Goal: Contribute content: Contribute content

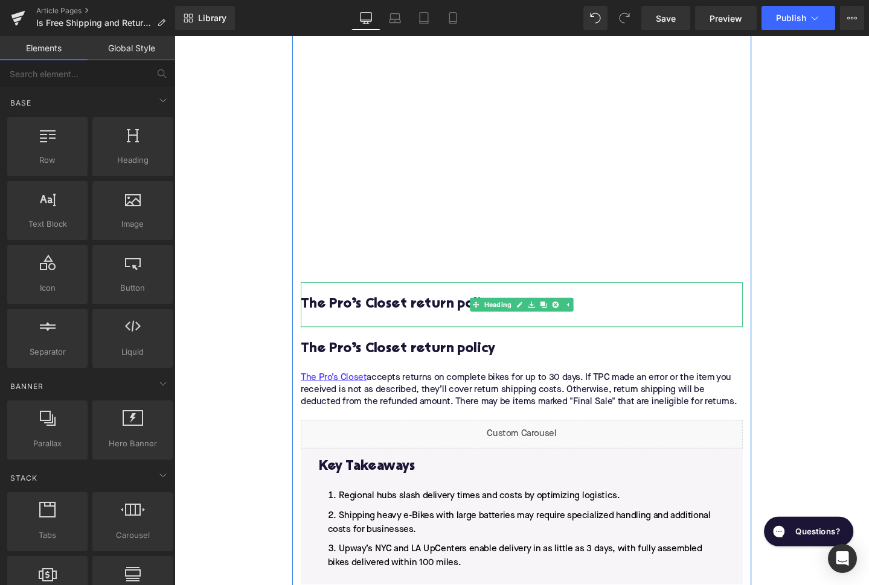
scroll to position [1857, 0]
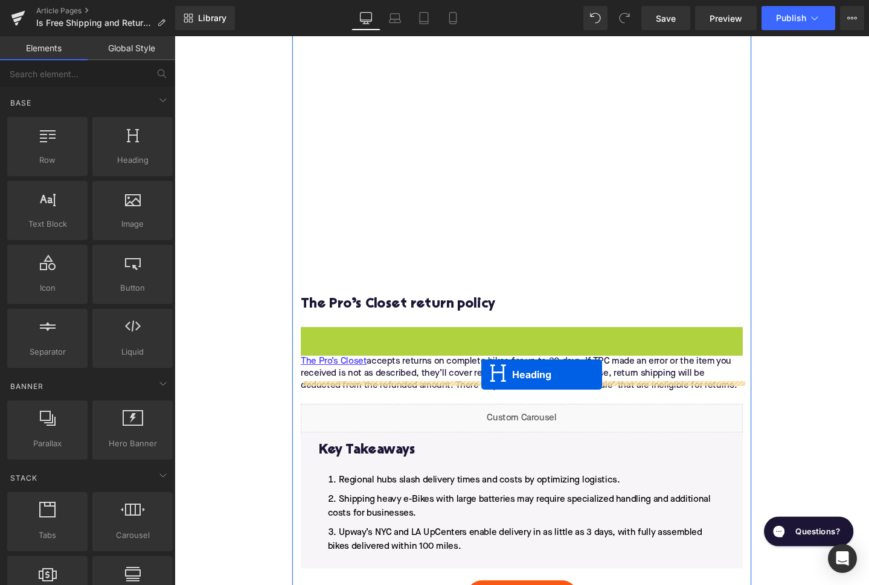
drag, startPoint x: 506, startPoint y: 354, endPoint x: 497, endPoint y: 392, distance: 39.0
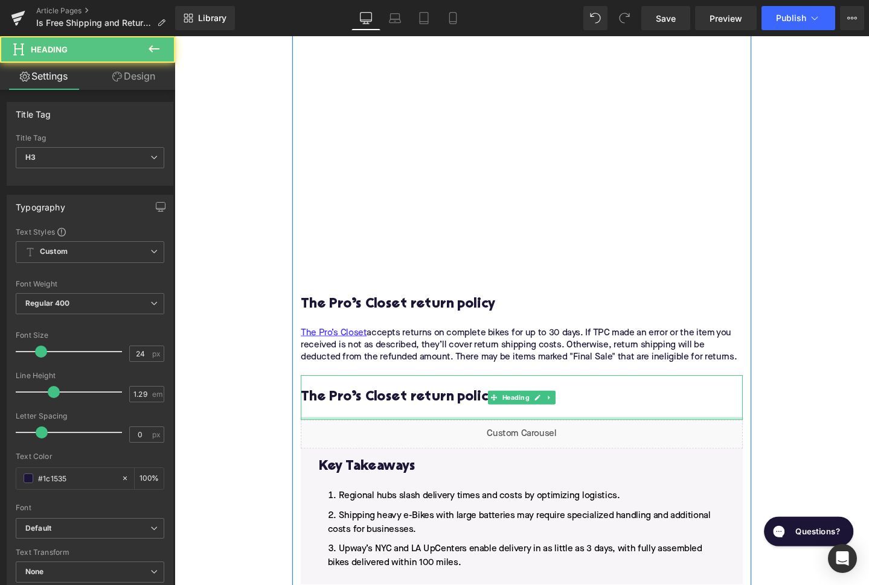
click at [429, 407] on h3 "The Pro’s Closet return policy" at bounding box center [539, 416] width 465 height 19
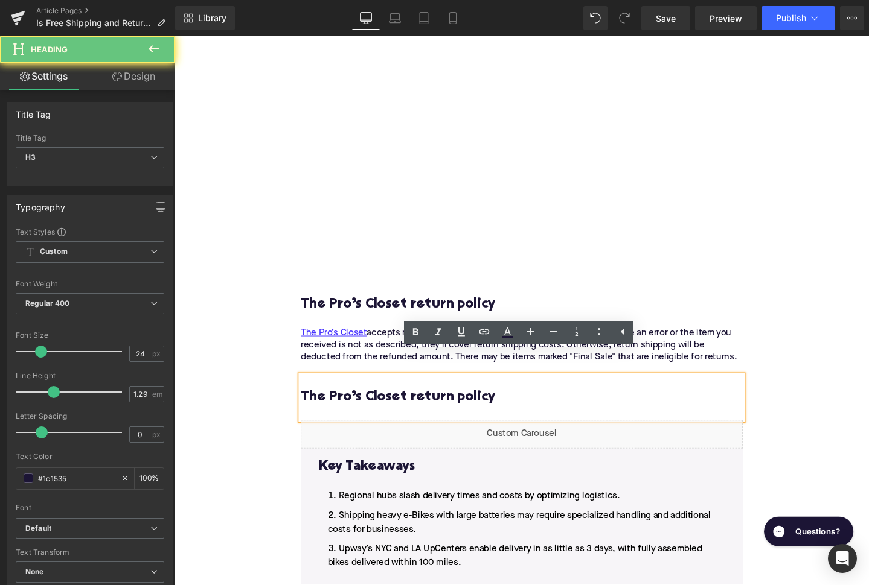
click at [429, 407] on h3 "The Pro’s Closet return policy" at bounding box center [539, 416] width 465 height 19
paste div
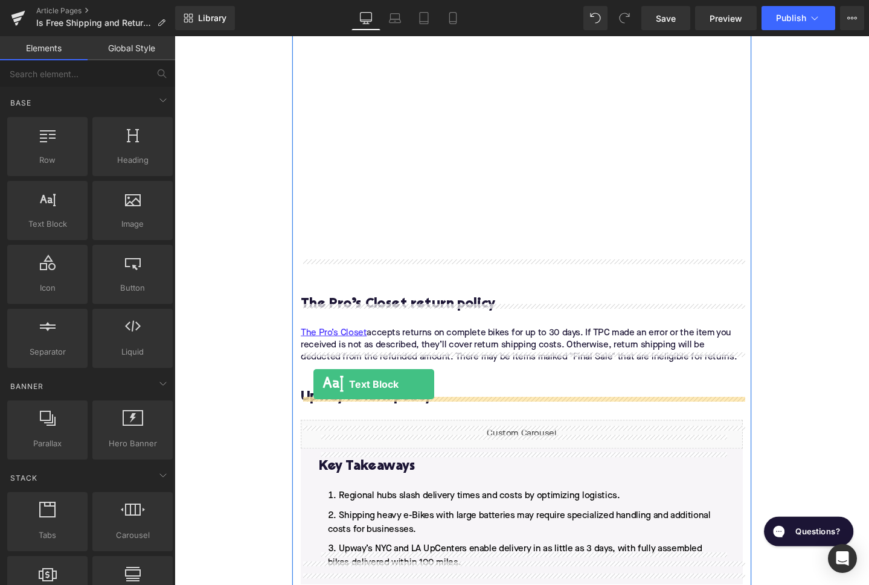
drag, startPoint x: 224, startPoint y: 246, endPoint x: 321, endPoint y: 404, distance: 185.6
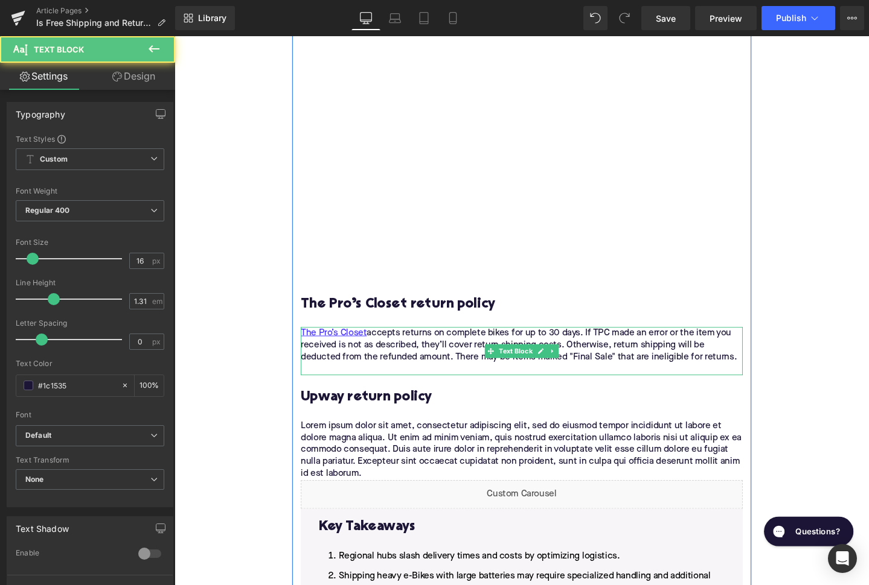
click at [330, 355] on div "The Pro’s Closet accepts returns on complete bikes for up to 30 days. If TPC ma…" at bounding box center [539, 367] width 465 height 51
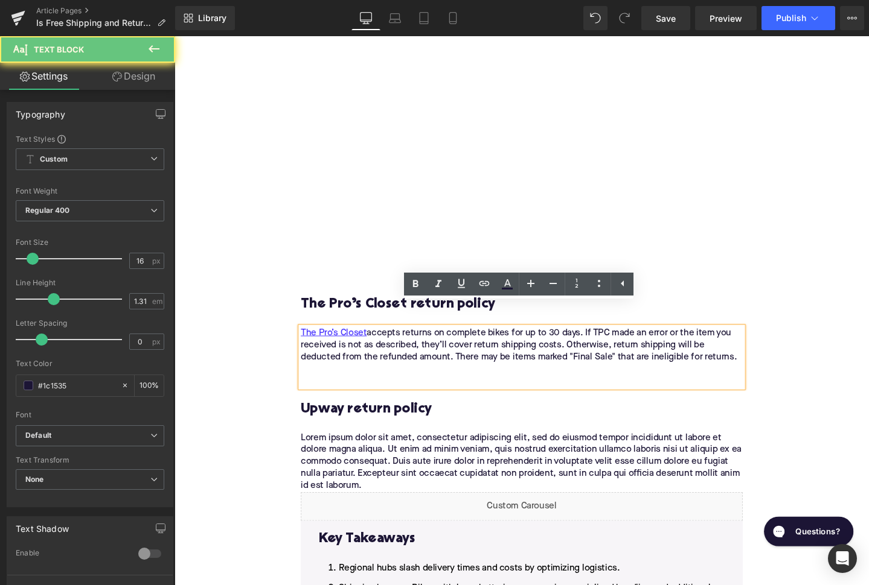
click at [330, 366] on div "The Pro’s Closet accepts returns on complete bikes for up to 30 days. If TPC ma…" at bounding box center [539, 373] width 465 height 63
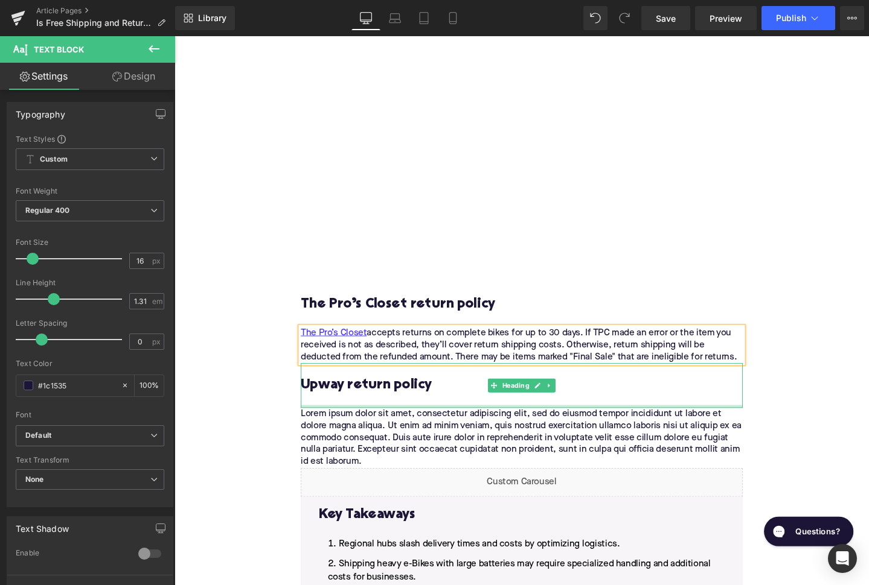
click at [391, 427] on p "Lorem ipsum dolor sit amet, consectetur adipiscing elit, sed do eiusmod tempor …" at bounding box center [539, 458] width 465 height 63
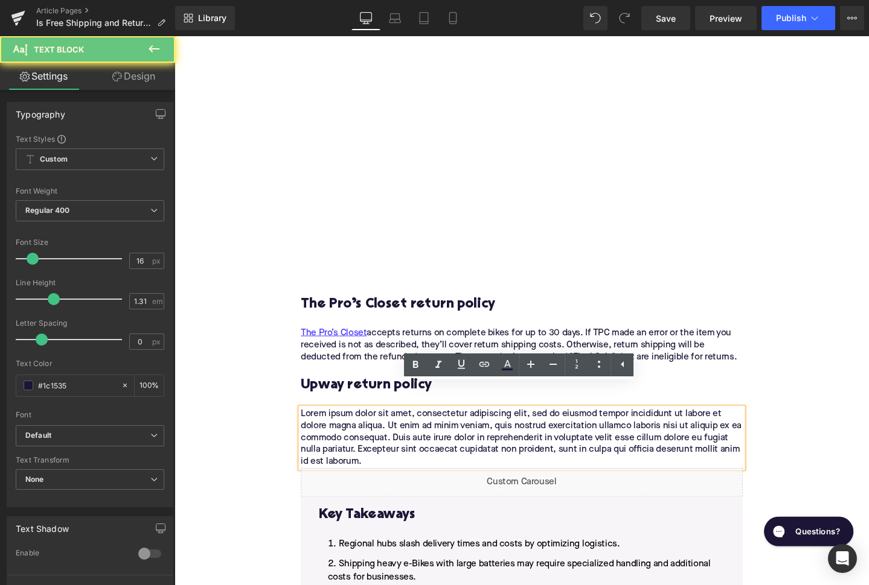
click at [391, 427] on p "Lorem ipsum dolor sit amet, consectetur adipiscing elit, sed do eiusmod tempor …" at bounding box center [539, 458] width 465 height 63
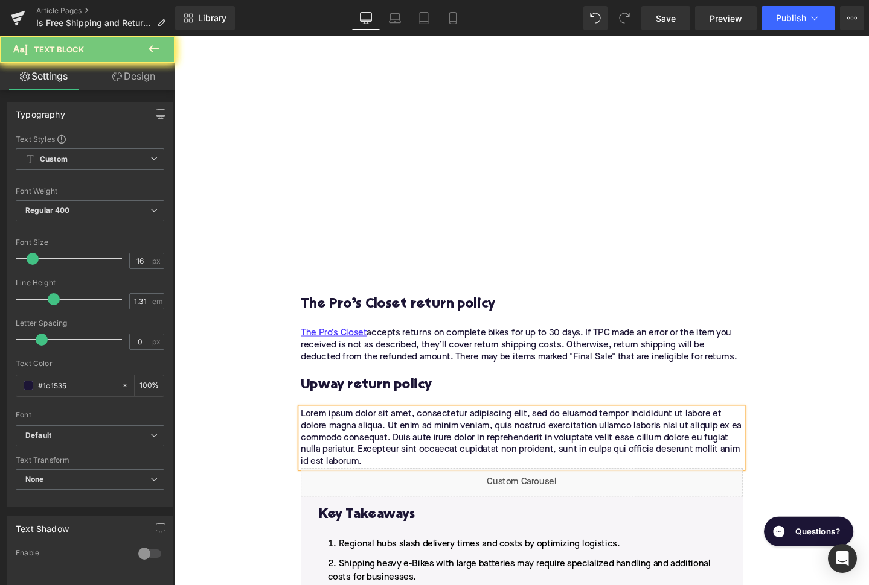
paste div
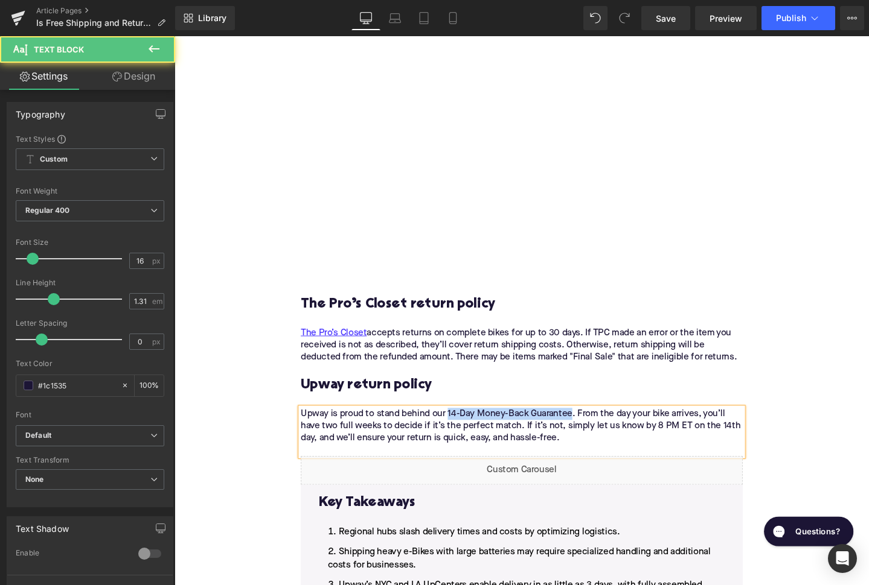
drag, startPoint x: 463, startPoint y: 410, endPoint x: 593, endPoint y: 409, distance: 129.8
click at [593, 427] on p "Upway is proud to stand behind our 14-Day Money-Back Guarantee. From the day yo…" at bounding box center [539, 452] width 465 height 51
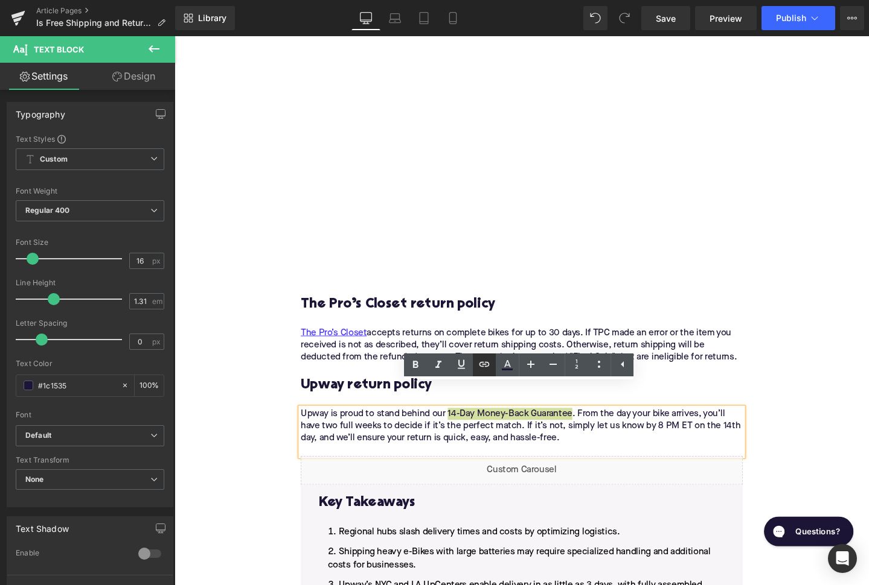
click at [486, 357] on link at bounding box center [484, 365] width 23 height 23
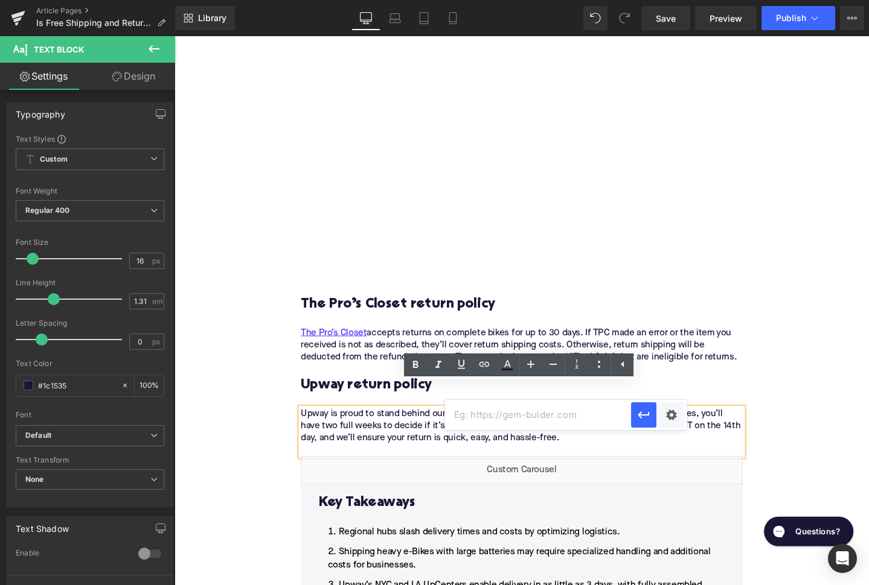
click at [500, 410] on input "text" at bounding box center [538, 415] width 186 height 30
paste input "[URL][DOMAIN_NAME]"
type input "[URL][DOMAIN_NAME]"
click at [642, 415] on icon "button" at bounding box center [642, 415] width 11 height 7
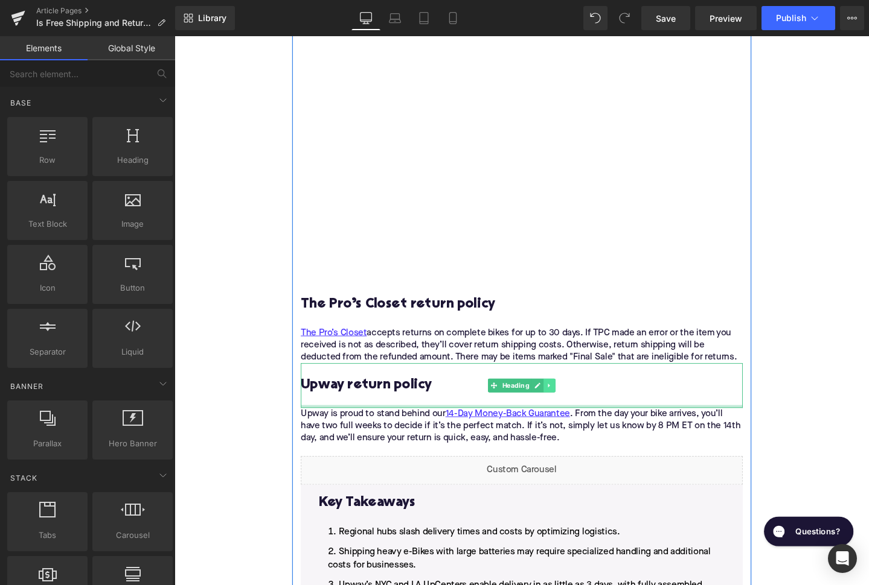
click at [570, 397] on link at bounding box center [569, 404] width 13 height 14
click at [562, 401] on icon at bounding box center [562, 404] width 7 height 7
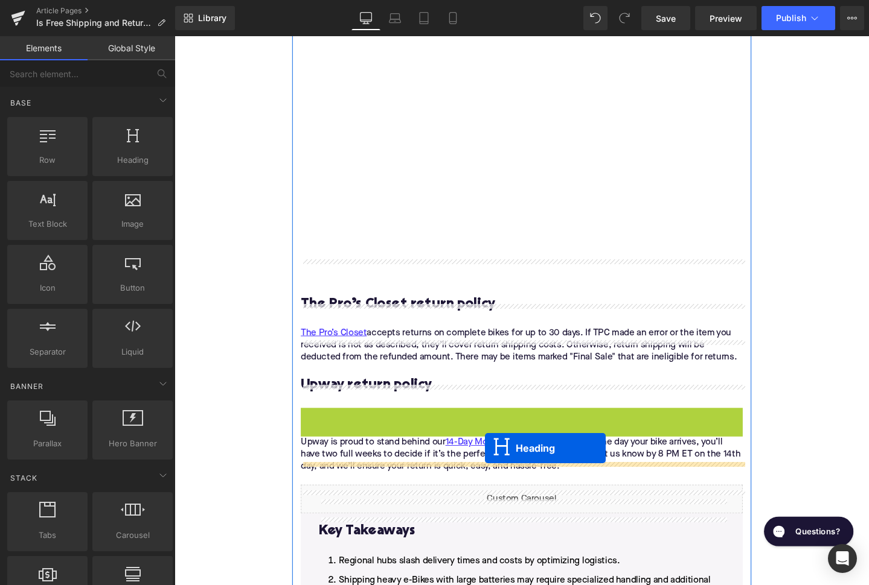
drag, startPoint x: 509, startPoint y: 428, endPoint x: 501, endPoint y: 469, distance: 41.9
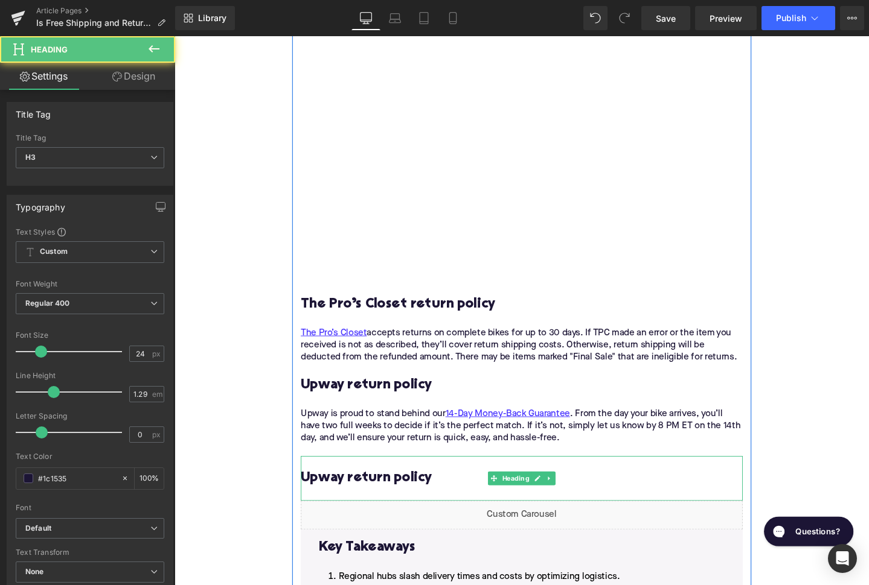
click at [379, 492] on h3 "Upway return policy" at bounding box center [539, 501] width 465 height 19
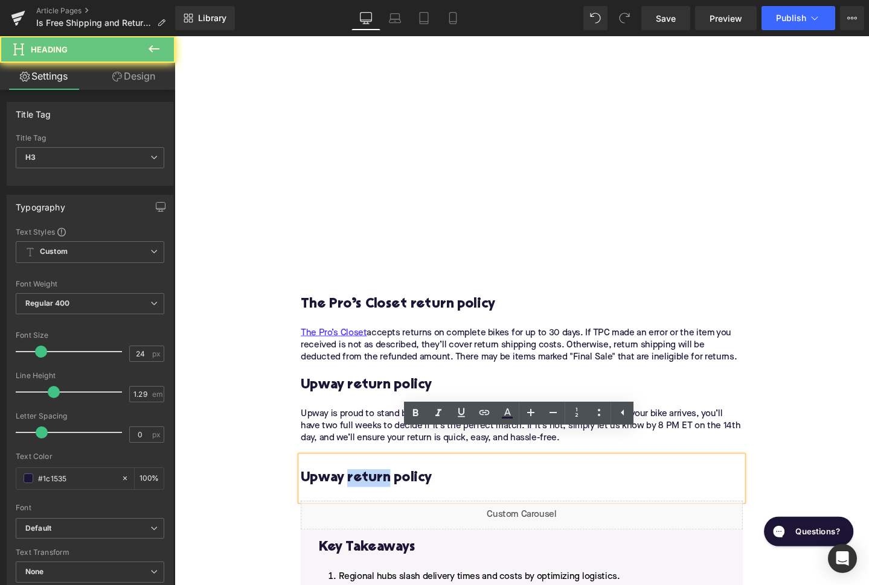
click at [379, 492] on h3 "Upway return policy" at bounding box center [539, 501] width 465 height 19
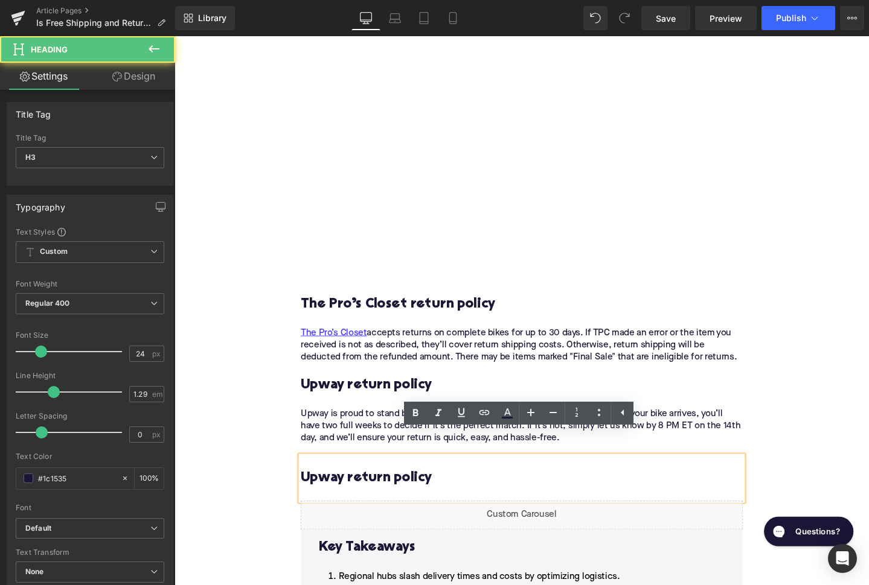
click at [379, 492] on h3 "Upway return policy" at bounding box center [539, 501] width 465 height 19
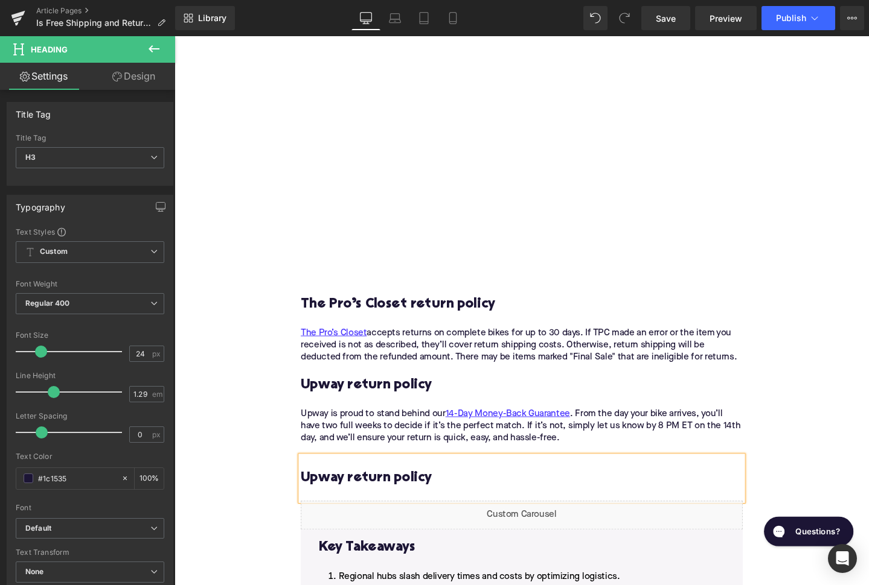
paste div
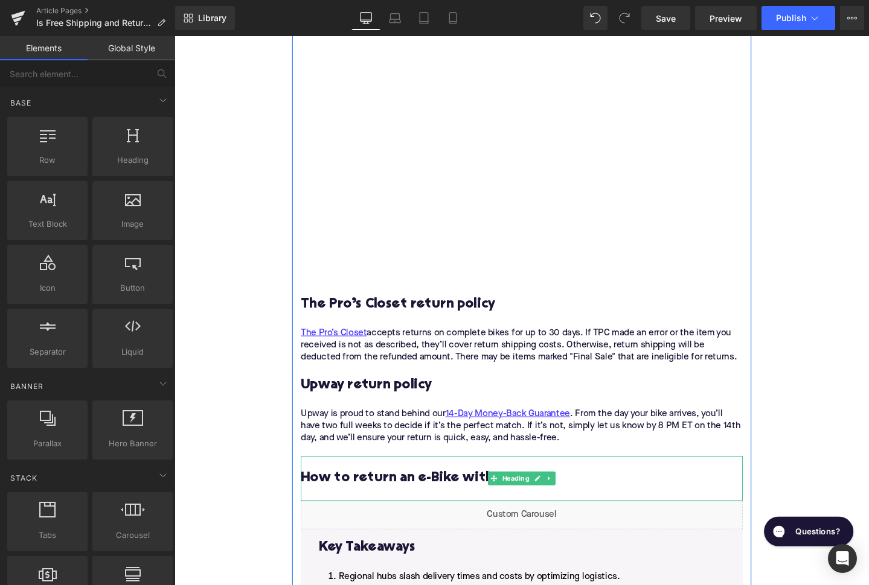
click at [381, 492] on h3 "How to return an e-Bike with Upway" at bounding box center [539, 501] width 465 height 19
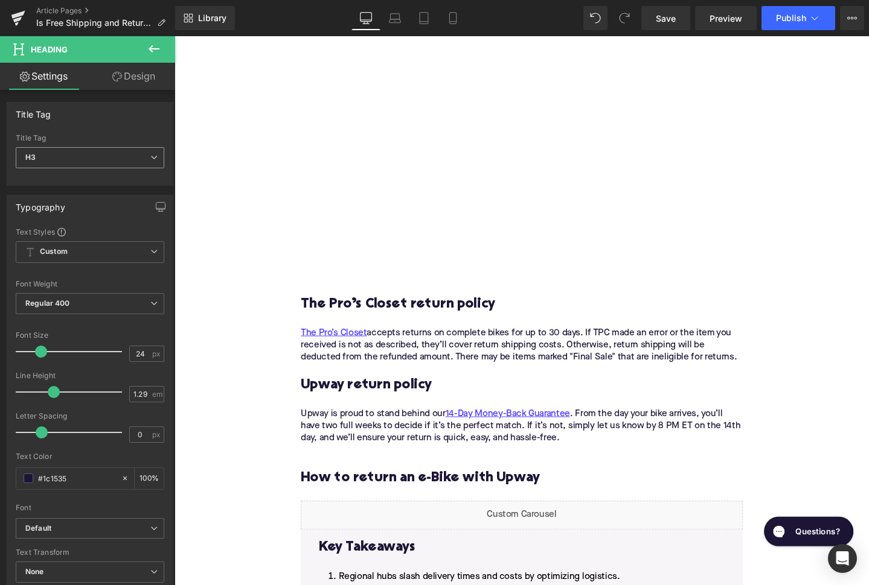
click at [107, 153] on span "H3" at bounding box center [90, 157] width 148 height 21
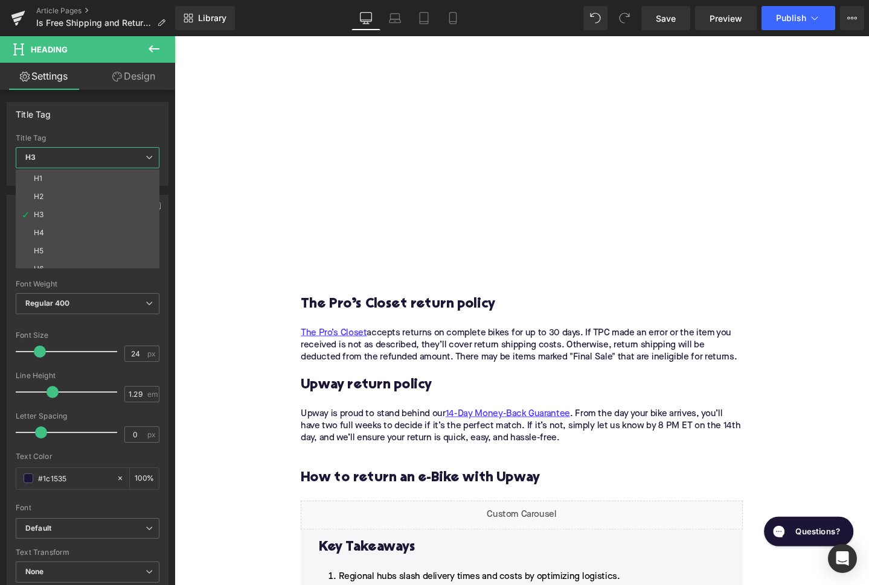
click at [110, 194] on li "H2" at bounding box center [90, 197] width 149 height 18
type input "28"
type input "1.11"
type input "100"
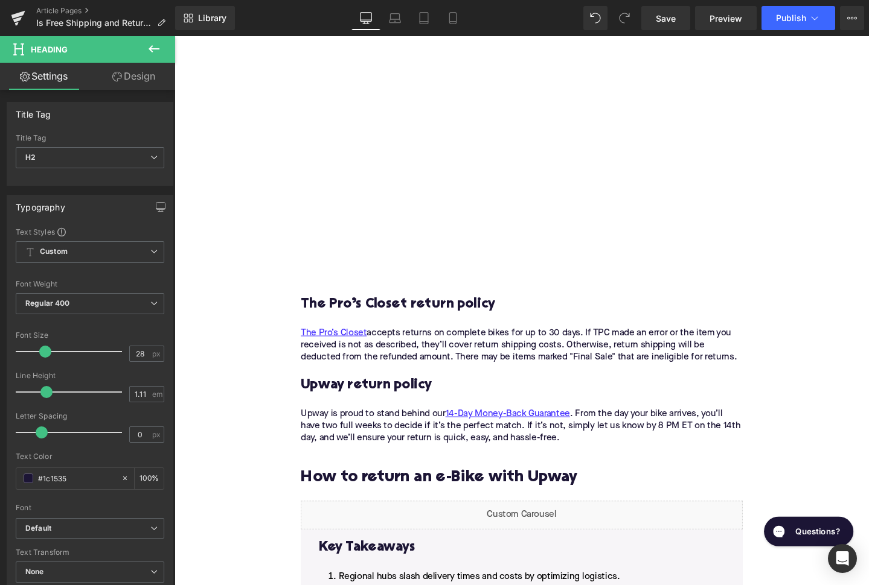
click at [336, 446] on p "Upway is proud to stand behind our 14-Day Money-Back Guarantee . From the day y…" at bounding box center [539, 452] width 465 height 51
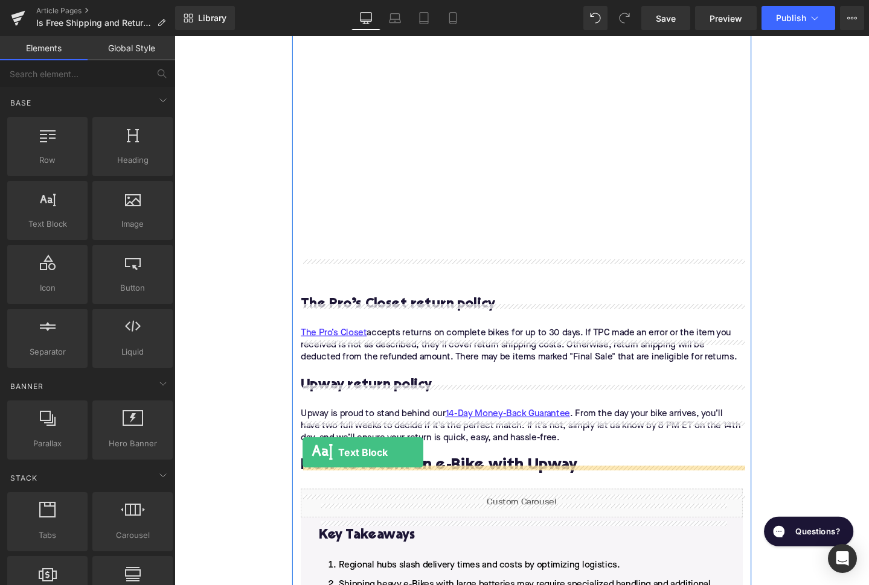
drag, startPoint x: 195, startPoint y: 248, endPoint x: 311, endPoint y: 477, distance: 256.7
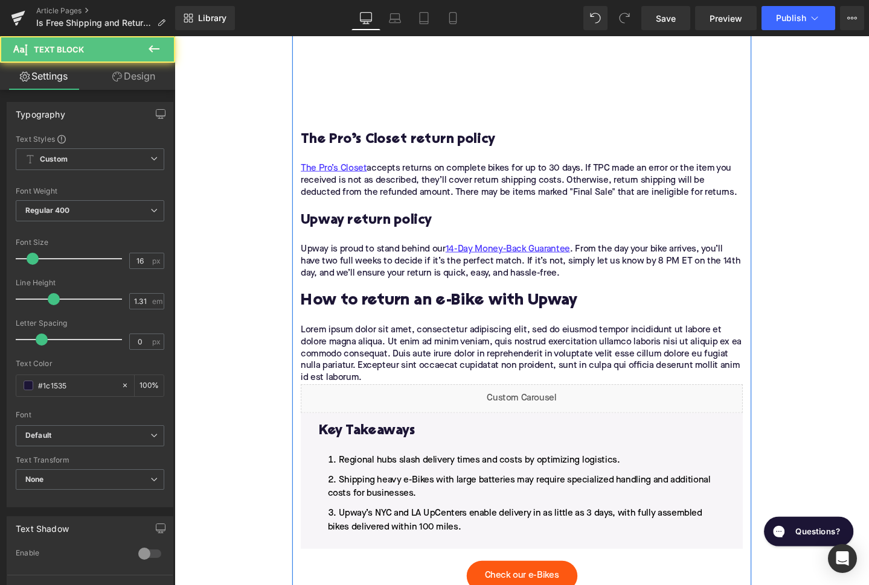
scroll to position [2055, 0]
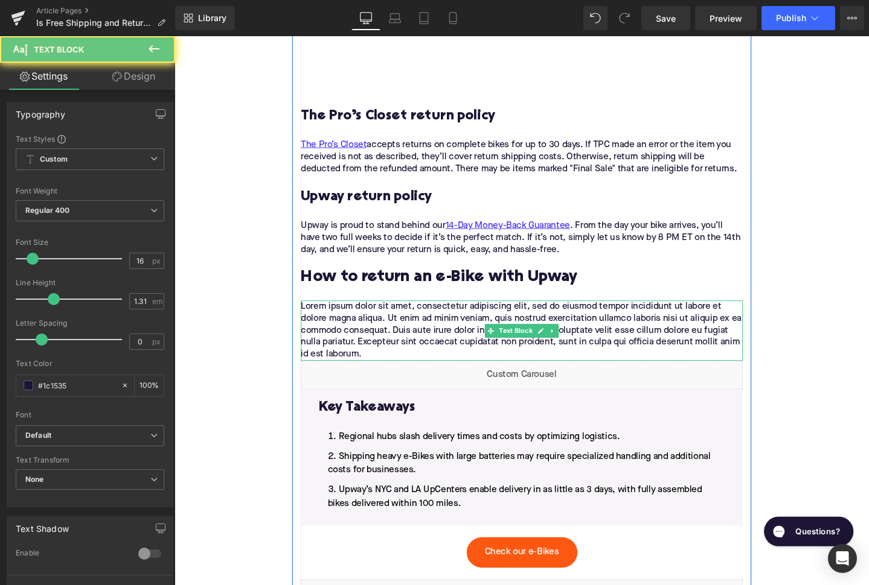
click at [368, 331] on p "Lorem ipsum dolor sit amet, consectetur adipiscing elit, sed do eiusmod tempor …" at bounding box center [539, 345] width 465 height 63
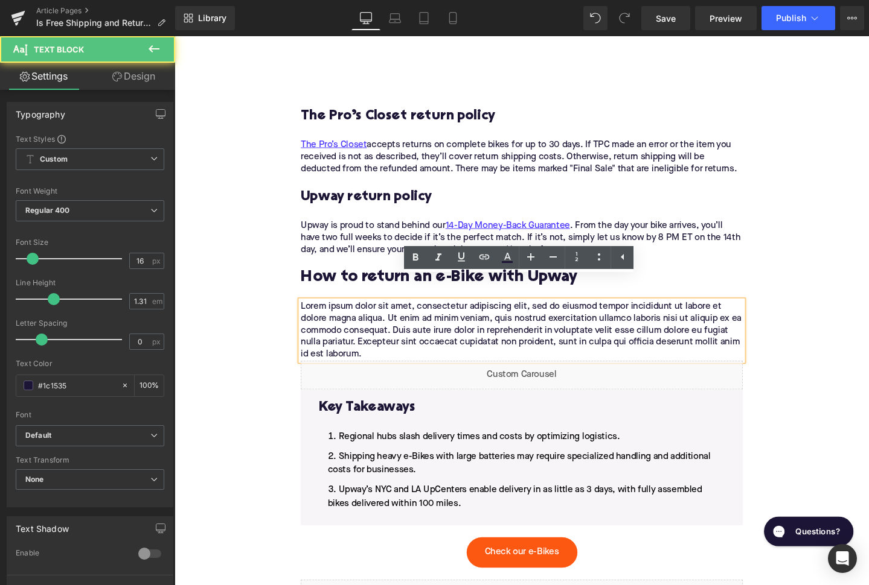
click at [368, 331] on p "Lorem ipsum dolor sit amet, consectetur adipiscing elit, sed do eiusmod tempor …" at bounding box center [539, 345] width 465 height 63
paste div
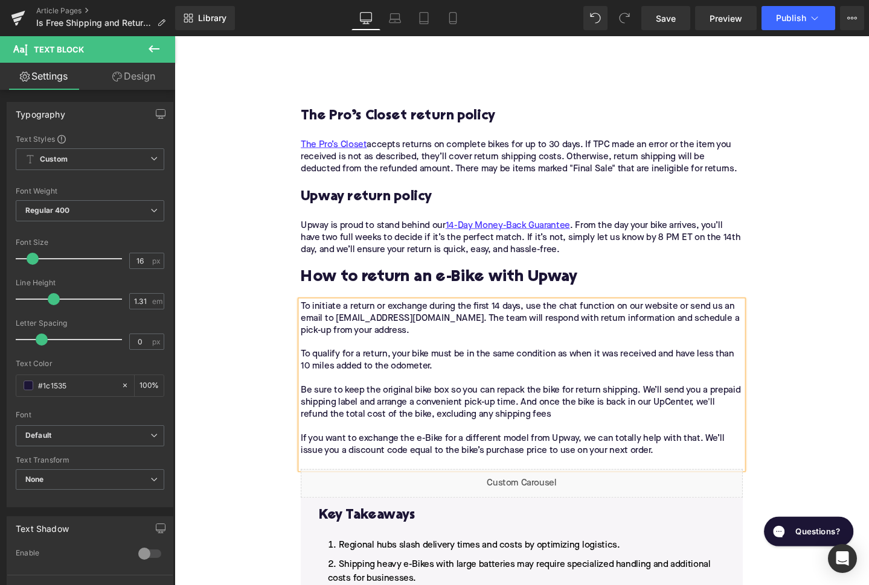
click at [309, 381] on p "To initiate a return or exchange during the first 14 days, use the chat functio…" at bounding box center [539, 402] width 465 height 177
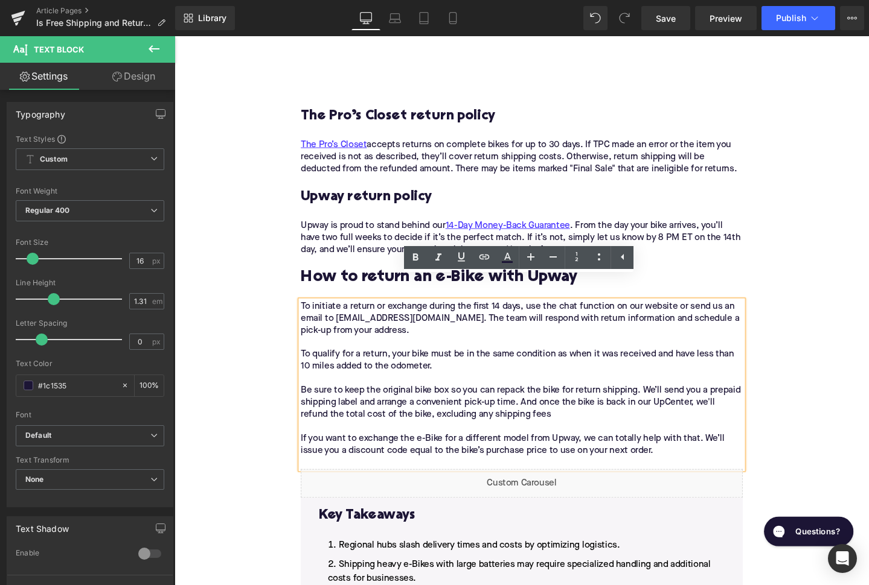
click at [309, 345] on p "To initiate a return or exchange during the first 14 days, use the chat functio…" at bounding box center [539, 402] width 465 height 177
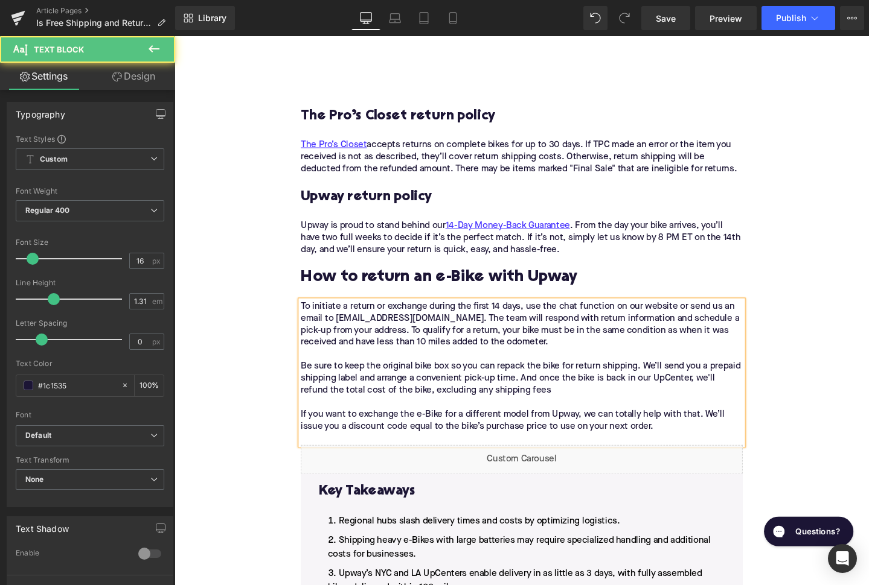
click at [307, 412] on div "To initiate a return or exchange during the first 14 days, use the chat functio…" at bounding box center [539, 390] width 465 height 152
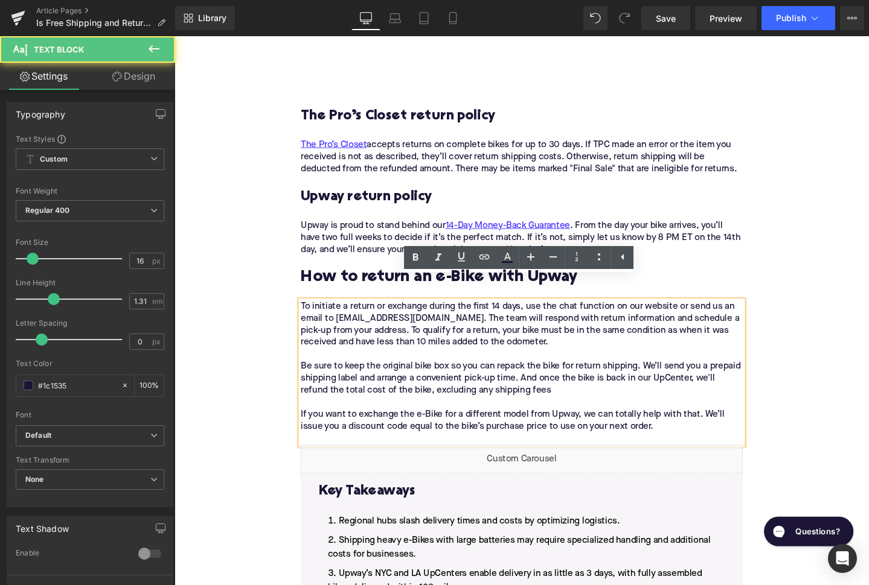
click at [312, 409] on p "To initiate a return or exchange during the first 14 days, use the chat functio…" at bounding box center [539, 390] width 465 height 152
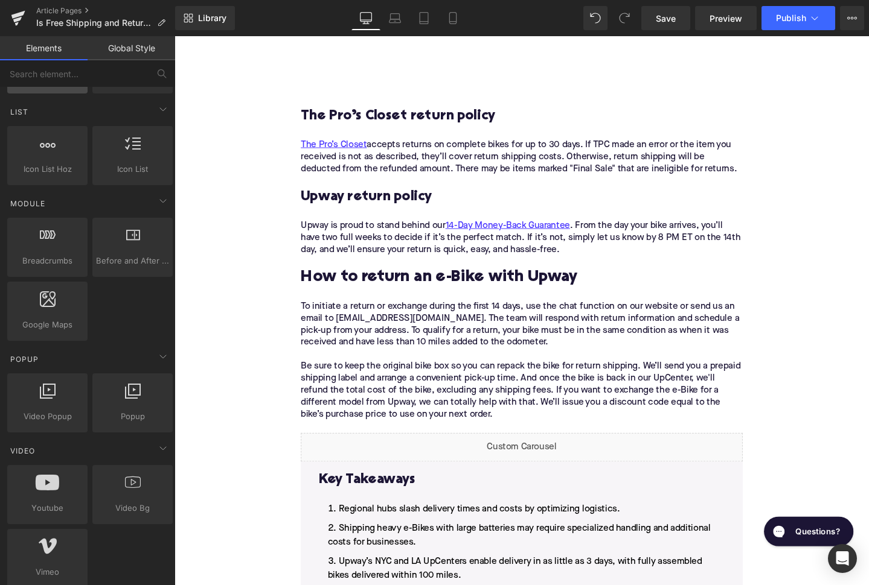
scroll to position [543, 0]
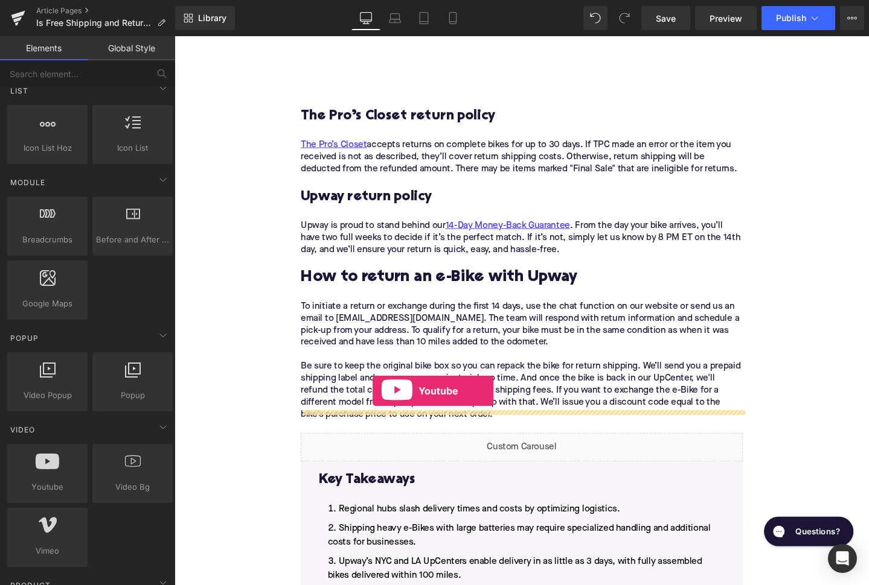
drag, startPoint x: 218, startPoint y: 520, endPoint x: 382, endPoint y: 411, distance: 197.2
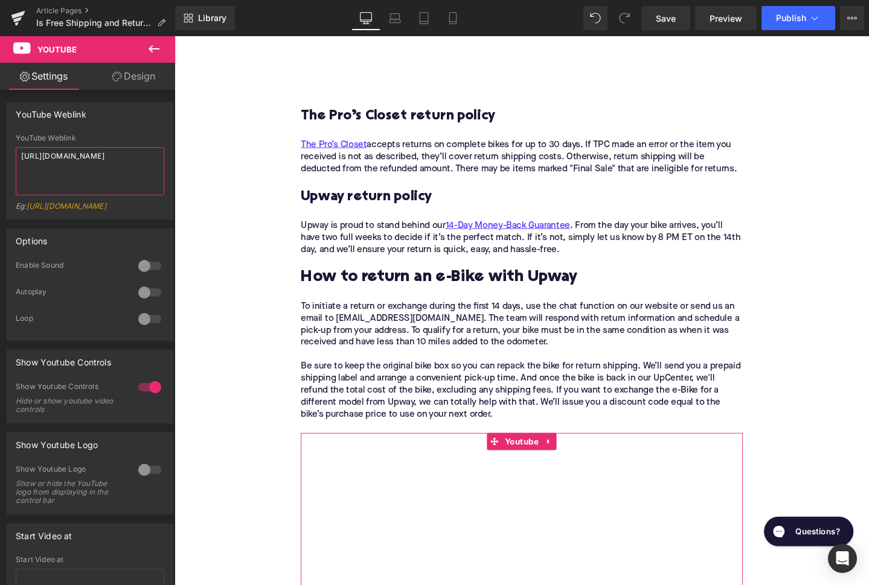
click at [112, 171] on textarea "[URL][DOMAIN_NAME]" at bounding box center [90, 171] width 148 height 48
type textarea "[URL][DOMAIN_NAME]"
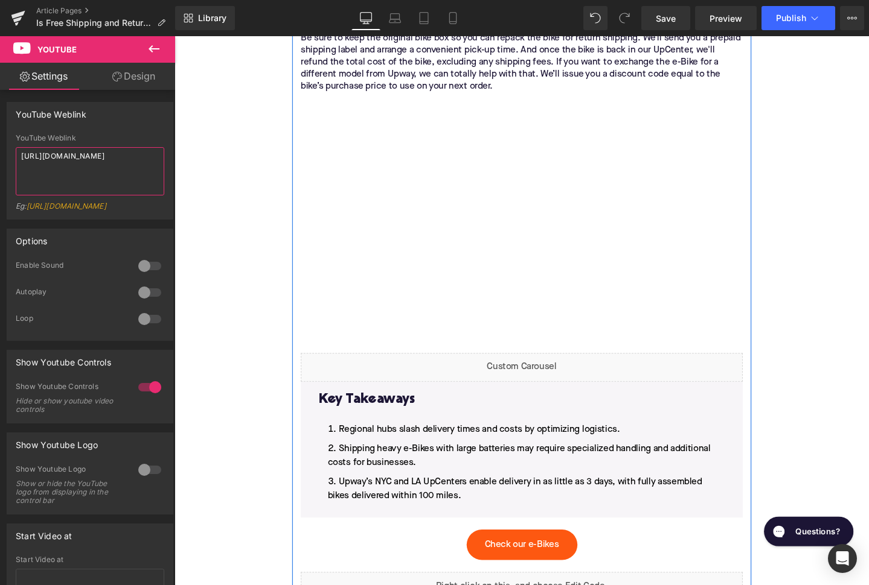
scroll to position [2402, 0]
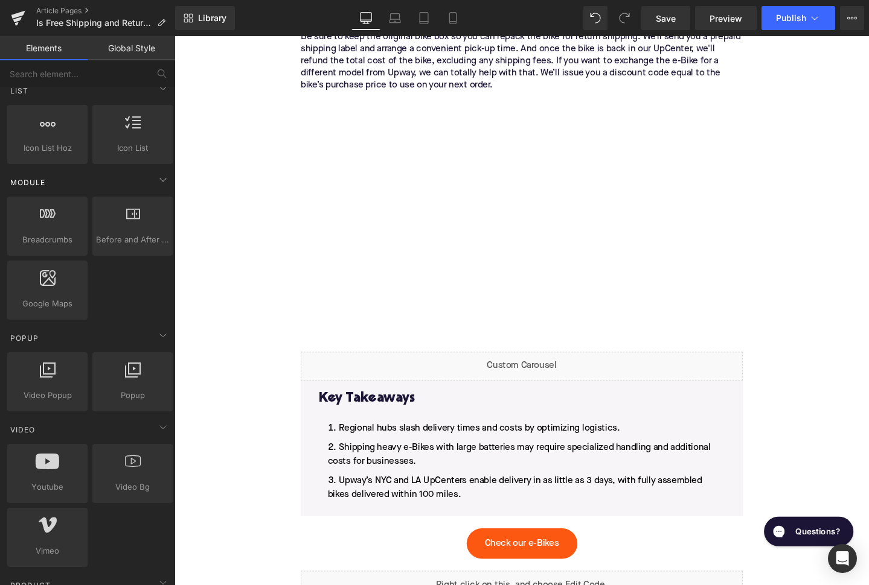
scroll to position [0, 0]
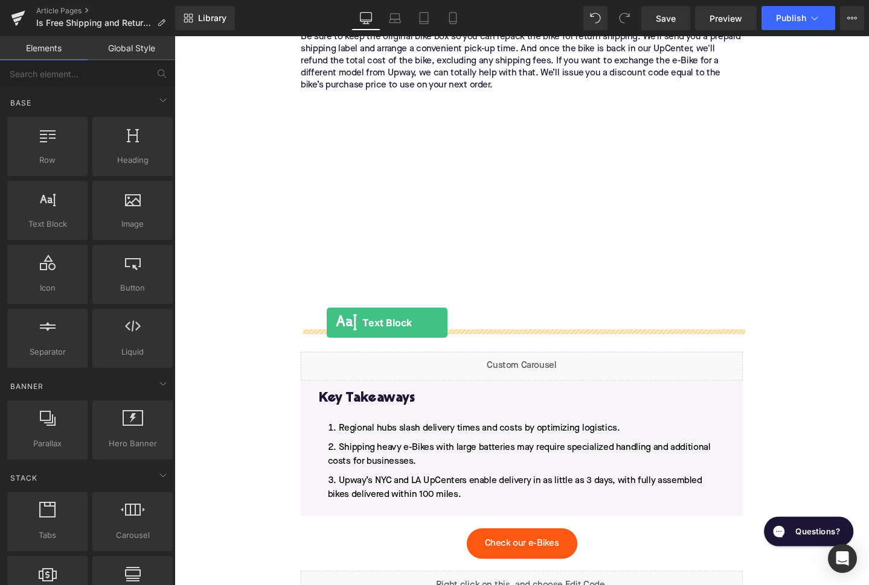
drag, startPoint x: 215, startPoint y: 238, endPoint x: 336, endPoint y: 340, distance: 158.4
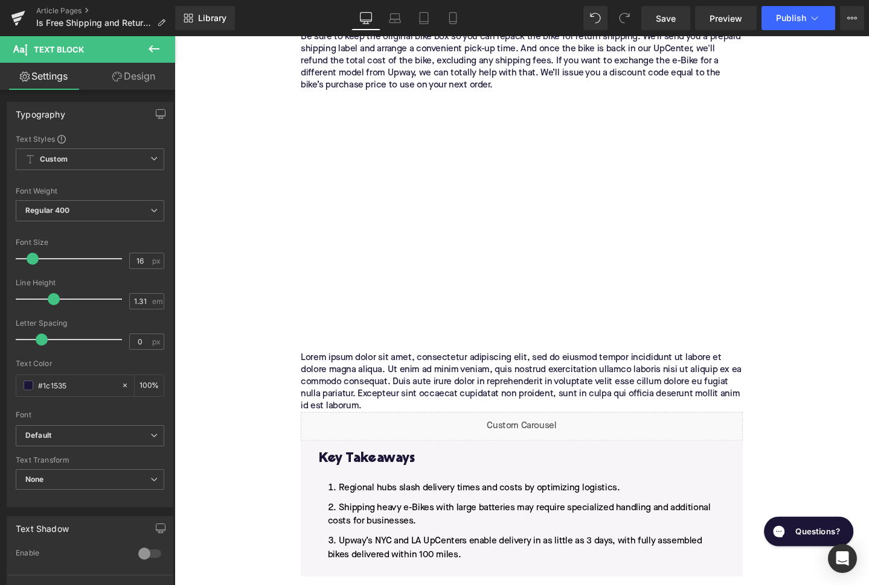
click at [449, 376] on p "Lorem ipsum dolor sit amet, consectetur adipiscing elit, sed do eiusmod tempor …" at bounding box center [539, 400] width 465 height 63
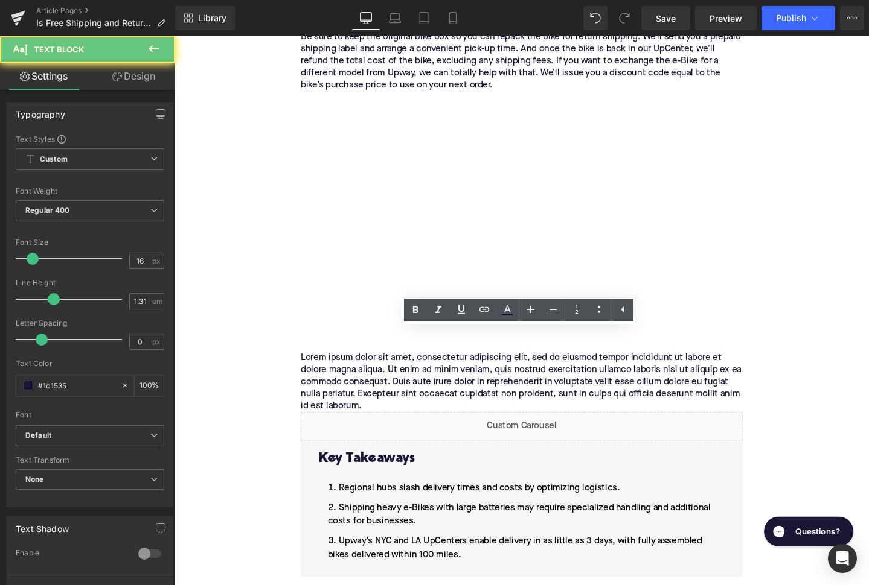
click at [449, 376] on p "Lorem ipsum dolor sit amet, consectetur adipiscing elit, sed do eiusmod tempor …" at bounding box center [539, 400] width 465 height 63
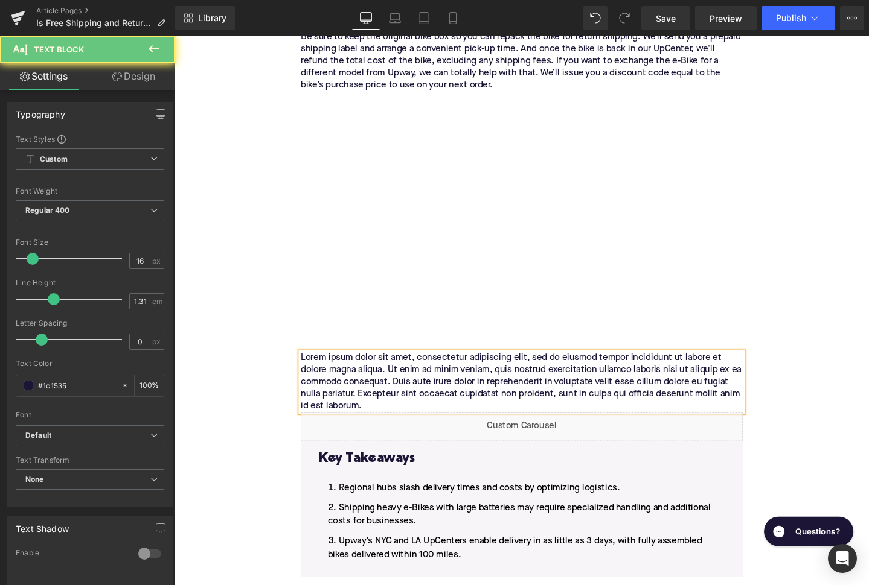
paste div
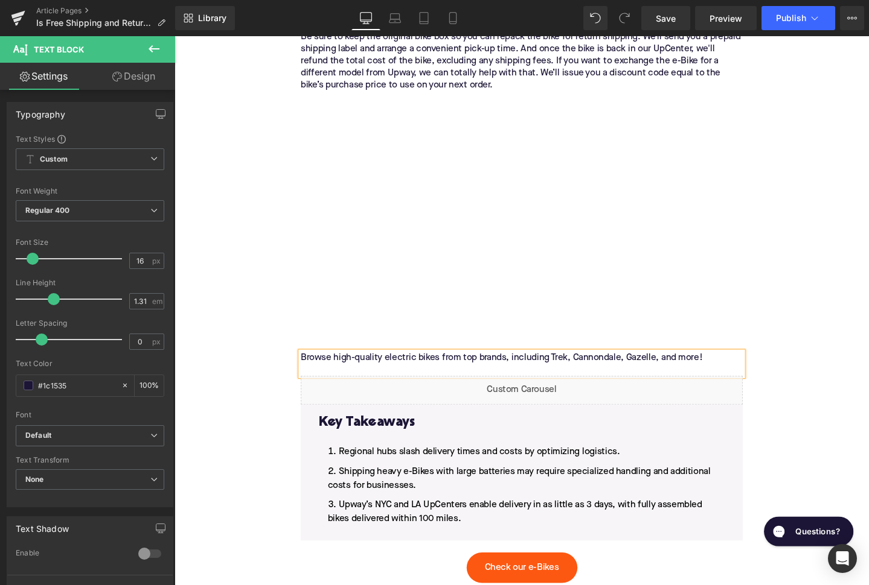
click at [309, 369] on p "Browse high-quality electric bikes from top brands, including Trek, Cannondale,…" at bounding box center [539, 375] width 465 height 13
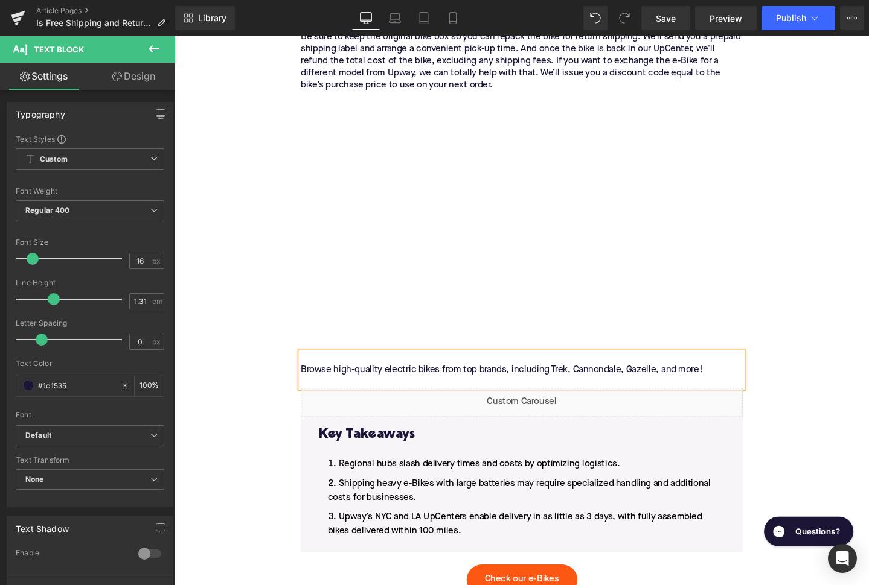
click at [584, 381] on p "Browse high-quality electric bikes from top brands, including Trek, Cannondale,…" at bounding box center [539, 387] width 465 height 13
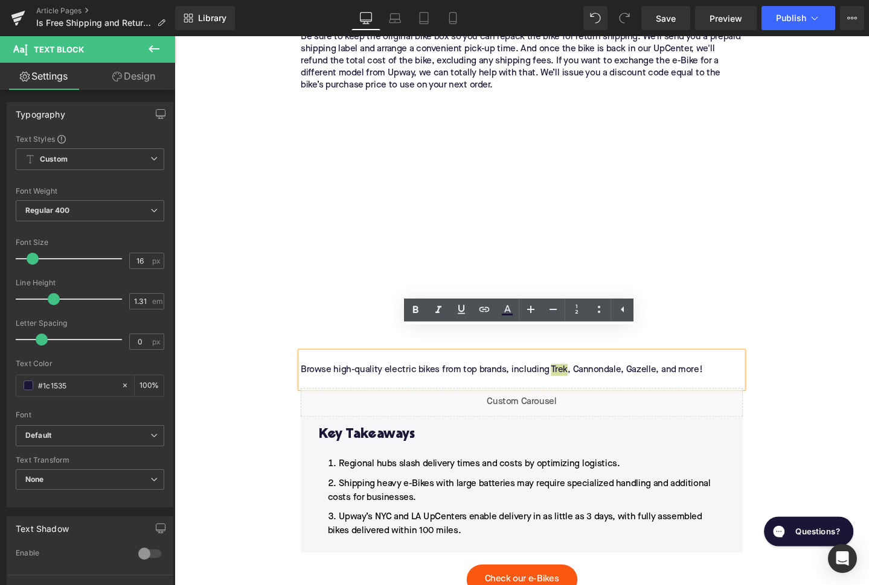
click at [491, 313] on link at bounding box center [484, 310] width 23 height 23
click at [557, 365] on input "text" at bounding box center [587, 372] width 186 height 30
paste input "[URL][DOMAIN_NAME]"
click at [692, 374] on icon "button" at bounding box center [693, 372] width 14 height 14
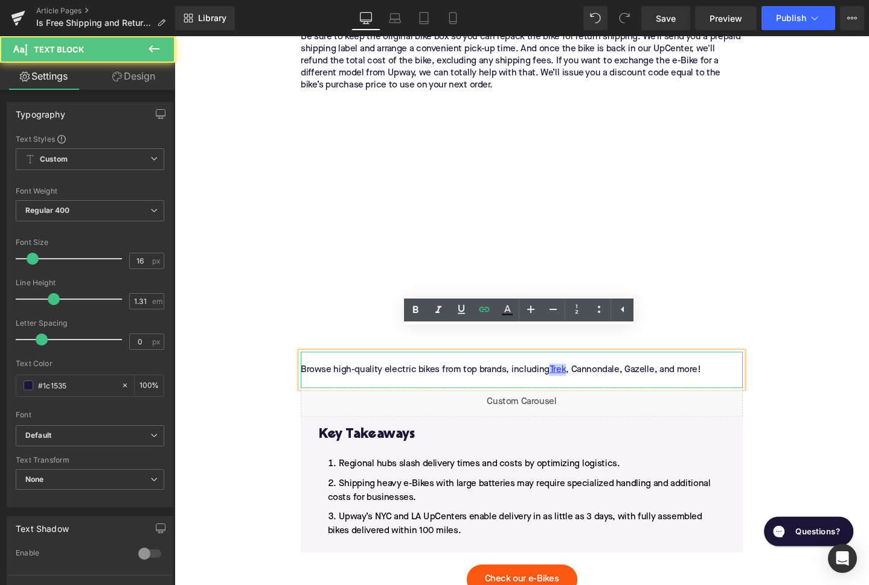
click at [630, 381] on p "Browse high-quality electric bikes from top brands, including Trek , Cannondale…" at bounding box center [539, 387] width 465 height 13
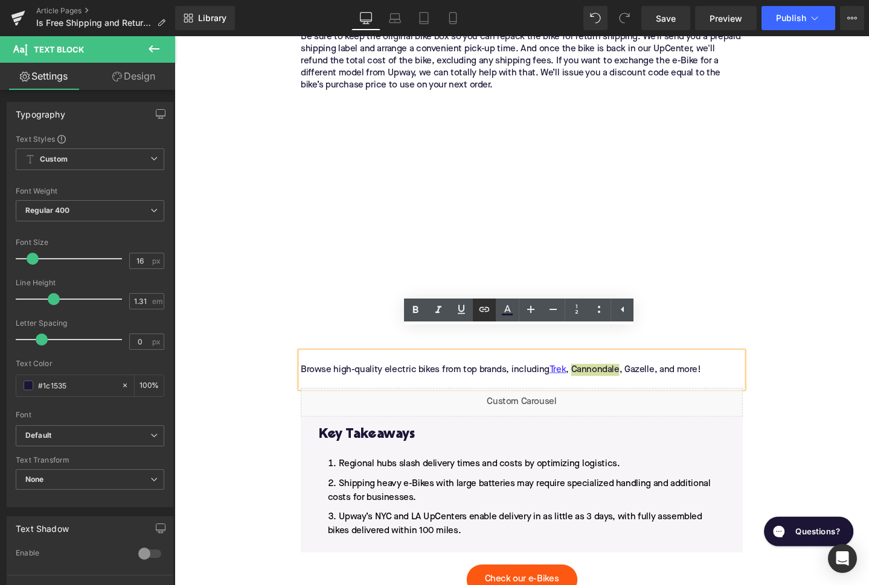
click at [485, 313] on icon at bounding box center [484, 309] width 14 height 14
click at [581, 377] on input "text" at bounding box center [624, 372] width 186 height 30
paste input "[URL][DOMAIN_NAME]"
click at [736, 375] on icon "button" at bounding box center [729, 372] width 14 height 14
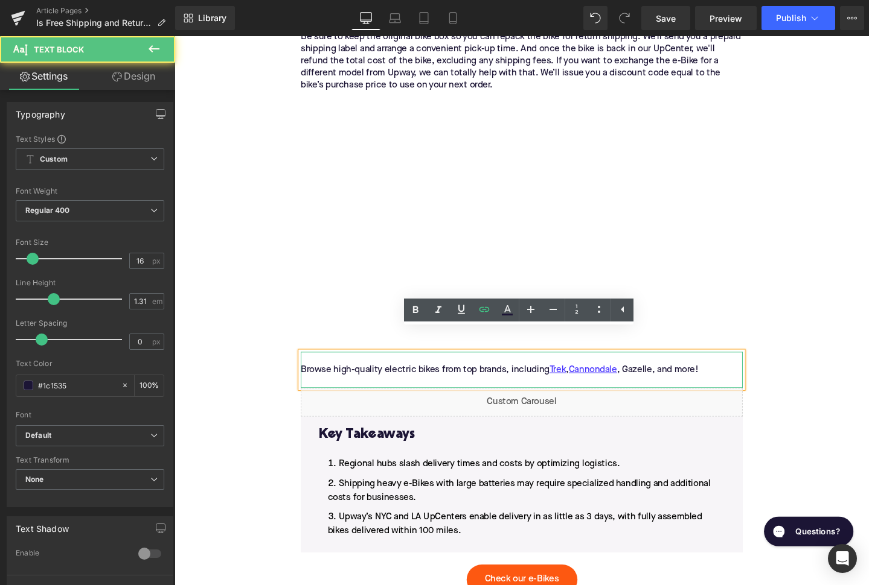
click at [662, 381] on p "Browse high-quality electric bikes from top brands, including Trek , Cannondale…" at bounding box center [539, 387] width 465 height 13
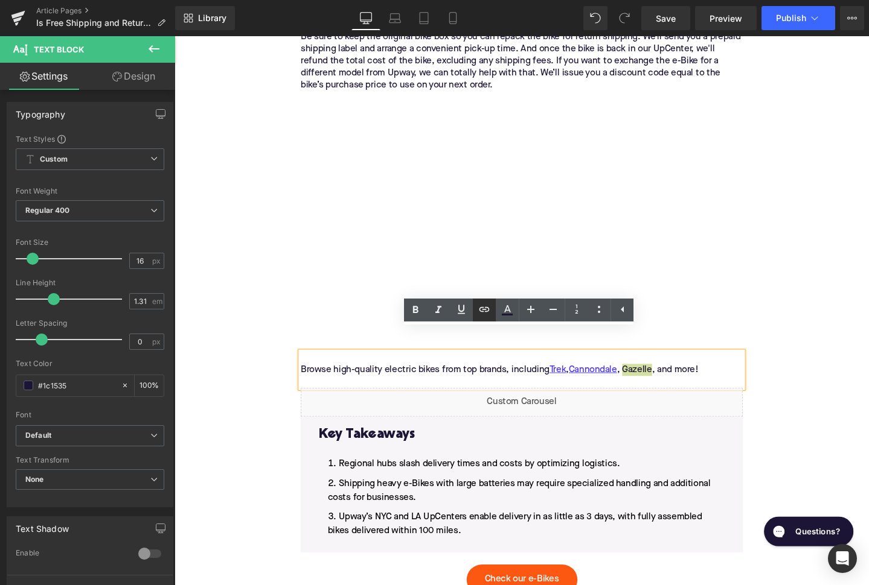
click at [488, 314] on icon at bounding box center [484, 309] width 14 height 14
click at [587, 372] on input "text" at bounding box center [624, 372] width 186 height 30
paste input "[URL][DOMAIN_NAME]"
type input "[URL][DOMAIN_NAME]"
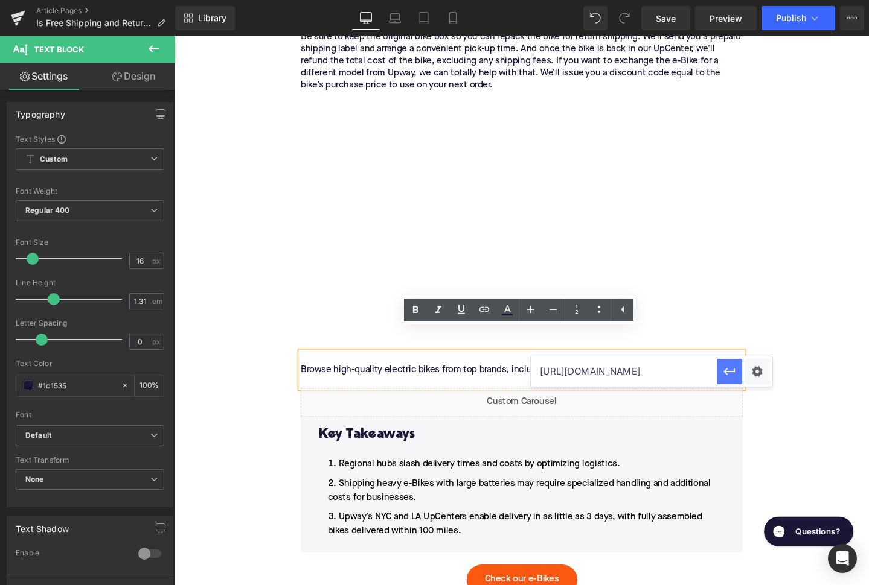
click at [729, 375] on icon "button" at bounding box center [729, 372] width 14 height 14
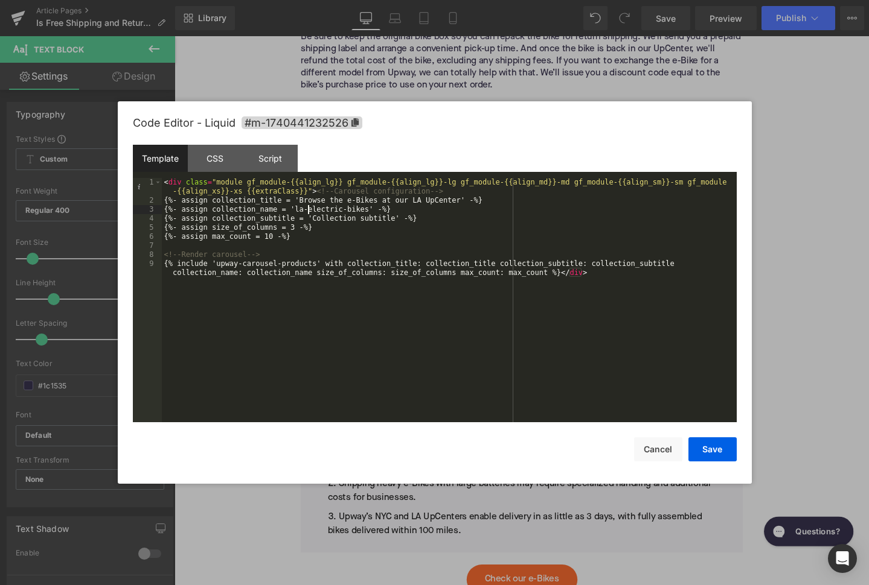
click at [307, 211] on div "< div class = "module gf_module-{{align_lg}} gf_module-{{align_lg}}-lg gf_modul…" at bounding box center [449, 318] width 575 height 281
click at [340, 203] on div "< div class = "module gf_module-{{align_lg}} gf_module-{{align_lg}}-lg gf_modul…" at bounding box center [449, 318] width 575 height 281
drag, startPoint x: 399, startPoint y: 201, endPoint x: 476, endPoint y: 200, distance: 76.7
click at [476, 200] on div "< div class = "module gf_module-{{align_lg}} gf_module-{{align_lg}}-lg gf_modul…" at bounding box center [449, 318] width 575 height 281
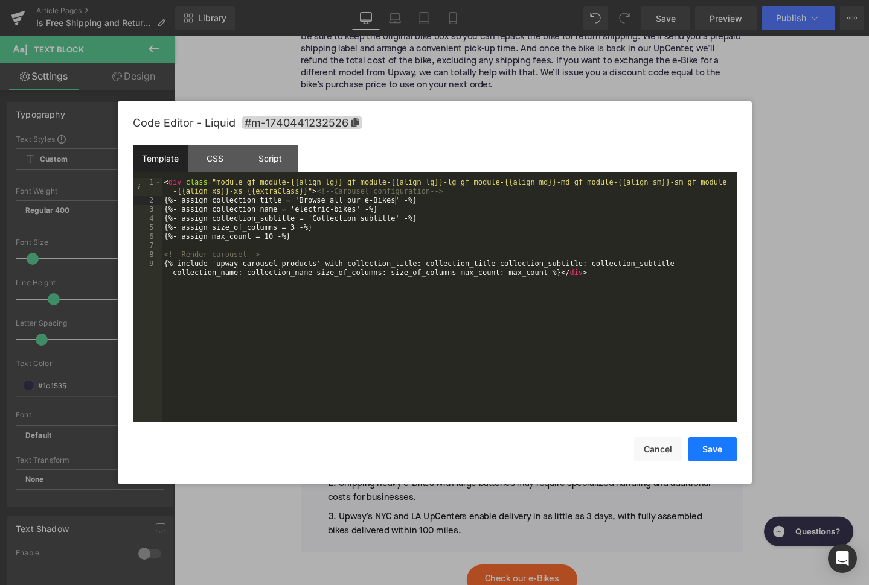
click at [707, 453] on button "Save" at bounding box center [712, 450] width 48 height 24
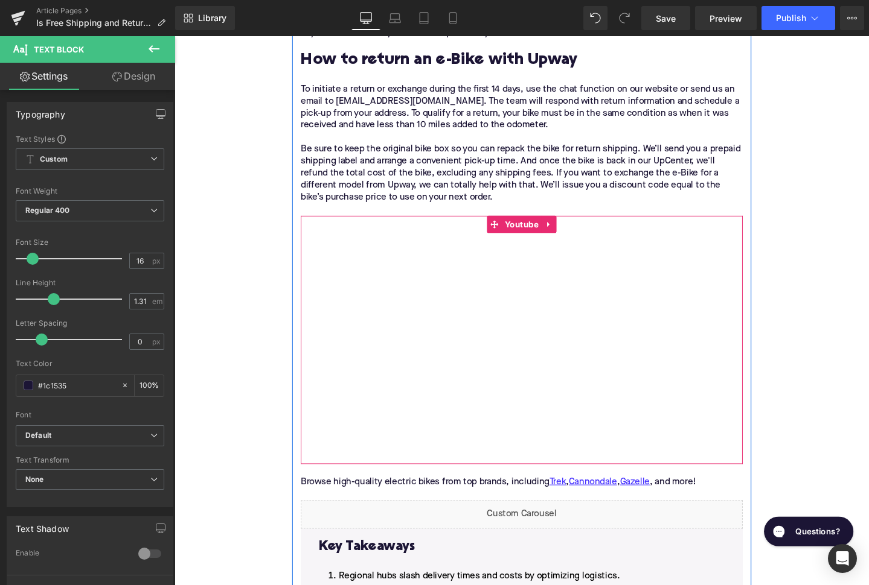
scroll to position [2236, 0]
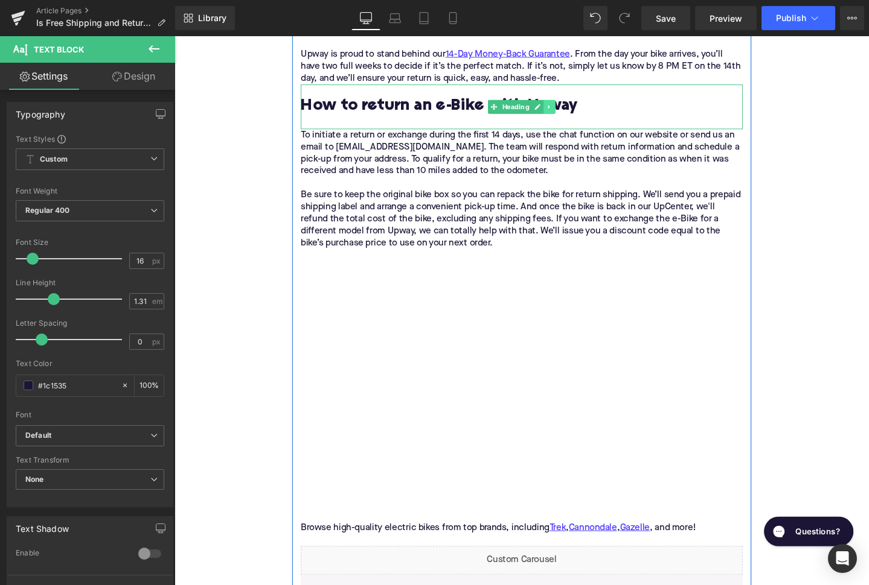
click at [570, 107] on icon at bounding box center [569, 110] width 7 height 7
click at [566, 107] on icon at bounding box center [562, 110] width 7 height 7
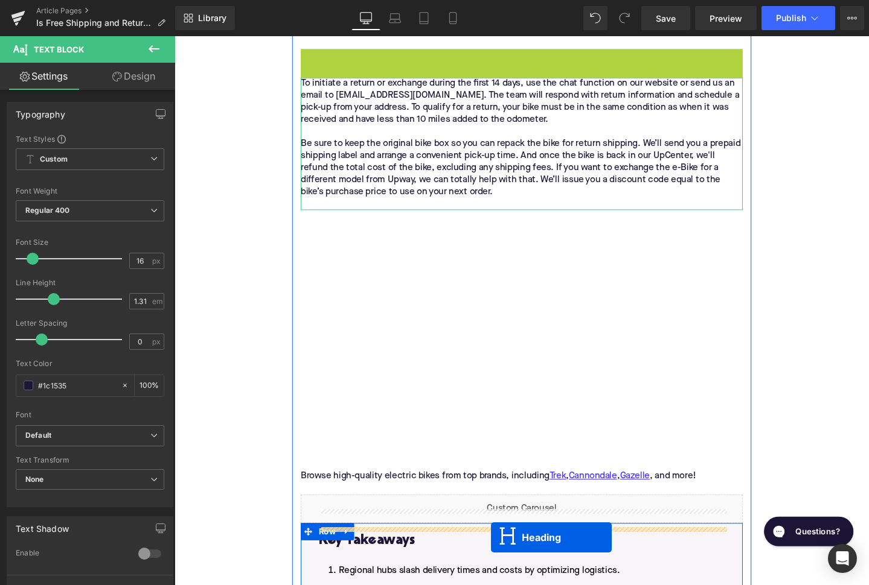
scroll to position [2381, 0]
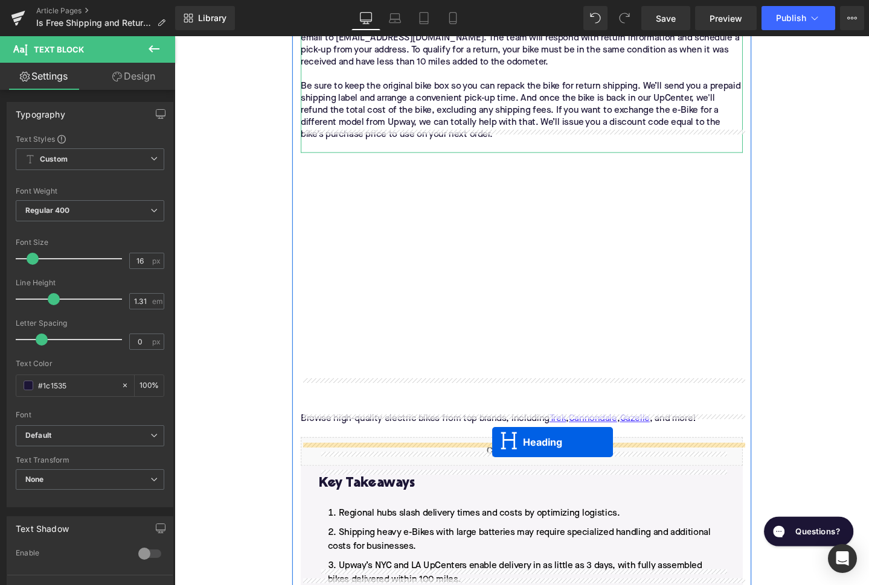
drag, startPoint x: 508, startPoint y: 135, endPoint x: 509, endPoint y: 464, distance: 328.4
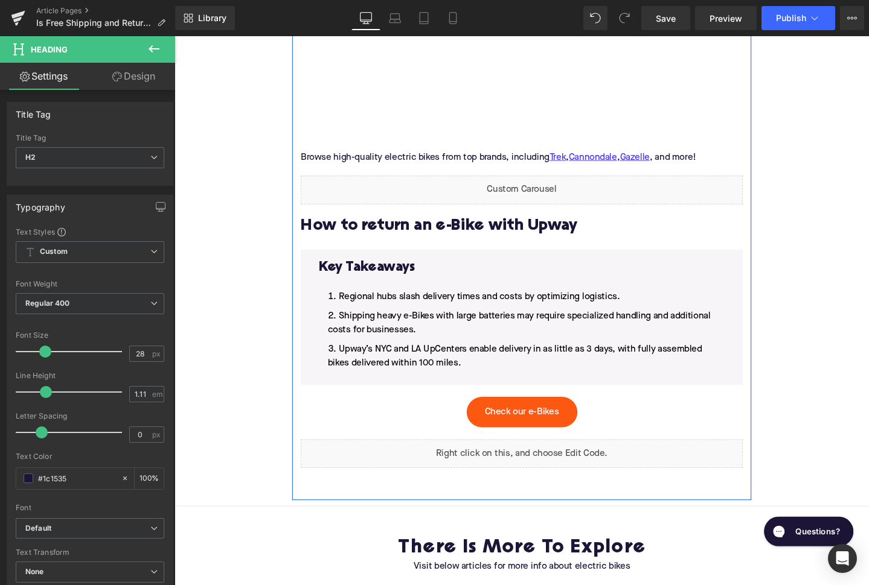
scroll to position [2661, 0]
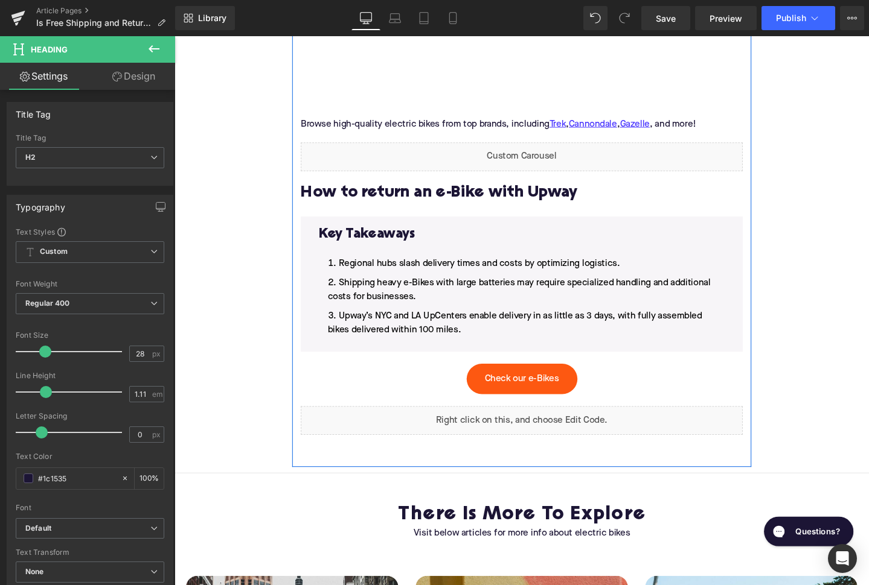
click at [353, 192] on h2 "How to return an e-Bike with Upway" at bounding box center [539, 201] width 465 height 19
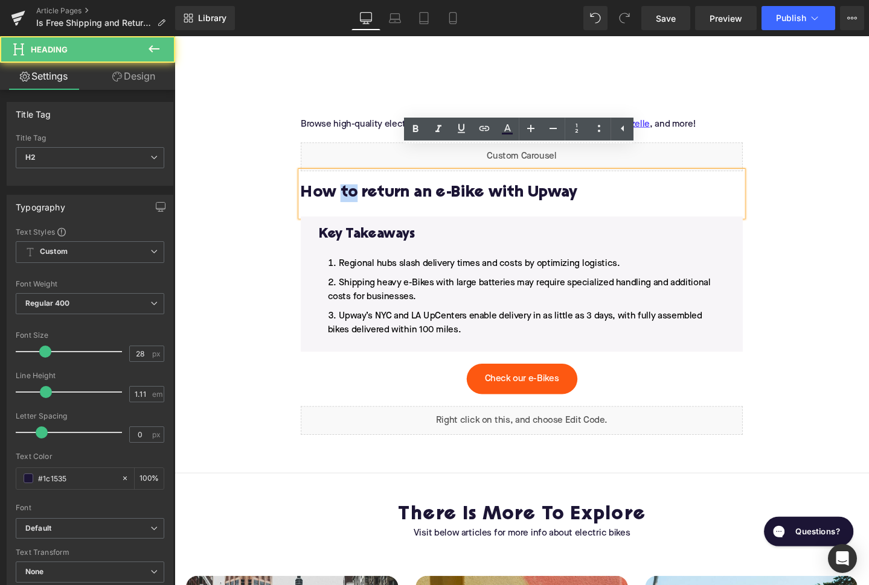
click at [353, 192] on h2 "How to return an e-Bike with Upway" at bounding box center [539, 201] width 465 height 19
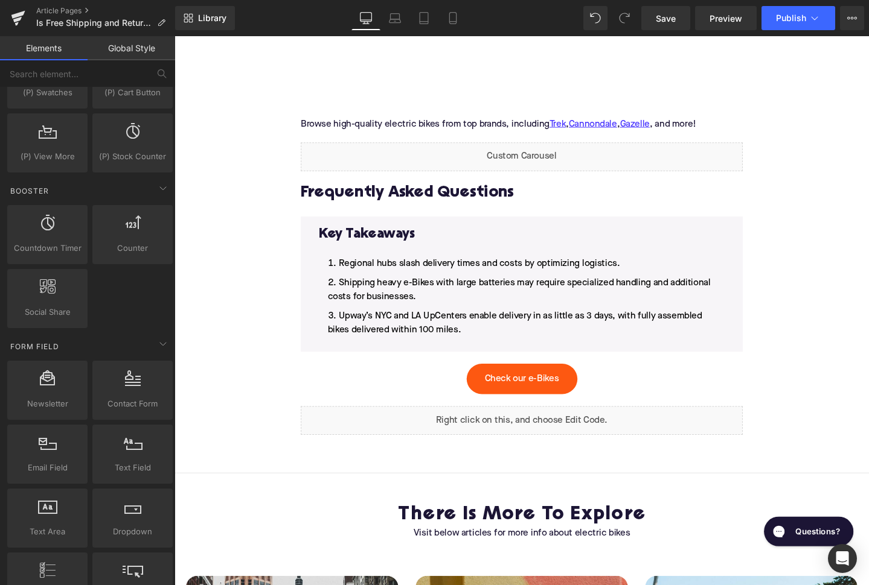
scroll to position [2215, 0]
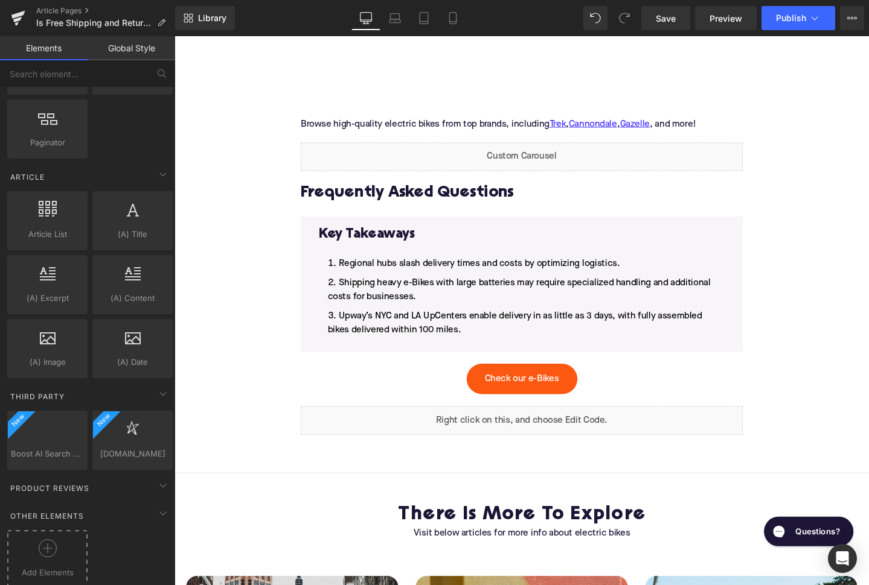
click at [51, 557] on div at bounding box center [47, 553] width 74 height 27
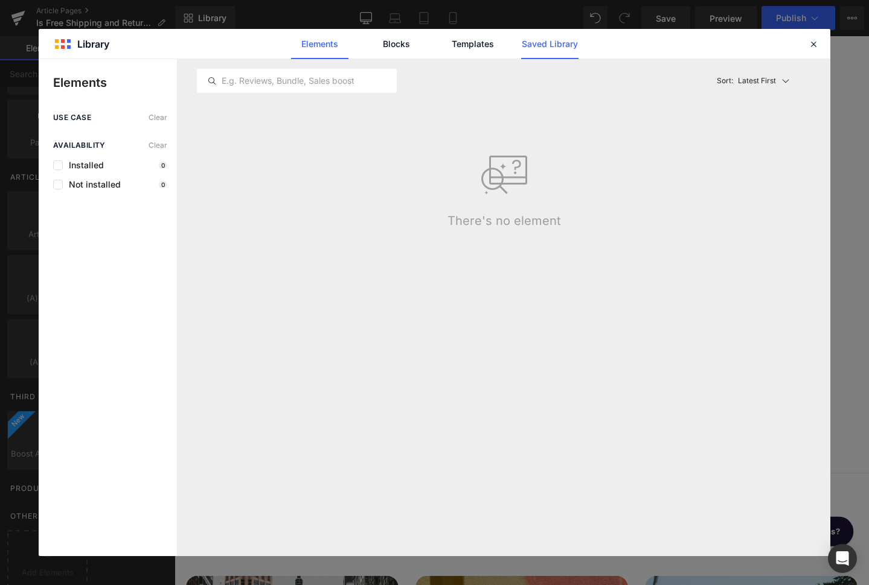
click at [563, 39] on link "Saved Library" at bounding box center [549, 44] width 57 height 30
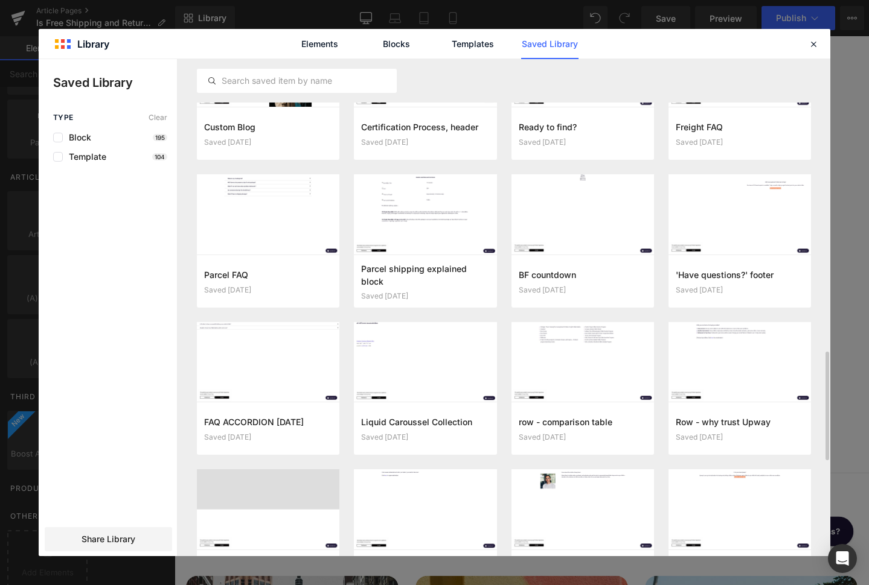
scroll to position [1719, 0]
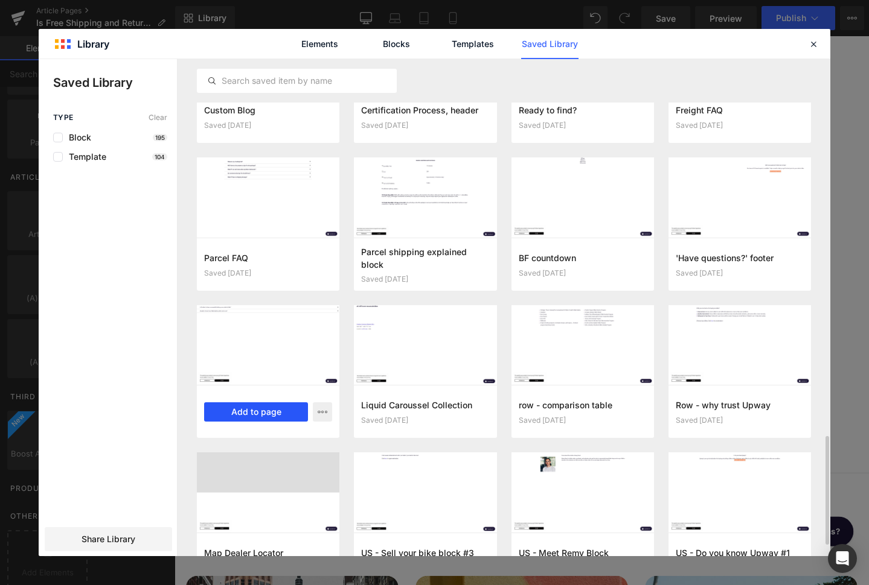
click at [263, 413] on button "Add to page" at bounding box center [256, 412] width 104 height 19
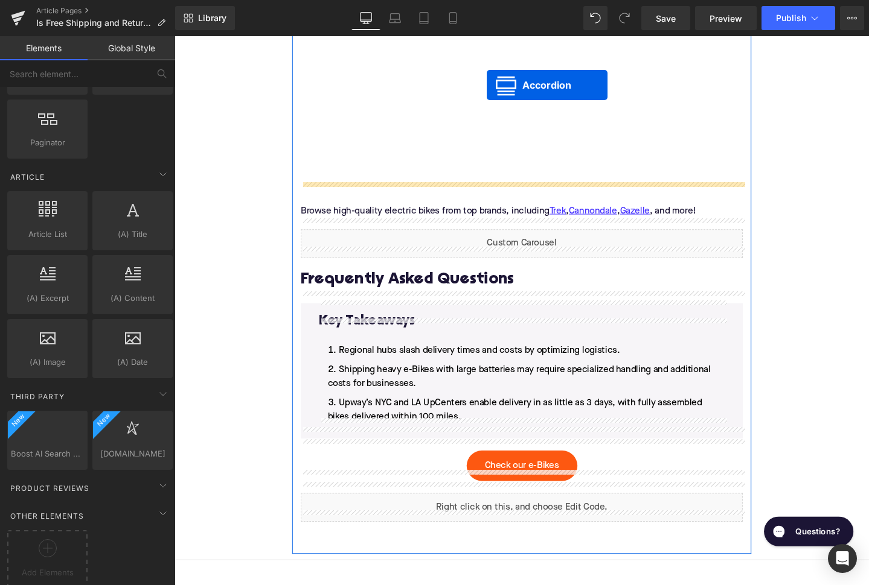
scroll to position [2545, 0]
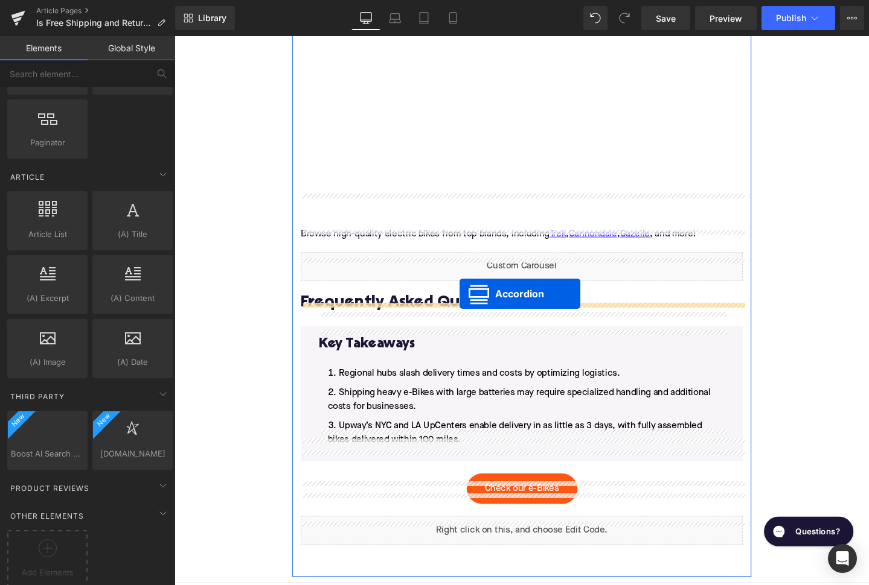
drag, startPoint x: 506, startPoint y: 106, endPoint x: 474, endPoint y: 307, distance: 203.4
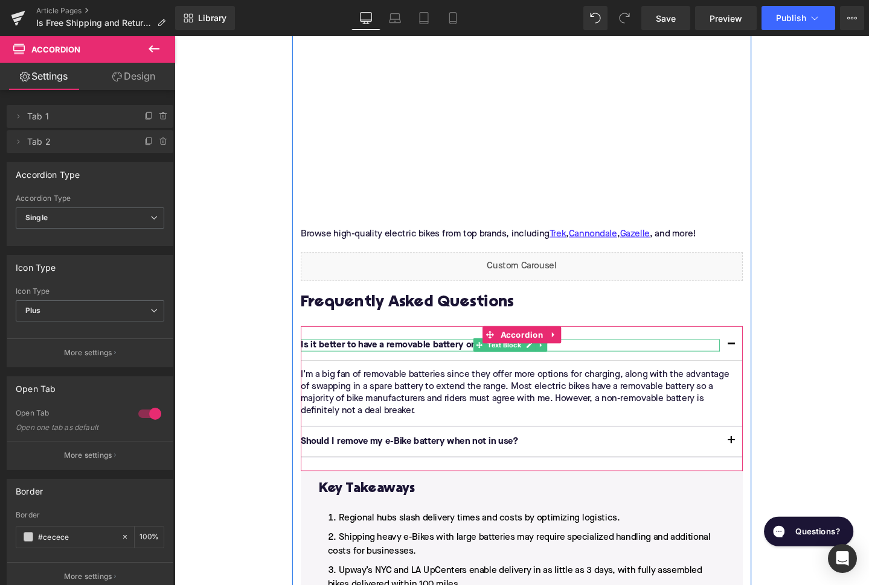
click at [419, 356] on p "Is it better to have a removable battery on an electric bike?" at bounding box center [527, 362] width 441 height 13
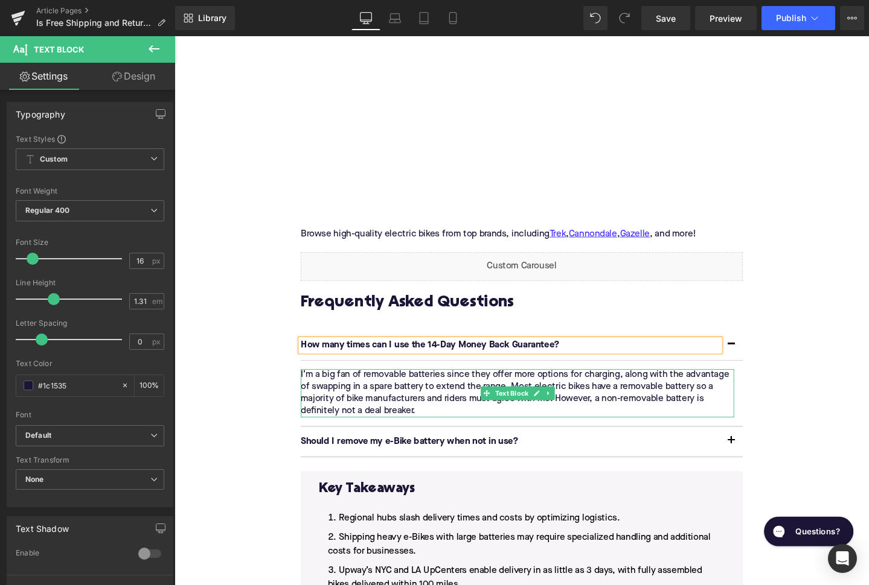
click at [381, 387] on p "I’m a big fan of removable batteries since they offer more options for charging…" at bounding box center [535, 412] width 456 height 51
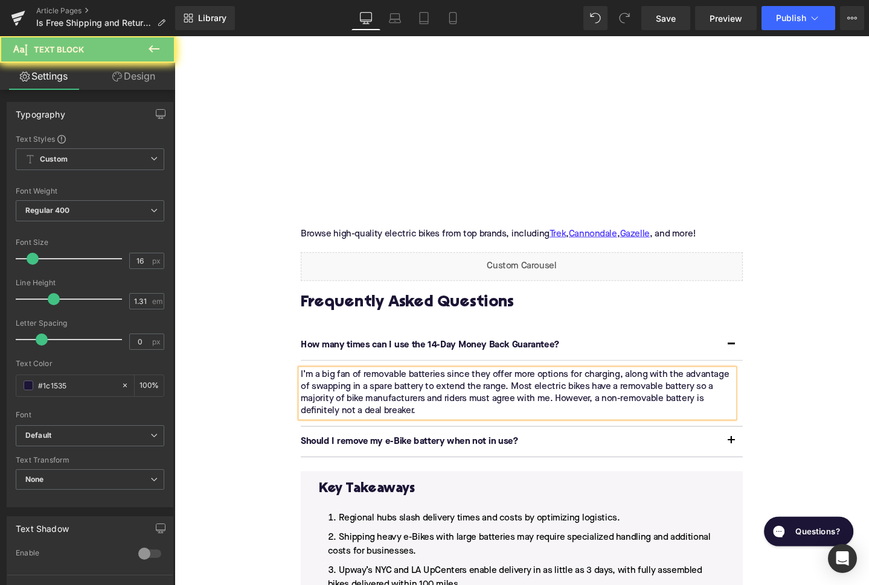
paste div
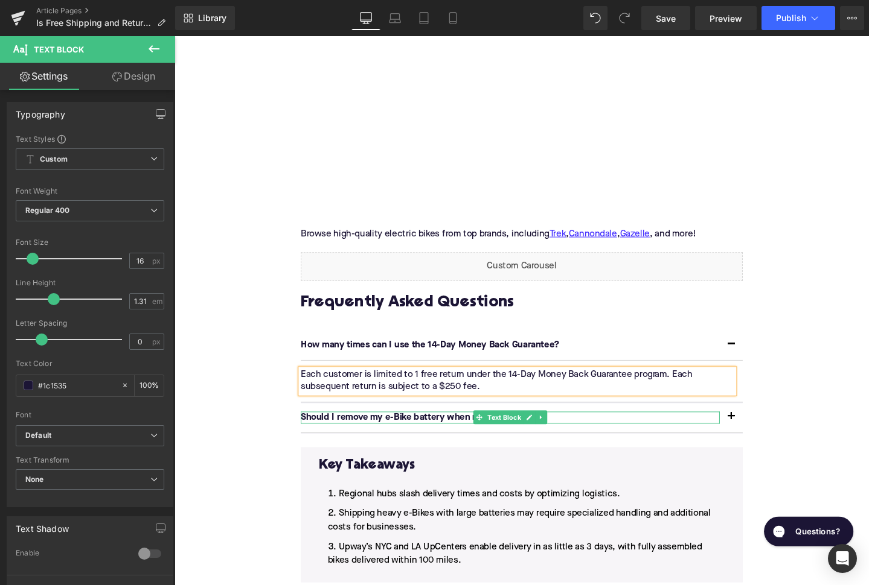
click at [418, 432] on p "Should I remove my e-Bike battery when not in use?" at bounding box center [527, 438] width 441 height 13
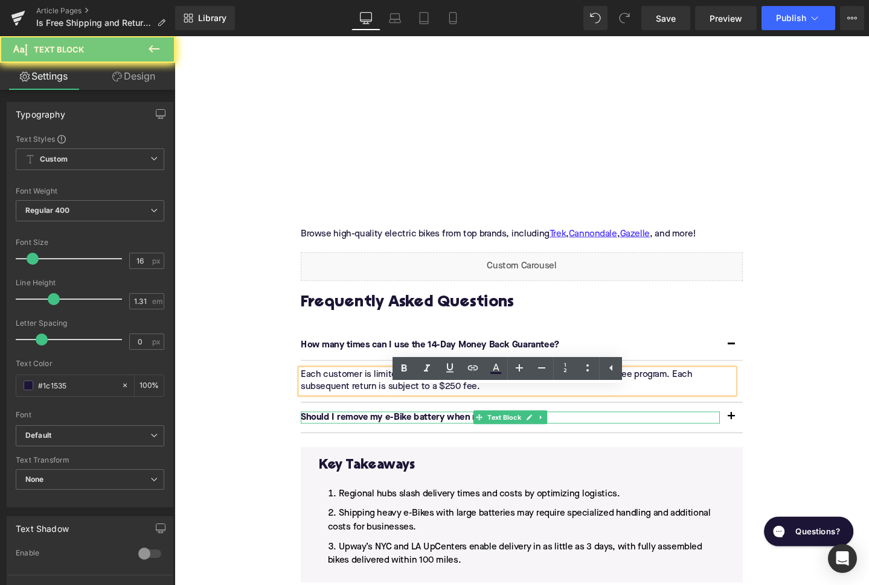
click at [418, 432] on p "Should I remove my e-Bike battery when not in use?" at bounding box center [527, 438] width 441 height 13
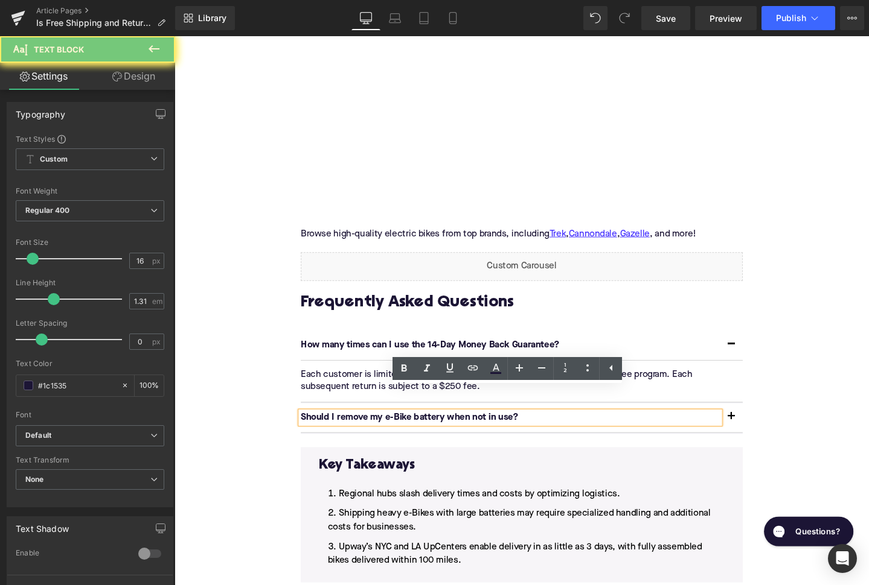
paste div
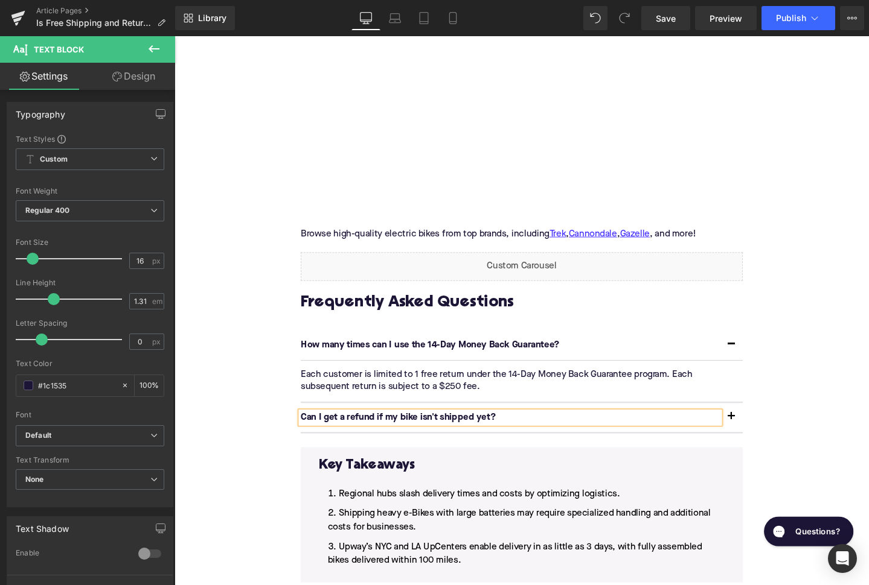
click at [761, 423] on button "button" at bounding box center [760, 438] width 24 height 31
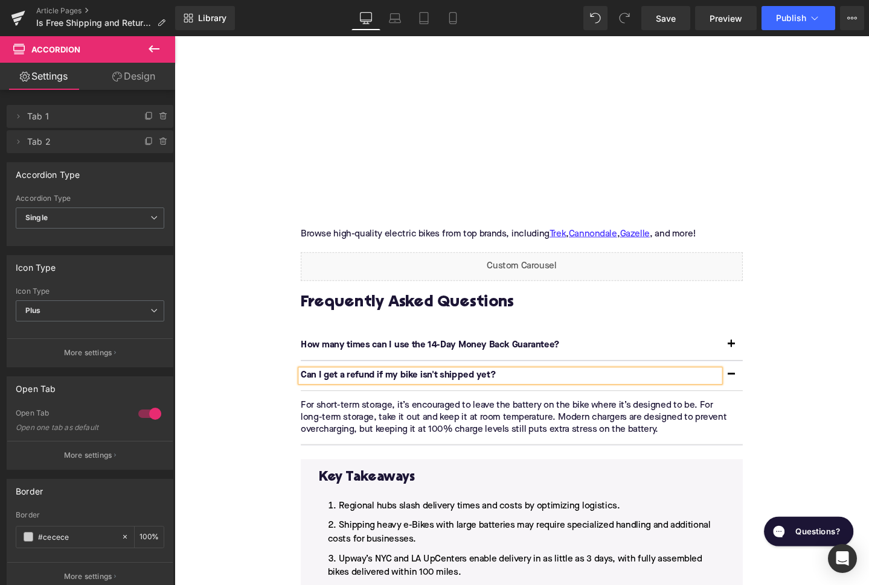
click at [409, 419] on p "For short-term storage, it’s encouraged to leave the battery on the bike where …" at bounding box center [535, 438] width 456 height 38
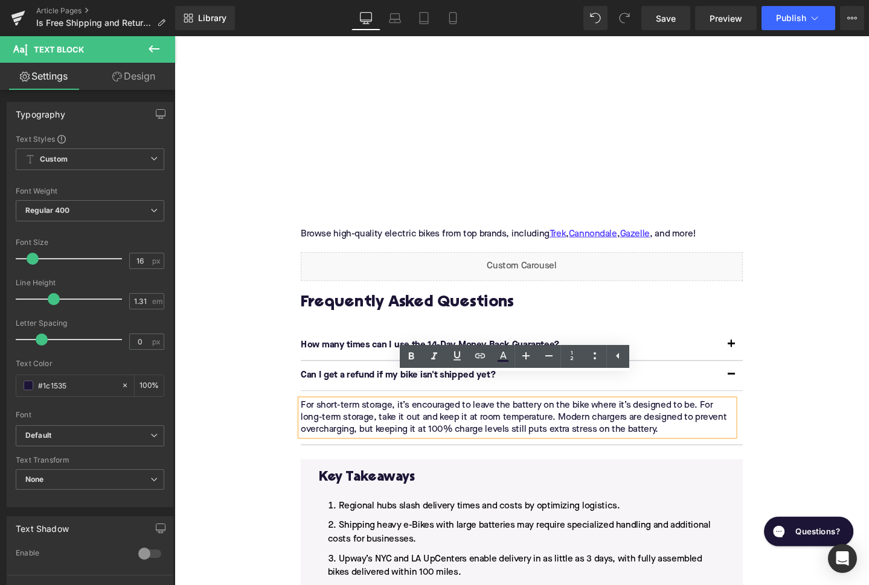
paste div
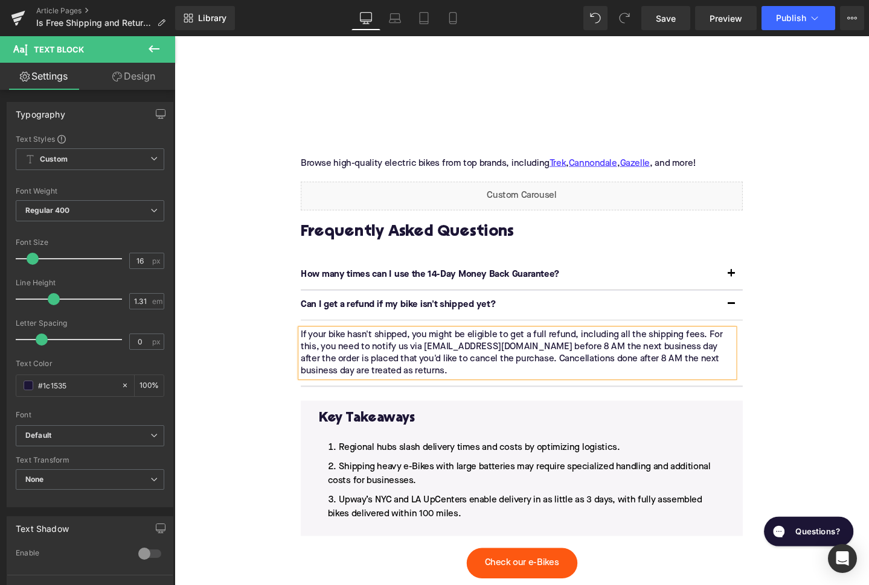
scroll to position [2740, 0]
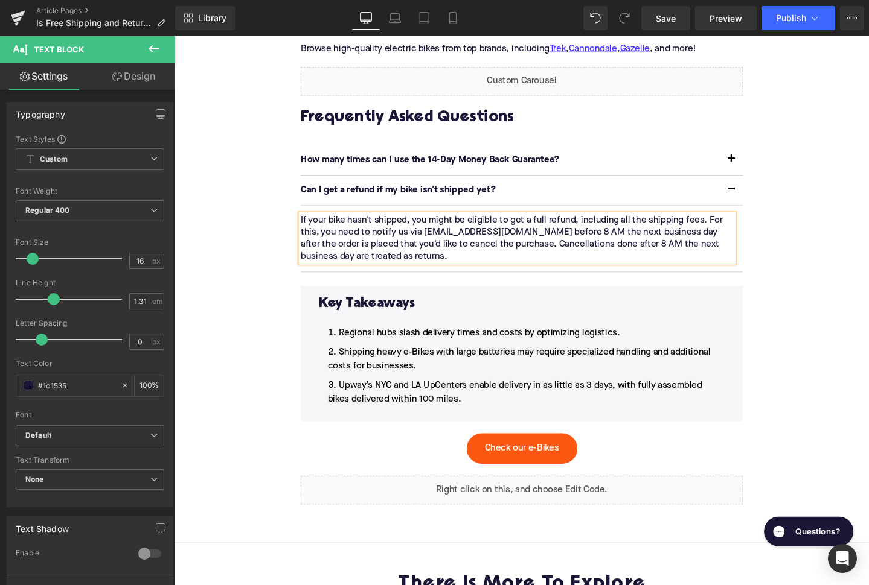
click at [480, 400] on span "Upway’s NYC and LA UpCenters enable delivery in as little as 3 days, with fully…" at bounding box center [533, 412] width 394 height 24
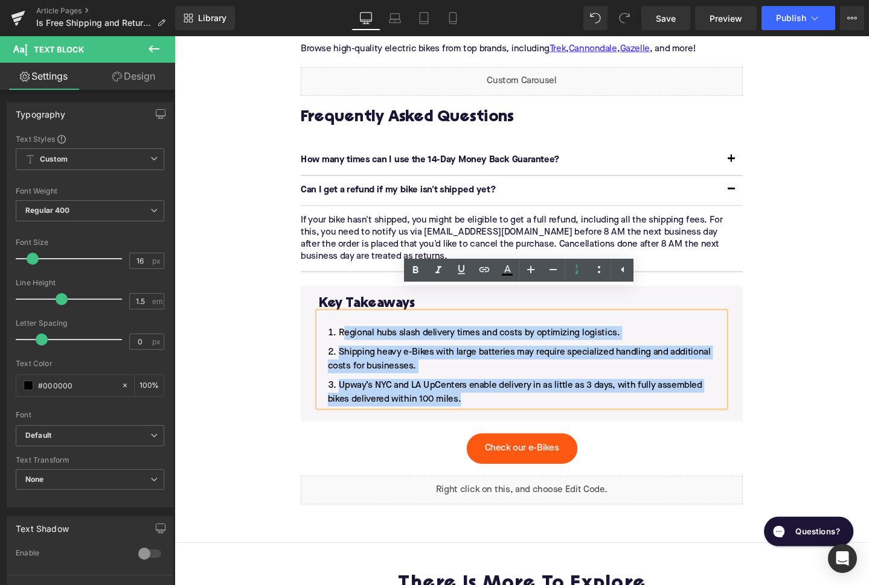
drag, startPoint x: 480, startPoint y: 397, endPoint x: 351, endPoint y: 326, distance: 146.7
click at [351, 342] on ol "Regional hubs slash delivery times and costs by optimizing logistics. Shipping …" at bounding box center [539, 384] width 427 height 85
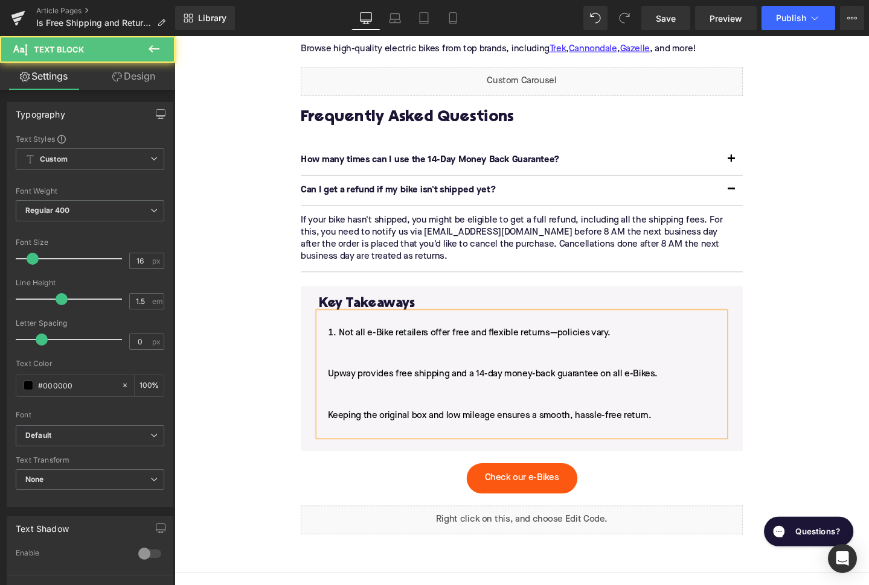
click at [331, 366] on li "Not all e-Bike retailers offer free and flexible returns—policies vary. Upway p…" at bounding box center [539, 400] width 427 height 116
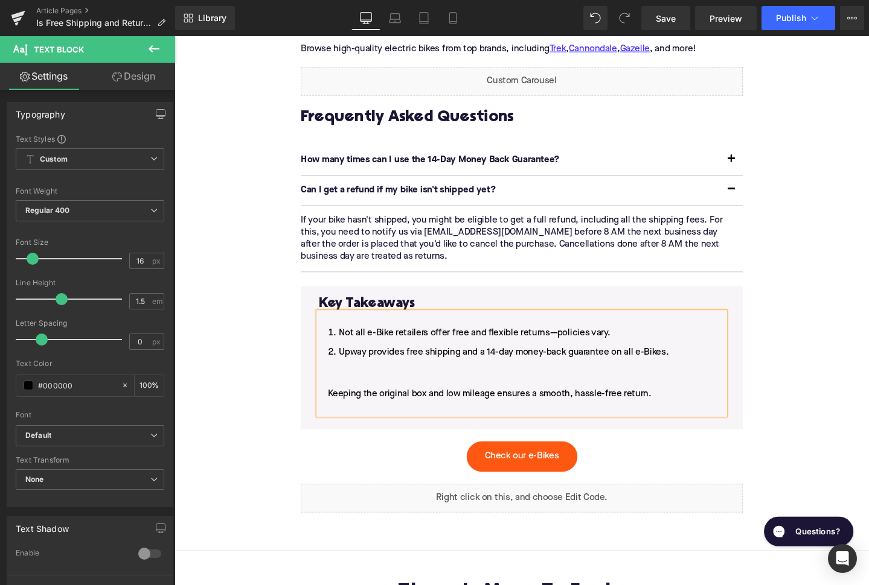
click at [331, 388] on li "Upway provides free shipping and a 14-day money-back guarantee on all e-Bikes. …" at bounding box center [539, 398] width 427 height 72
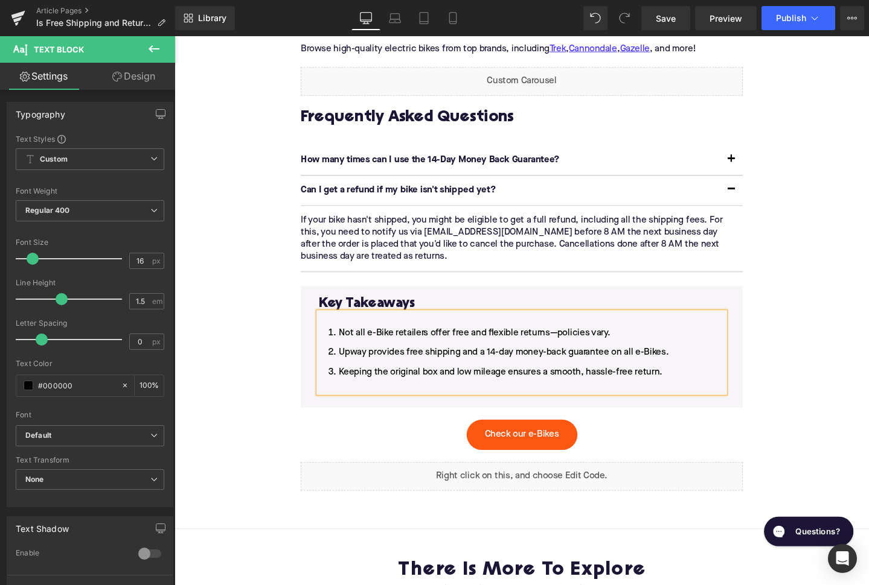
click at [348, 383] on li "Keeping the original box and low mileage ensures a smooth, hassle-free return." at bounding box center [539, 397] width 427 height 29
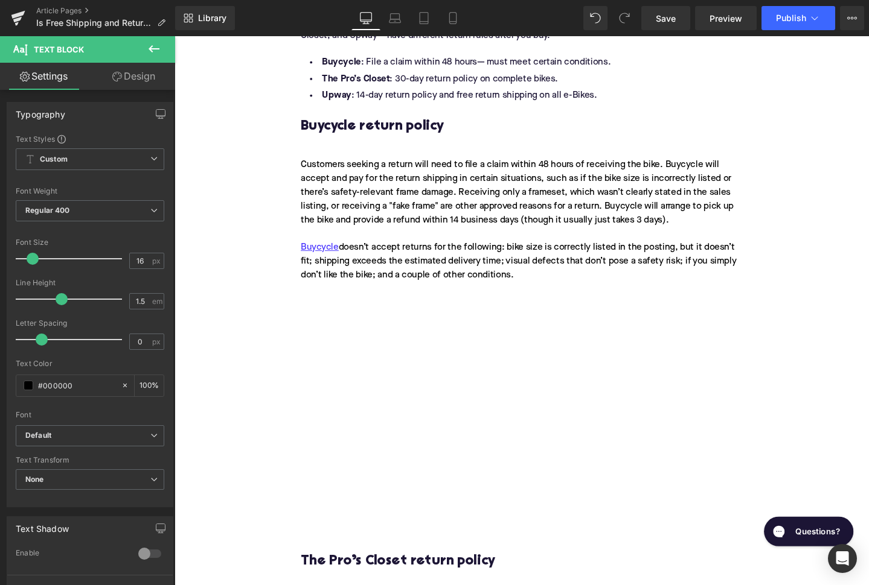
scroll to position [1596, 0]
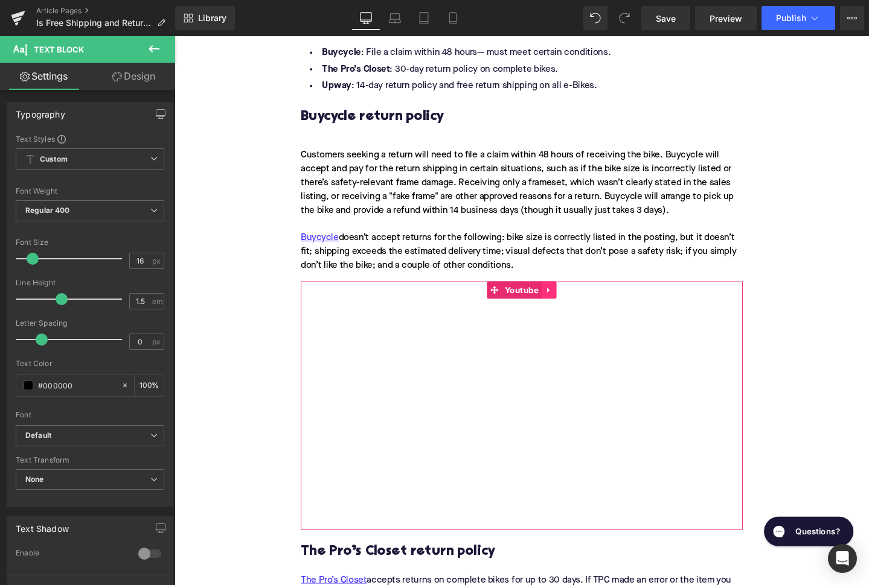
click at [563, 295] on link at bounding box center [569, 304] width 16 height 18
click at [574, 299] on icon at bounding box center [576, 303] width 8 height 8
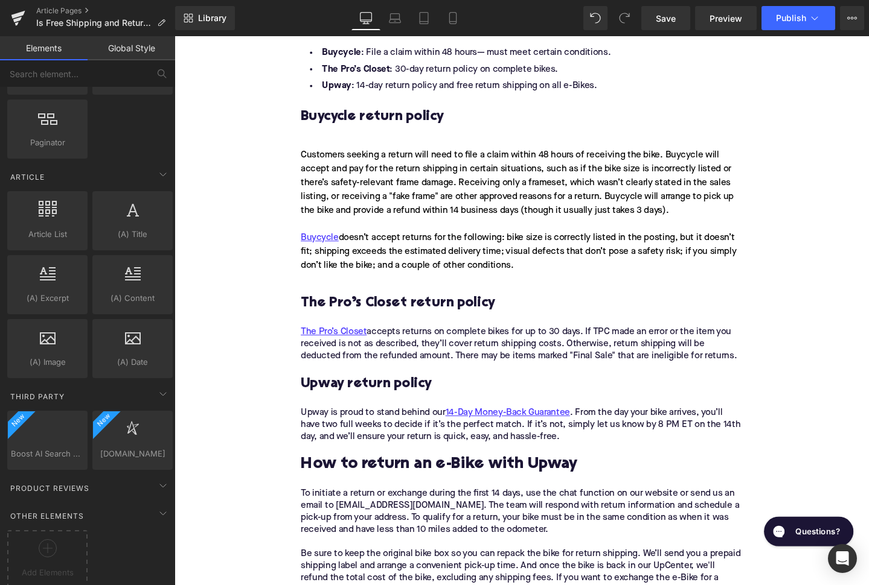
scroll to position [2215, 0]
click at [380, 267] on div "Customers seeking a return will need to file a claim within 48 hours of receivi…" at bounding box center [539, 220] width 465 height 150
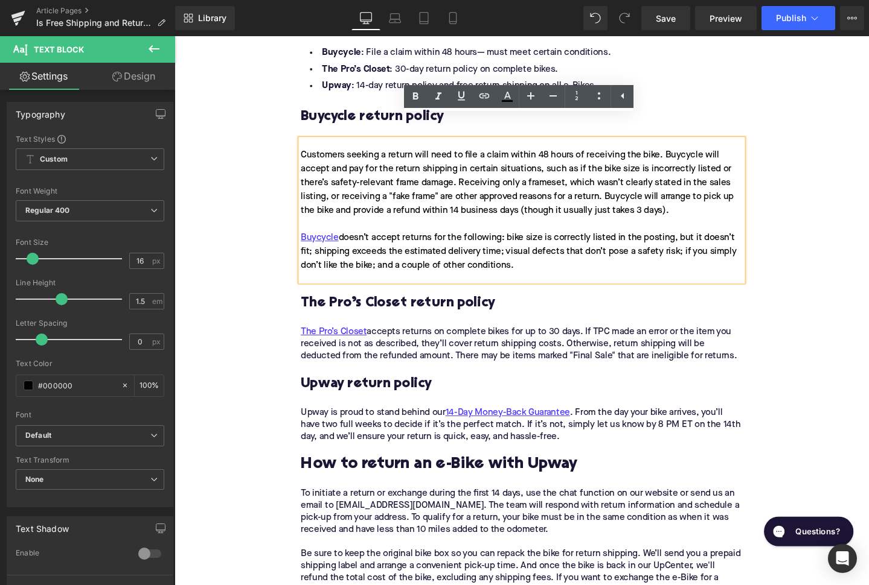
click at [285, 314] on div "Home / Is Free Shipping and Returns Common for Online E-Bike Retailers in the […" at bounding box center [539, 281] width 730 height 3430
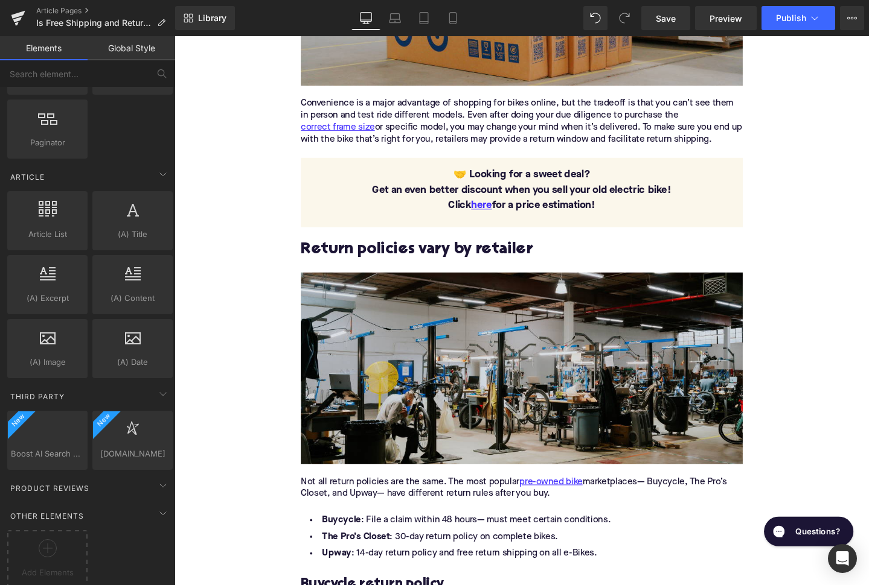
scroll to position [1067, 0]
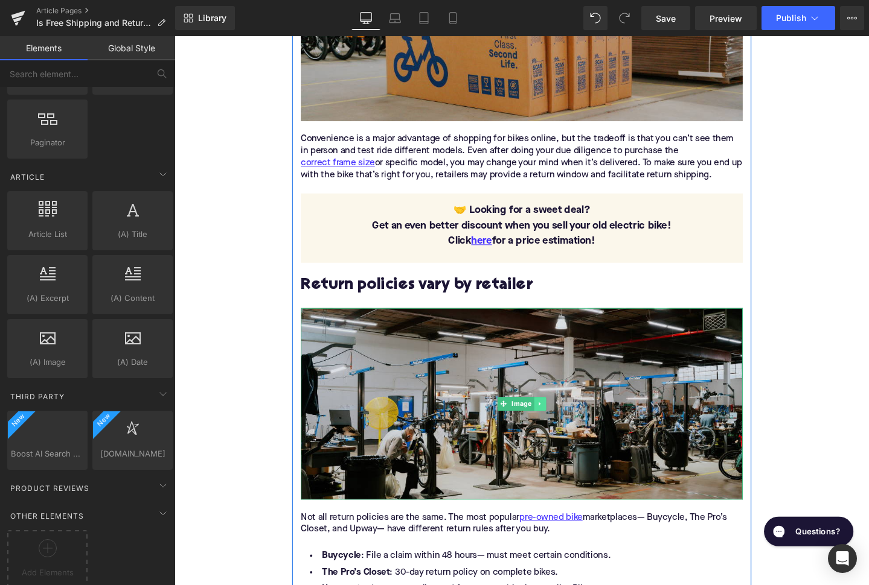
click at [563, 416] on link at bounding box center [558, 423] width 13 height 14
click at [552, 419] on icon at bounding box center [552, 422] width 7 height 7
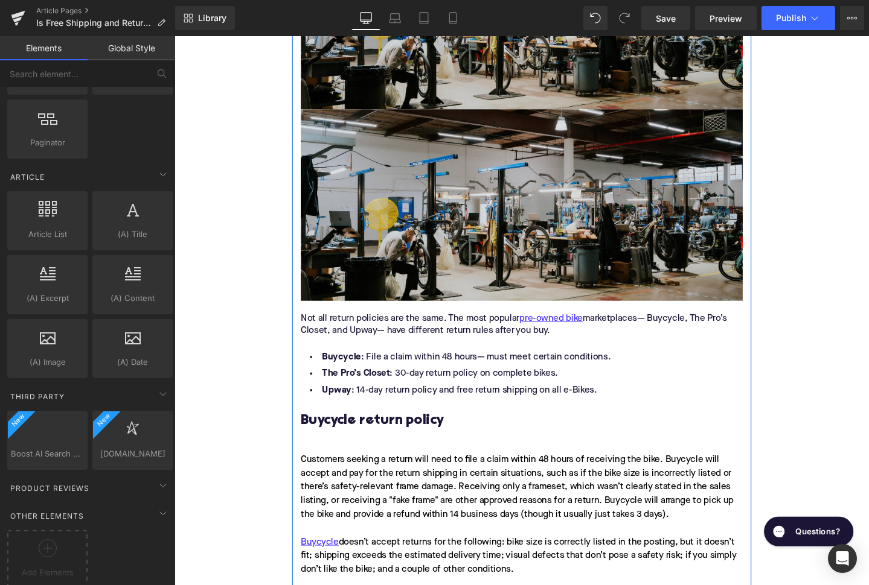
scroll to position [1480, 0]
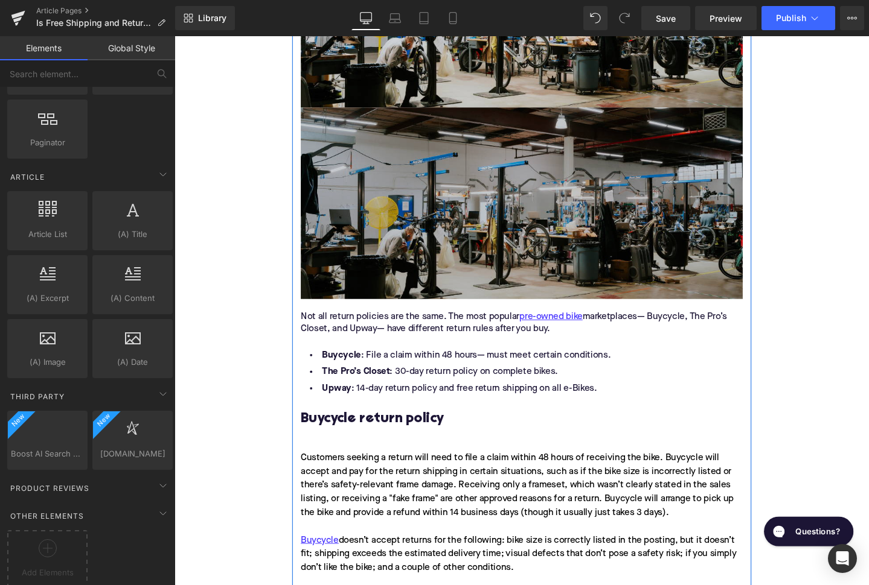
click at [485, 239] on img at bounding box center [539, 212] width 465 height 202
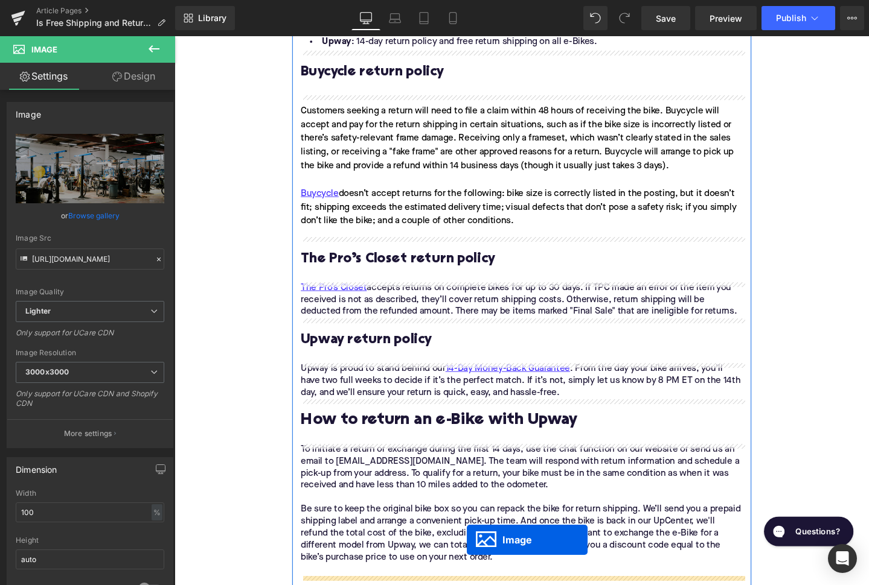
scroll to position [1721, 0]
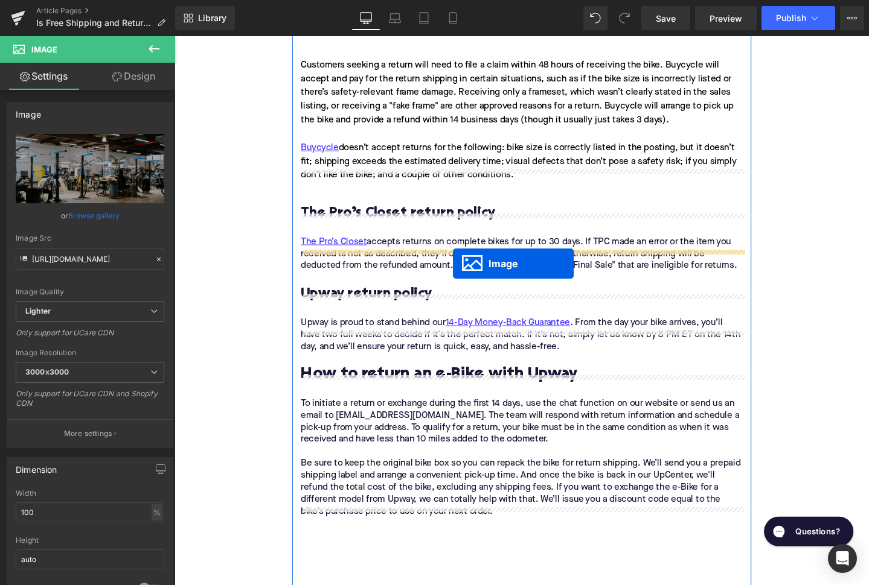
drag, startPoint x: 519, startPoint y: 182, endPoint x: 467, endPoint y: 276, distance: 107.0
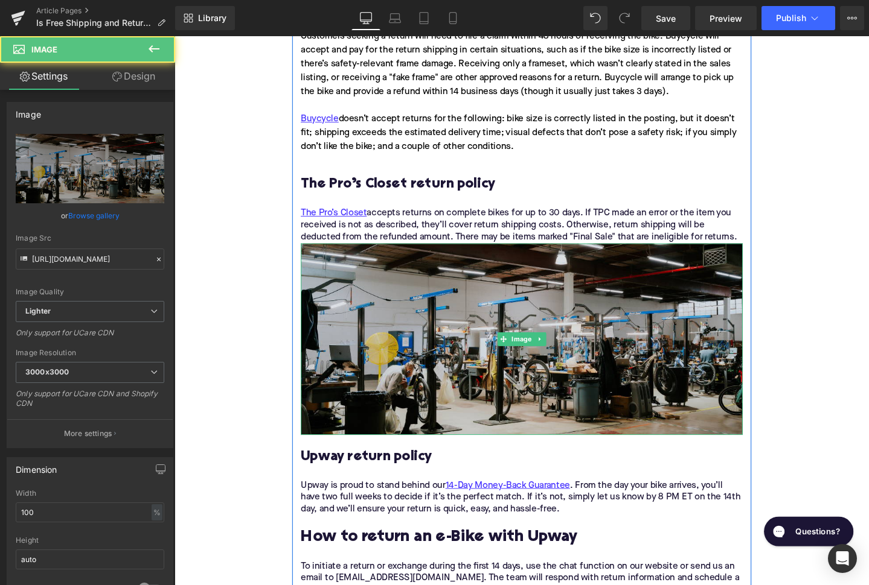
scroll to position [1691, 0]
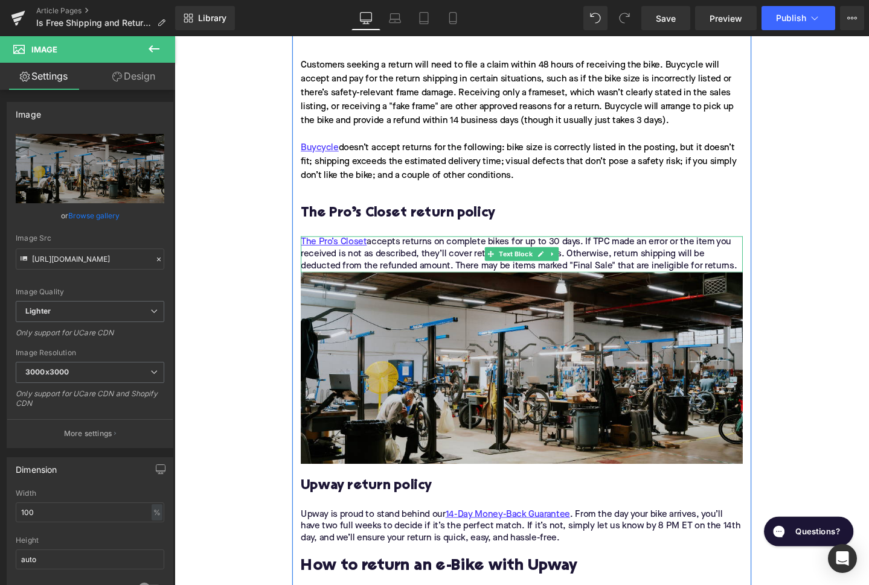
drag, startPoint x: 770, startPoint y: 255, endPoint x: 764, endPoint y: 255, distance: 6.1
click at [770, 255] on div "The Pro’s Closet accepts returns on complete bikes for up to 30 days. If TPC ma…" at bounding box center [539, 266] width 465 height 38
click at [764, 255] on div "The Pro’s Closet accepts returns on complete bikes for up to 30 days. If TPC ma…" at bounding box center [539, 266] width 465 height 38
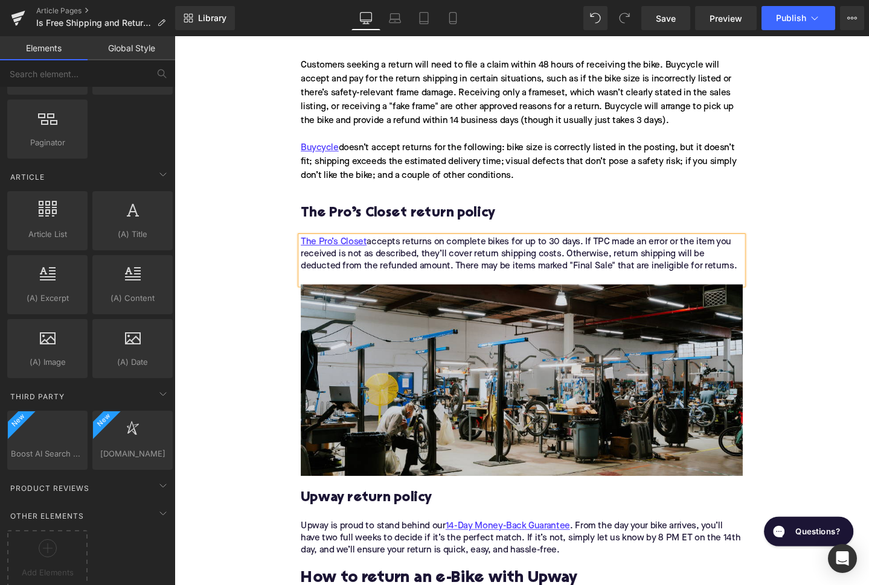
click at [254, 267] on div "Home / Is Free Shipping and Returns Common for Online E-Bike Retailers in the […" at bounding box center [539, 293] width 730 height 3644
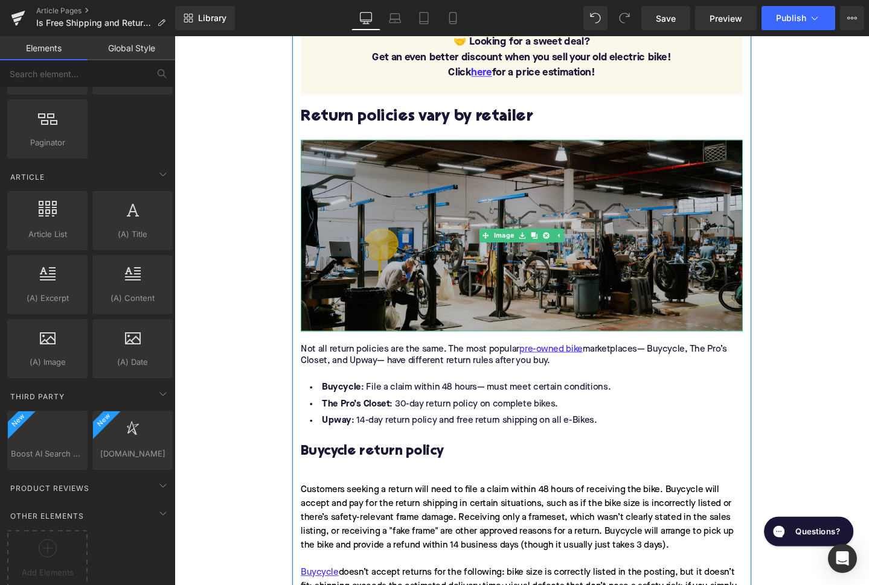
scroll to position [1312, 0]
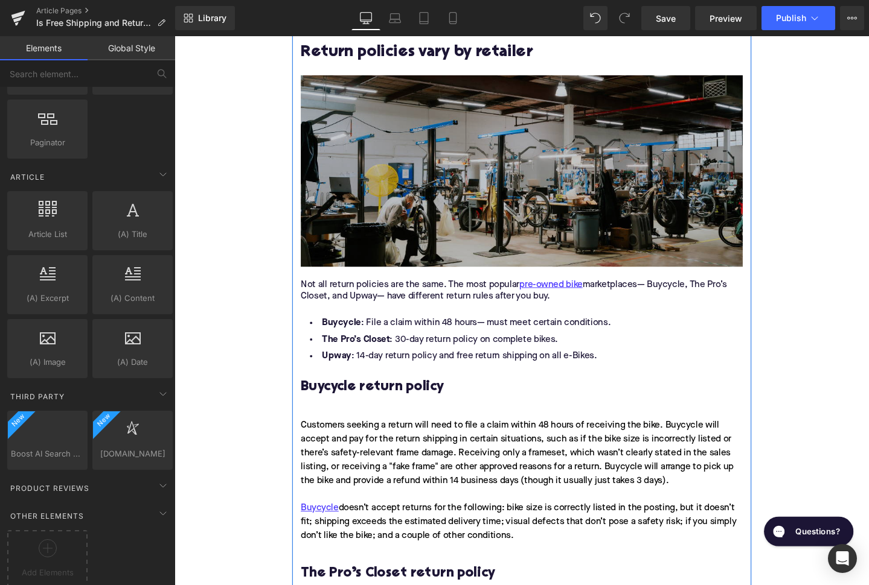
click at [490, 179] on img at bounding box center [539, 178] width 465 height 202
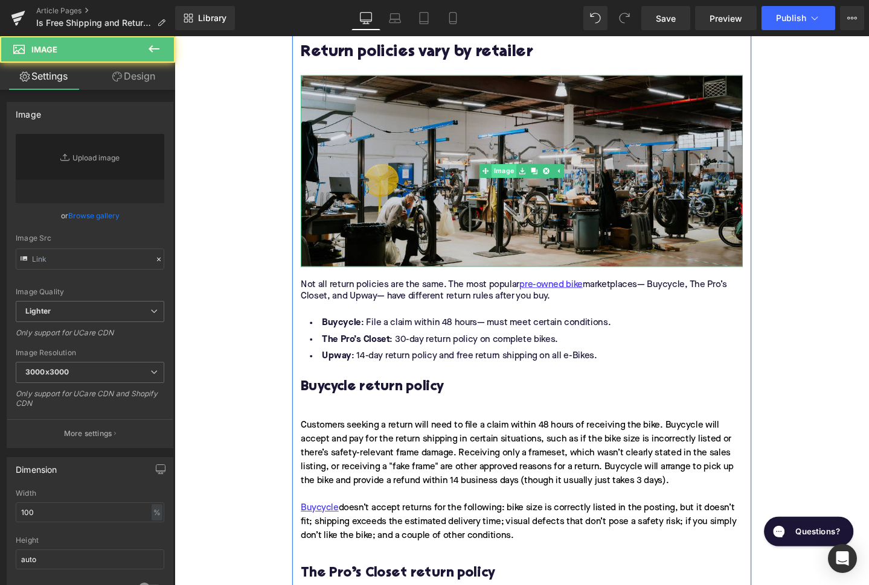
type input "[URL][DOMAIN_NAME]"
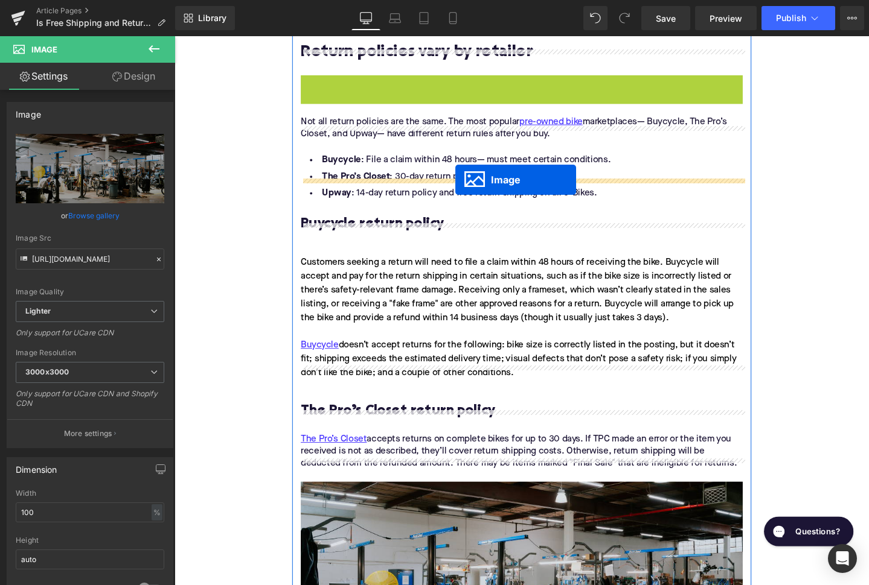
drag, startPoint x: 500, startPoint y: 153, endPoint x: 470, endPoint y: 188, distance: 46.2
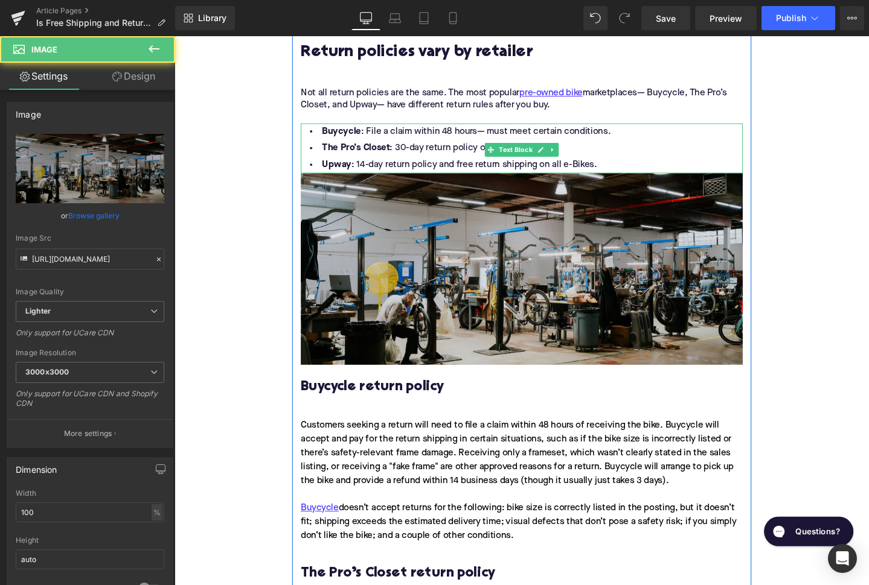
click at [636, 163] on li "Upway : 14-day return policy and free return shipping on all e-Bikes." at bounding box center [539, 172] width 465 height 18
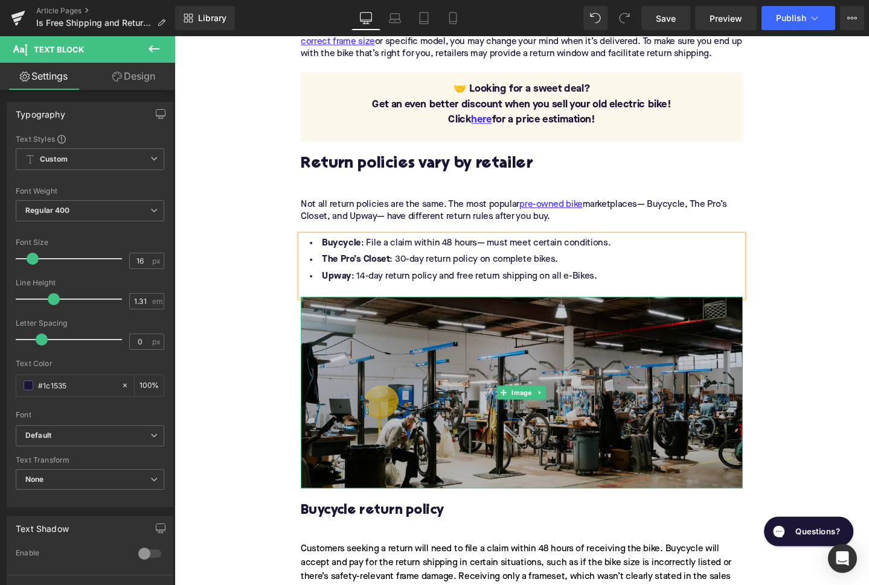
scroll to position [1167, 0]
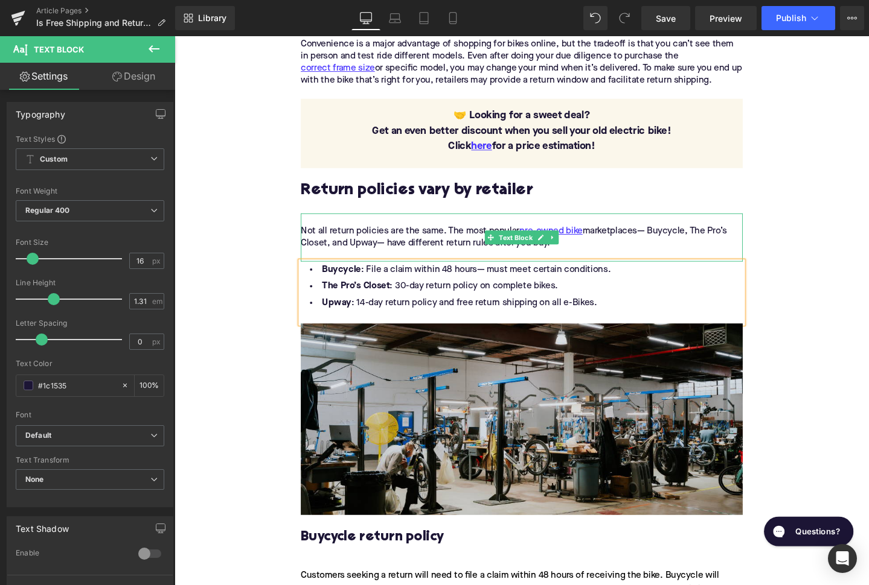
click at [325, 223] on div at bounding box center [539, 229] width 465 height 13
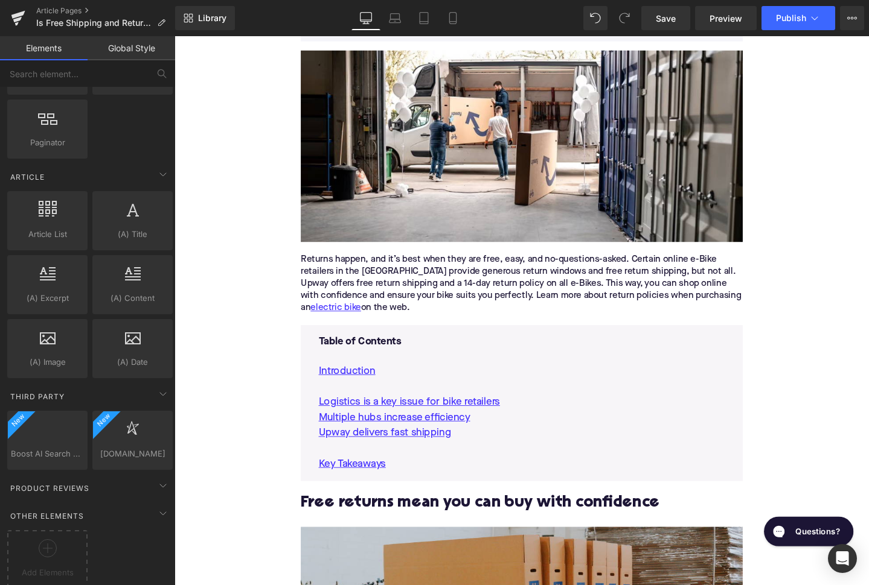
scroll to position [514, 0]
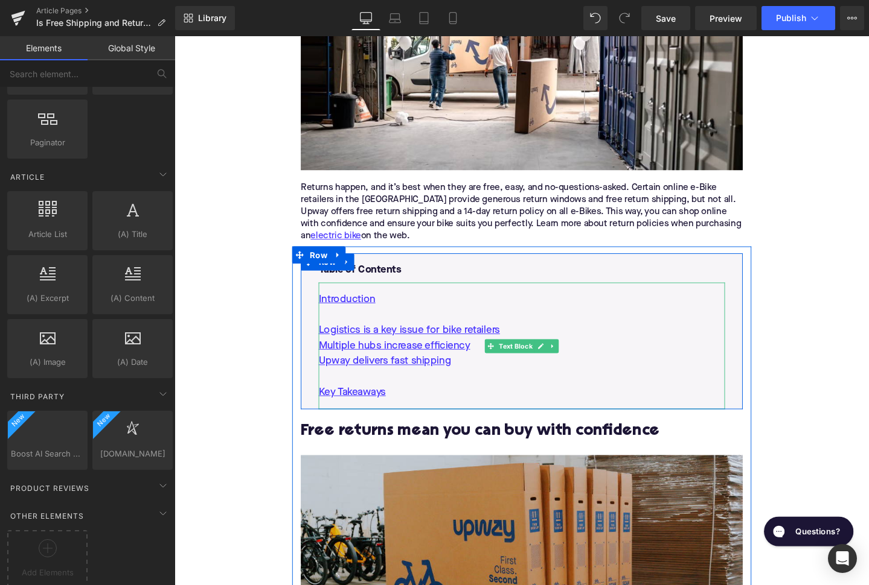
click at [502, 371] on p "Upway delivers fast shipping" at bounding box center [539, 379] width 427 height 16
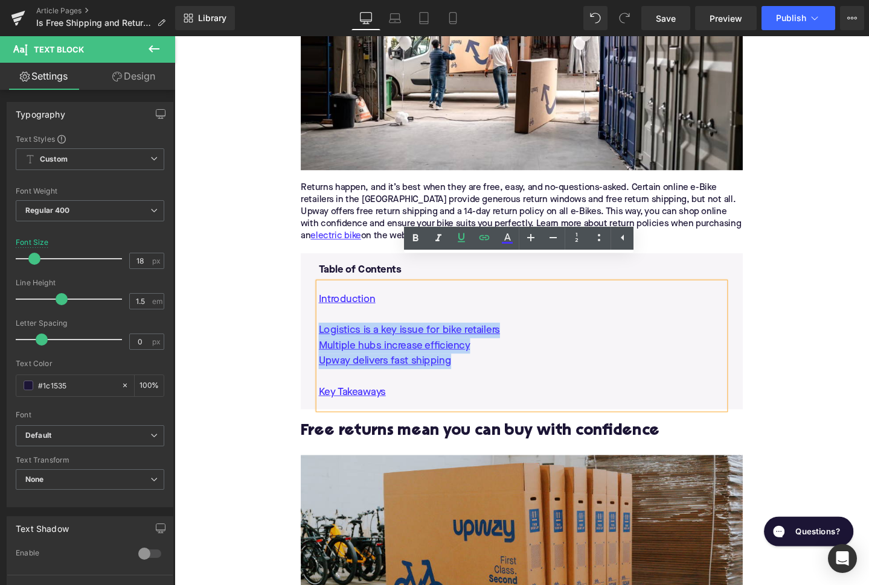
drag, startPoint x: 486, startPoint y: 350, endPoint x: 307, endPoint y: 316, distance: 182.4
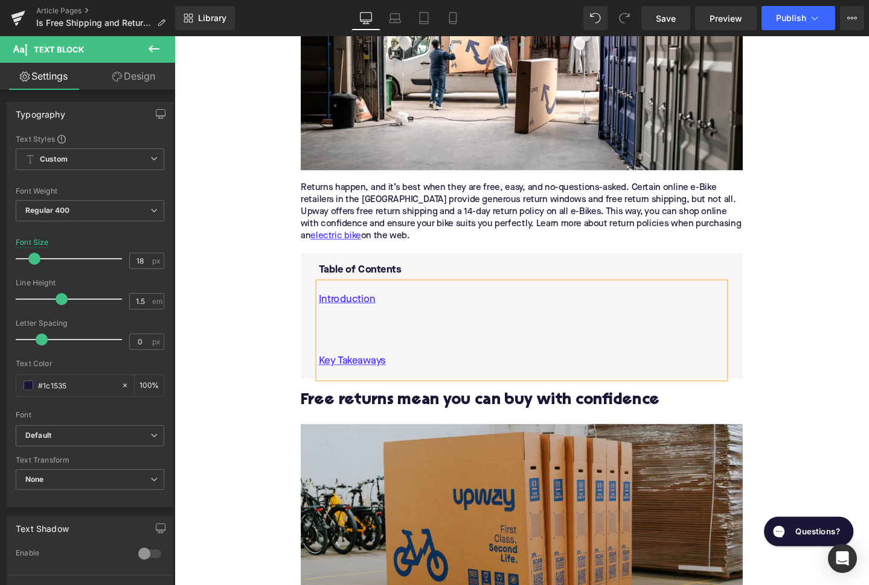
click at [341, 354] on p at bounding box center [539, 362] width 427 height 16
click at [405, 322] on p at bounding box center [539, 330] width 427 height 16
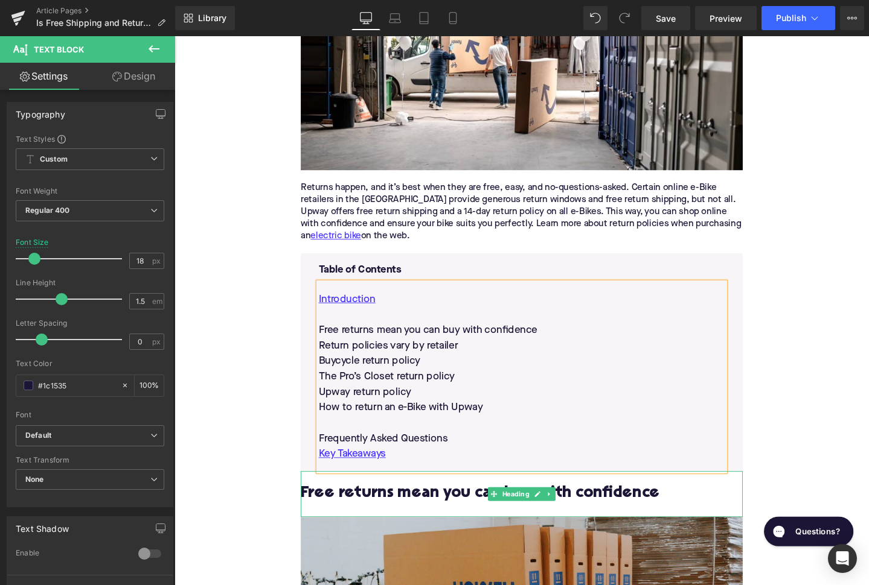
click at [442, 509] on h2 "Free returns mean you can buy with confidence" at bounding box center [539, 518] width 465 height 19
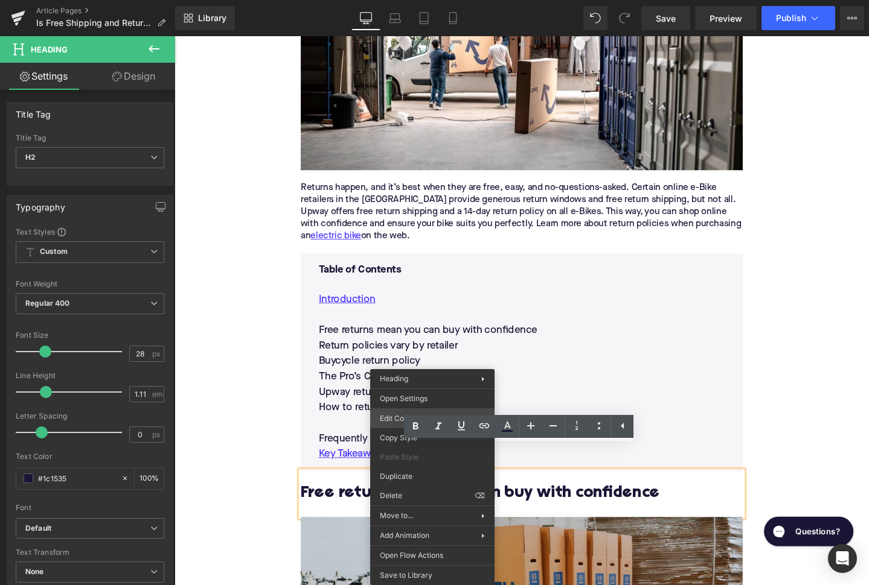
click at [389, 0] on div "Image You are previewing how the will restyle your page. You can not edit Eleme…" at bounding box center [434, 0] width 869 height 0
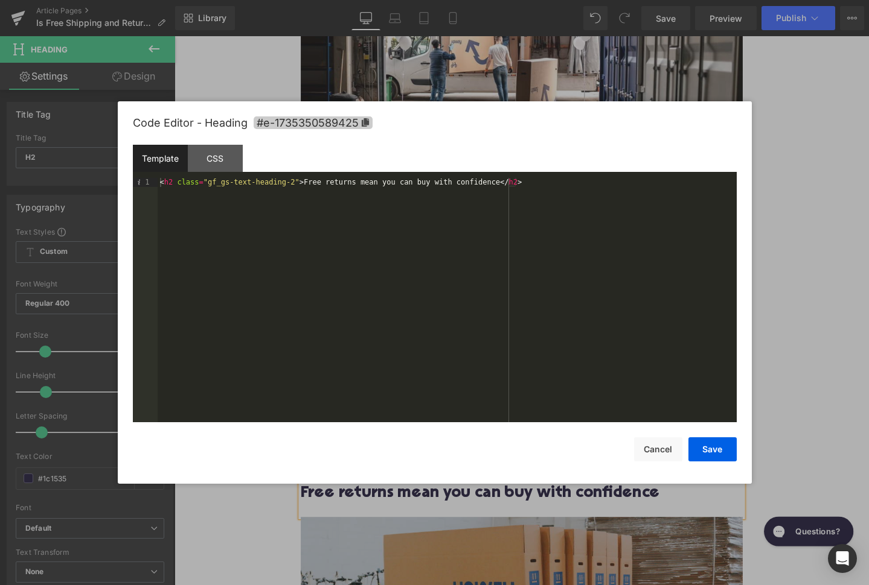
click at [332, 126] on span "#e-1735350589425" at bounding box center [313, 122] width 119 height 13
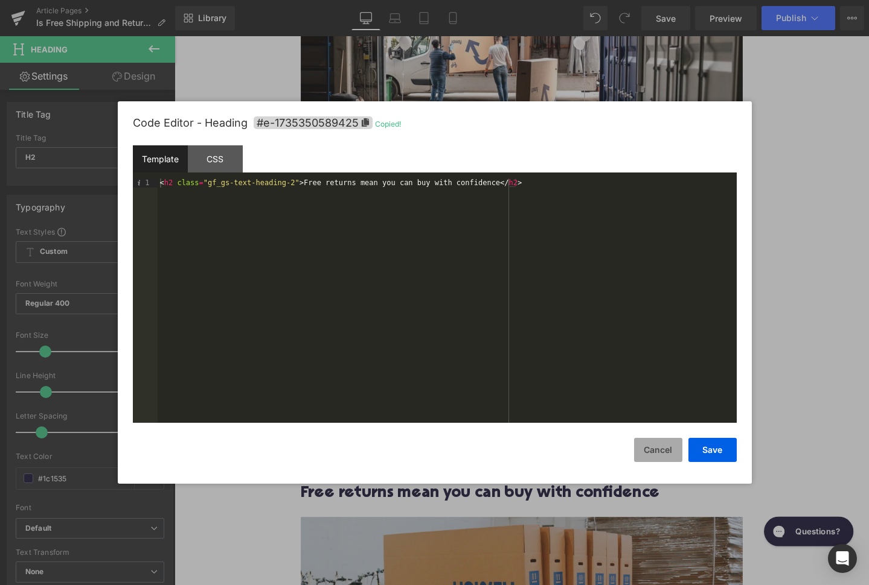
click at [652, 452] on button "Cancel" at bounding box center [658, 450] width 48 height 24
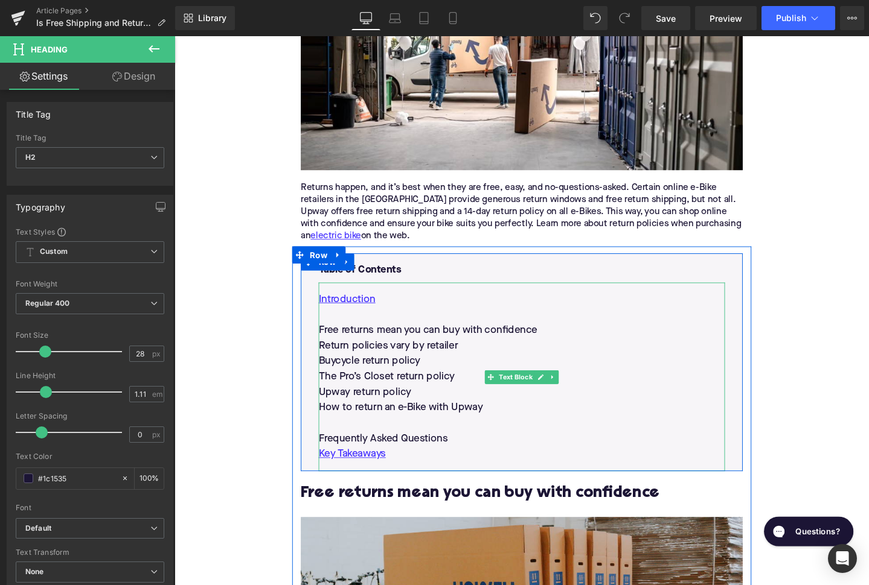
click at [418, 338] on p "Free returns mean you can buy with confidence" at bounding box center [539, 346] width 427 height 16
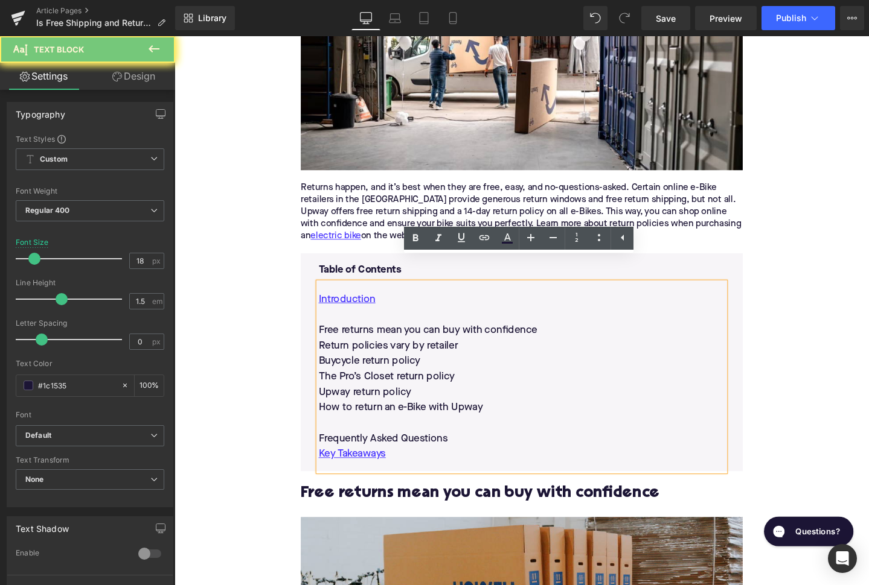
click at [418, 338] on p "Free returns mean you can buy with confidence" at bounding box center [539, 346] width 427 height 16
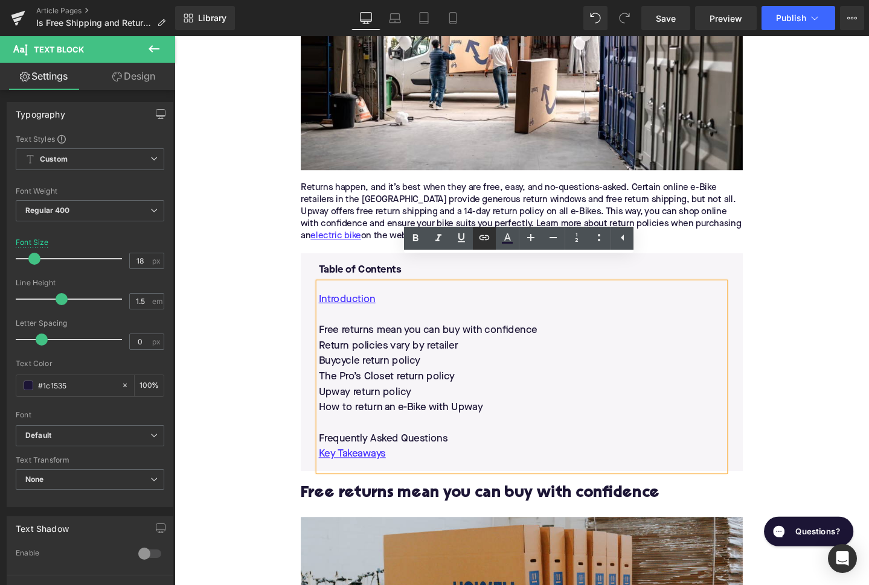
click at [483, 236] on icon at bounding box center [484, 237] width 10 height 5
click at [453, 321] on input "text" at bounding box center [414, 316] width 186 height 30
paste input "#e-1735350589425"
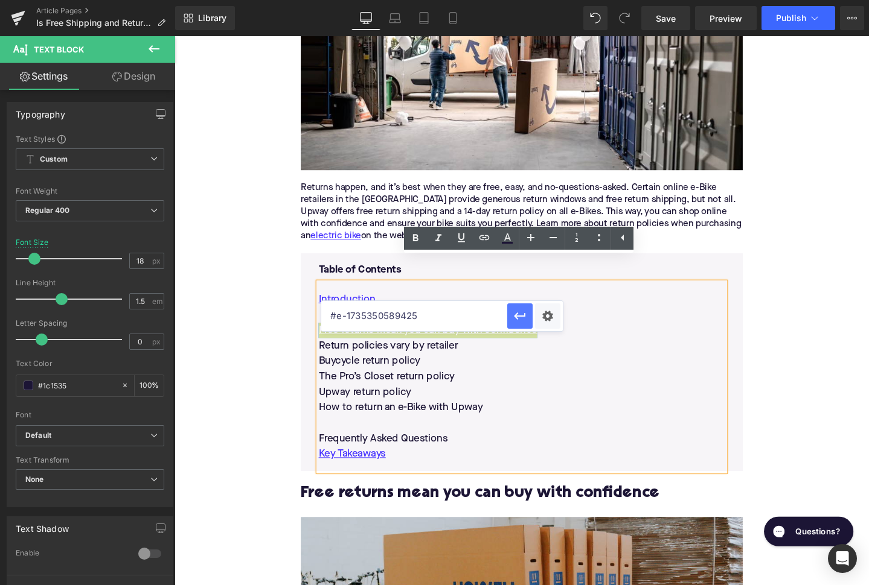
type input "#e-1735350589425"
click at [528, 324] on button "button" at bounding box center [519, 316] width 25 height 25
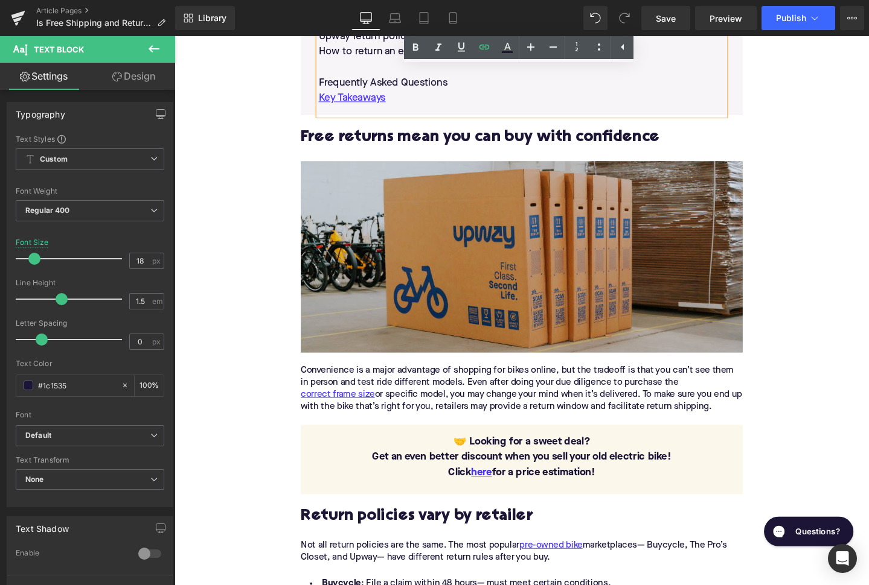
scroll to position [898, 0]
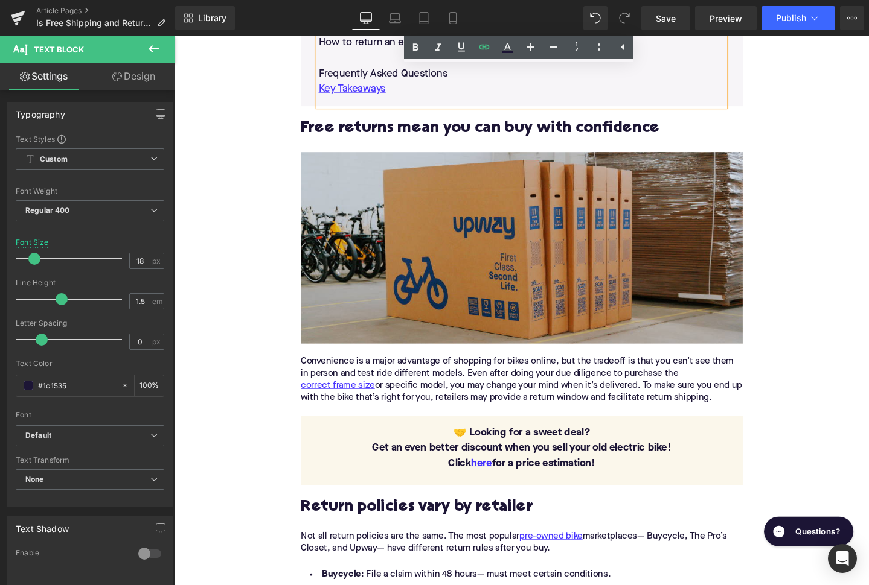
click at [395, 523] on h2 "Return policies vary by retailer" at bounding box center [539, 532] width 465 height 19
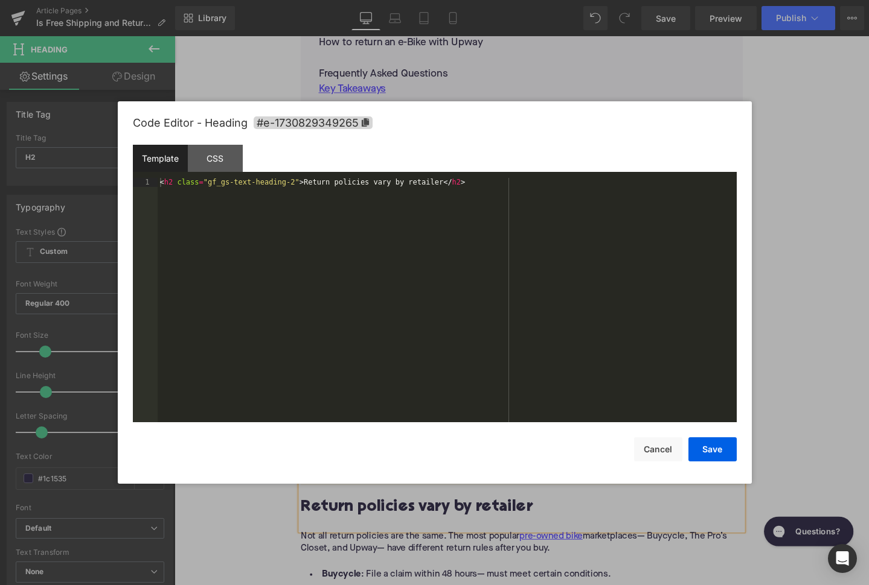
click at [362, 0] on div "Image You are previewing how the will restyle your page. You can not edit Eleme…" at bounding box center [434, 0] width 869 height 0
click at [328, 121] on span "#e-1730829349265" at bounding box center [313, 122] width 119 height 13
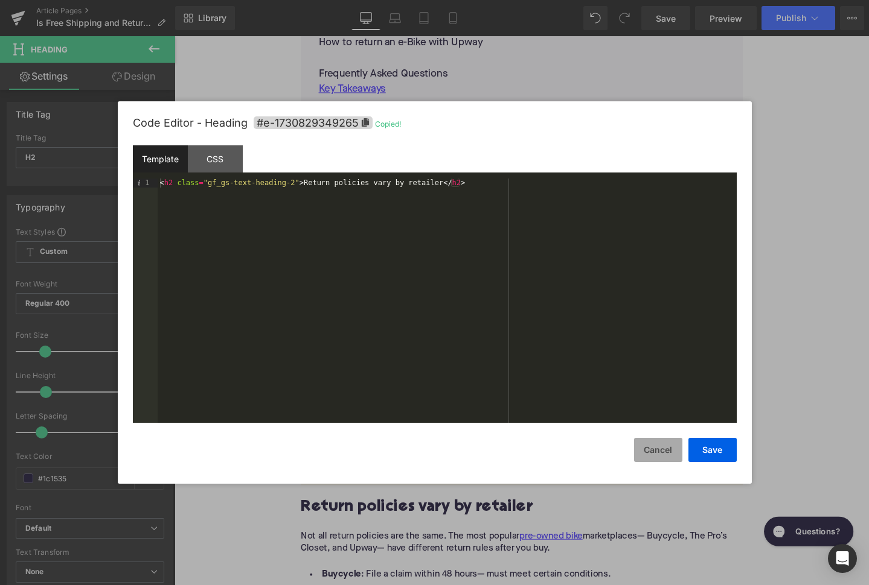
click at [659, 459] on button "Cancel" at bounding box center [658, 450] width 48 height 24
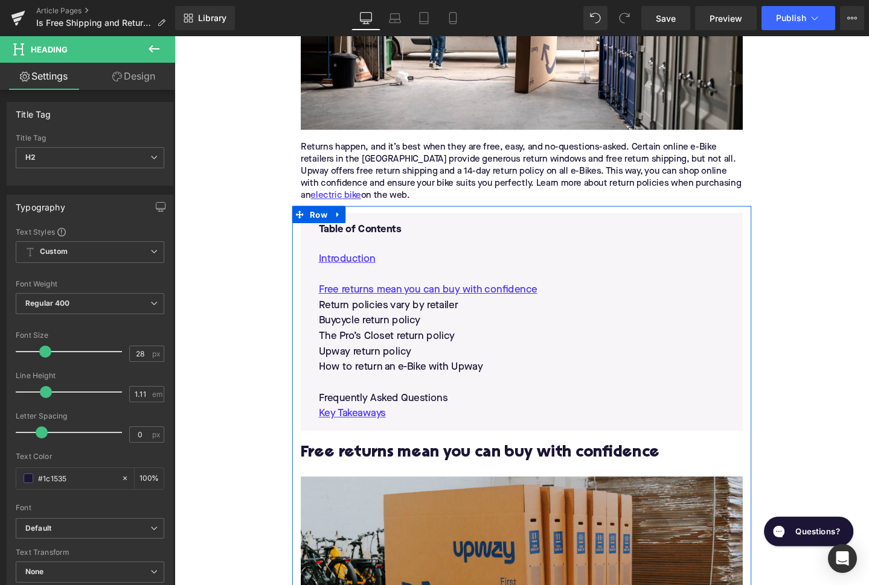
scroll to position [511, 0]
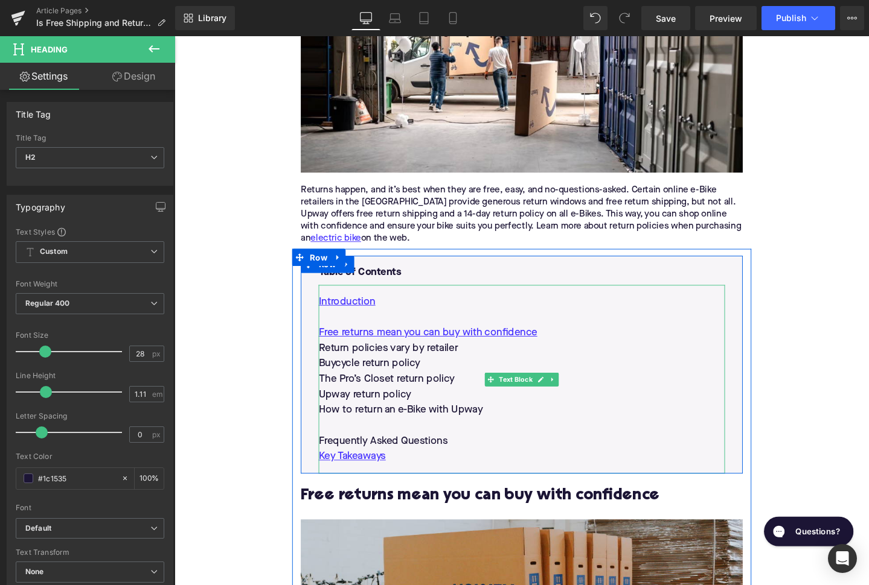
click at [406, 357] on p "Return policies vary by retailer" at bounding box center [539, 365] width 427 height 16
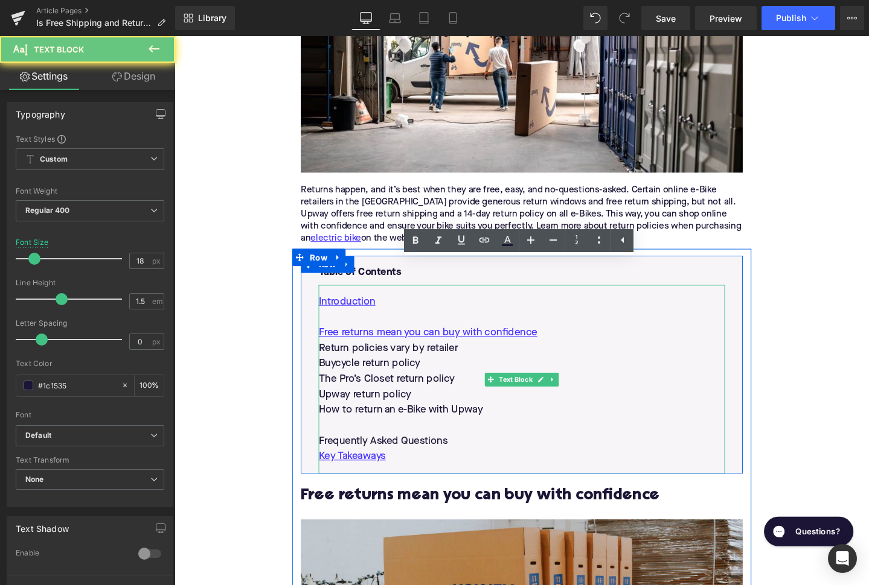
click at [406, 357] on p "Return policies vary by retailer" at bounding box center [539, 365] width 427 height 16
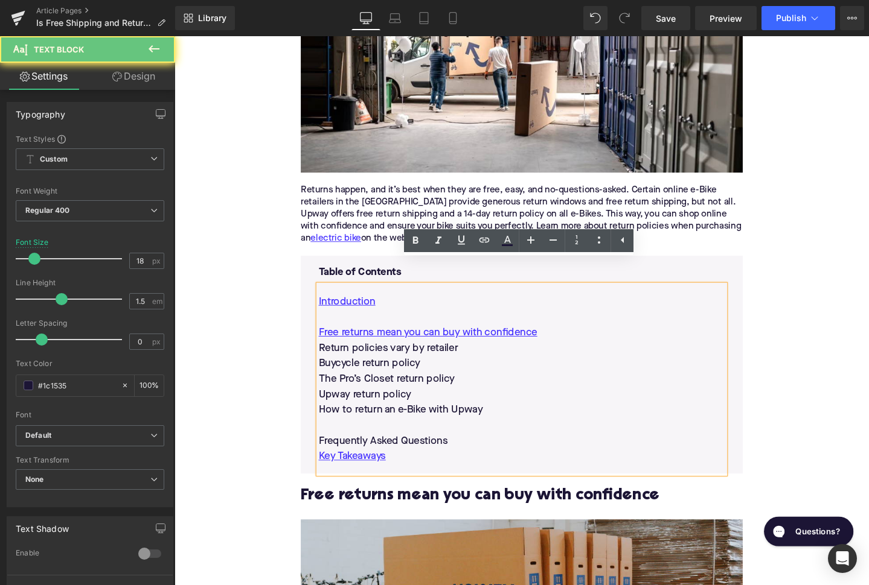
click at [406, 357] on p "Return policies vary by retailer" at bounding box center [539, 365] width 427 height 16
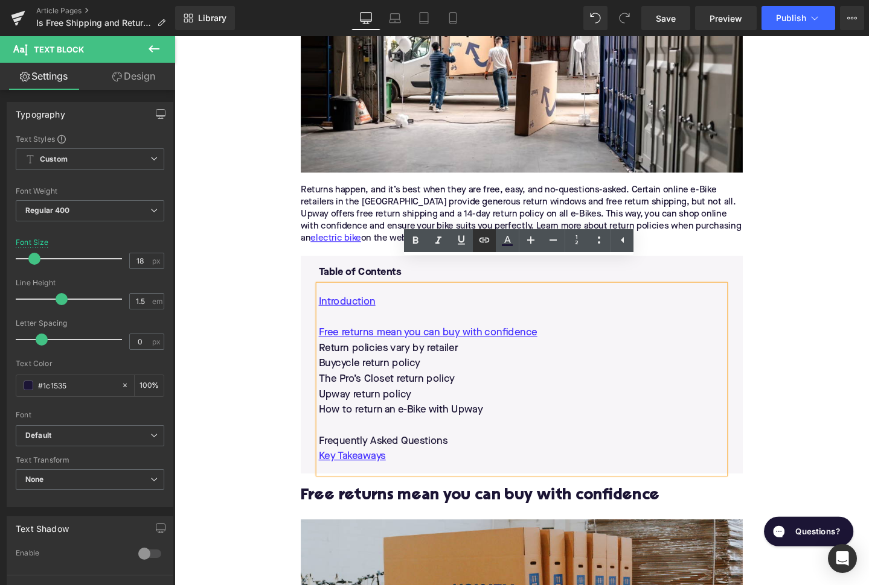
click at [482, 239] on icon at bounding box center [484, 240] width 14 height 14
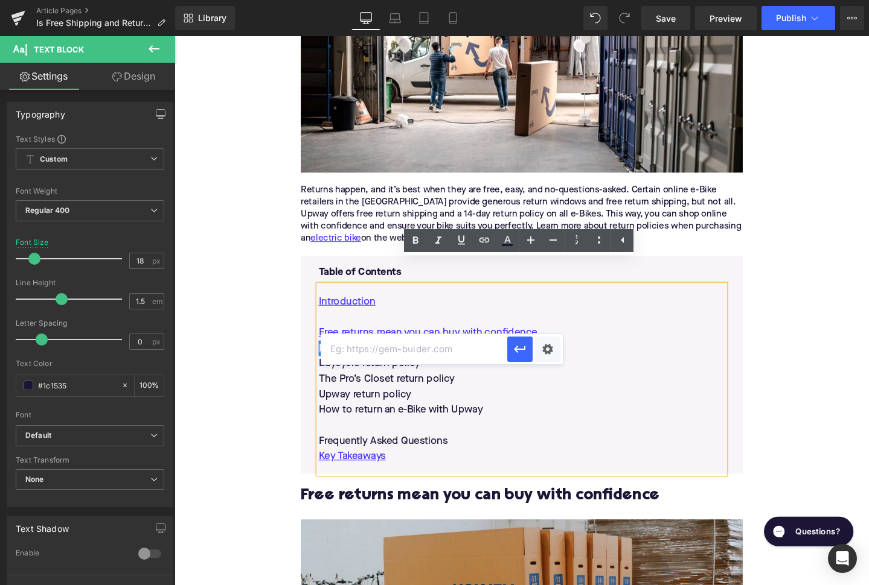
click at [447, 347] on input "text" at bounding box center [414, 349] width 186 height 30
paste input "#e-1730829349265"
type input "#e-1730829349265"
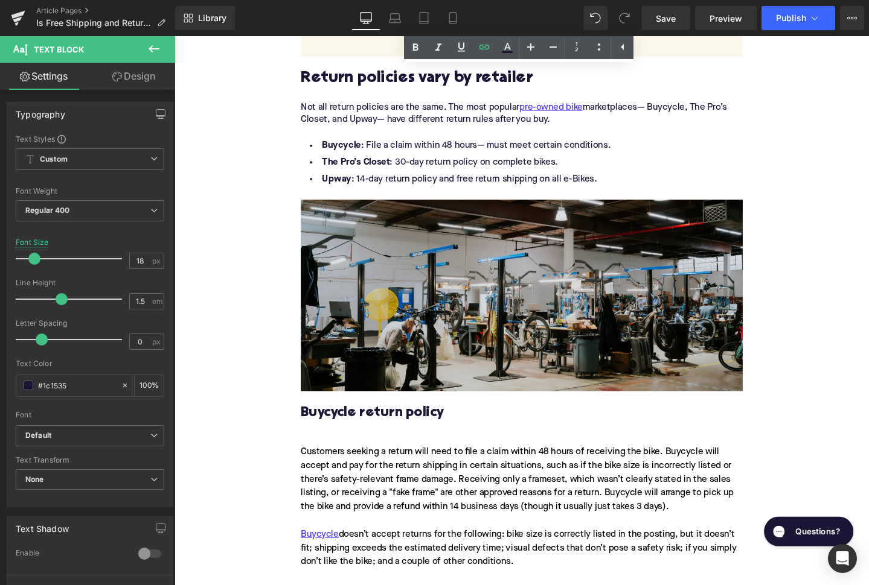
scroll to position [1354, 0]
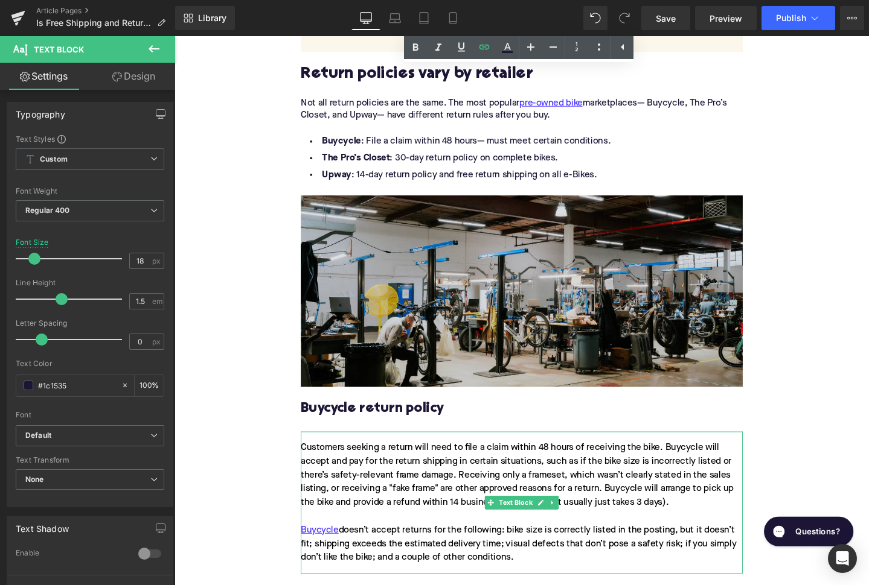
click at [327, 453] on div "Customers seeking a return will need to file a claim within 48 hours of receivi…" at bounding box center [539, 528] width 465 height 150
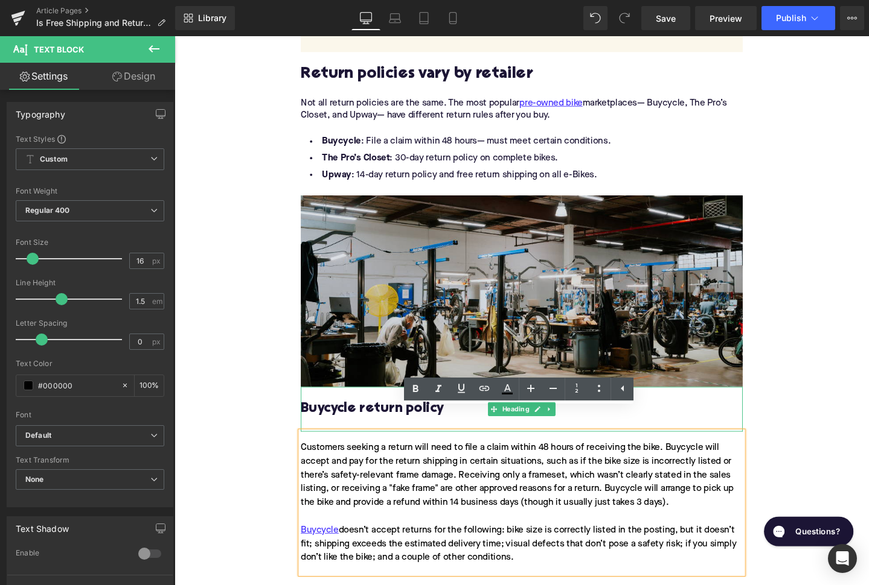
click at [341, 419] on h3 "Buycycle return policy" at bounding box center [539, 428] width 465 height 19
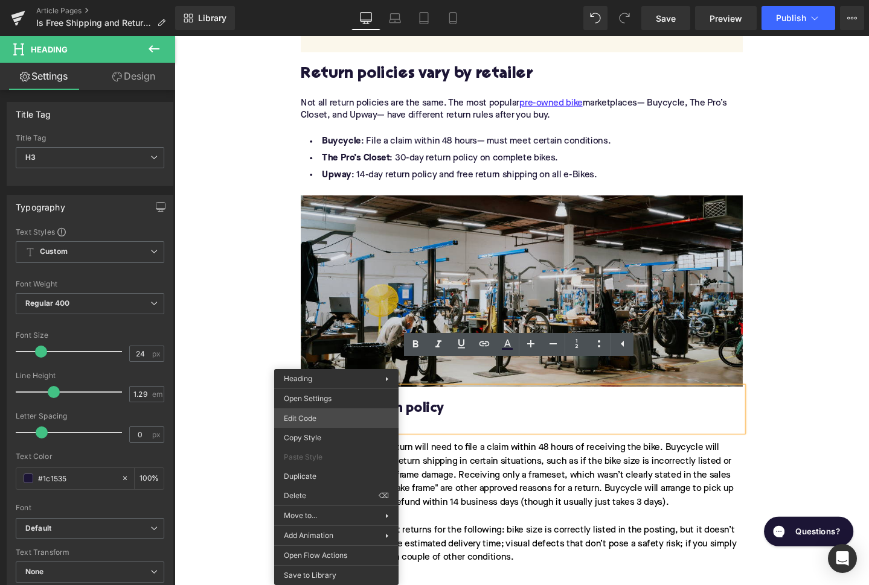
click at [313, 0] on div "Image You are previewing how the will restyle your page. You can not edit Eleme…" at bounding box center [434, 0] width 869 height 0
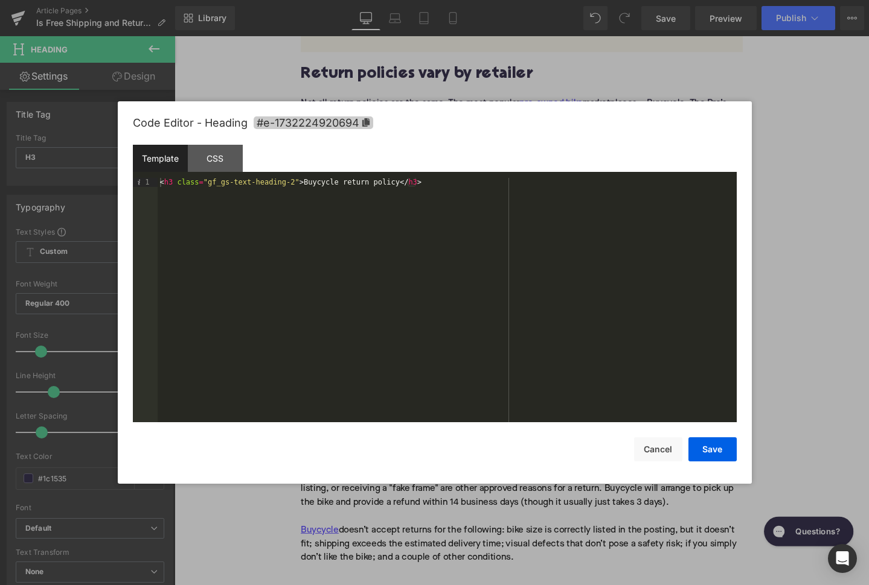
click at [343, 124] on span "#e-1732224920694" at bounding box center [314, 122] width 120 height 13
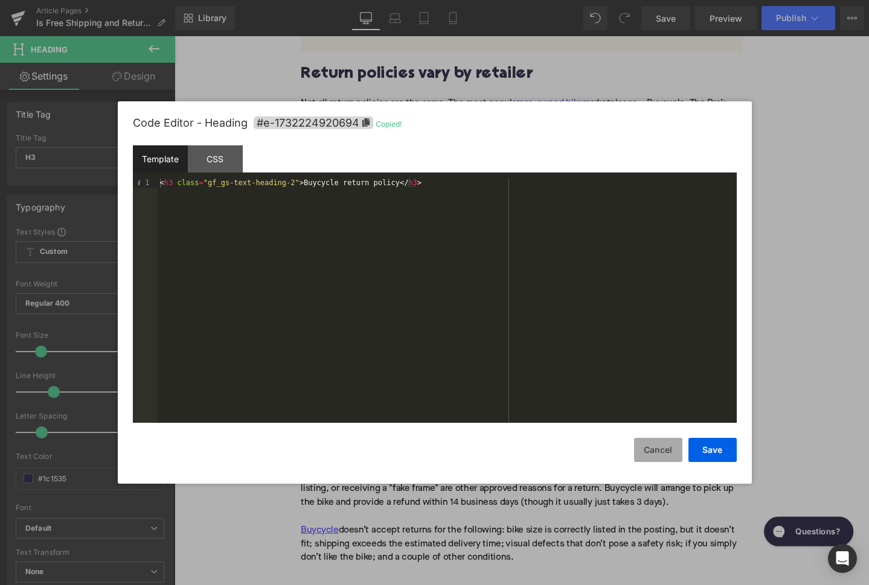
drag, startPoint x: 652, startPoint y: 453, endPoint x: 375, endPoint y: 348, distance: 297.1
click at [652, 453] on button "Cancel" at bounding box center [658, 450] width 48 height 24
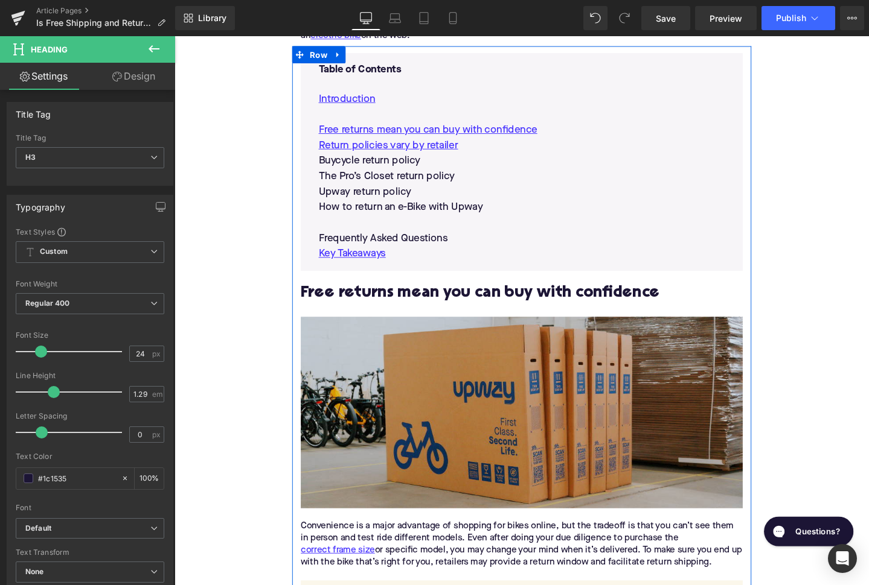
scroll to position [532, 0]
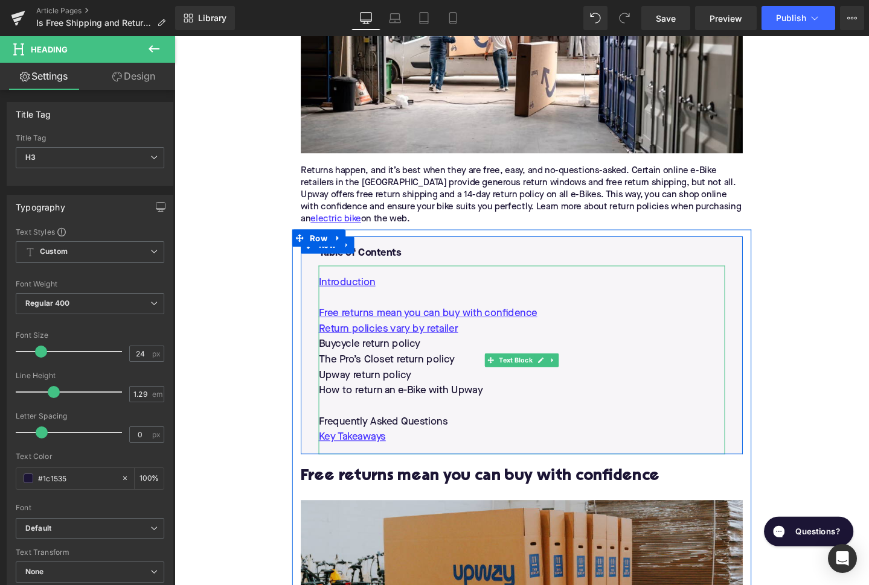
click at [401, 352] on p "Buycycle return policy" at bounding box center [539, 360] width 427 height 16
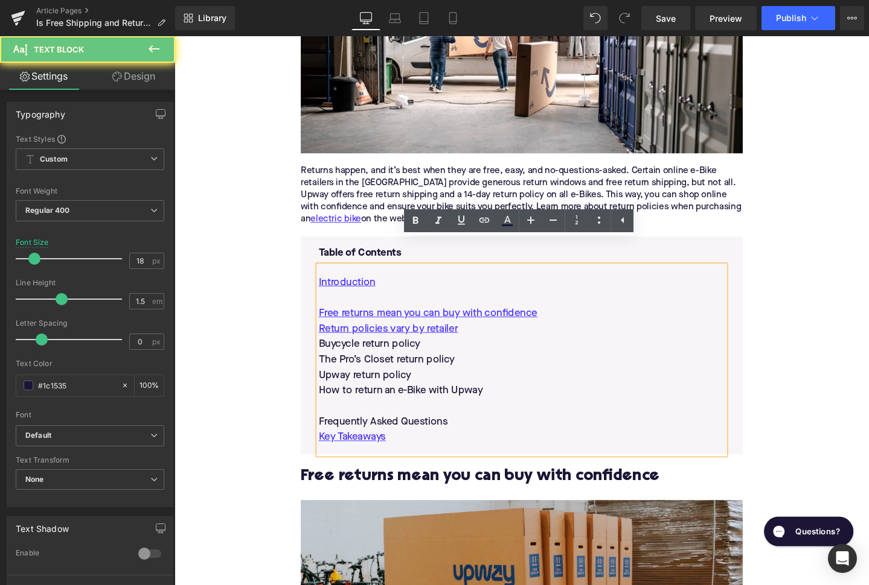
click at [401, 352] on p "Buycycle return policy" at bounding box center [539, 360] width 427 height 16
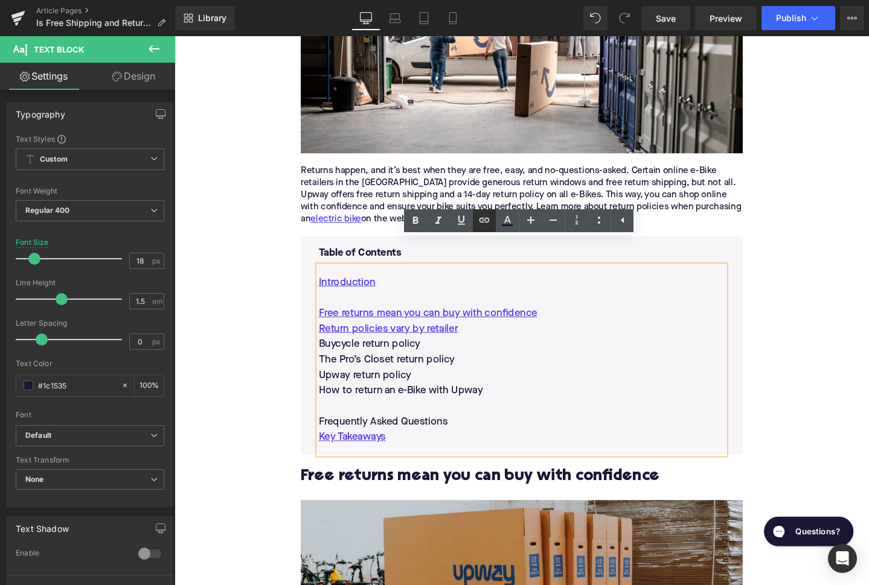
click at [488, 220] on icon at bounding box center [484, 220] width 14 height 14
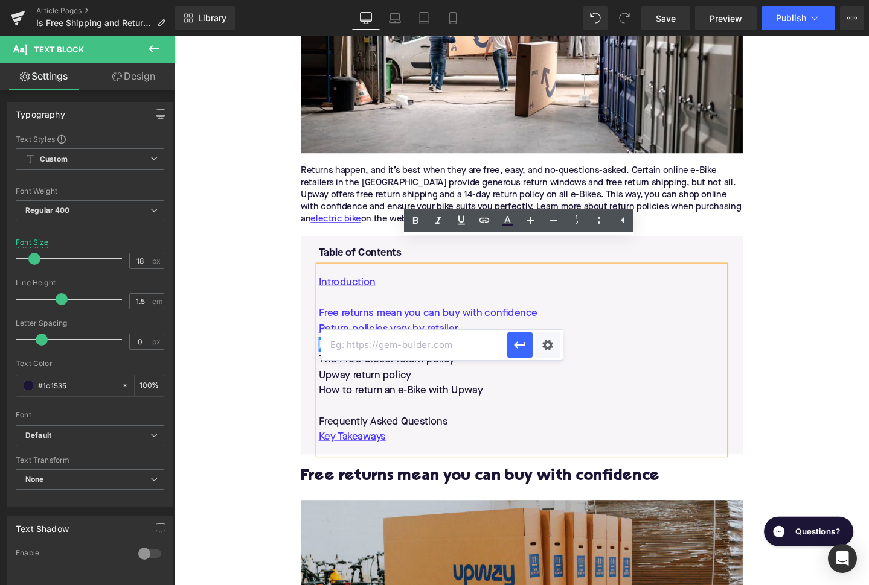
click at [430, 347] on input "text" at bounding box center [414, 345] width 186 height 30
paste input "#e-1732224920694"
type input "#e-1732224920694"
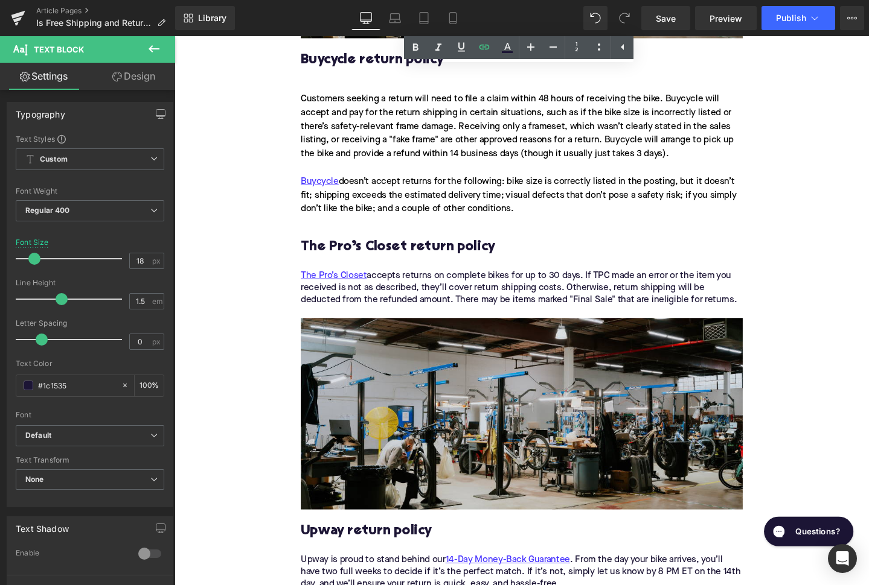
scroll to position [1734, 0]
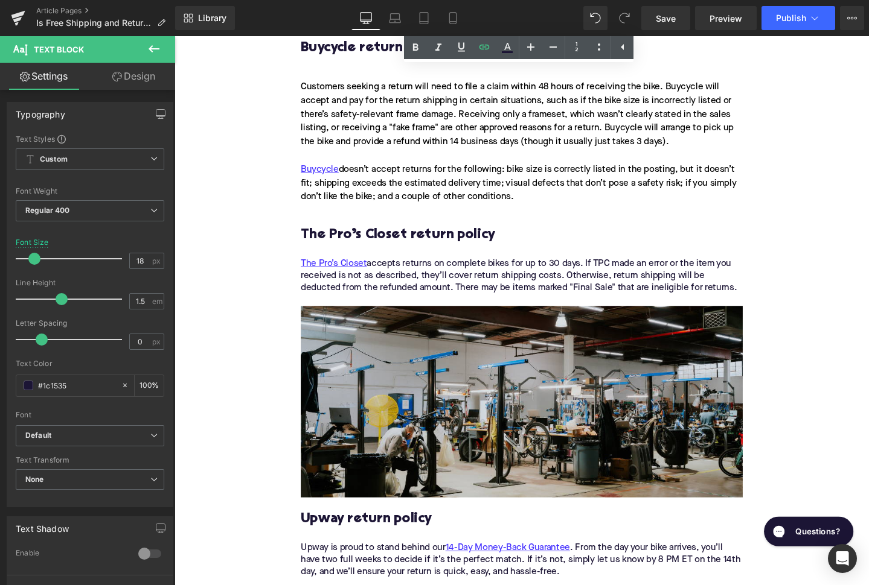
click at [446, 237] on h3 "The Pro’s Closet return policy" at bounding box center [539, 246] width 465 height 19
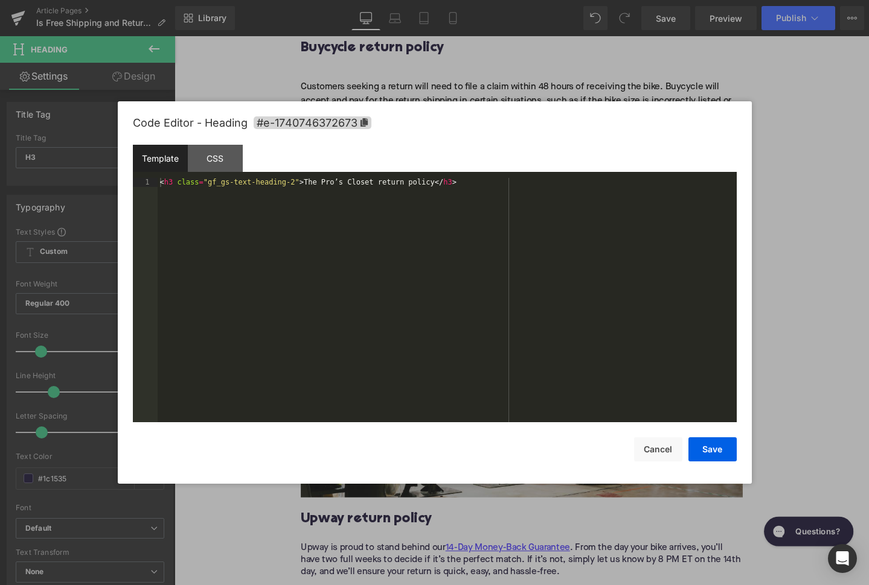
click at [423, 0] on div "Image You are previewing how the will restyle your page. You can not edit Eleme…" at bounding box center [434, 0] width 869 height 0
click at [348, 126] on span "#e-1740746372673" at bounding box center [313, 122] width 118 height 13
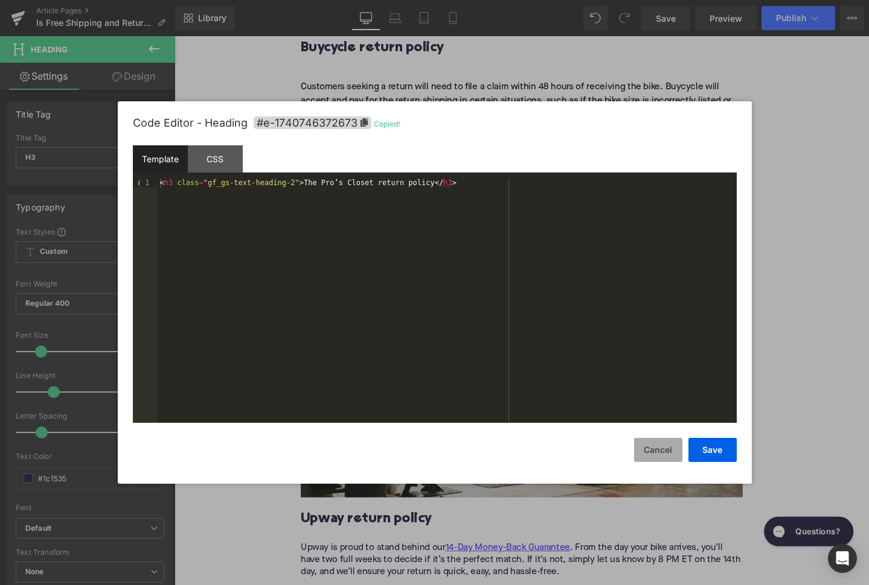
drag, startPoint x: 662, startPoint y: 448, endPoint x: 337, endPoint y: 312, distance: 352.2
click at [662, 448] on button "Cancel" at bounding box center [658, 450] width 48 height 24
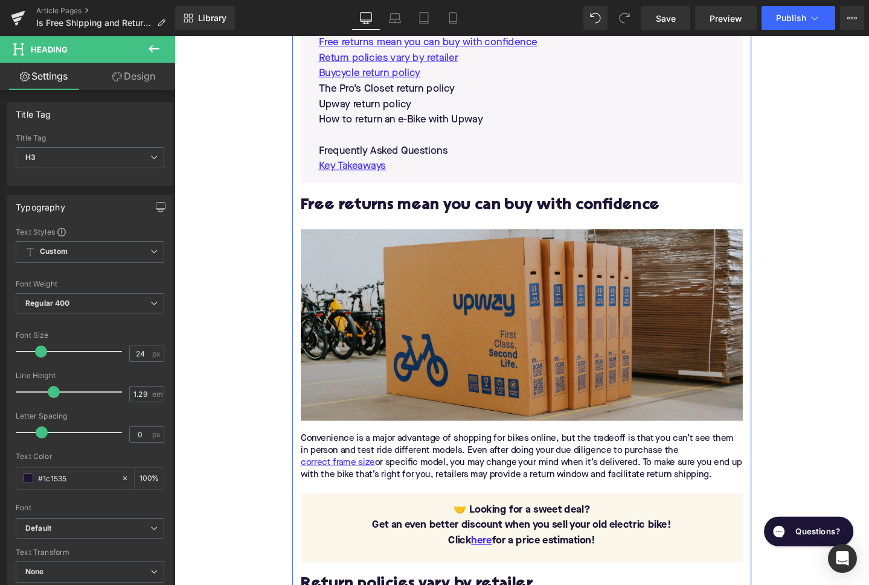
scroll to position [657, 0]
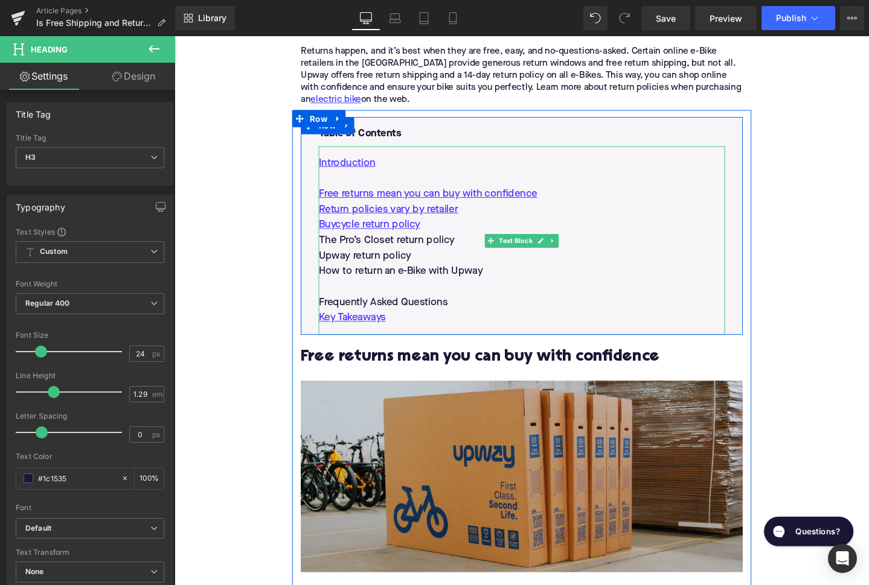
click at [425, 243] on p "The Pro’s Closet return policy" at bounding box center [539, 251] width 427 height 16
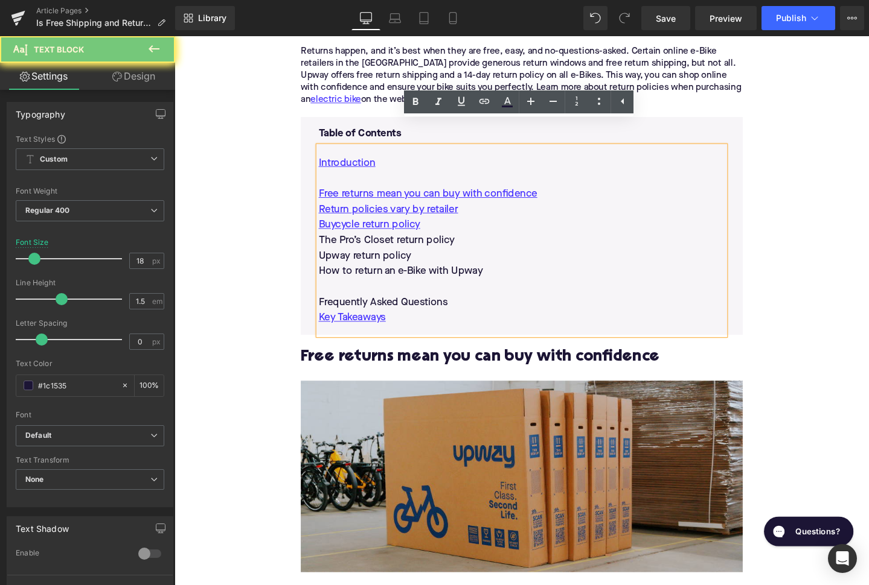
click at [425, 243] on p "The Pro’s Closet return policy" at bounding box center [539, 251] width 427 height 16
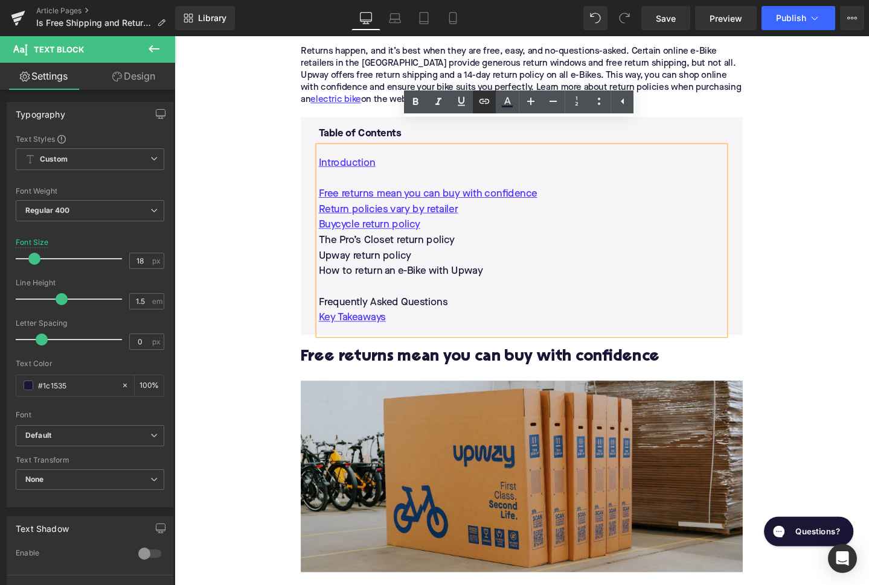
click at [481, 101] on icon at bounding box center [484, 101] width 14 height 14
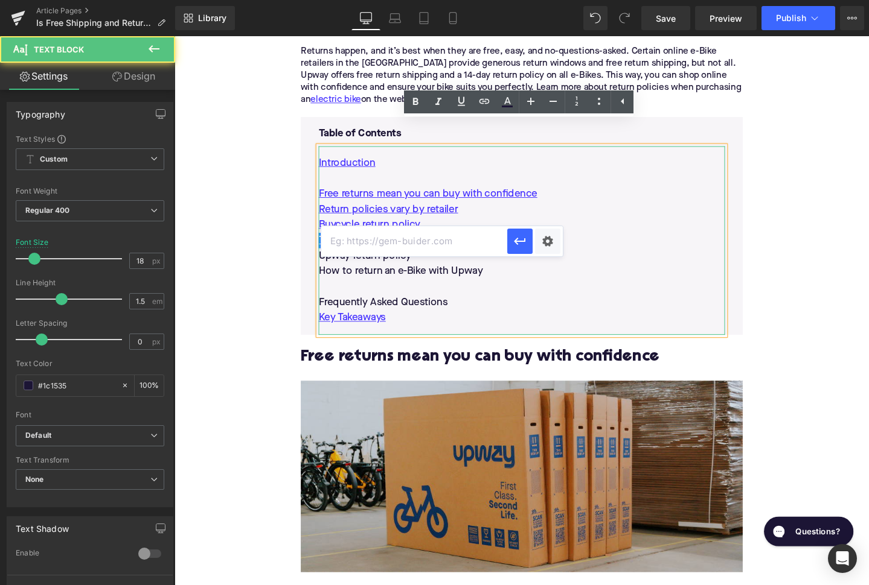
click at [447, 292] on p at bounding box center [539, 300] width 427 height 16
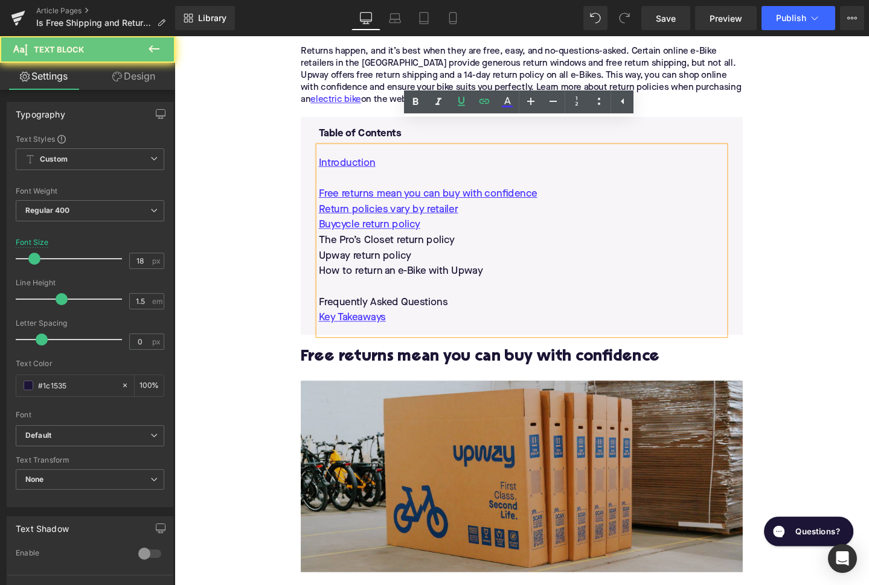
click at [456, 243] on p "The Pro’s Closet return policy" at bounding box center [539, 251] width 427 height 16
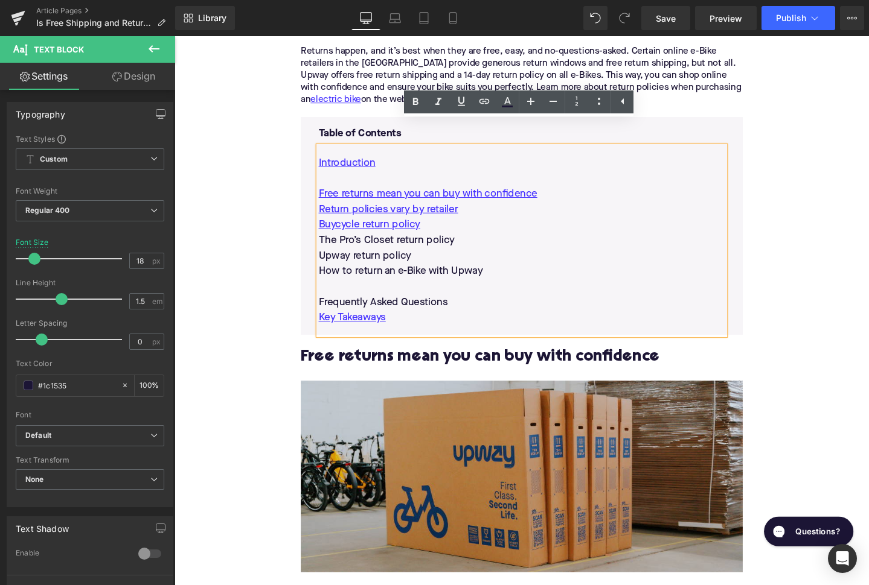
click at [456, 243] on p "The Pro’s Closet return policy" at bounding box center [539, 251] width 427 height 16
click at [484, 103] on icon at bounding box center [484, 101] width 14 height 14
click at [429, 246] on input "text" at bounding box center [414, 241] width 186 height 30
paste input "#e-1740746372673"
type input "#e-1740746372673"
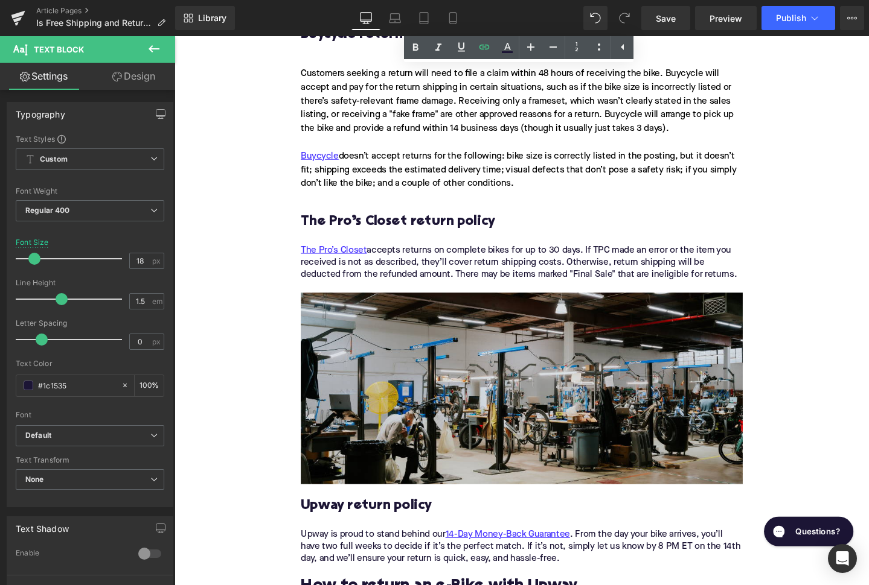
scroll to position [2076, 0]
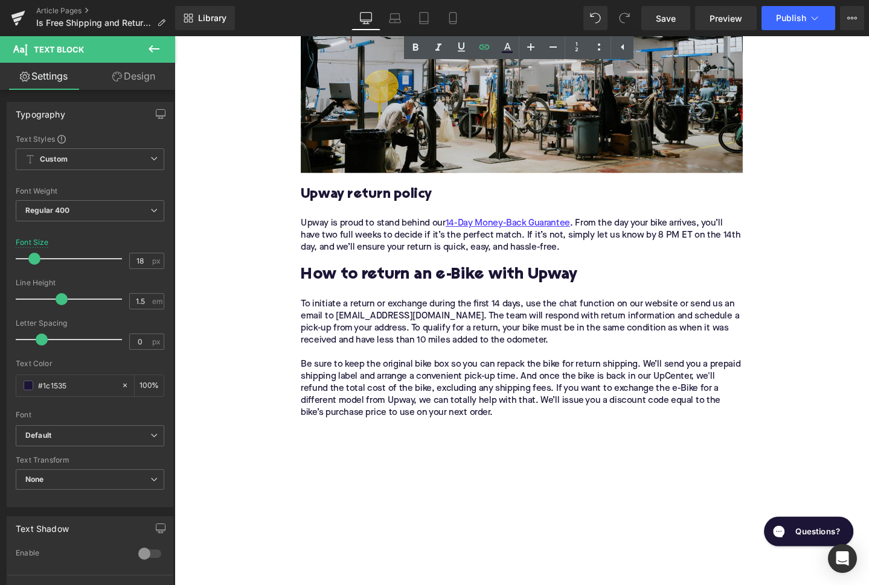
click at [389, 194] on h3 "Upway return policy" at bounding box center [539, 203] width 465 height 19
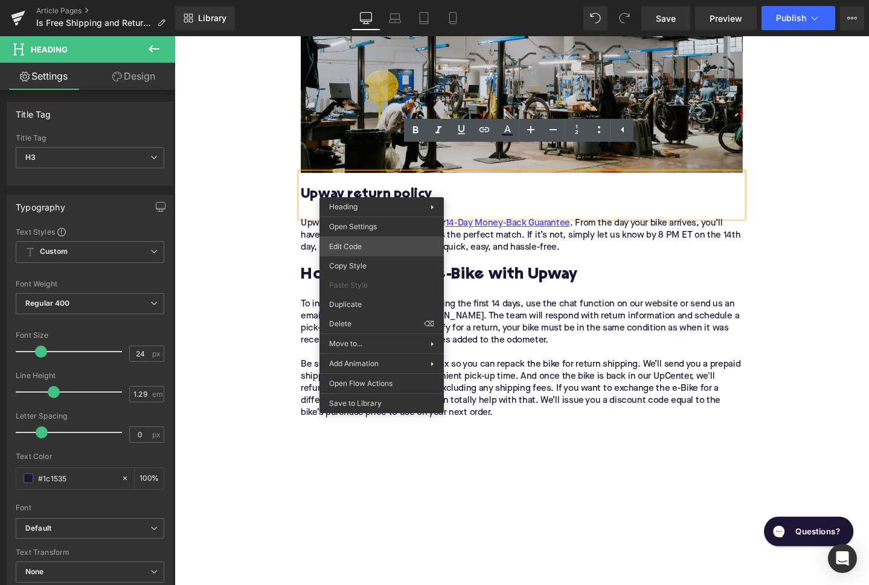
click at [375, 0] on div "Image You are previewing how the will restyle your page. You can not edit Eleme…" at bounding box center [434, 0] width 869 height 0
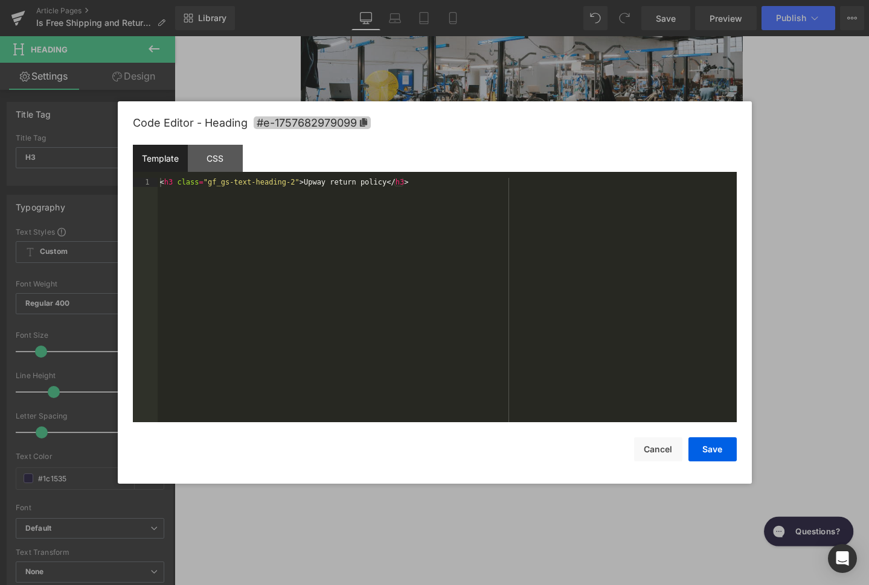
click at [353, 124] on span "#e-1757682979099" at bounding box center [312, 122] width 117 height 13
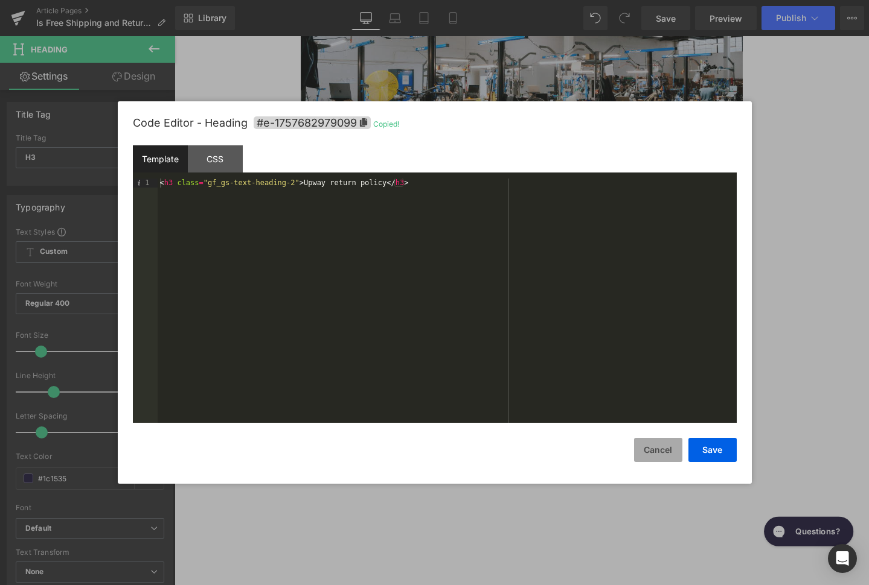
click at [669, 454] on button "Cancel" at bounding box center [658, 450] width 48 height 24
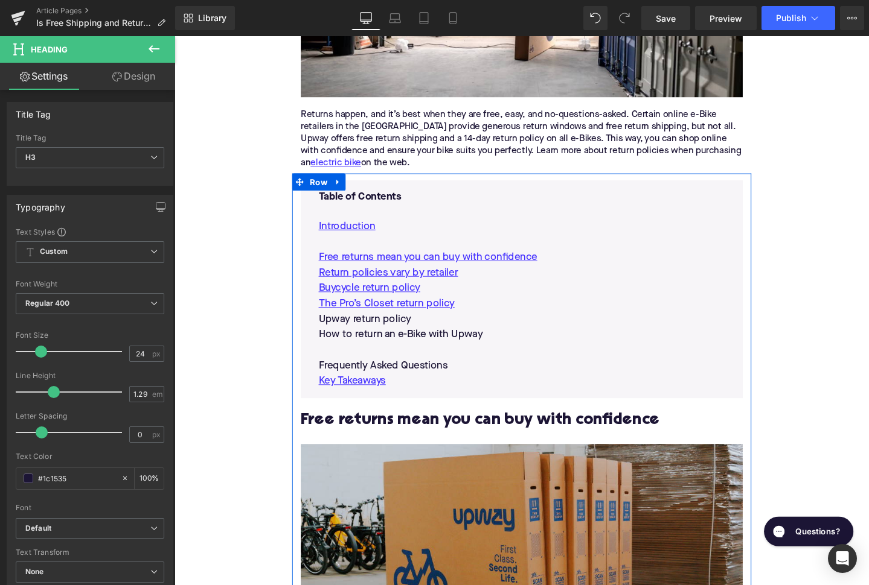
scroll to position [544, 0]
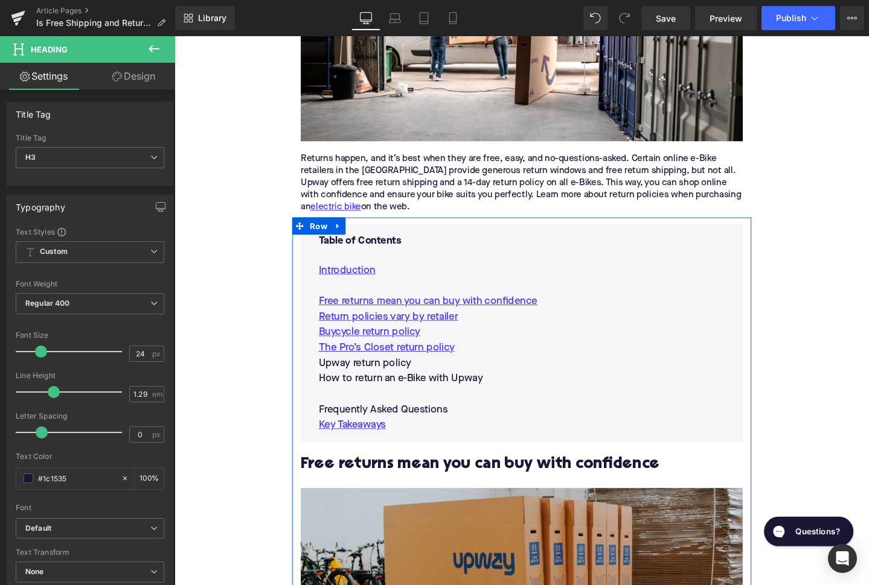
click at [416, 372] on p "Upway return policy" at bounding box center [539, 380] width 427 height 16
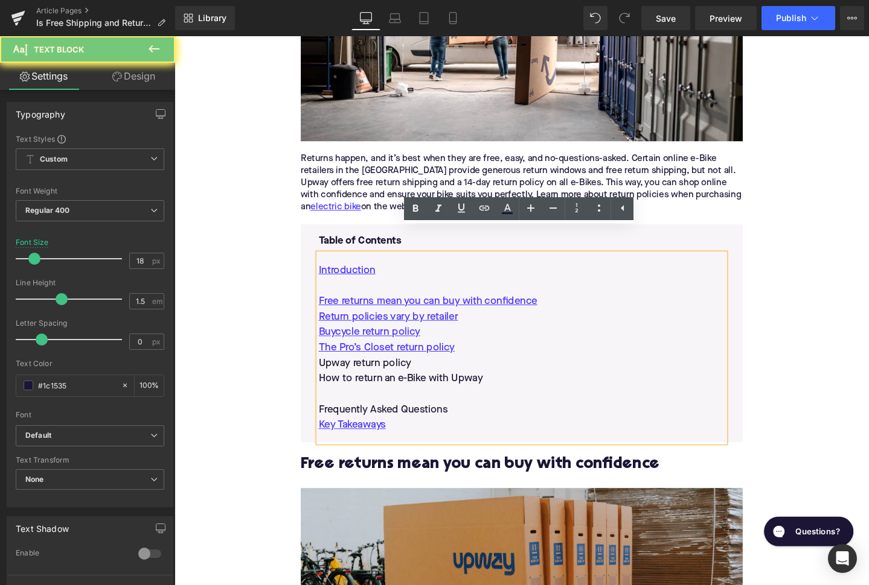
click at [416, 372] on p "Upway return policy" at bounding box center [539, 380] width 427 height 16
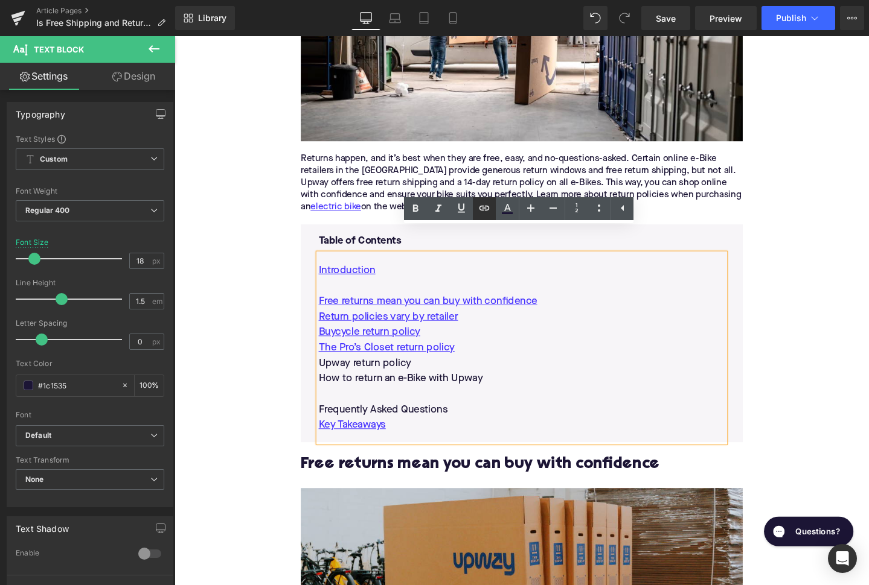
click at [483, 209] on icon at bounding box center [484, 208] width 14 height 14
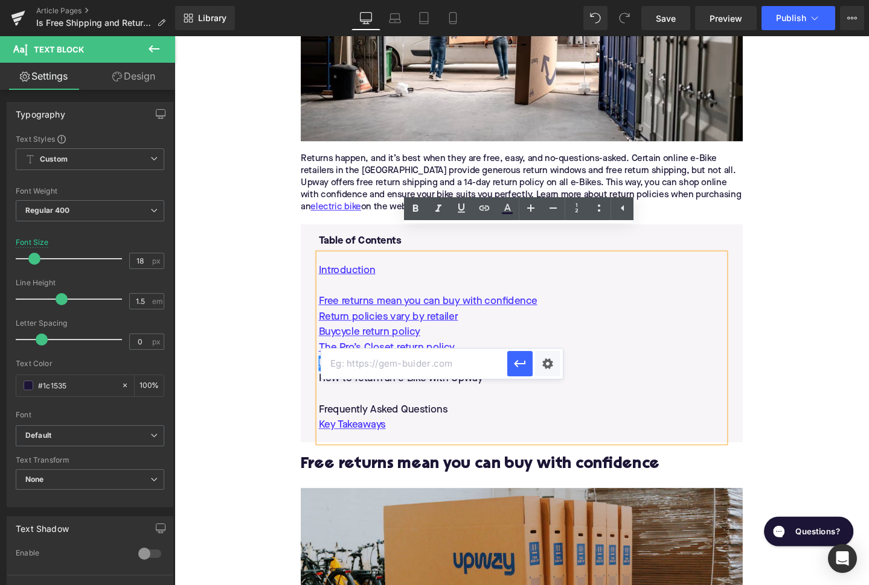
click at [412, 362] on input "text" at bounding box center [414, 364] width 186 height 30
paste input "#e-1757682979099"
type input "#e-1757682979099"
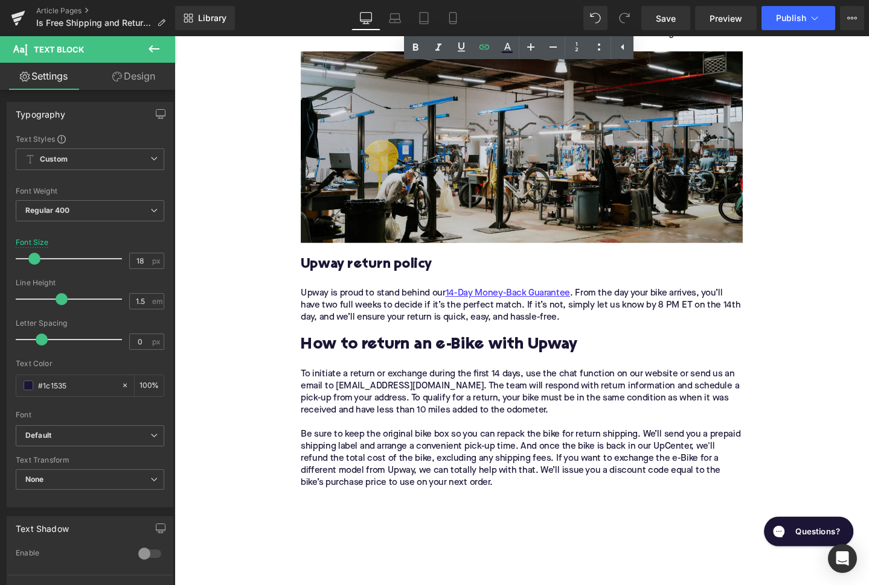
scroll to position [2009, 0]
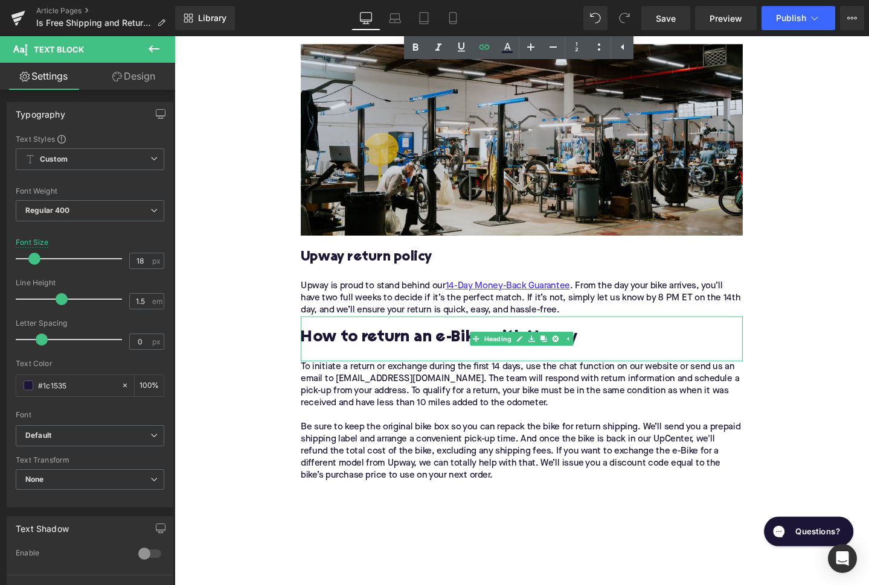
click at [415, 345] on h2 "How to return an e-Bike with Upway" at bounding box center [539, 354] width 465 height 19
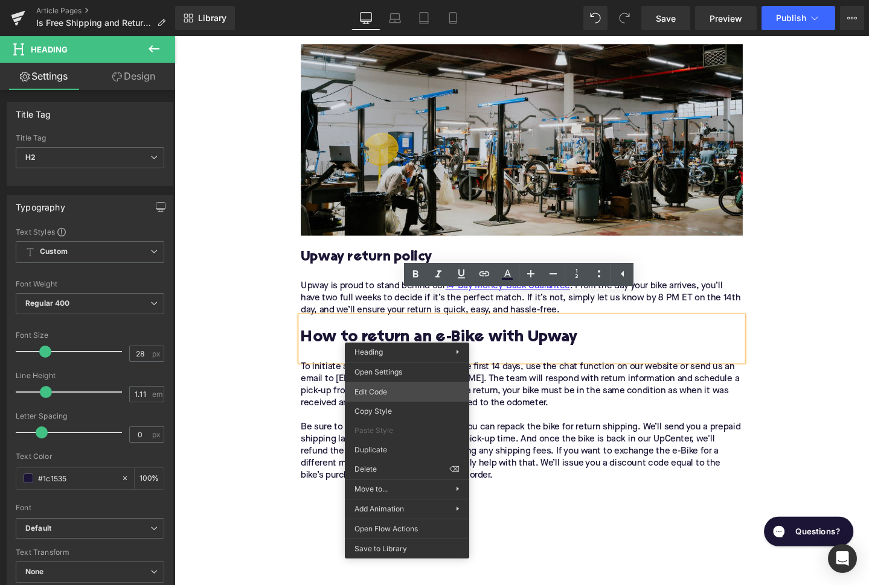
click at [407, 0] on div "Image You are previewing how the will restyle your page. You can not edit Eleme…" at bounding box center [434, 0] width 869 height 0
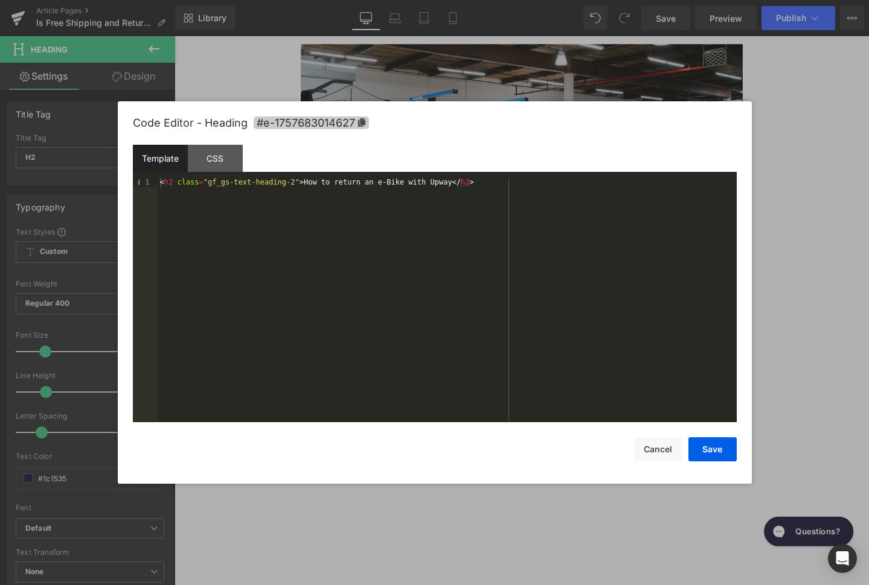
click at [360, 124] on icon at bounding box center [360, 122] width 7 height 8
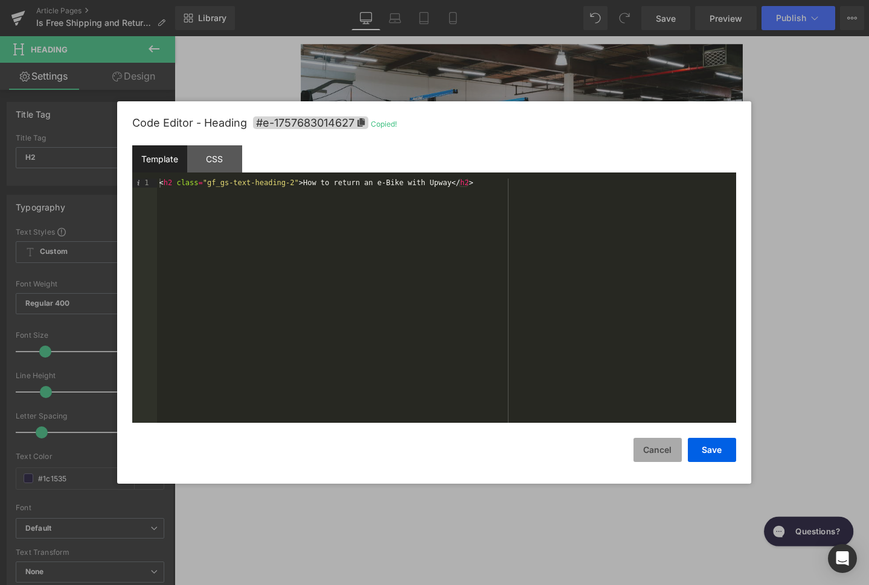
click at [645, 451] on button "Cancel" at bounding box center [657, 450] width 48 height 24
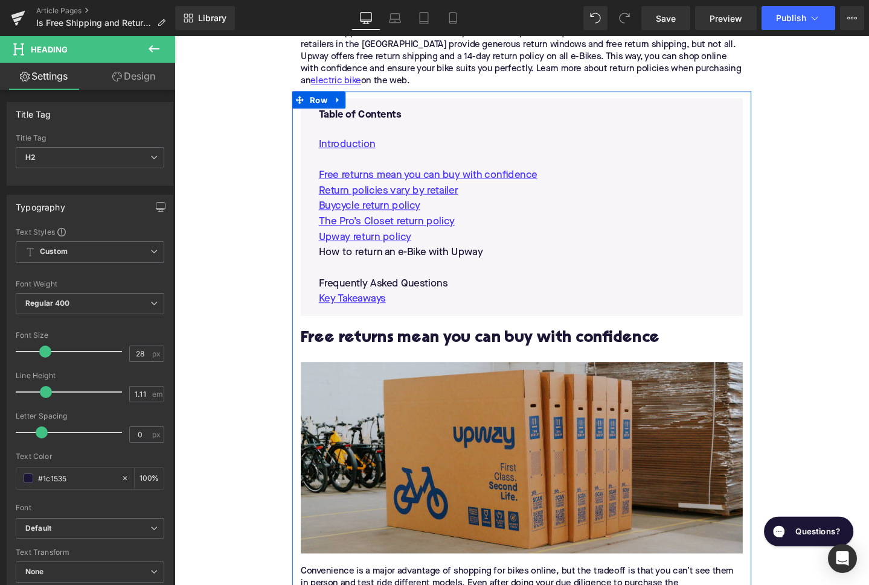
scroll to position [629, 0]
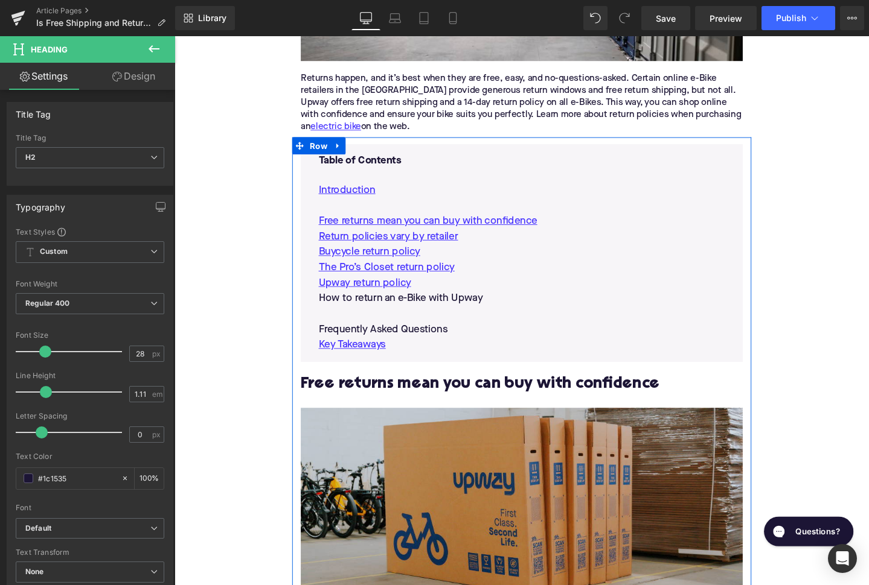
click at [403, 304] on p "How to return an e-Bike with Upway" at bounding box center [539, 312] width 427 height 16
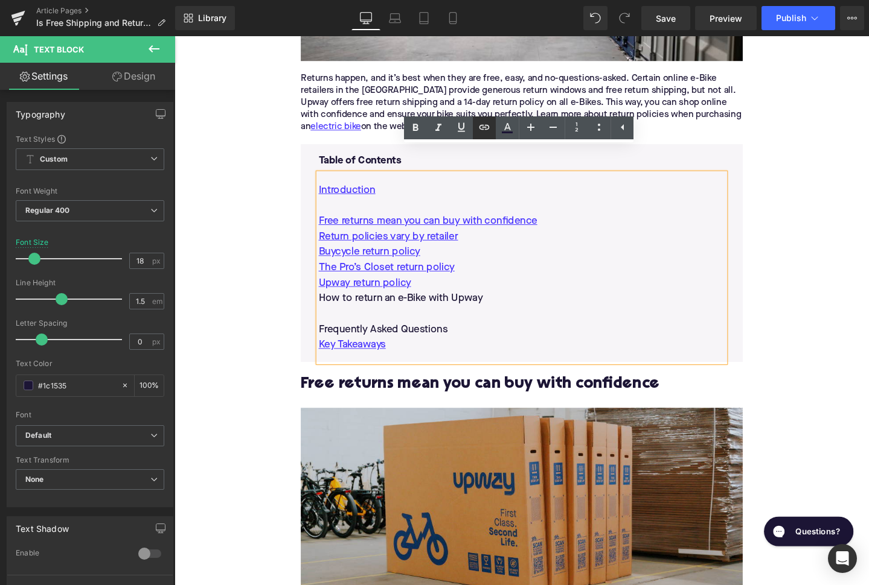
click at [488, 122] on icon at bounding box center [484, 127] width 14 height 14
click at [451, 304] on input "text" at bounding box center [427, 299] width 186 height 30
paste input "#e-1757683014627"
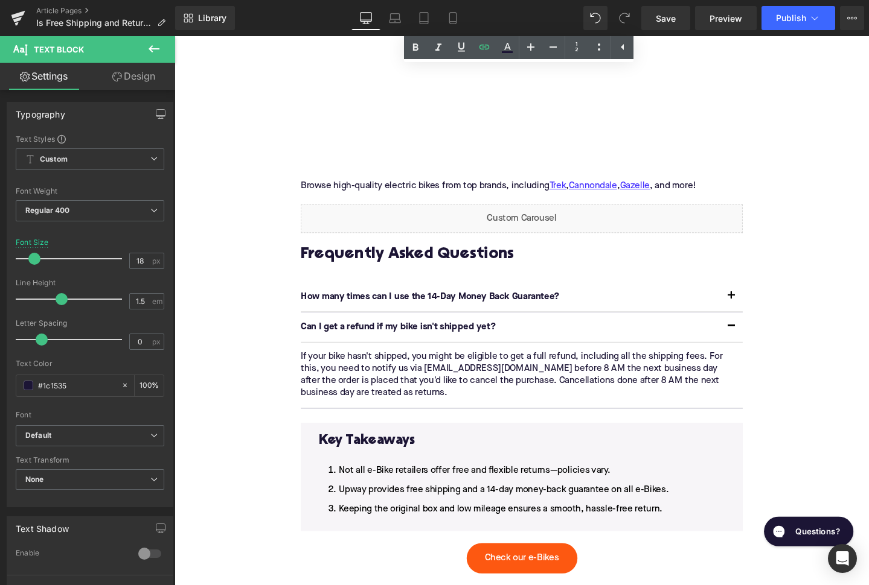
scroll to position [2623, 0]
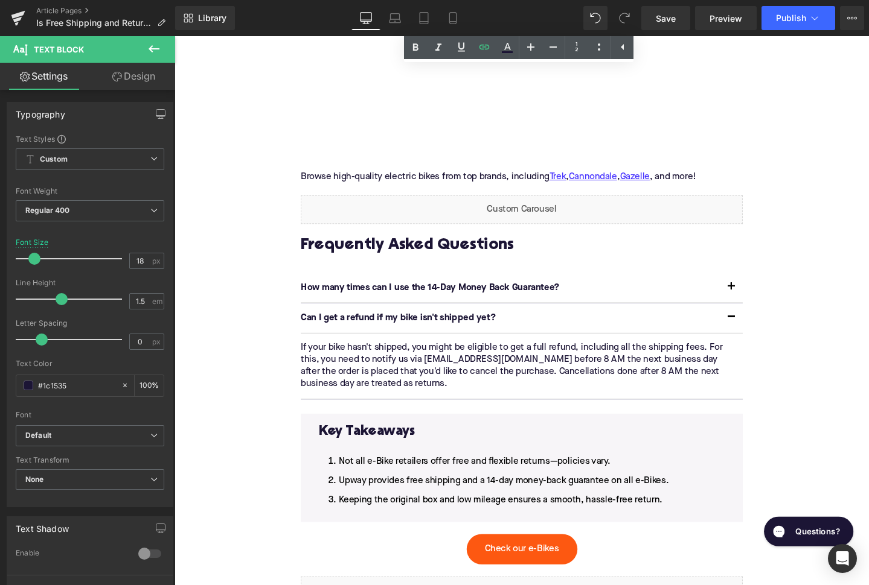
click at [421, 247] on h2 "Frequently Asked Questions" at bounding box center [539, 256] width 465 height 19
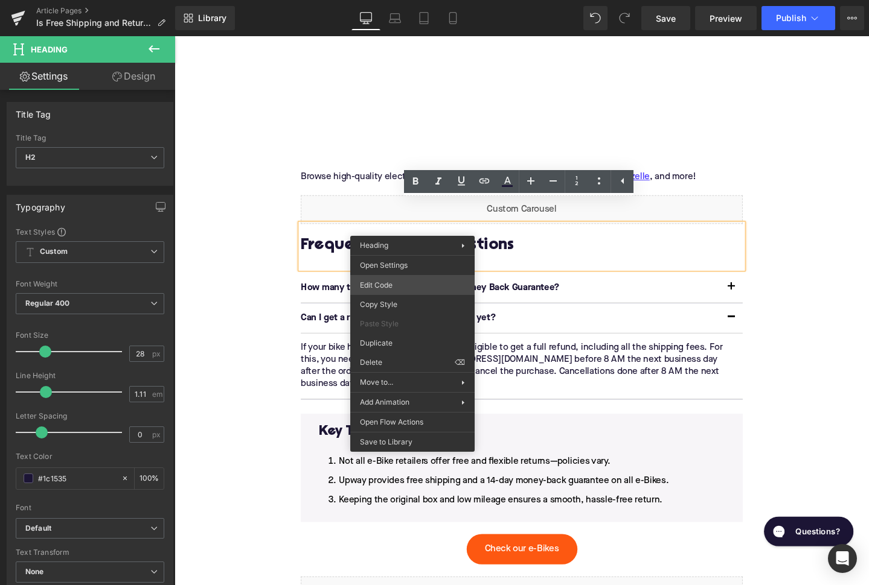
click at [407, 0] on div "Image You are previewing how the will restyle your page. You can not edit Eleme…" at bounding box center [434, 0] width 869 height 0
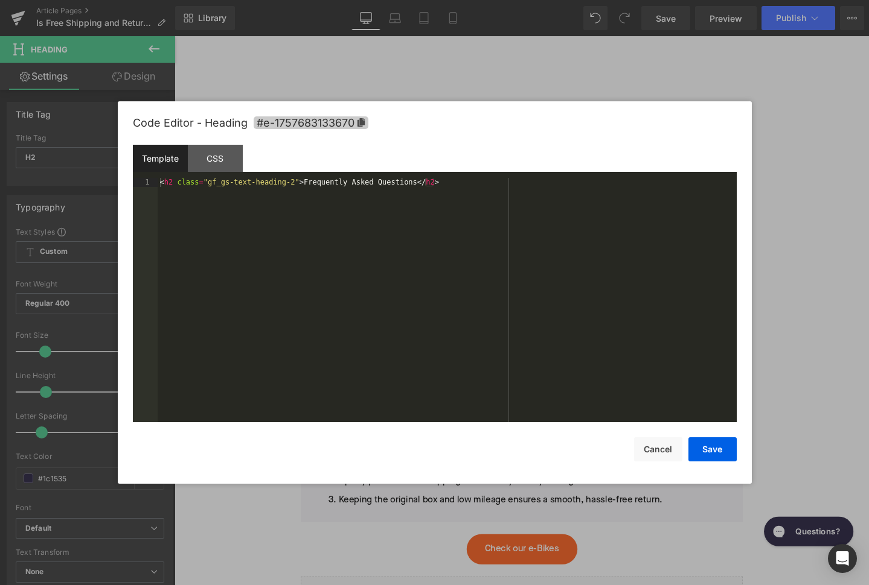
click at [353, 121] on span "#e-1757683133670" at bounding box center [311, 122] width 115 height 13
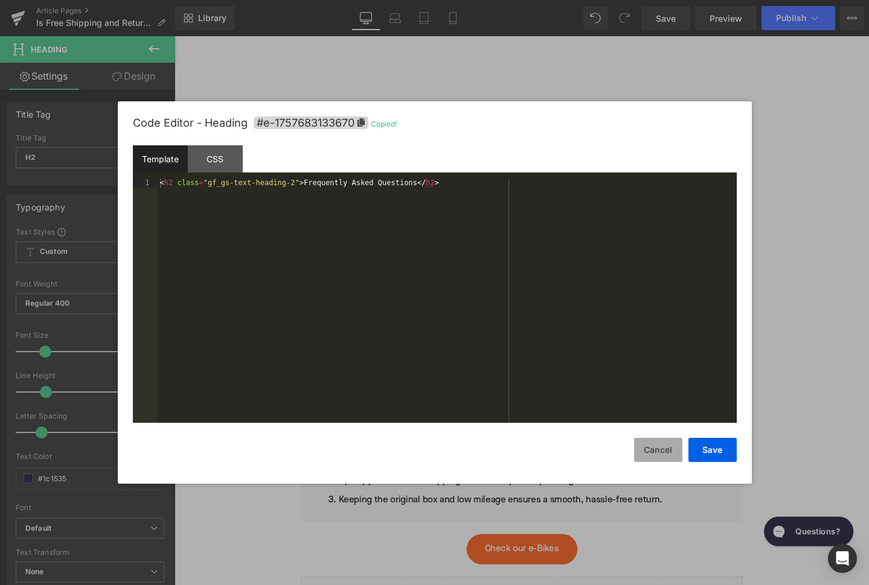
click at [663, 453] on button "Cancel" at bounding box center [658, 450] width 48 height 24
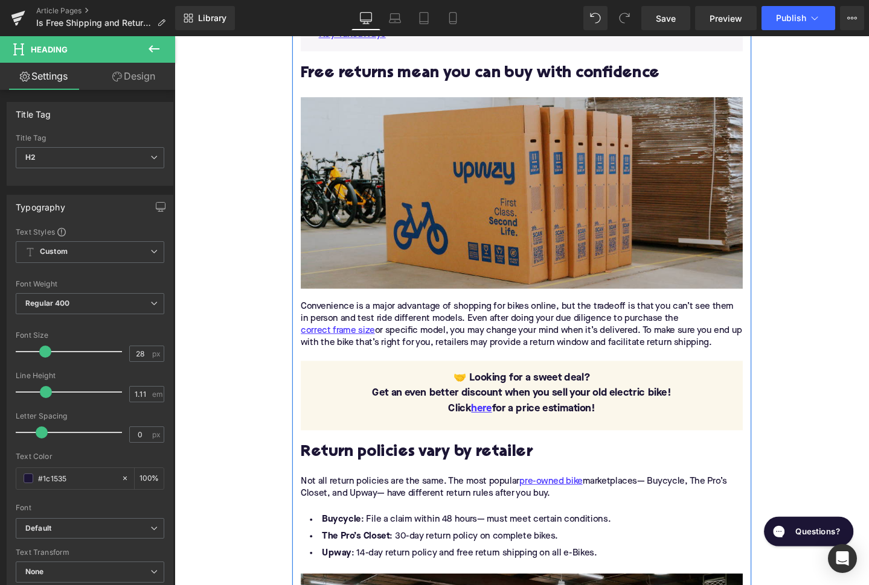
scroll to position [631, 0]
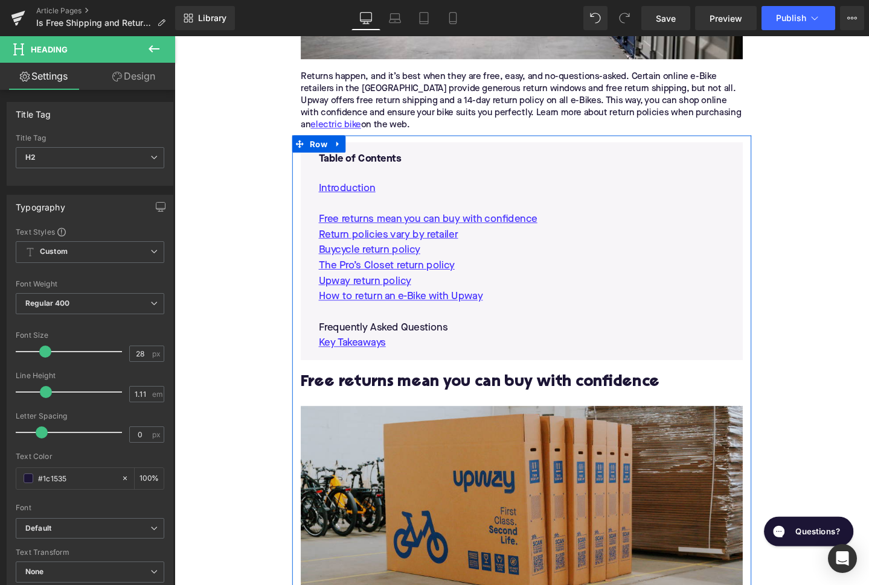
click at [406, 335] on p "Frequently Asked Questions" at bounding box center [539, 343] width 427 height 16
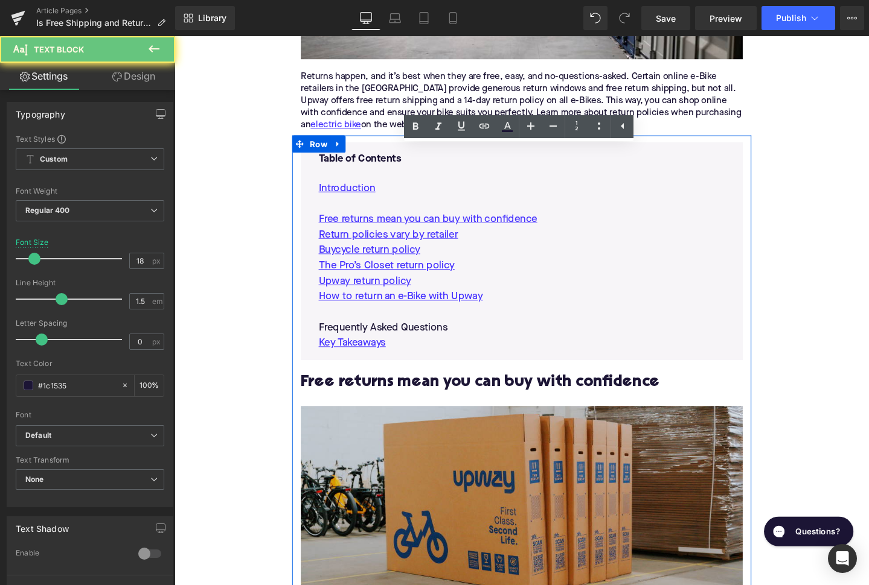
click at [406, 335] on p "Frequently Asked Questions" at bounding box center [539, 343] width 427 height 16
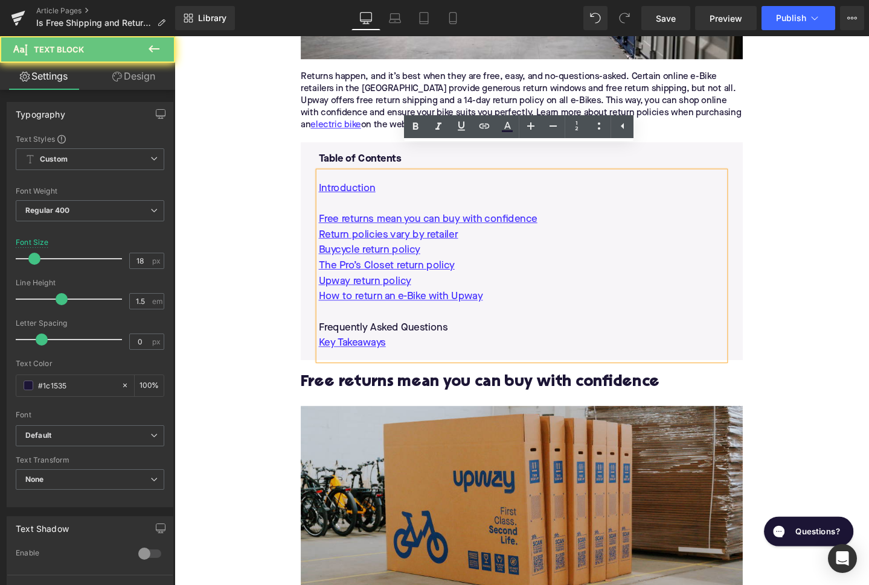
click at [406, 335] on p "Frequently Asked Questions" at bounding box center [539, 343] width 427 height 16
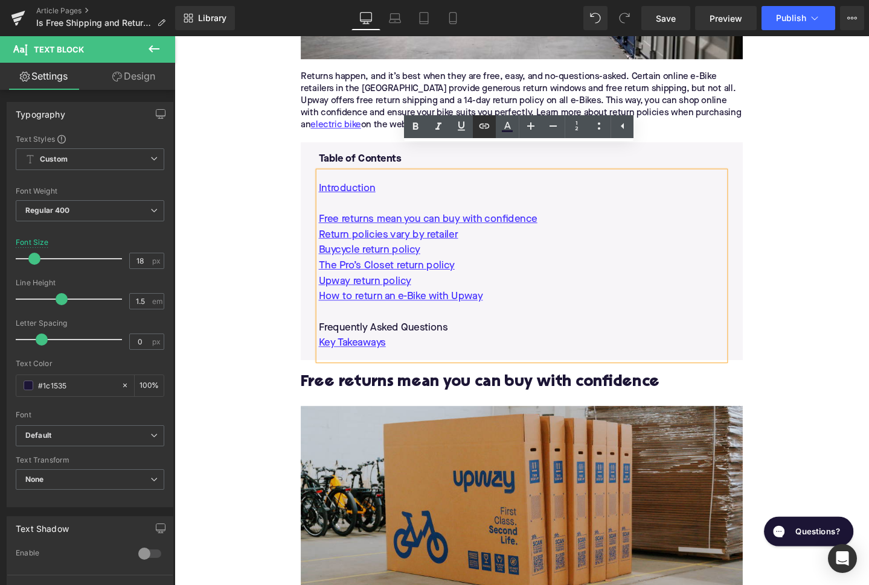
click at [479, 124] on icon at bounding box center [484, 126] width 14 height 14
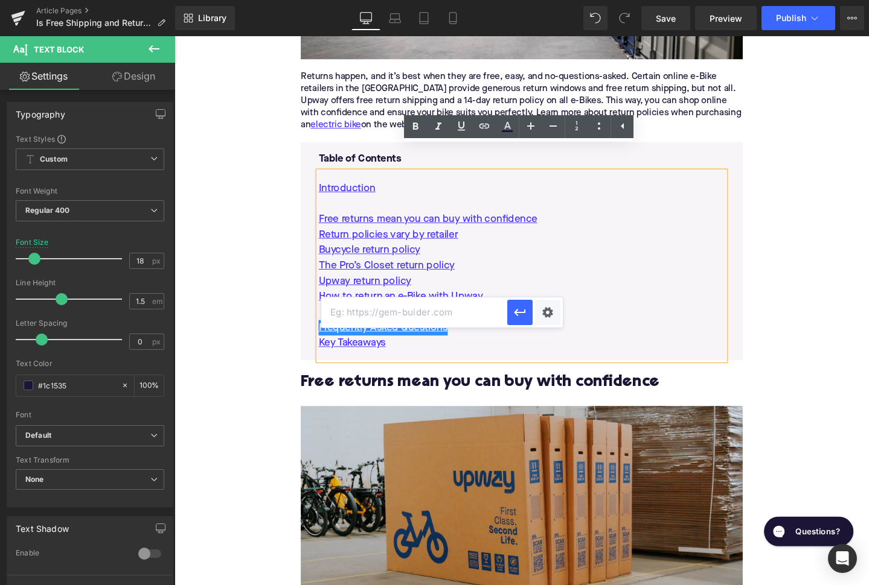
click at [398, 315] on input "text" at bounding box center [414, 313] width 186 height 30
paste input "#e-1757683133670"
type input "#e-1757683133670"
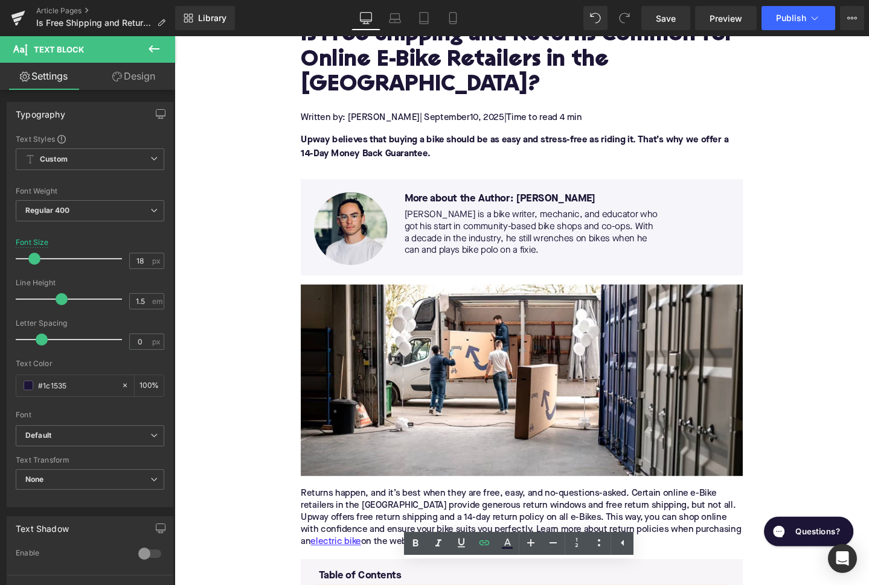
scroll to position [168, 0]
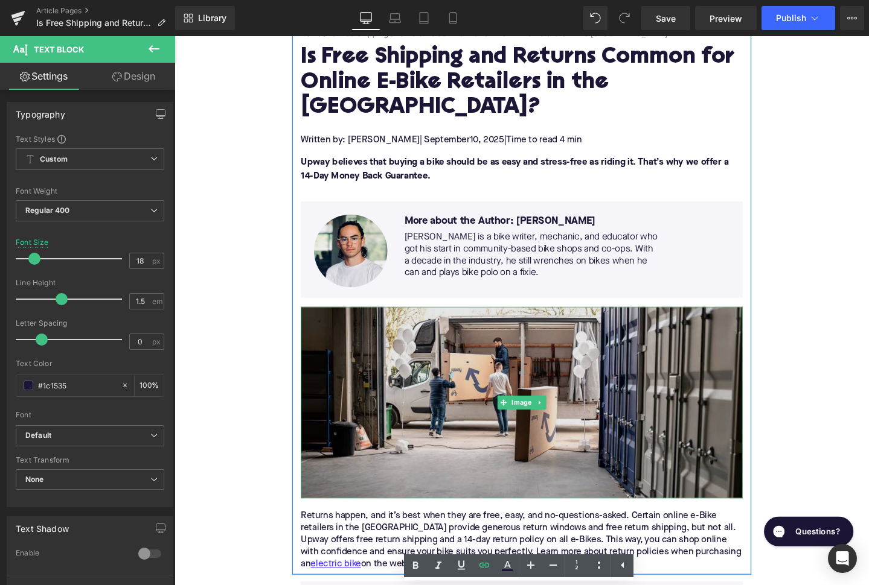
click at [483, 372] on img at bounding box center [539, 422] width 465 height 202
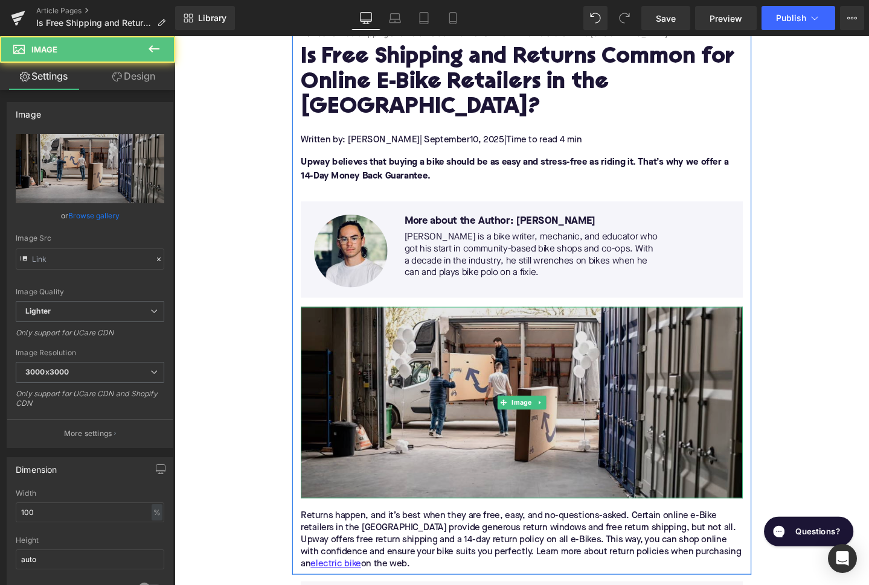
type input "[URL][DOMAIN_NAME]"
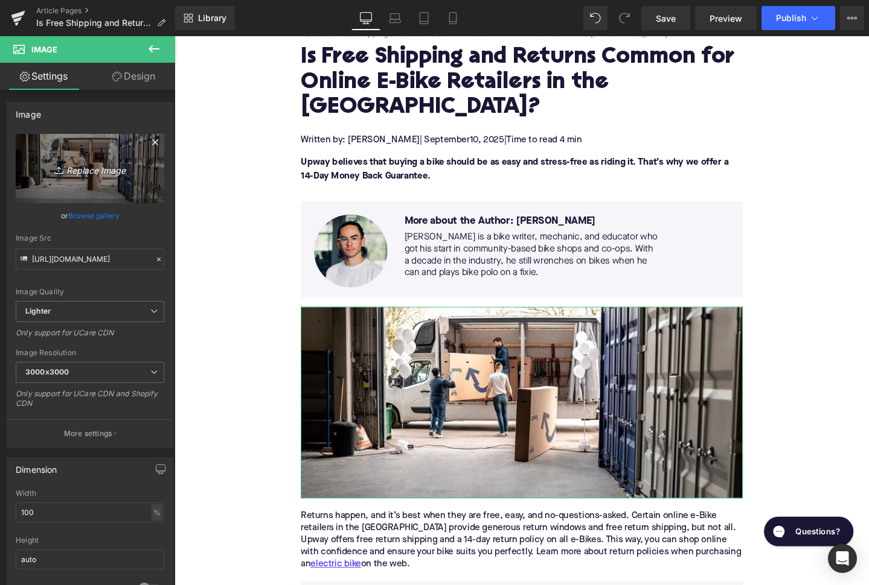
click at [88, 173] on icon "Replace Image" at bounding box center [90, 168] width 97 height 15
type input "C:\fakepath\Remy's Copy Pt. 2(24).png"
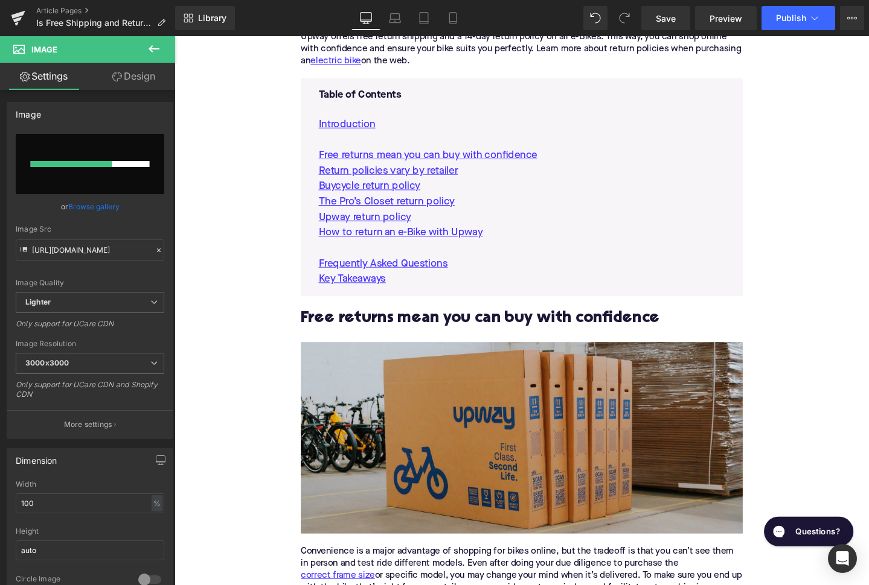
scroll to position [775, 0]
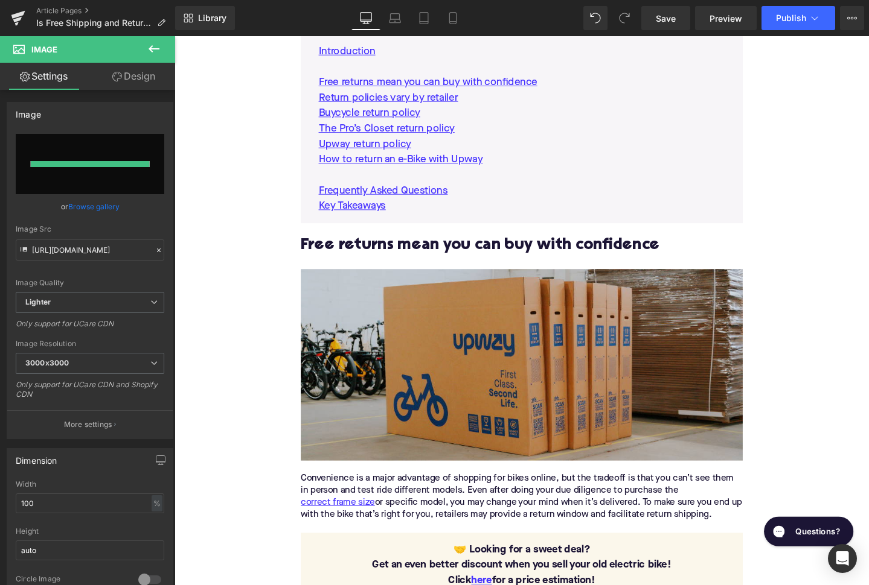
type input "[URL][DOMAIN_NAME]"
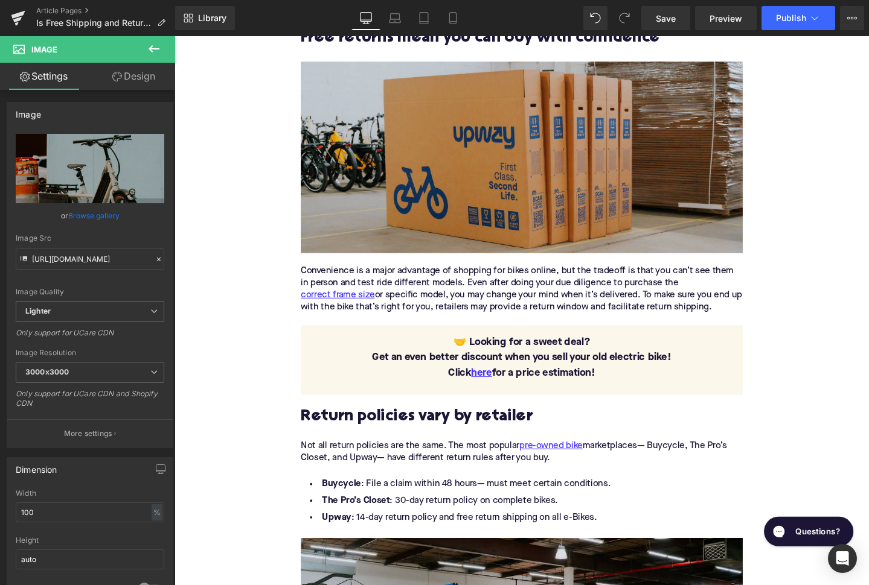
scroll to position [879, 0]
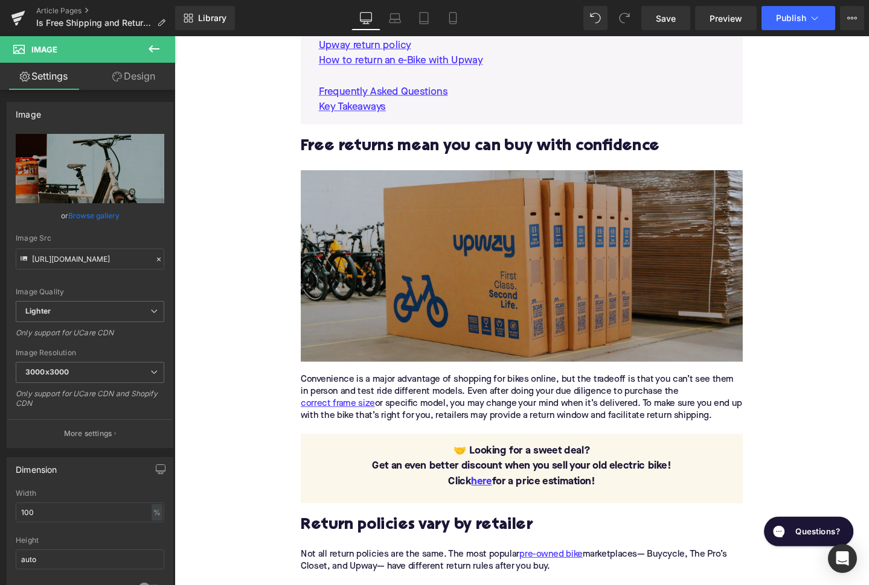
click at [630, 231] on img at bounding box center [539, 278] width 465 height 202
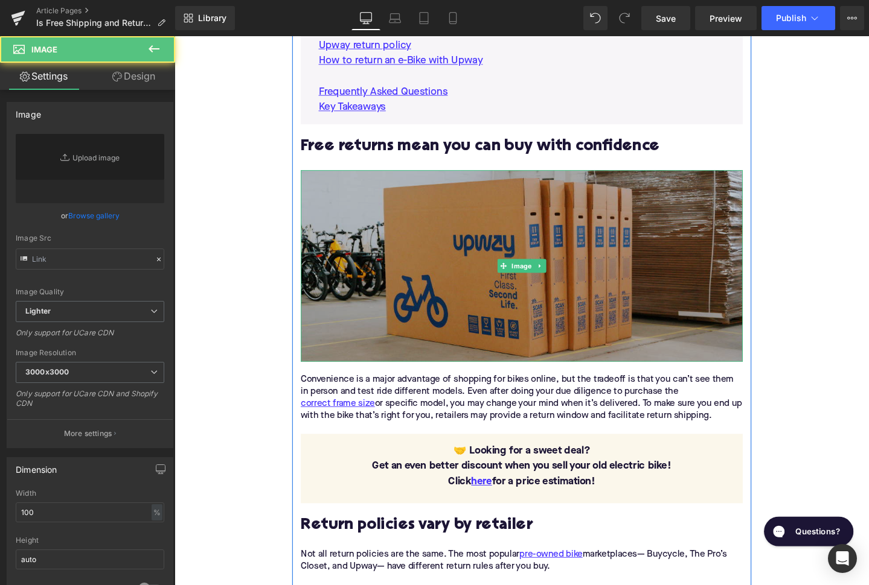
type input "[URL][DOMAIN_NAME]"
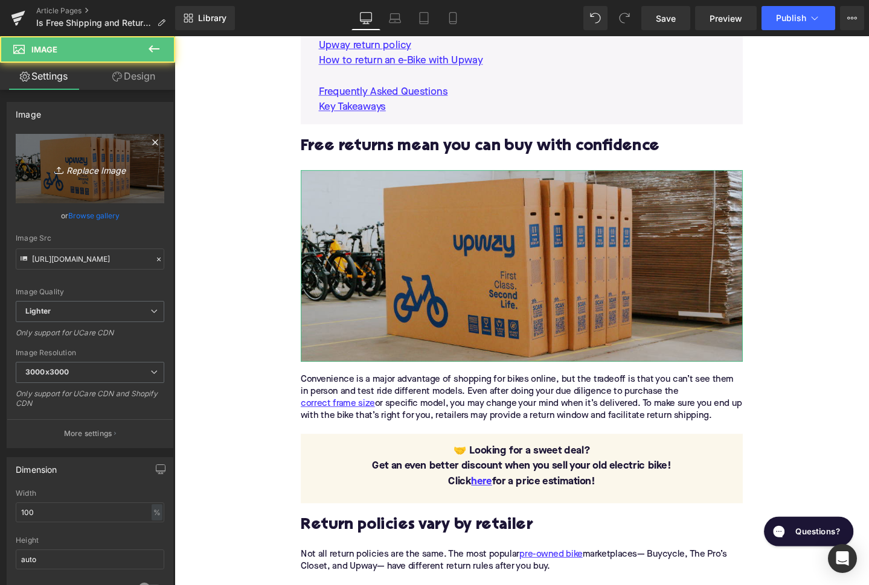
click at [80, 178] on link "Replace Image" at bounding box center [90, 168] width 148 height 69
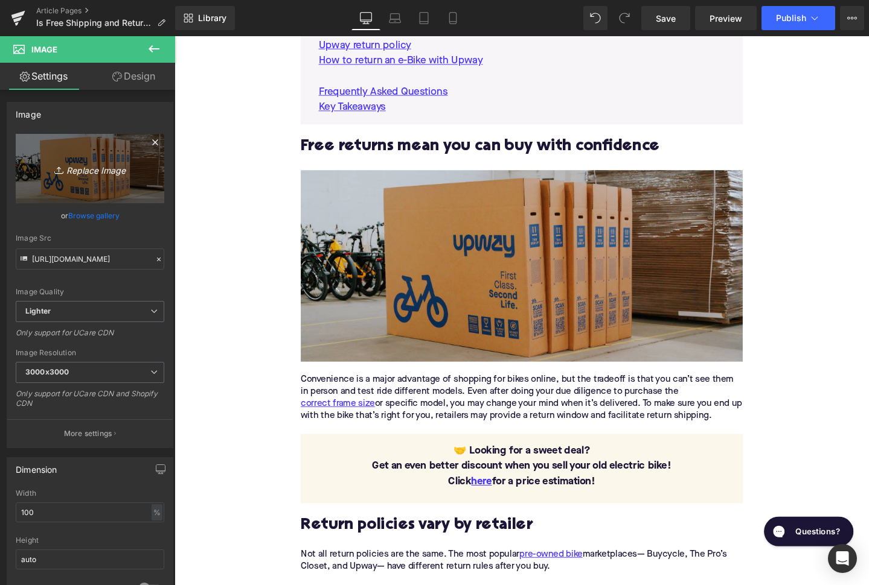
type input "C:\fakepath\Remy's Copy Pt. 2(22).png"
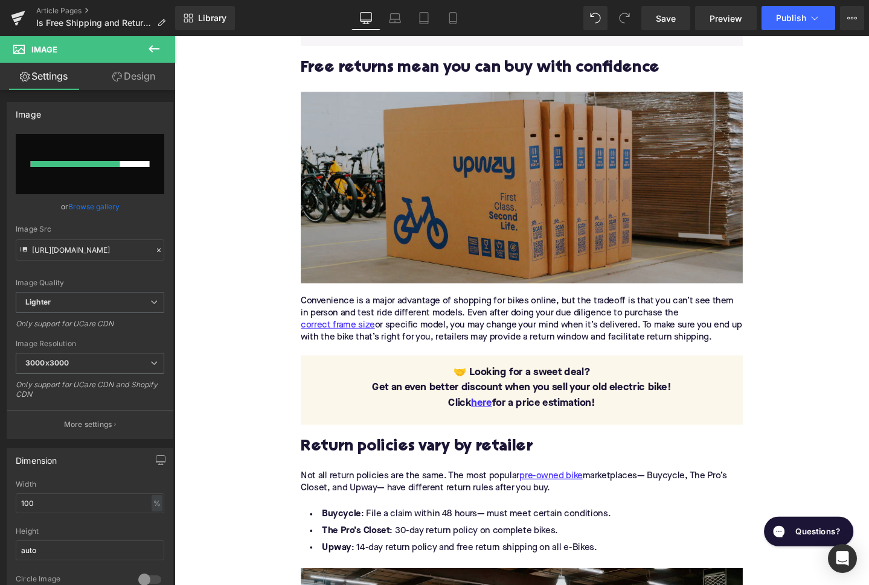
scroll to position [963, 0]
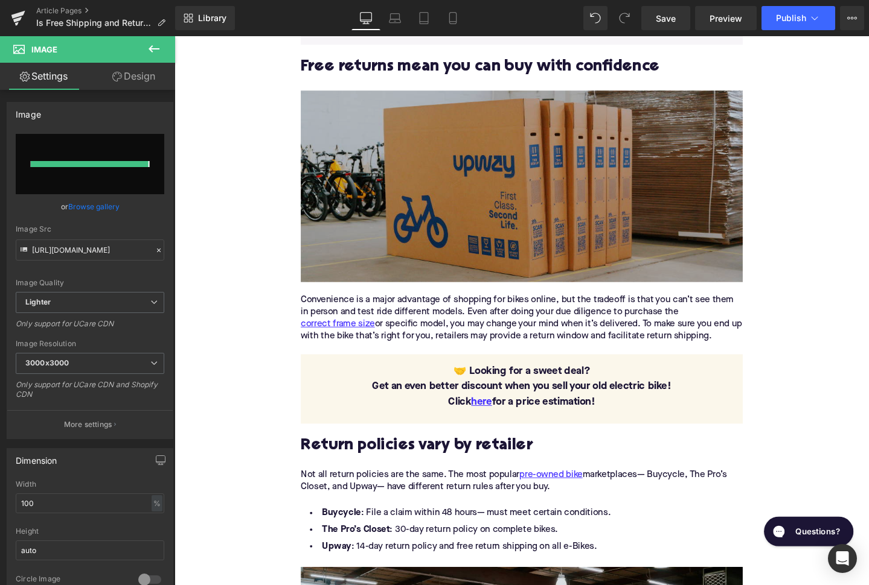
type input "[URL][DOMAIN_NAME]"
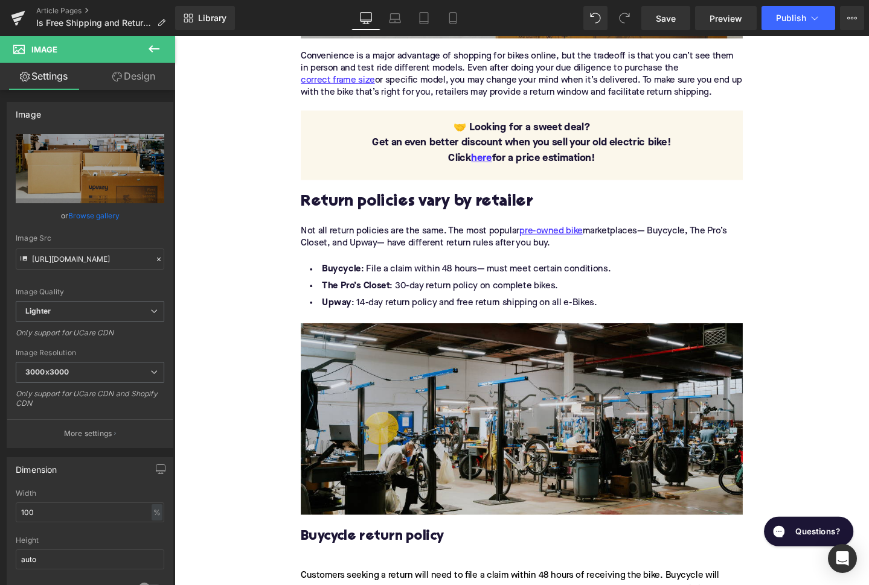
scroll to position [1344, 0]
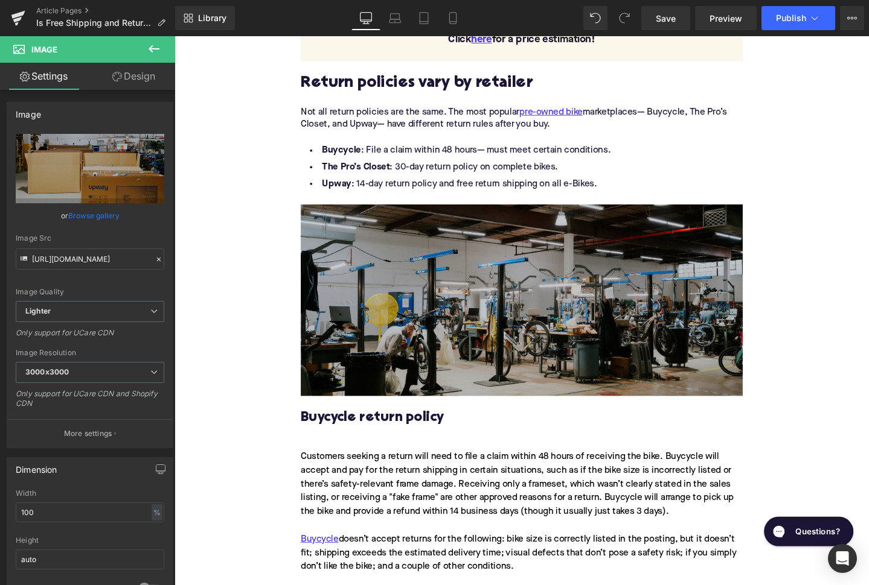
click at [591, 276] on img at bounding box center [539, 315] width 465 height 202
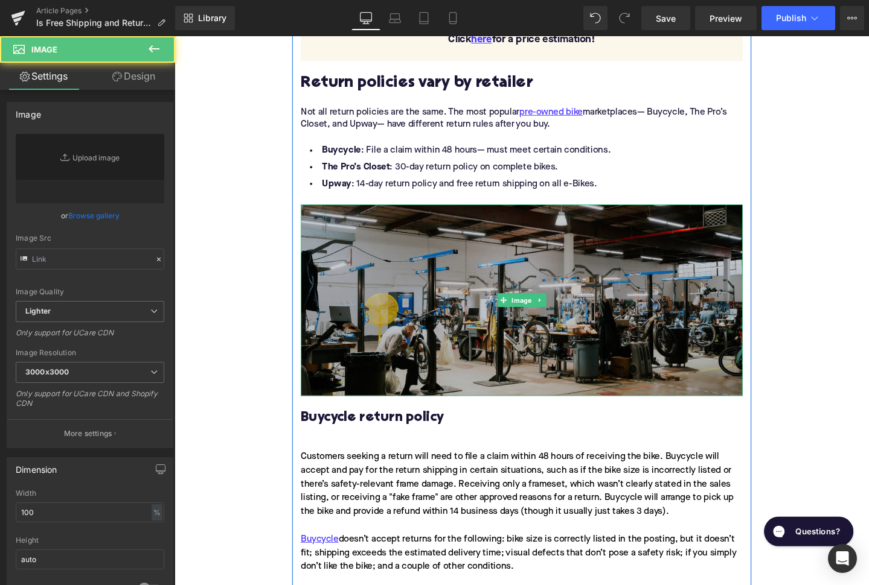
type input "[URL][DOMAIN_NAME]"
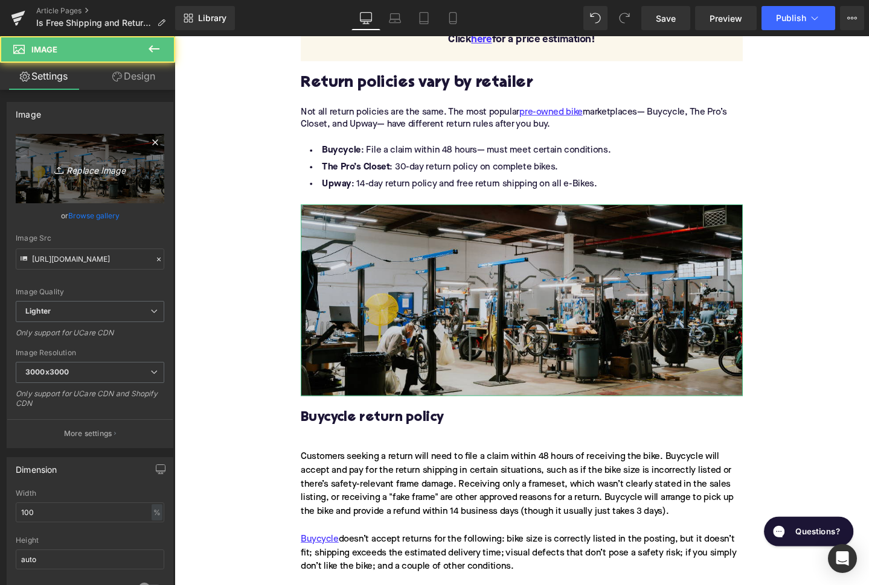
click at [98, 170] on icon "Replace Image" at bounding box center [90, 168] width 97 height 15
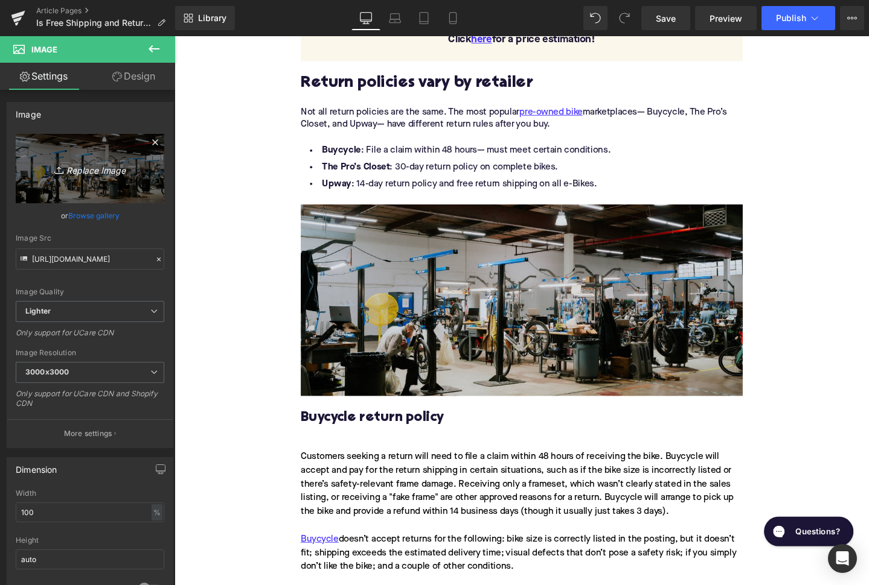
type input "C:\fakepath\Remy's Copy Pt. 2(23).png"
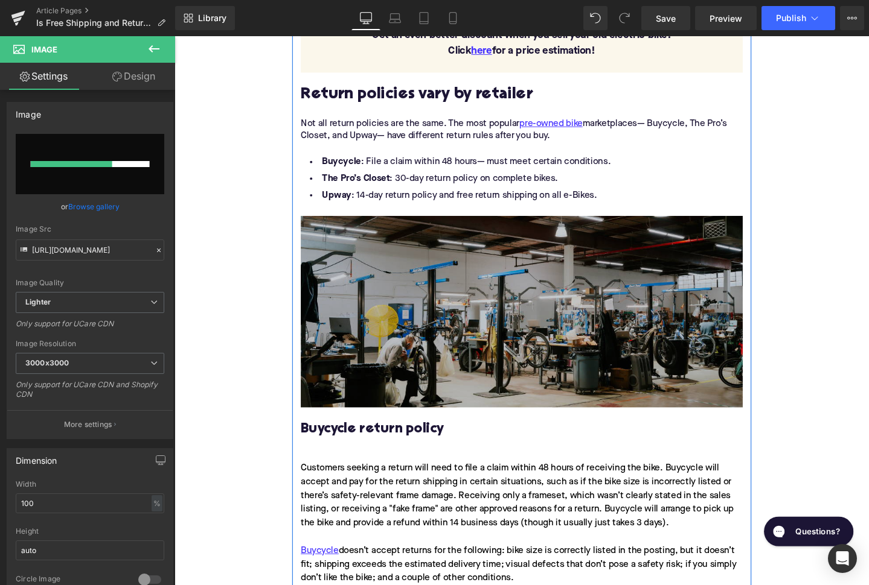
scroll to position [1359, 0]
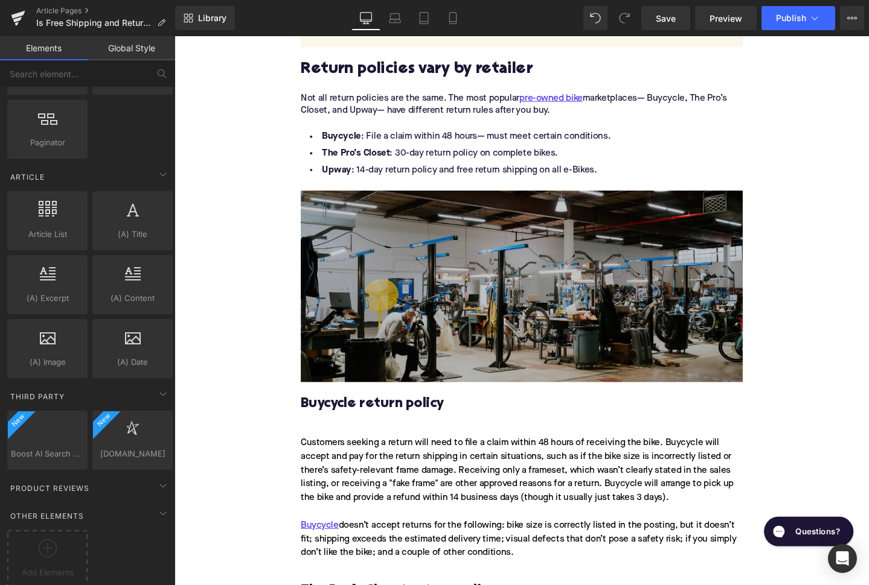
click at [401, 296] on img at bounding box center [539, 300] width 465 height 202
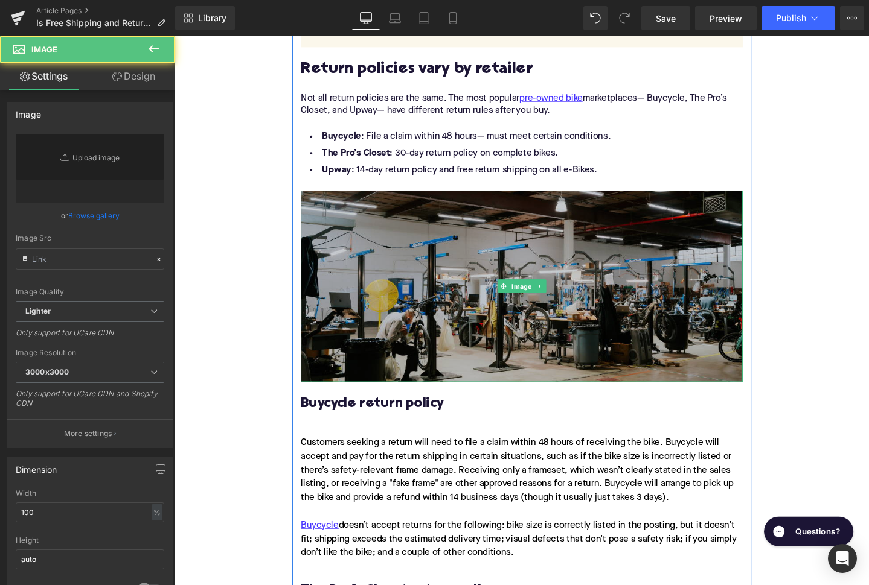
type input "[URL][DOMAIN_NAME]"
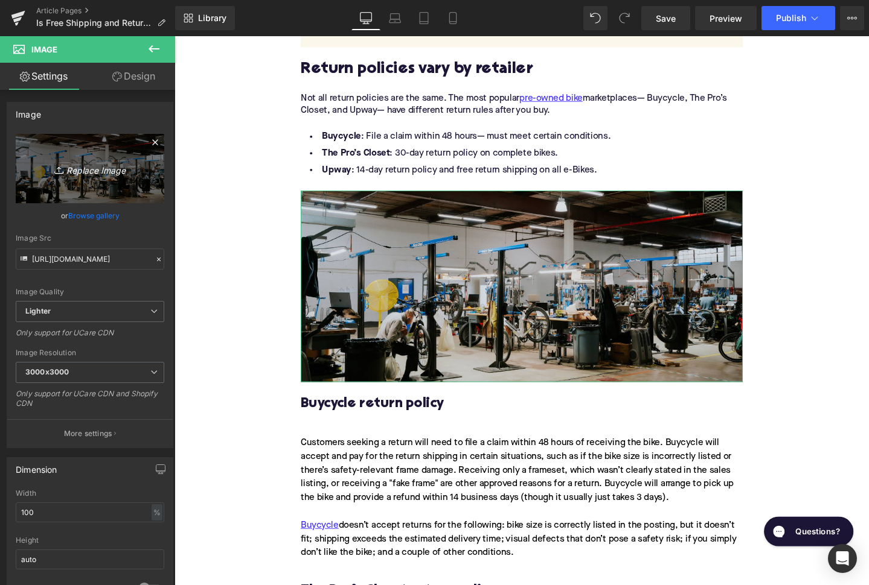
click at [97, 174] on icon "Replace Image" at bounding box center [90, 168] width 97 height 15
type input "C:\fakepath\Remy's Copy Pt. 2(23).png"
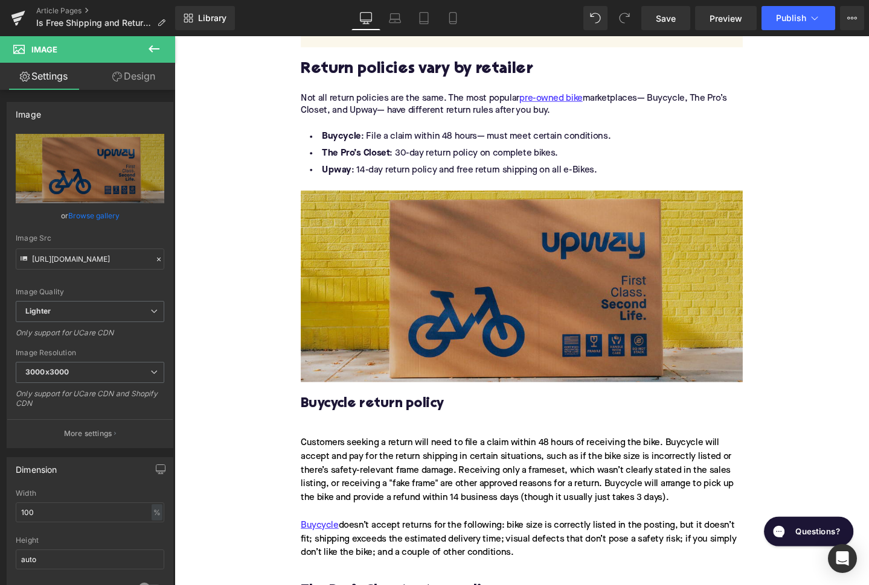
type input "[URL][DOMAIN_NAME]"
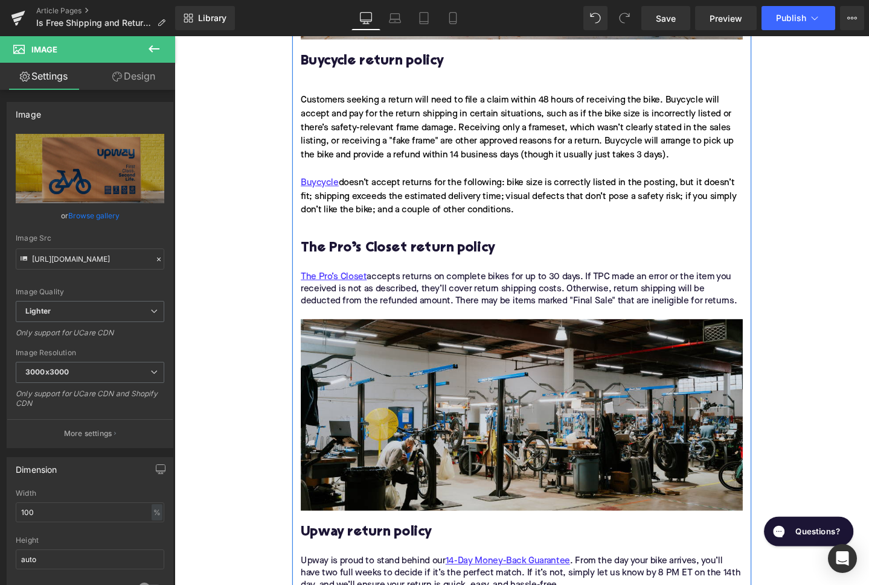
scroll to position [1881, 0]
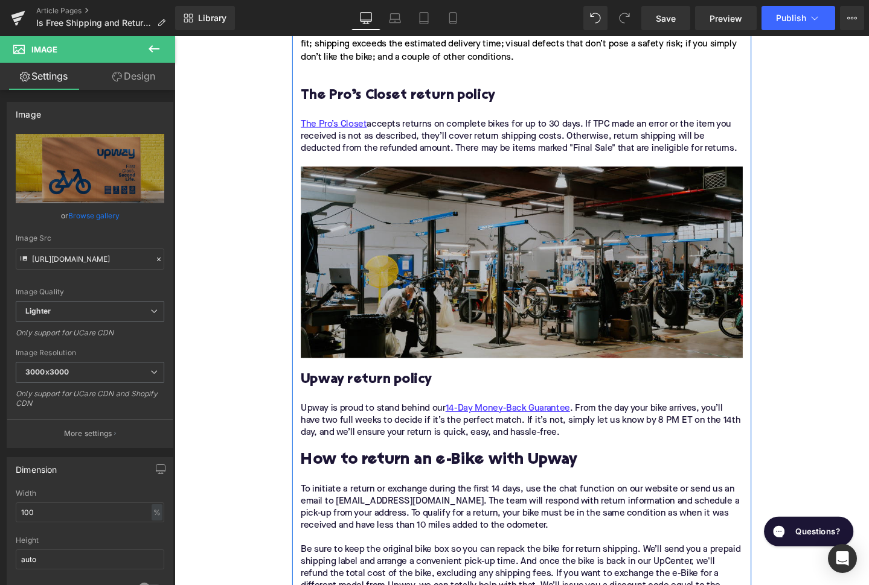
click at [646, 257] on img at bounding box center [539, 274] width 465 height 202
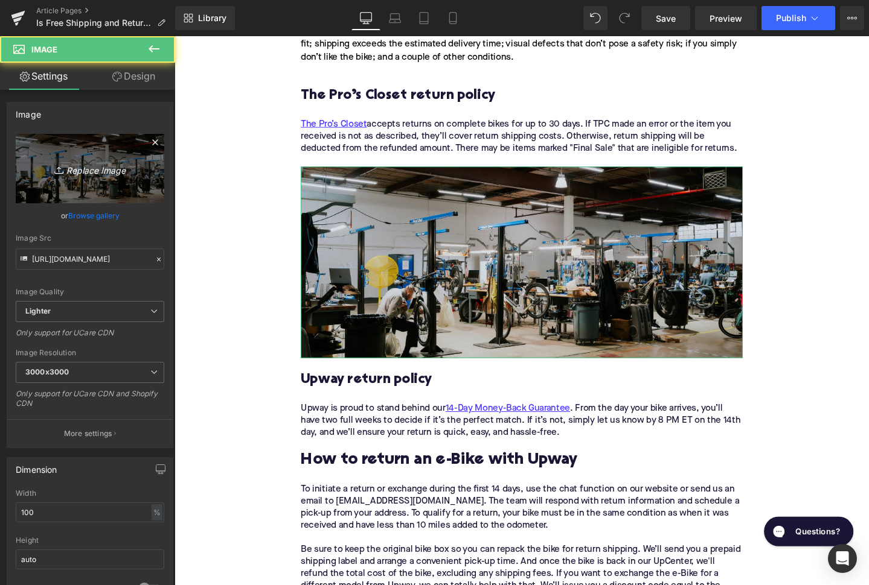
click at [112, 164] on icon "Replace Image" at bounding box center [90, 168] width 97 height 15
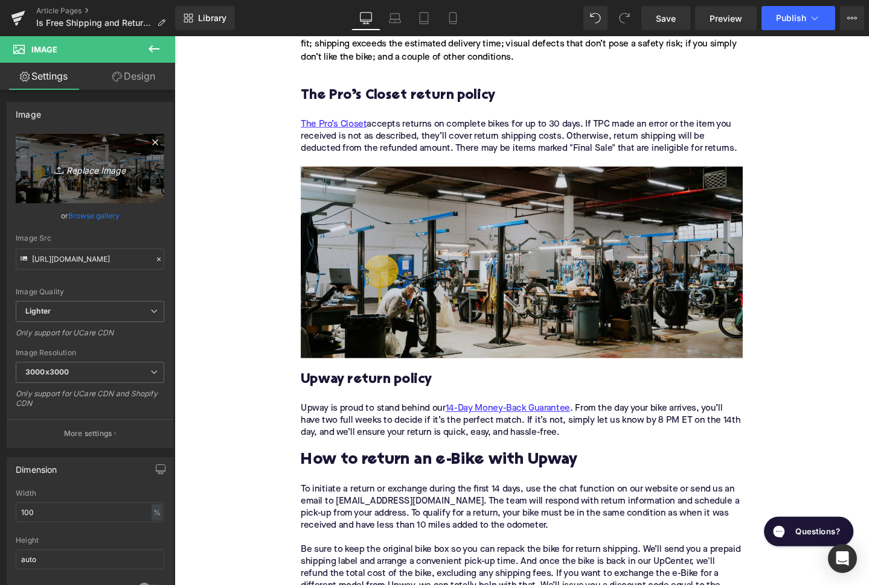
type input "C:\fakepath\Remy's Copy Pt. 2(21).png"
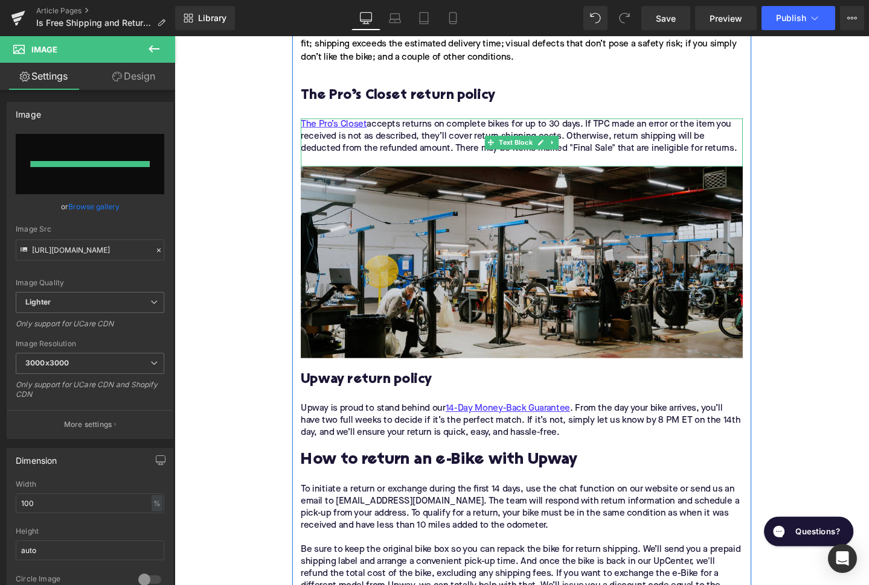
type input "[URL][DOMAIN_NAME]"
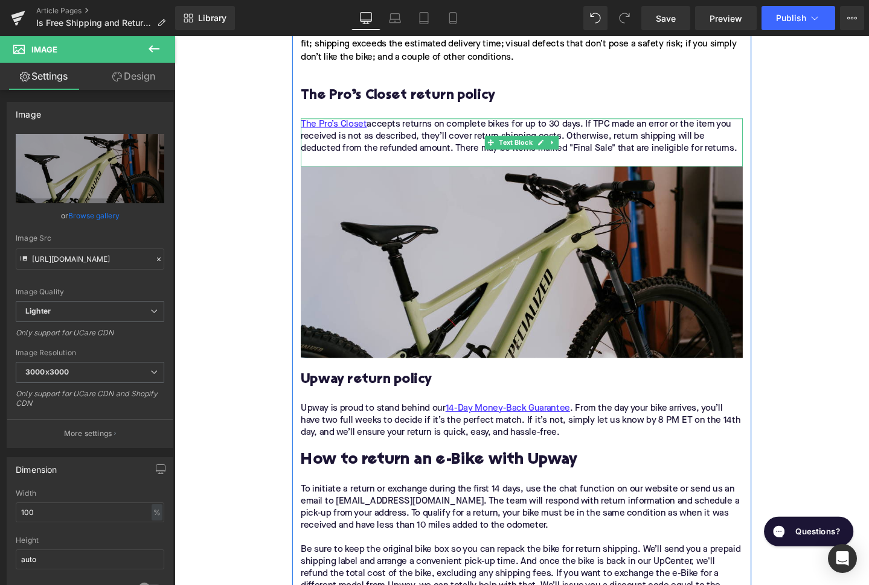
click at [379, 123] on div "The Pro’s Closet accepts returns on complete bikes for up to 30 days. If TPC ma…" at bounding box center [539, 142] width 465 height 38
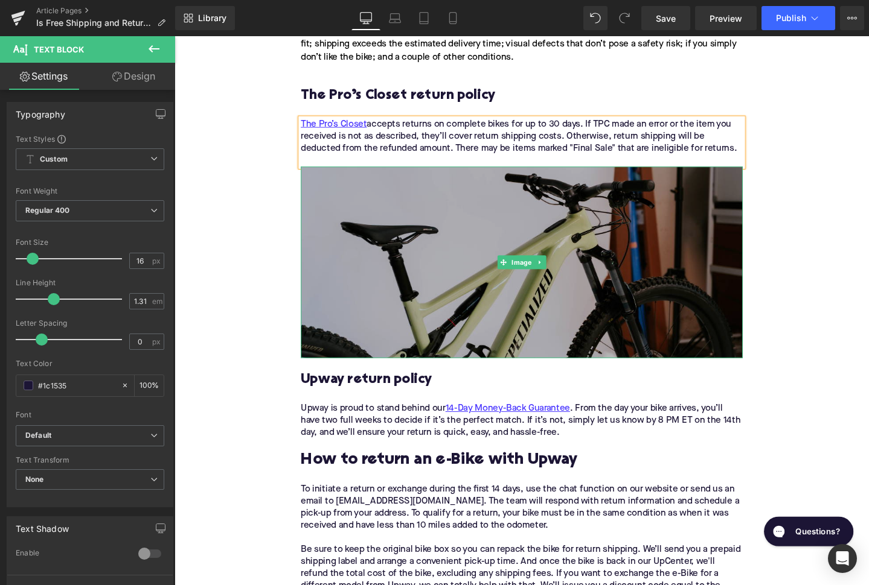
click at [376, 260] on img at bounding box center [539, 274] width 465 height 202
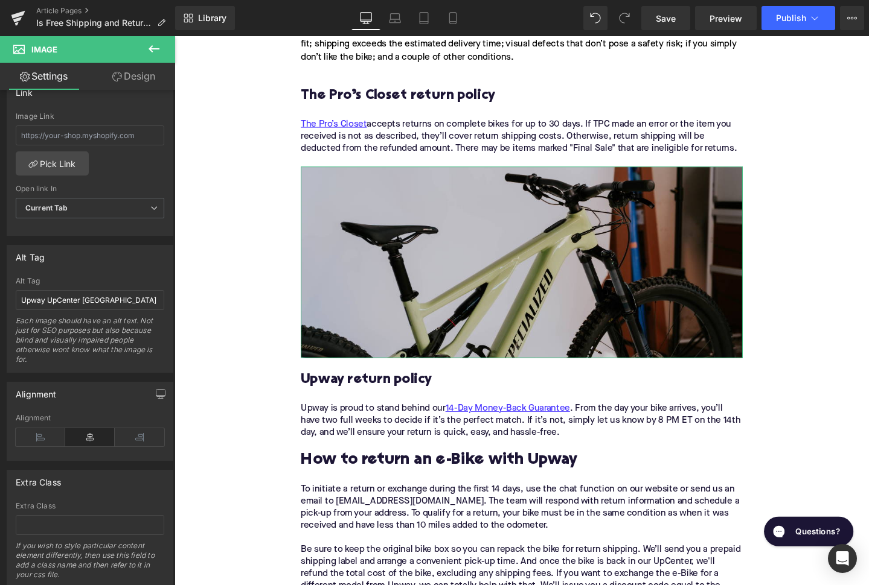
scroll to position [567, 0]
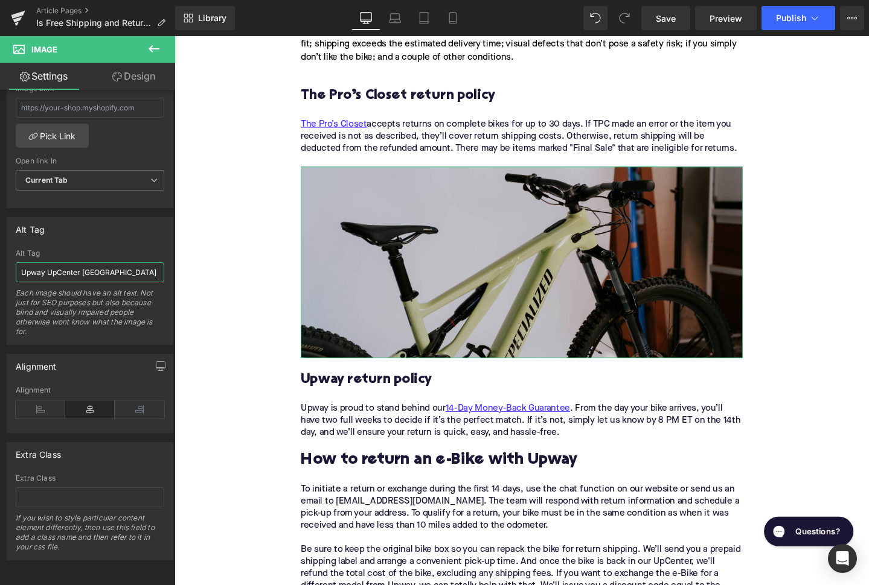
click at [83, 280] on input "Upway UpCenter [GEOGRAPHIC_DATA]" at bounding box center [90, 273] width 148 height 20
click at [83, 281] on input "Upway UpCenter [GEOGRAPHIC_DATA]" at bounding box center [90, 273] width 148 height 20
type input "Specialized Turbo Levo electric mountain bike"
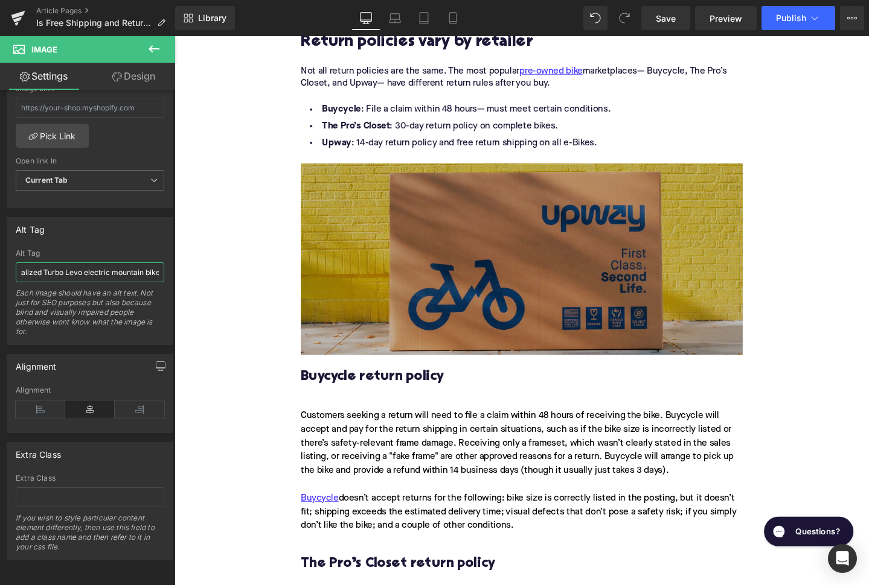
scroll to position [1369, 0]
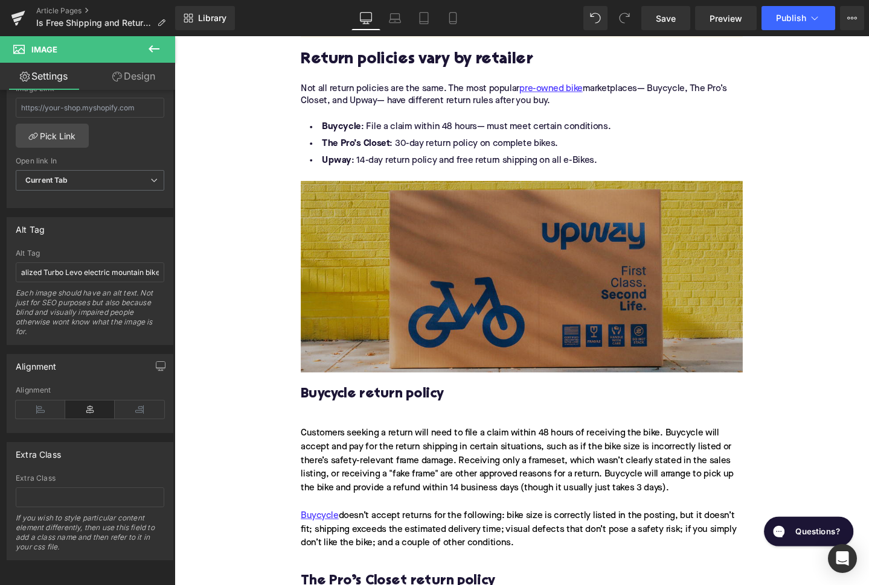
click at [409, 228] on img at bounding box center [539, 290] width 465 height 202
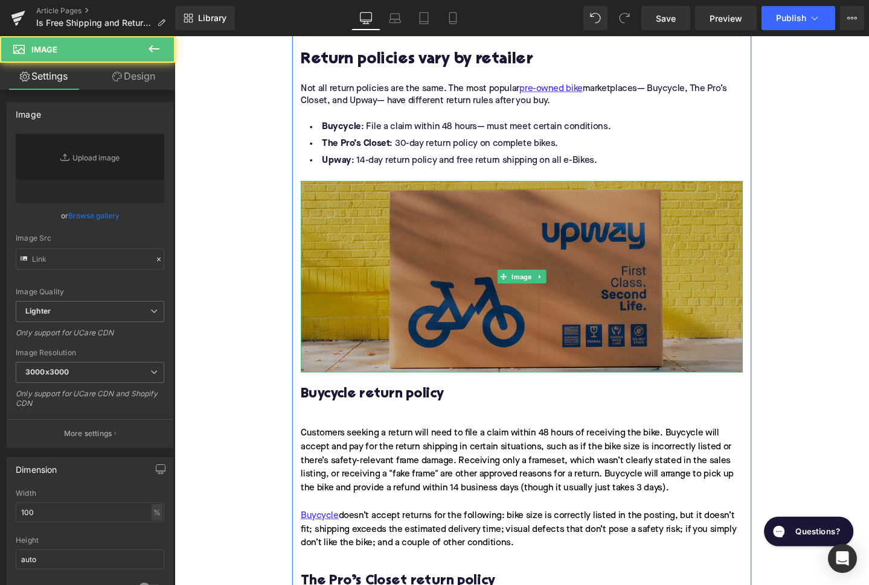
type input "[URL][DOMAIN_NAME]"
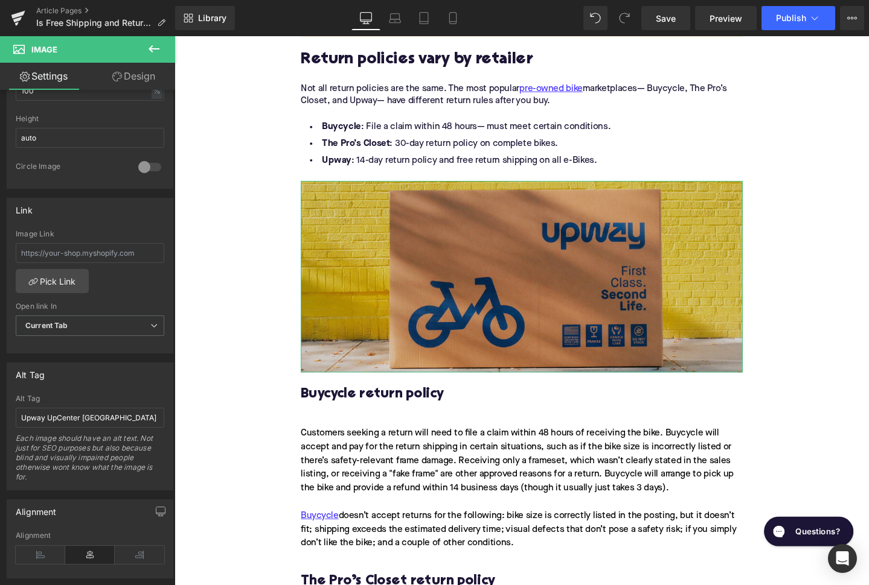
scroll to position [424, 0]
click at [74, 416] on input "Upway UpCenter [GEOGRAPHIC_DATA]" at bounding box center [90, 416] width 148 height 20
click at [118, 420] on input "Upway shipping box [GEOGRAPHIC_DATA]" at bounding box center [90, 416] width 148 height 20
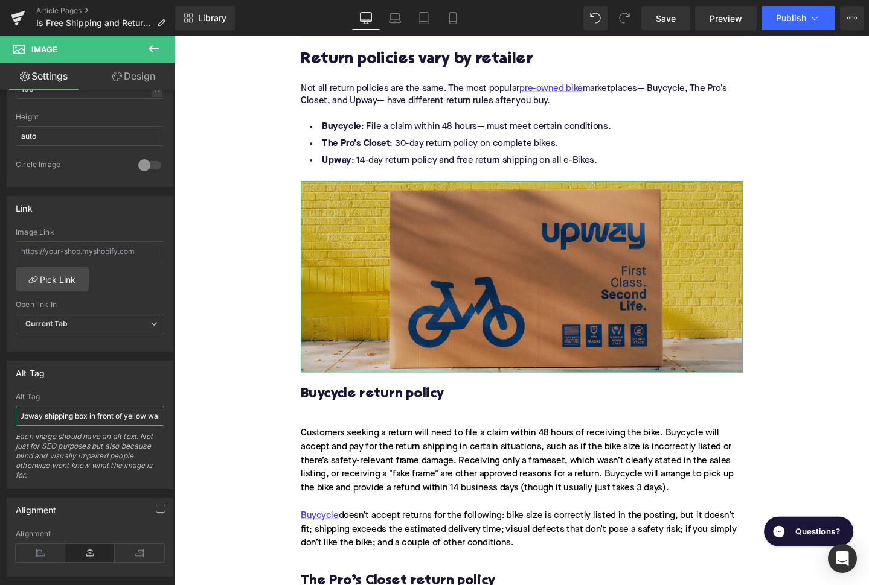
type input "Upway shipping box in front of yellow wall"
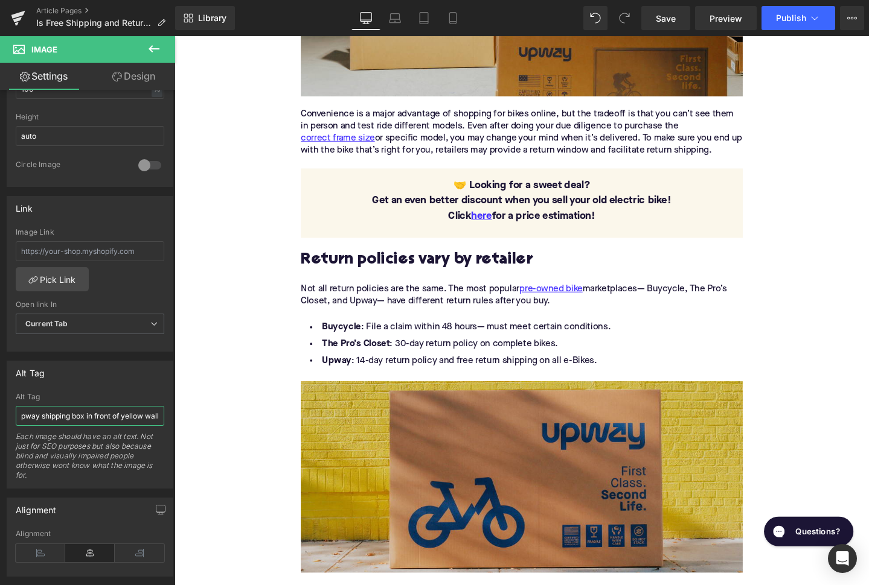
scroll to position [974, 0]
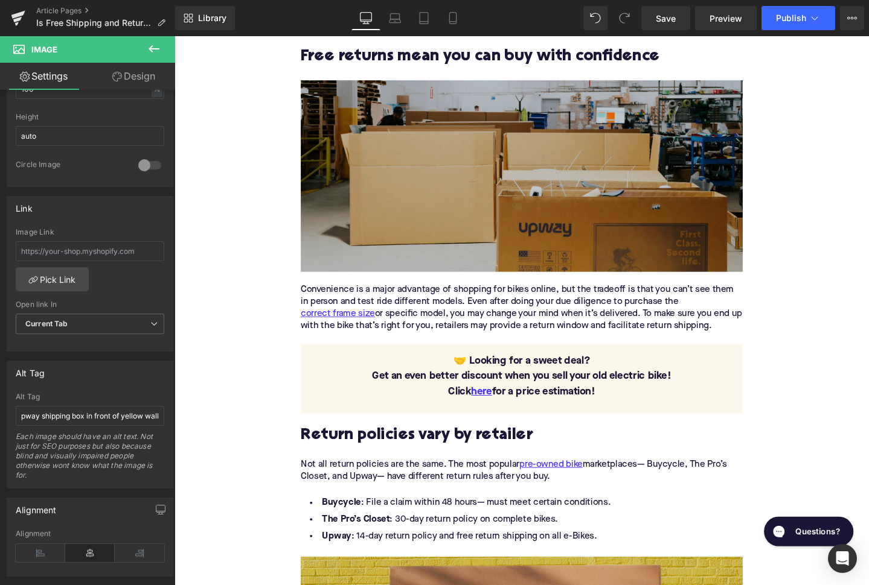
click at [425, 173] on img at bounding box center [539, 184] width 465 height 202
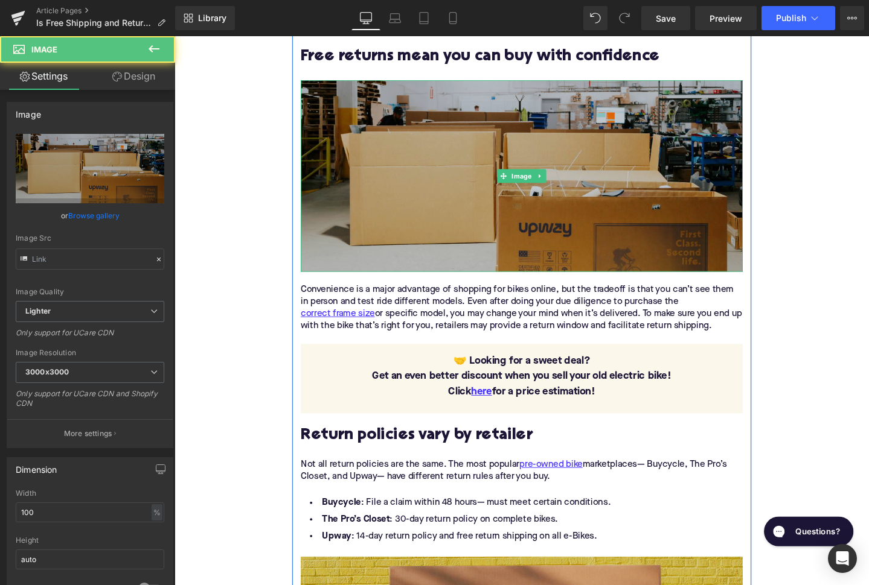
type input "[URL][DOMAIN_NAME]"
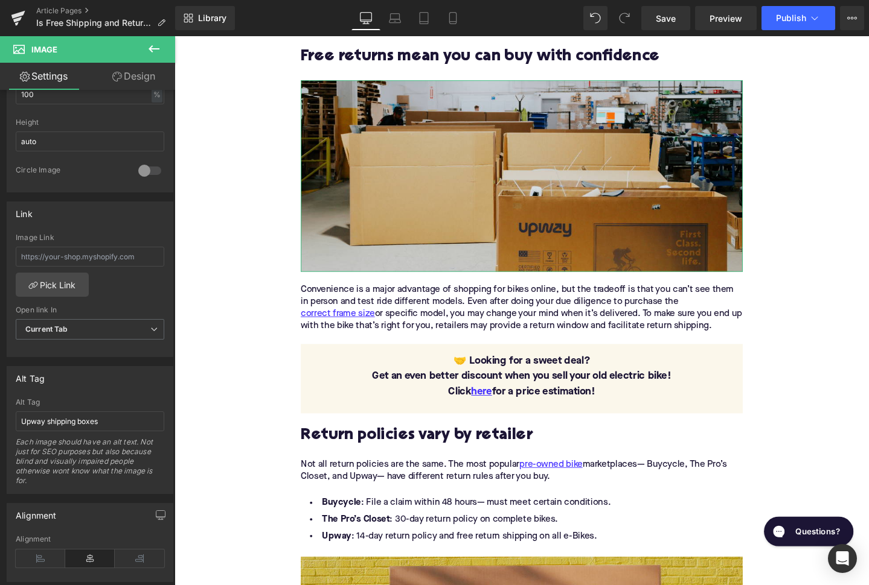
scroll to position [458, 0]
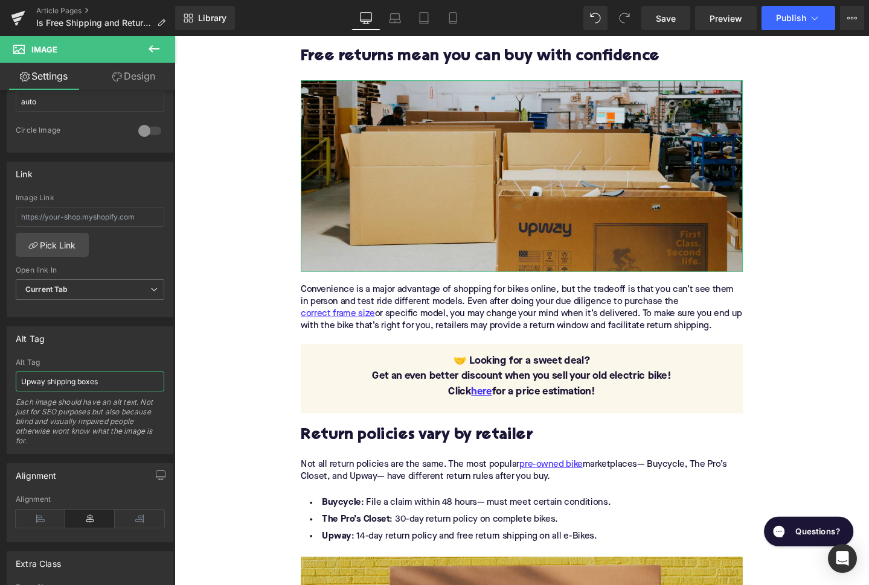
click at [46, 381] on input "Upway shipping boxes" at bounding box center [90, 382] width 148 height 20
click at [116, 390] on input "Upway shipping boxes" at bounding box center [90, 382] width 148 height 20
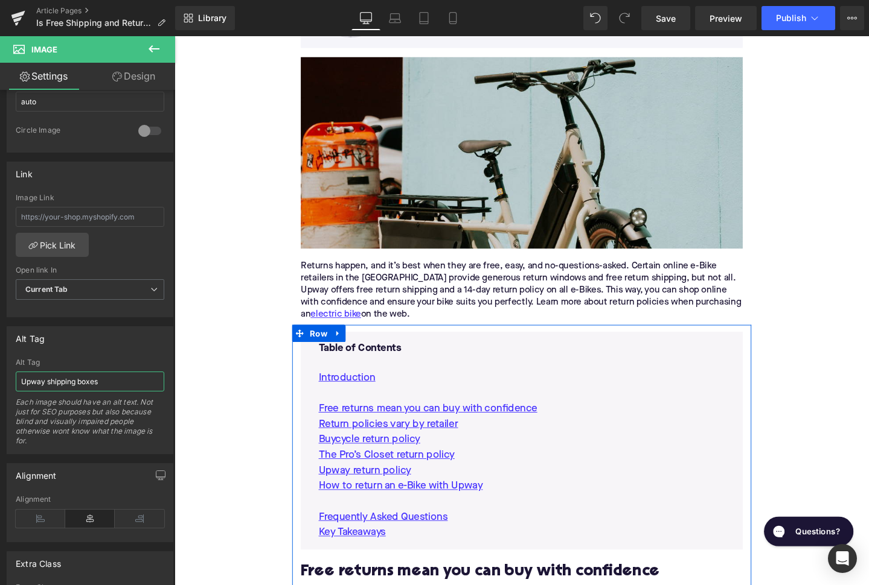
scroll to position [365, 0]
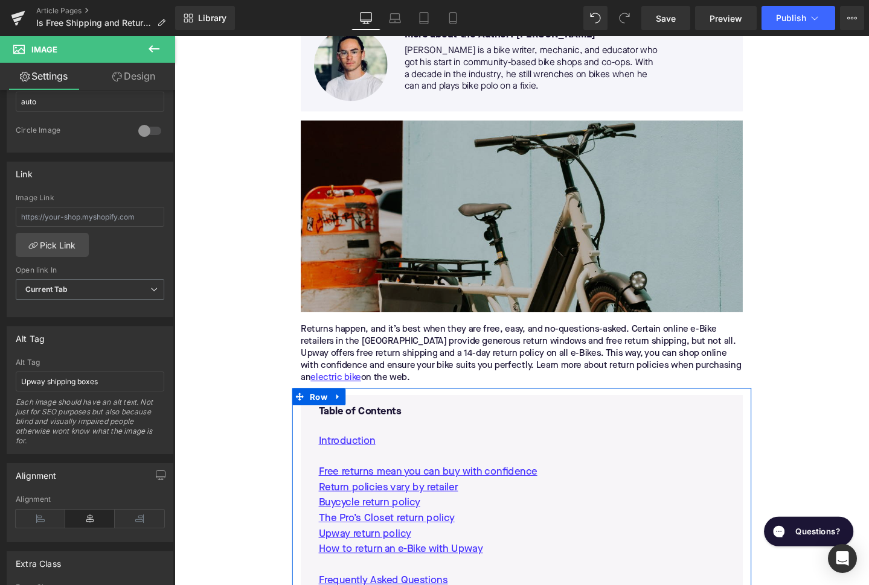
click at [336, 253] on img at bounding box center [539, 226] width 465 height 202
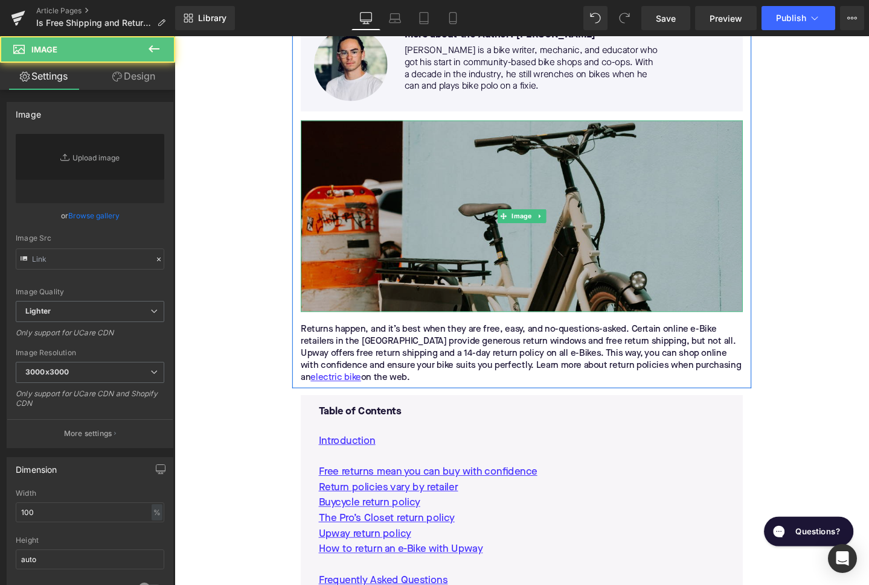
type input "[URL][DOMAIN_NAME]"
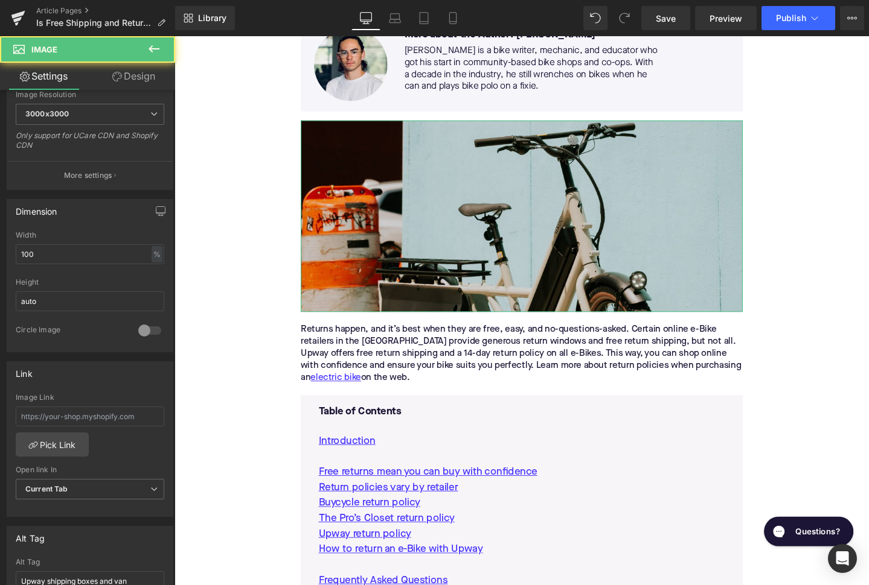
scroll to position [355, 0]
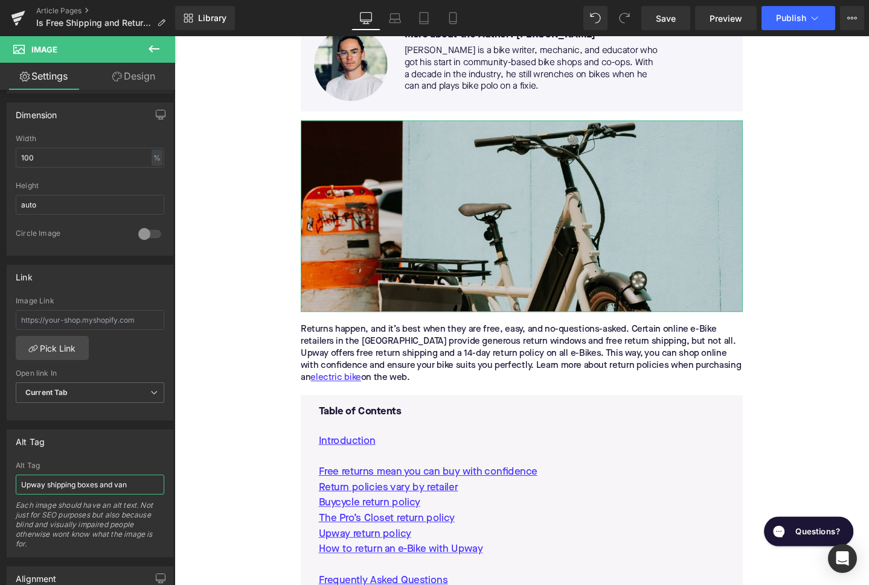
click at [66, 483] on input "Upway shipping boxes and van" at bounding box center [90, 485] width 148 height 20
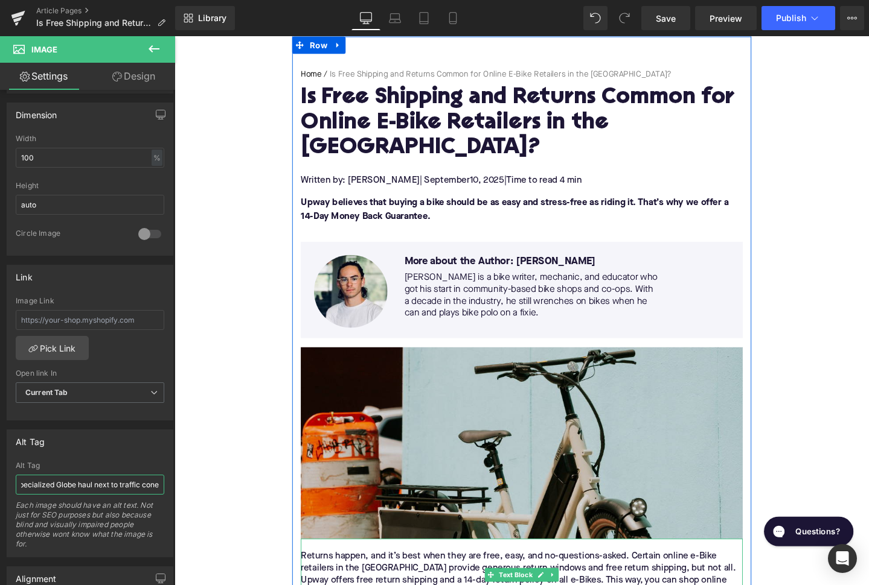
scroll to position [97, 0]
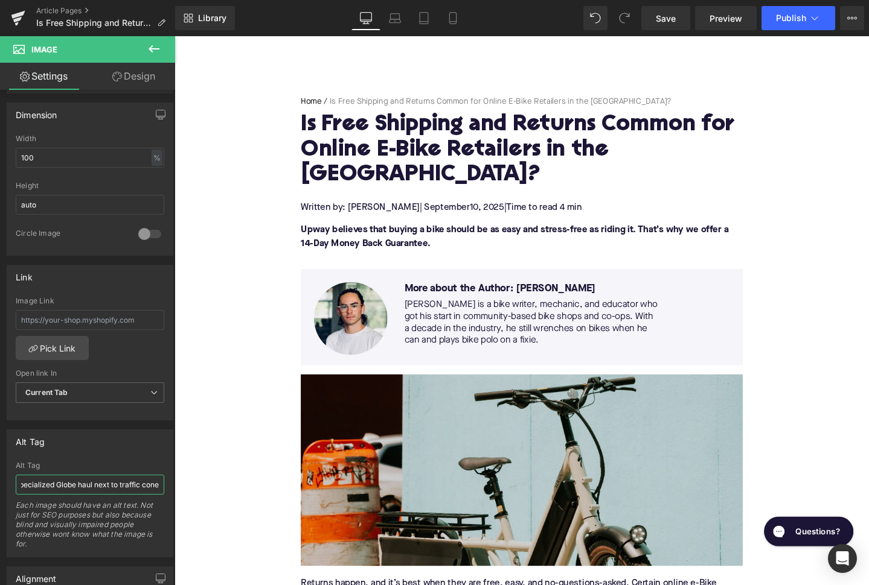
type input "Specialized Globe haul next to traffic cone"
click at [786, 13] on span "Publish" at bounding box center [791, 18] width 30 height 10
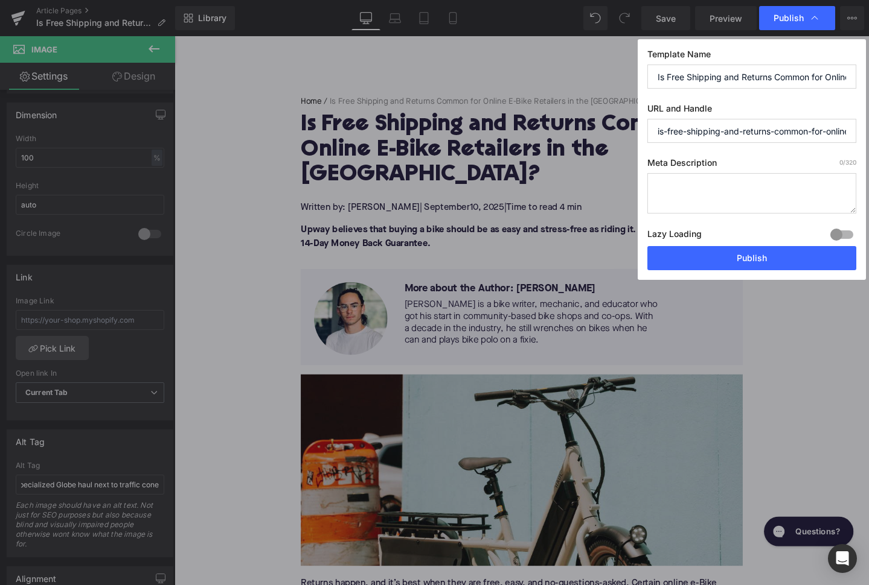
click at [680, 200] on textarea at bounding box center [751, 193] width 209 height 40
paste textarea "Compare return policies of top online e-Bike retailers in the [GEOGRAPHIC_DATA]…"
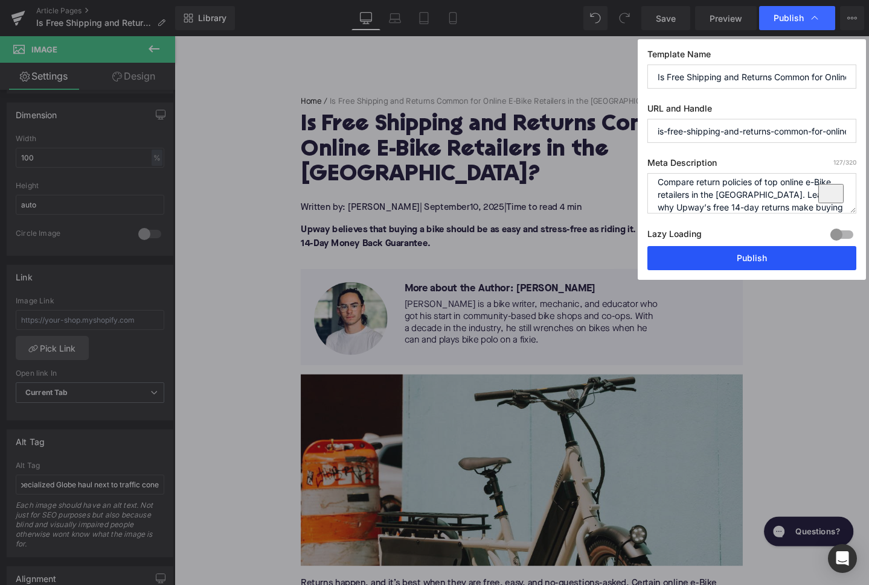
type textarea "Compare return policies of top online e-Bike retailers in the [GEOGRAPHIC_DATA]…"
click at [713, 257] on button "Publish" at bounding box center [751, 258] width 209 height 24
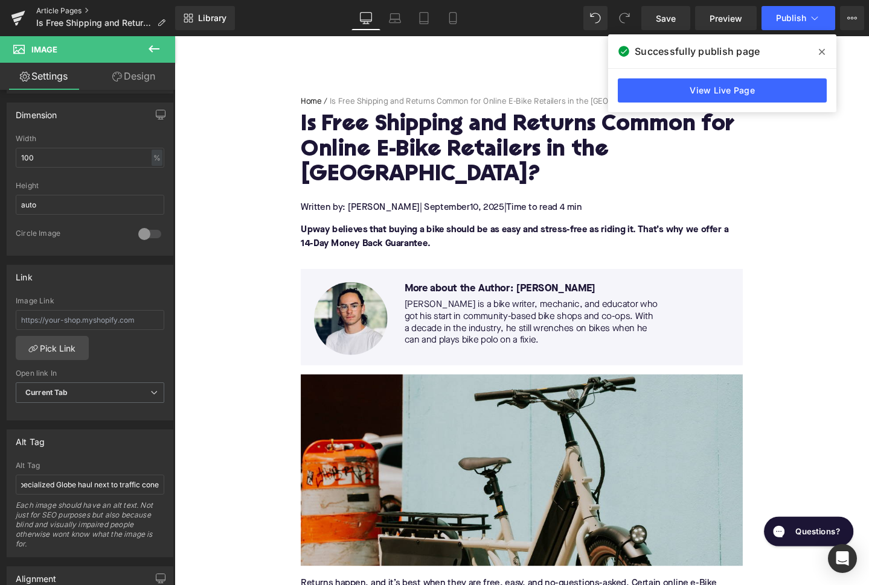
click at [60, 11] on link "Article Pages" at bounding box center [105, 11] width 139 height 10
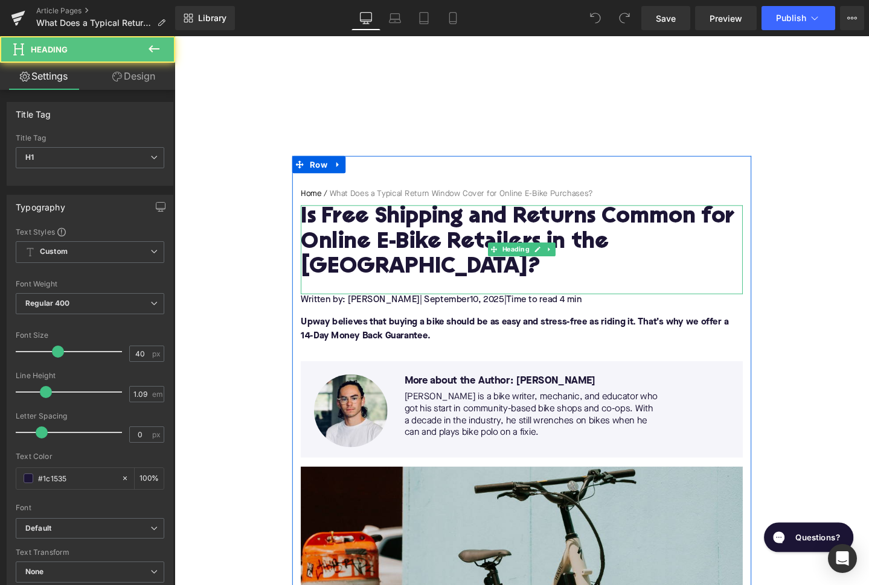
click at [377, 226] on h1 "Is Free Shipping and Returns Common for Online E-Bike Retailers in the [GEOGRAP…" at bounding box center [539, 253] width 465 height 79
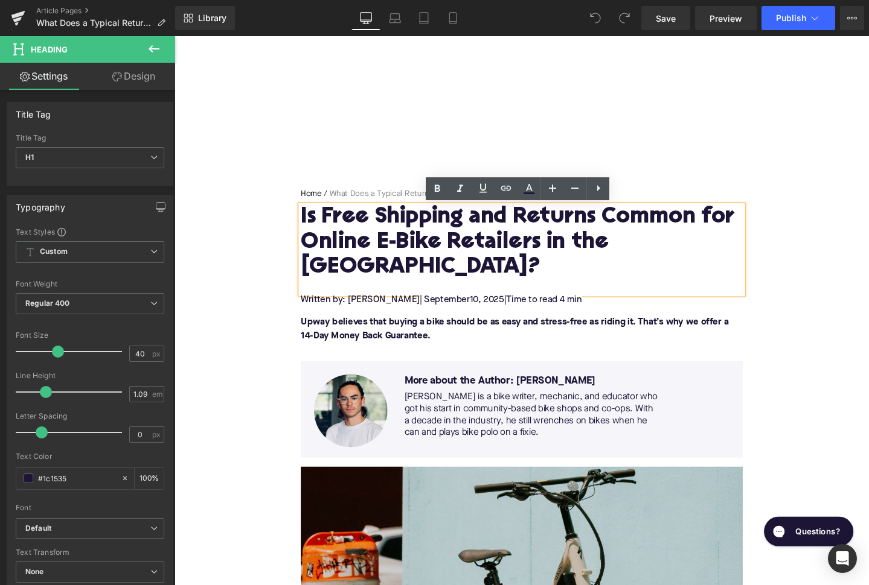
paste div
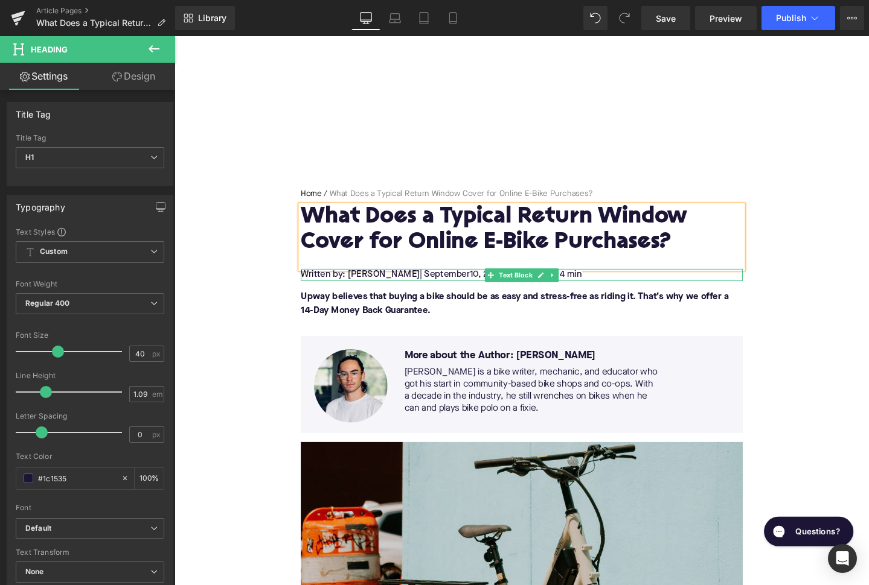
click at [485, 288] on span "10, 2025" at bounding box center [503, 287] width 36 height 10
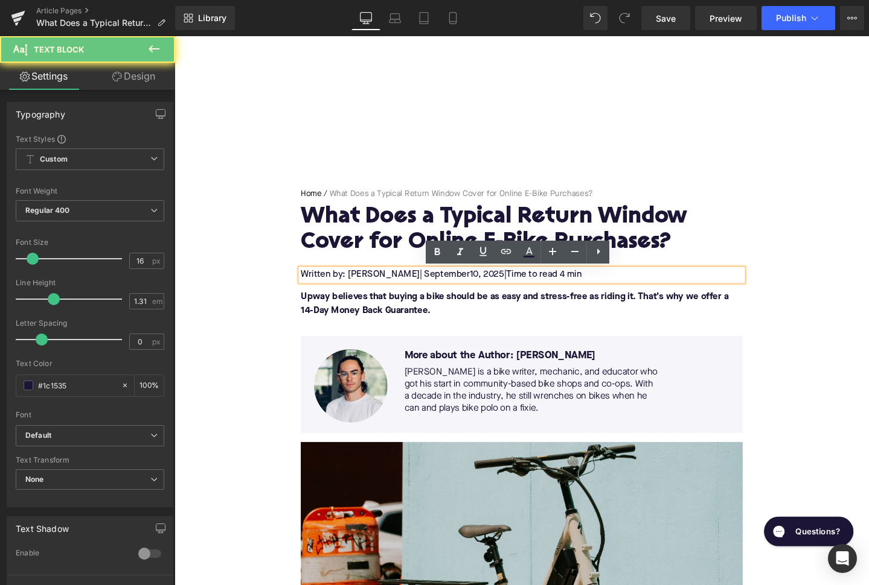
click at [485, 287] on span "10, 2025" at bounding box center [503, 287] width 36 height 10
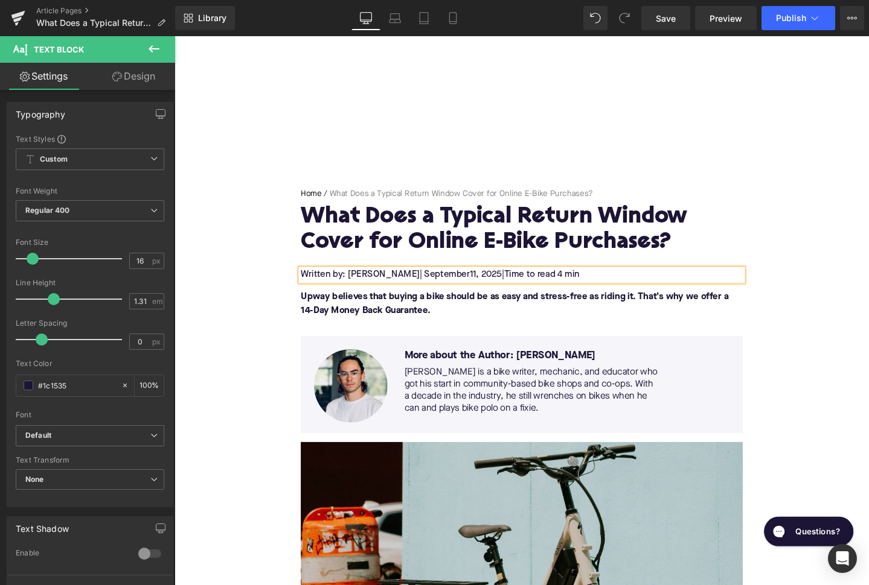
click at [357, 316] on font "Upway believes that buying a bike should be as easy and stress-free as riding i…" at bounding box center [532, 318] width 450 height 24
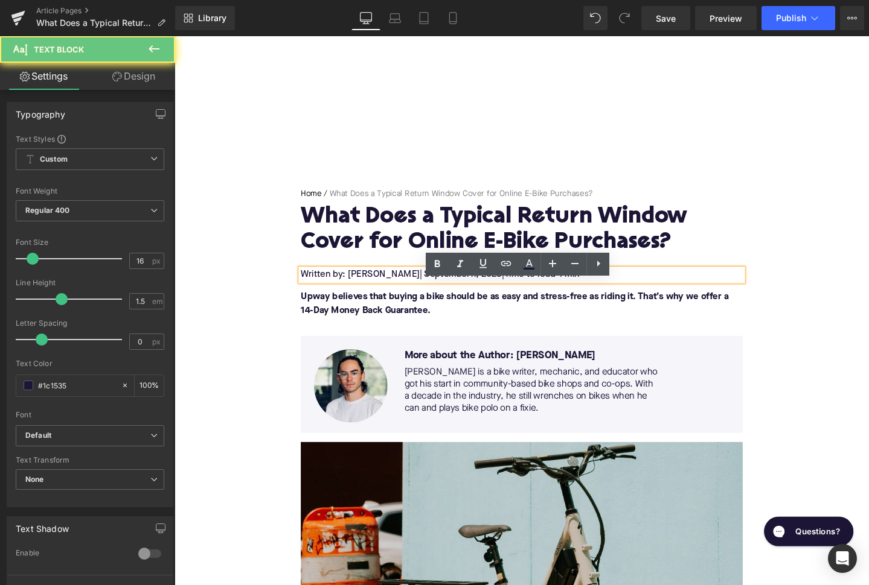
click at [357, 316] on font "Upway believes that buying a bike should be as easy and stress-free as riding i…" at bounding box center [532, 318] width 450 height 24
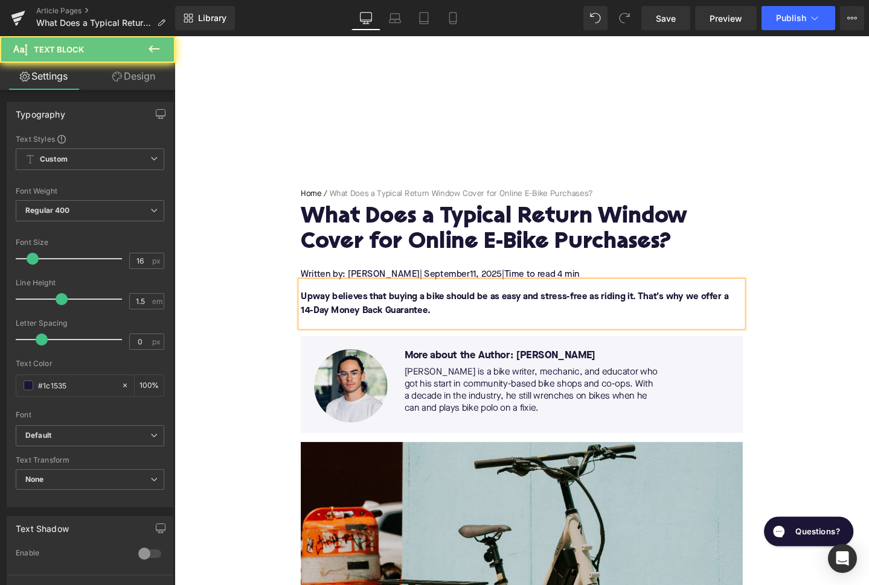
paste div
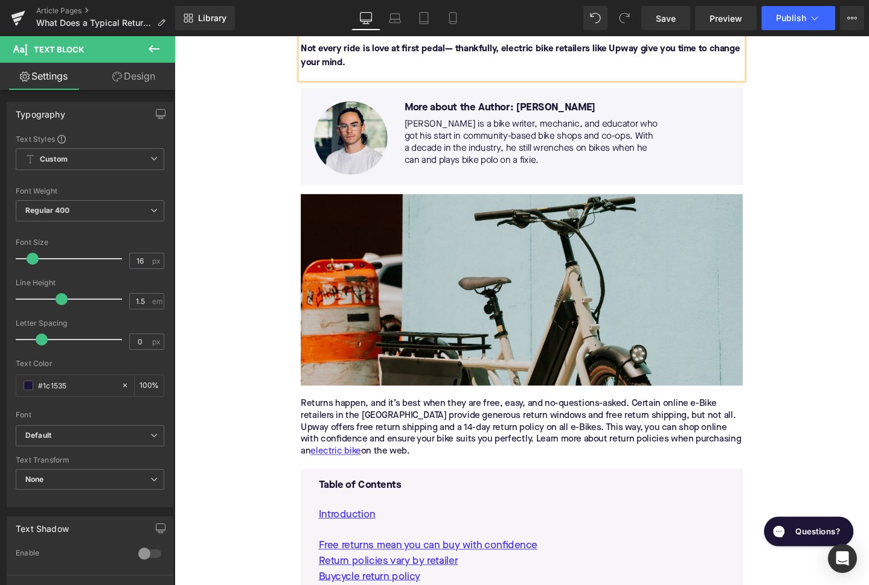
scroll to position [276, 0]
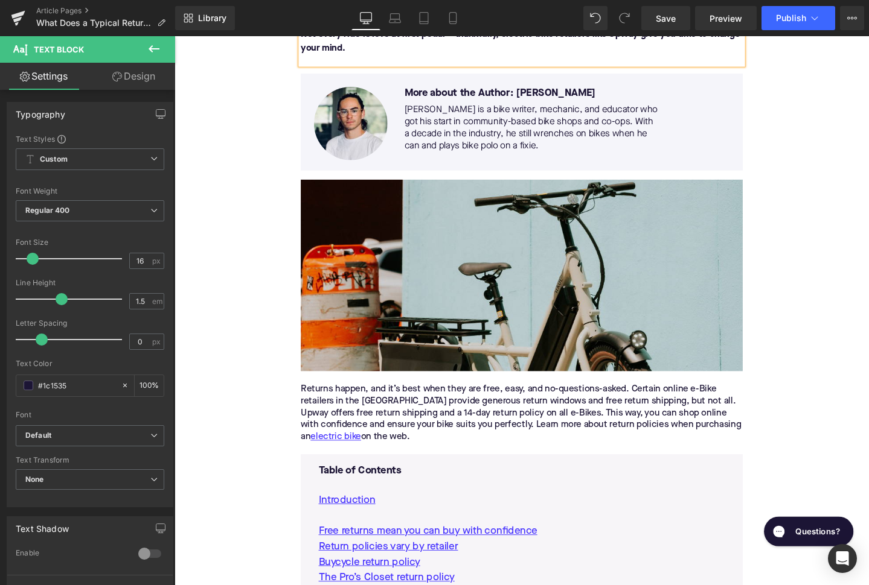
click at [453, 427] on div "Returns happen, and it’s best when they are free, easy, and no-questions-asked.…" at bounding box center [539, 432] width 465 height 63
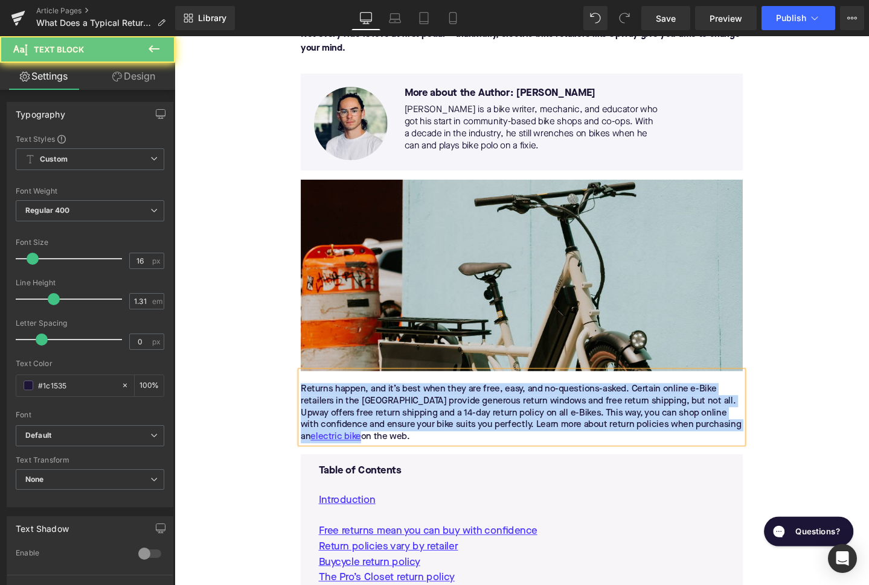
paste div
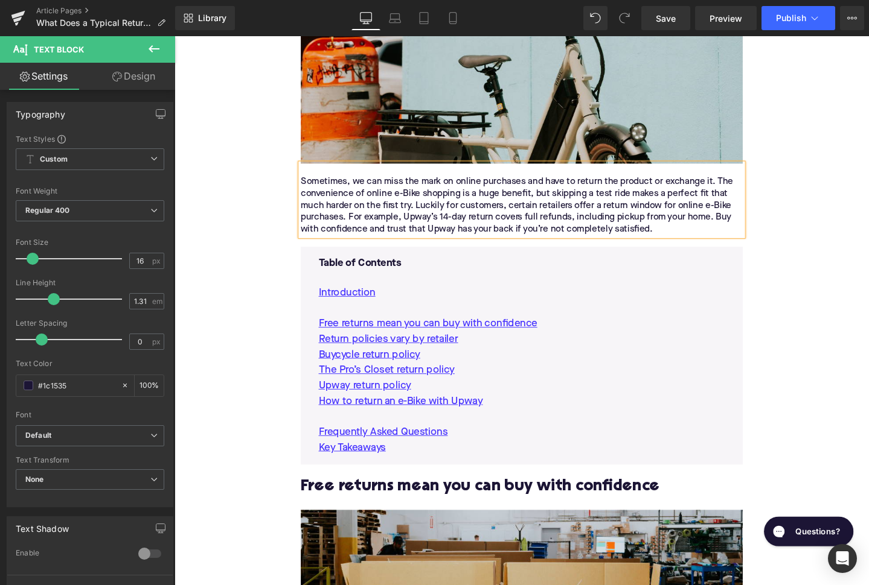
scroll to position [636, 0]
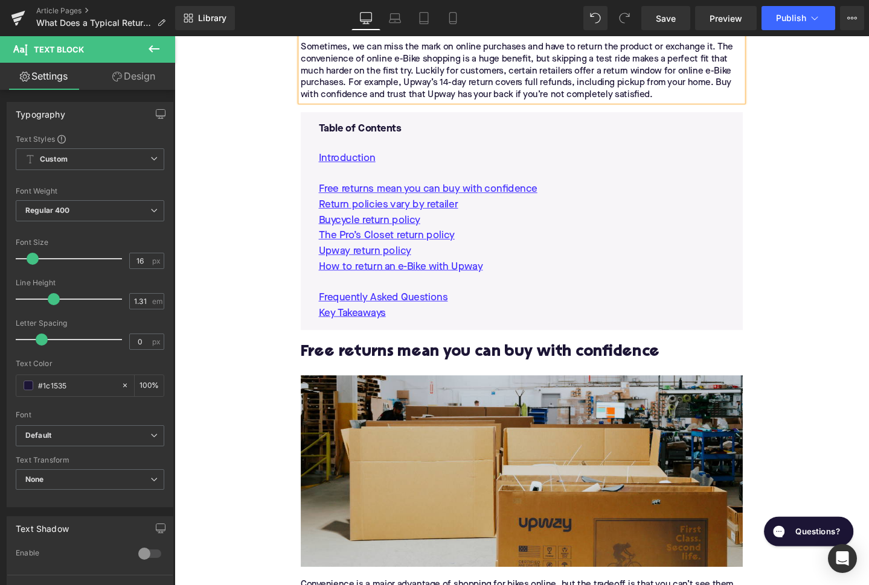
click at [351, 373] on h2 "Free returns mean you can buy with confidence" at bounding box center [539, 369] width 465 height 19
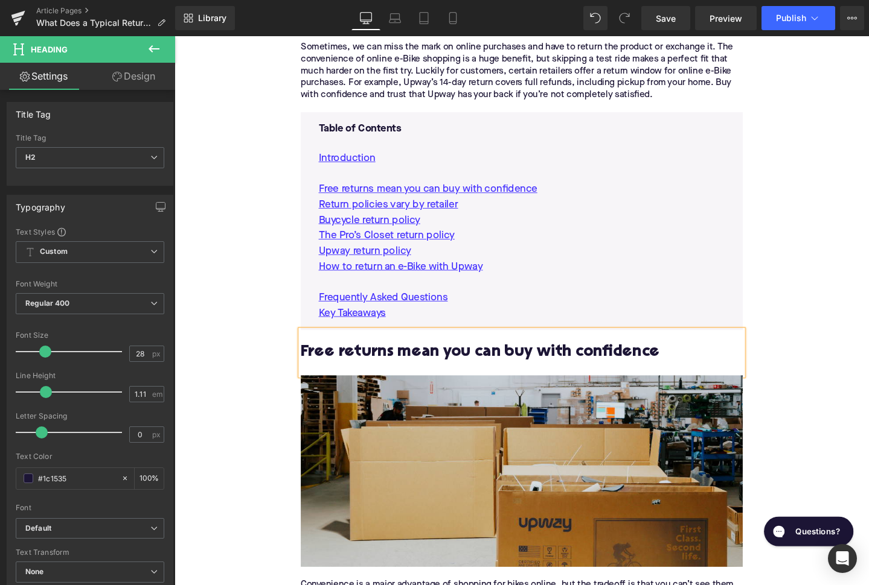
paste div
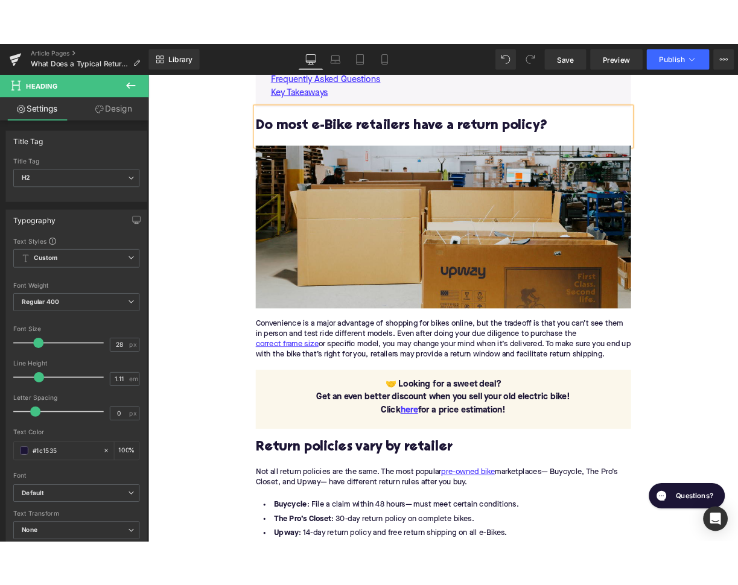
scroll to position [919, 0]
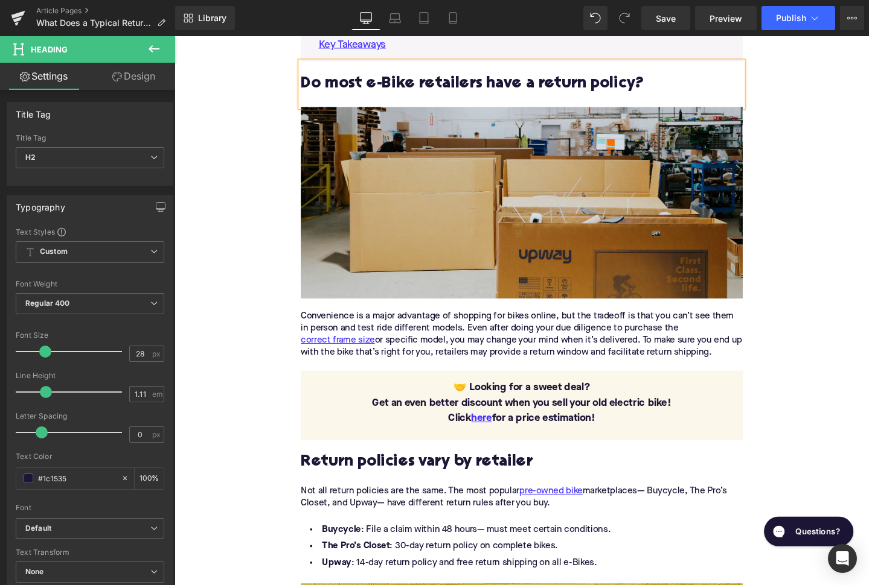
click at [392, 342] on div "Convenience is a major advantage of shopping for bikes online, but the tradeoff…" at bounding box center [539, 350] width 465 height 51
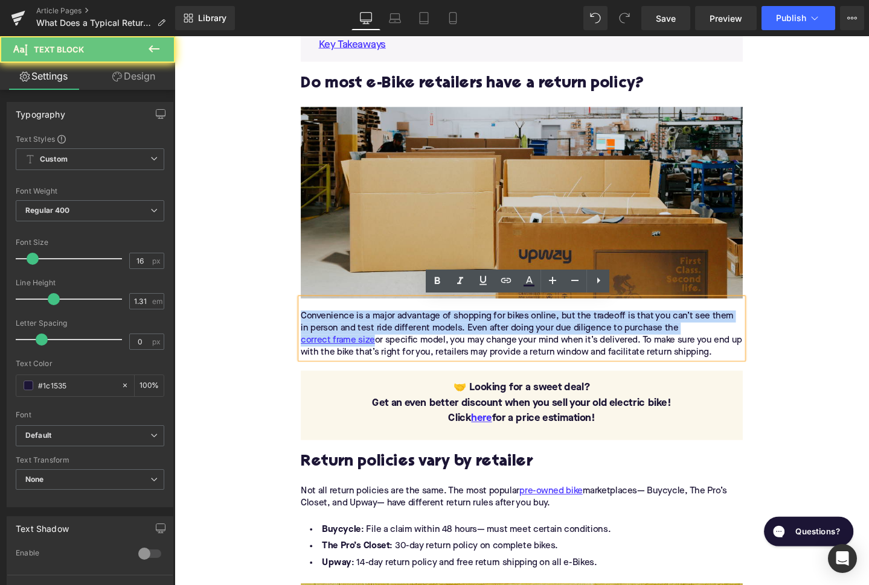
click at [392, 342] on div "Convenience is a major advantage of shopping for bikes online, but the tradeoff…" at bounding box center [539, 350] width 465 height 51
paste div
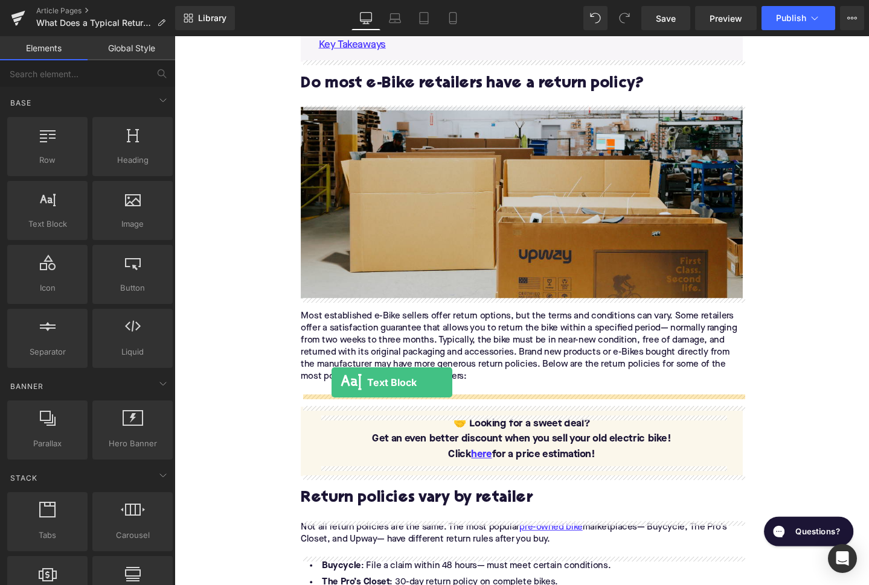
drag, startPoint x: 244, startPoint y: 249, endPoint x: 340, endPoint y: 401, distance: 179.9
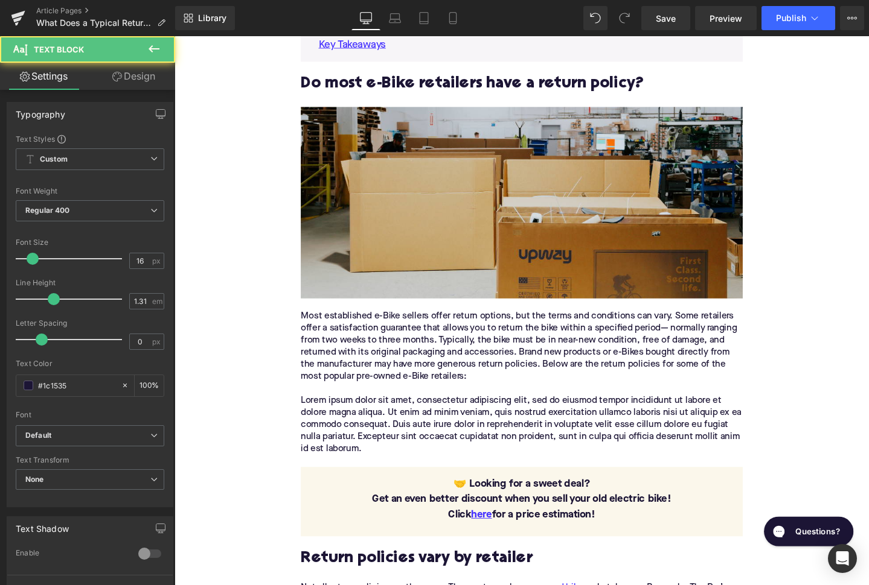
click at [403, 445] on p "Lorem ipsum dolor sit amet, consectetur adipiscing elit, sed do eiusmod tempor …" at bounding box center [539, 444] width 465 height 63
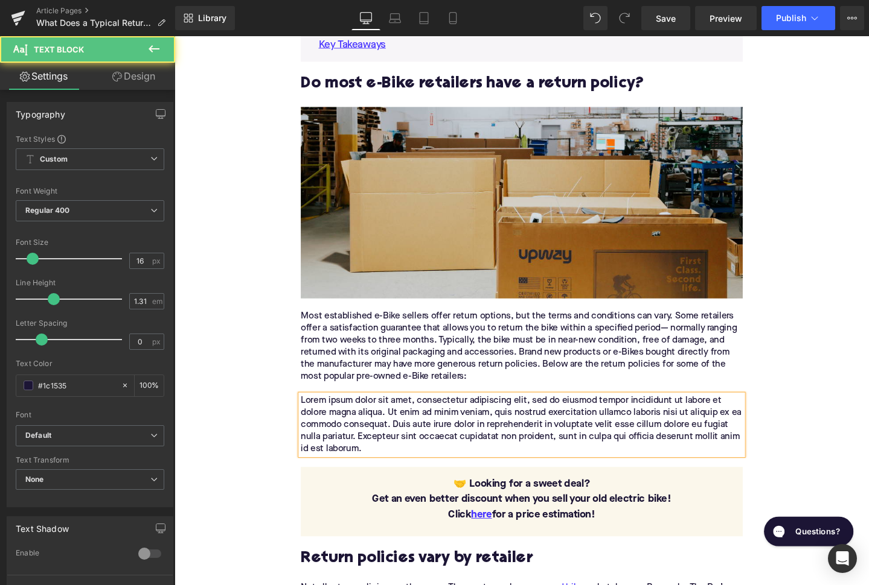
click at [403, 445] on p "Lorem ipsum dolor sit amet, consectetur adipiscing elit, sed do eiusmod tempor …" at bounding box center [539, 444] width 465 height 63
paste div
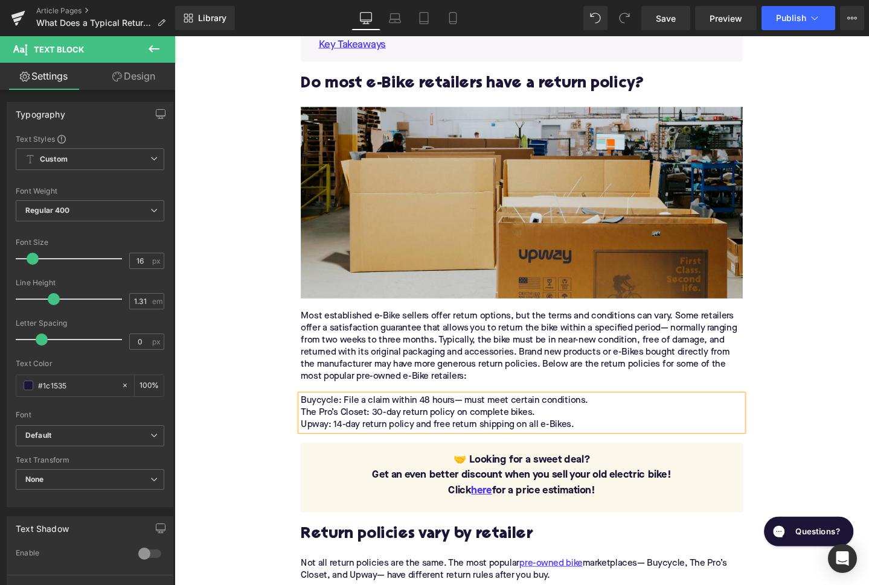
click at [420, 433] on p "Buycycle: File a claim within 48 hours— must meet certain conditions. The Pro’s…" at bounding box center [539, 432] width 465 height 38
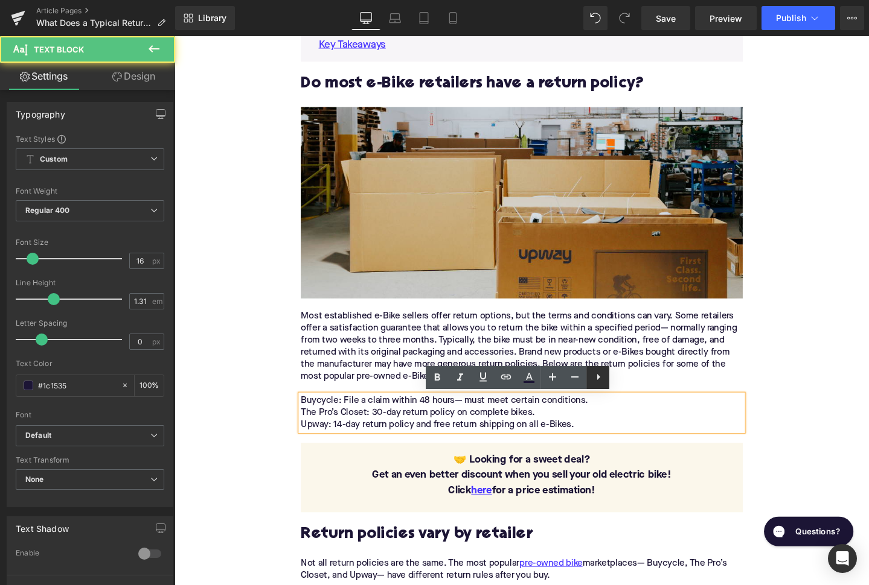
click at [598, 378] on icon at bounding box center [598, 377] width 3 height 6
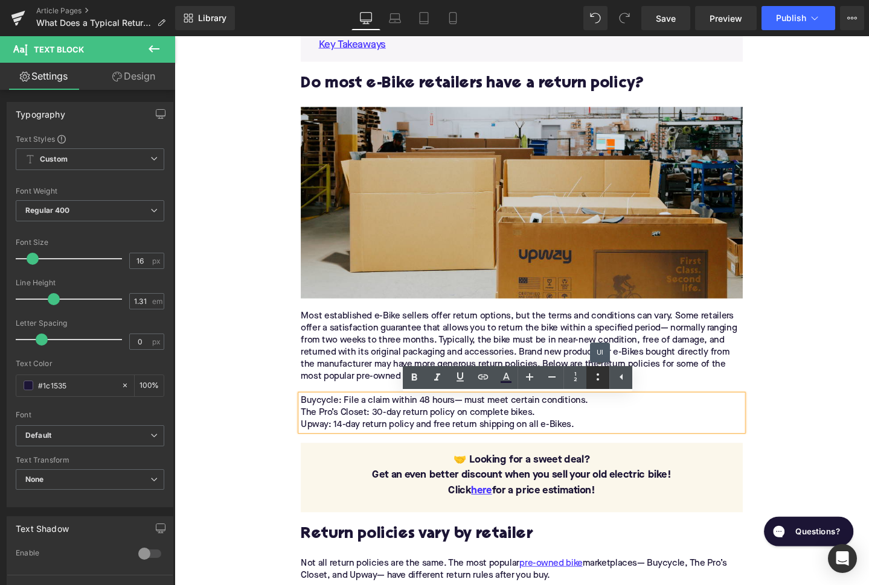
click at [593, 378] on icon at bounding box center [597, 377] width 14 height 14
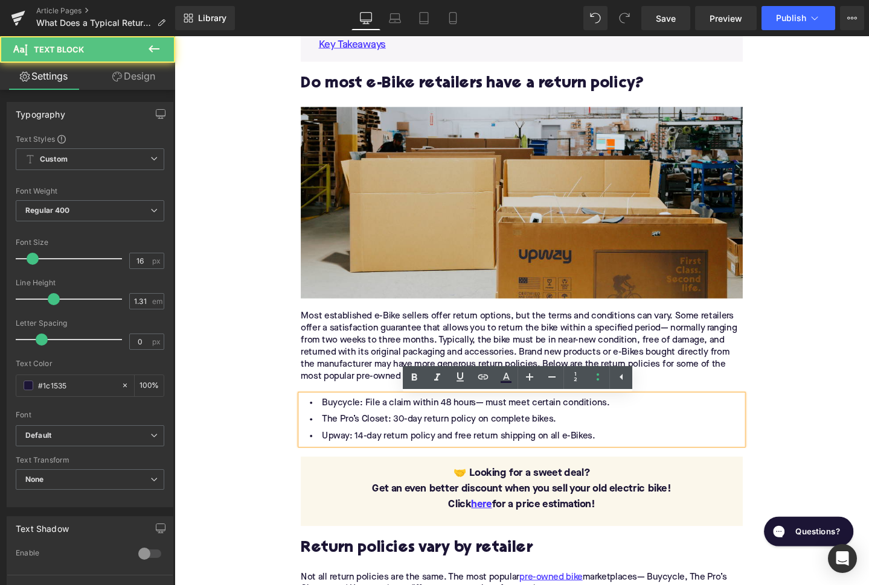
click at [342, 423] on li "Buycycle: File a claim within 48 hours— must meet certain conditions." at bounding box center [539, 422] width 465 height 18
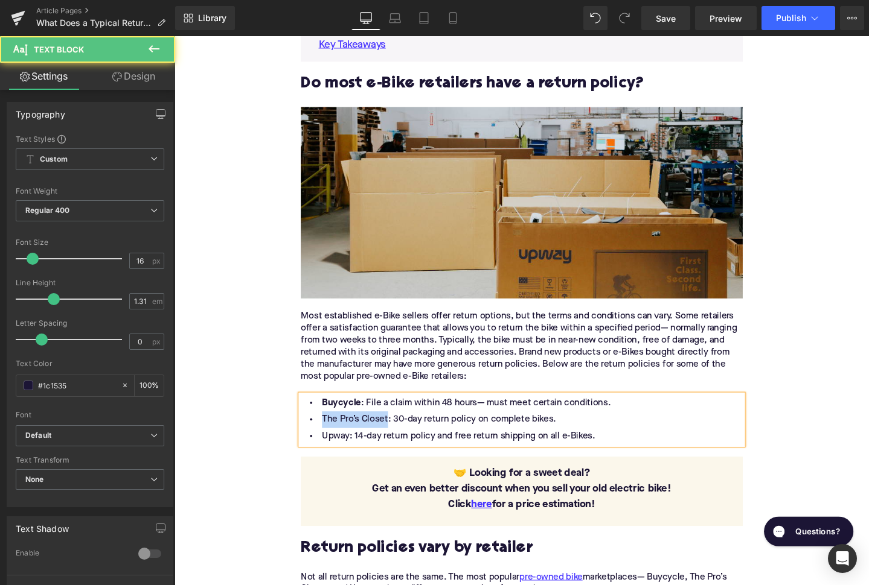
drag, startPoint x: 395, startPoint y: 440, endPoint x: 328, endPoint y: 440, distance: 67.6
click at [327, 439] on li "The Pro’s Closet: 30-day return policy on complete bikes." at bounding box center [539, 440] width 465 height 18
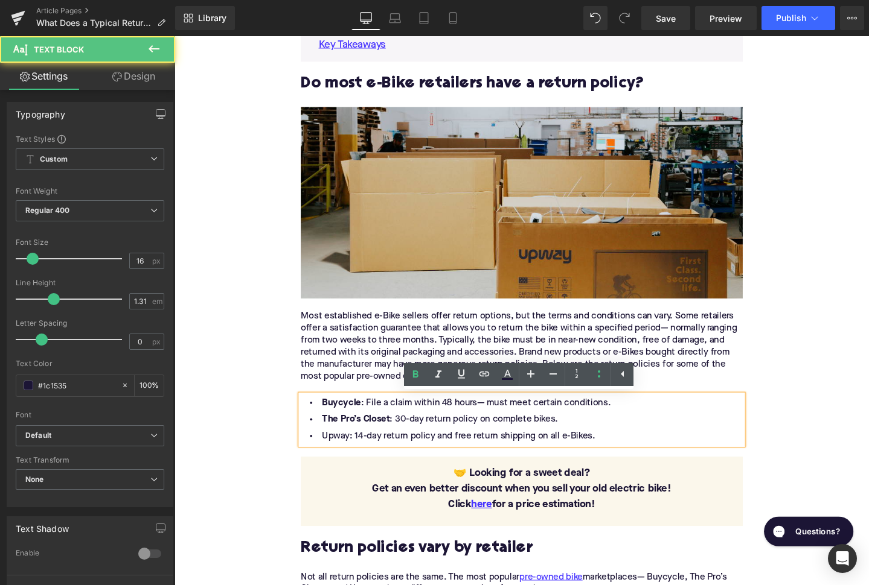
click at [340, 458] on li "Upway: 14-day return policy and free return shipping on all e-Bikes." at bounding box center [539, 457] width 465 height 18
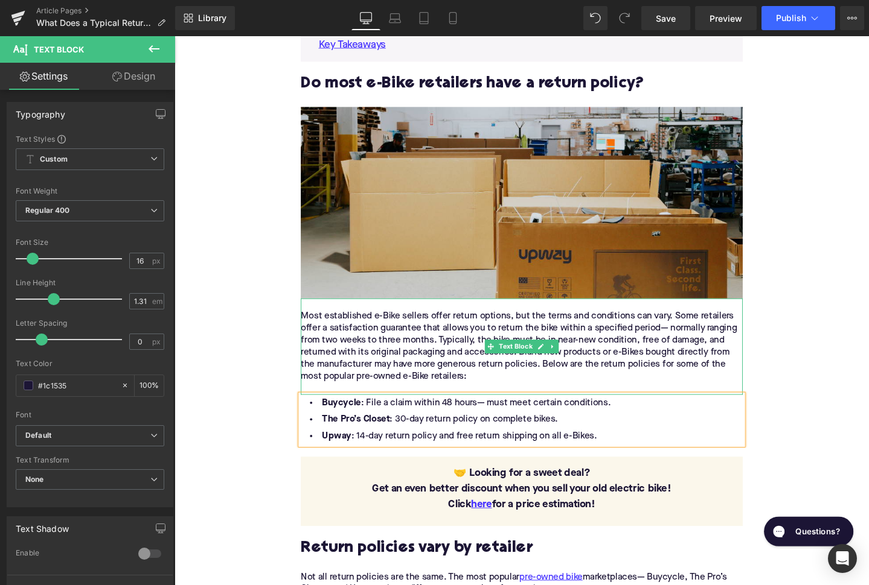
click at [588, 352] on div "Most established e-Bike sellers offer return options, but the terms and conditi…" at bounding box center [539, 363] width 465 height 76
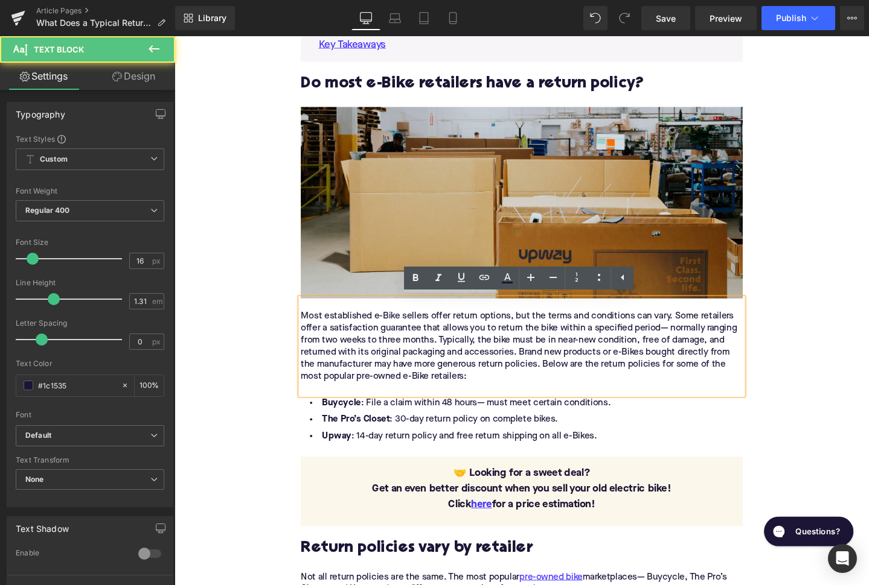
click at [494, 366] on div "Most established e-Bike sellers offer return options, but the terms and conditi…" at bounding box center [539, 363] width 465 height 76
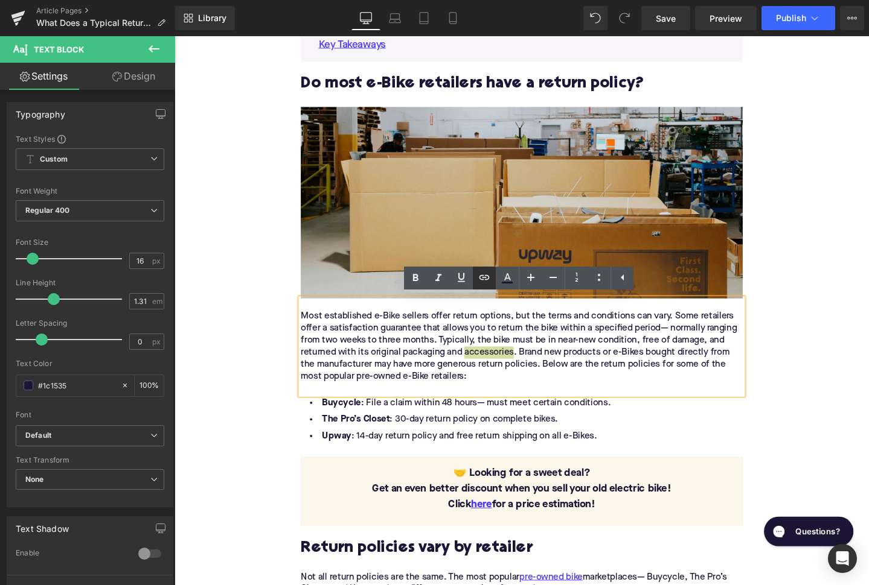
click at [490, 282] on icon at bounding box center [484, 277] width 14 height 14
click at [499, 372] on input "text" at bounding box center [516, 376] width 186 height 30
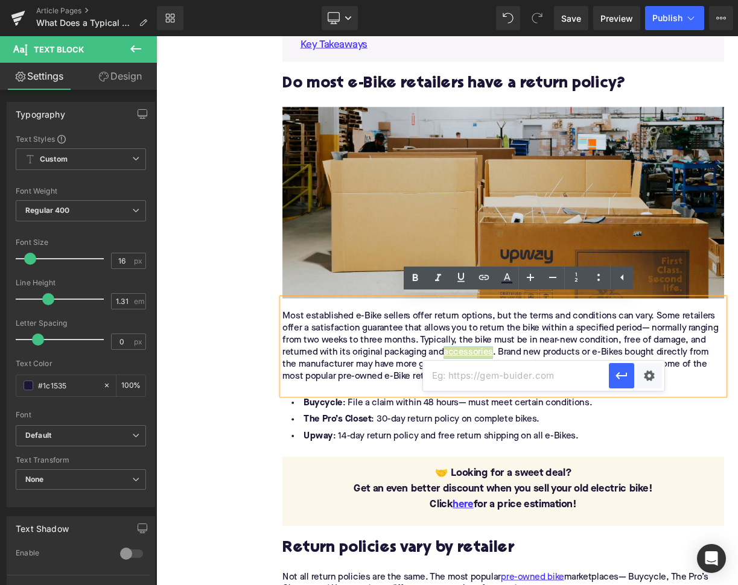
click at [424, 377] on input "text" at bounding box center [516, 376] width 186 height 30
paste input "https://upway.co/collections/accessories"
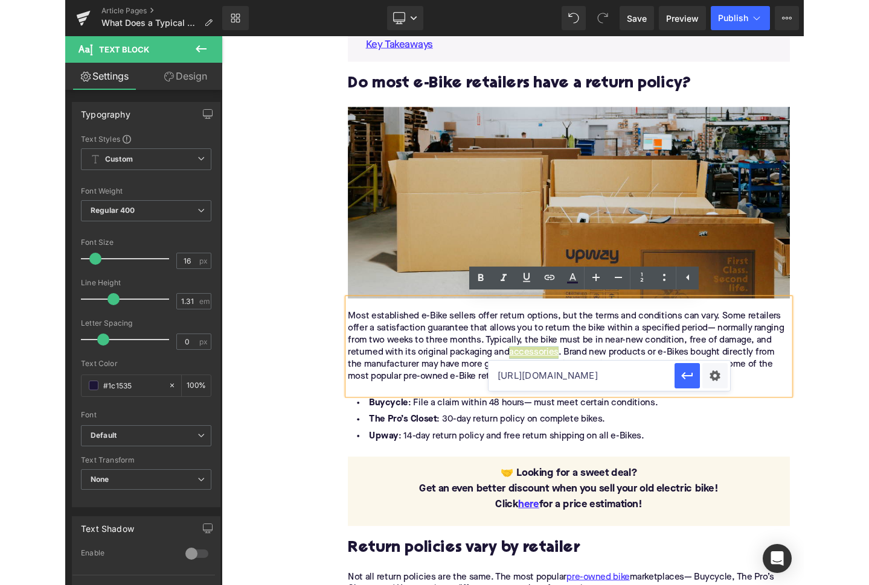
scroll to position [0, 14]
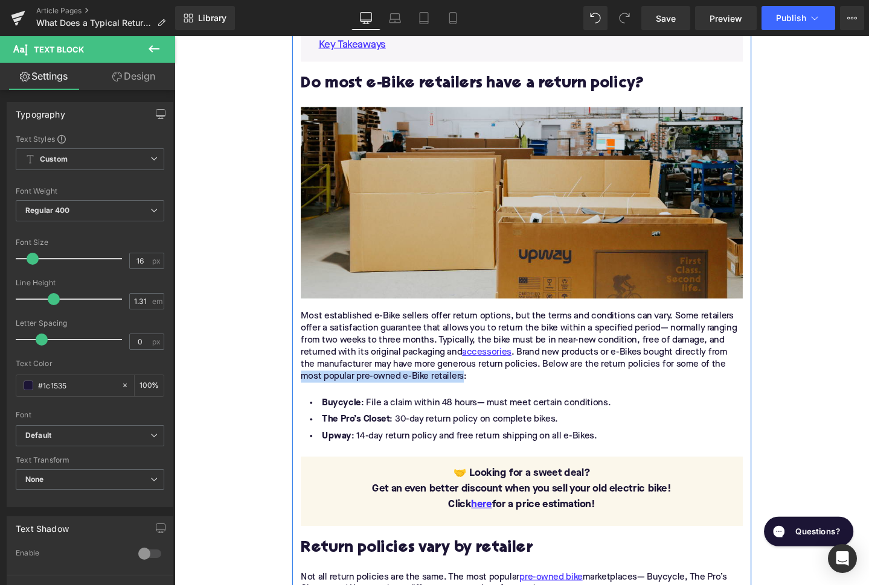
drag, startPoint x: 480, startPoint y: 394, endPoint x: 304, endPoint y: 397, distance: 175.7
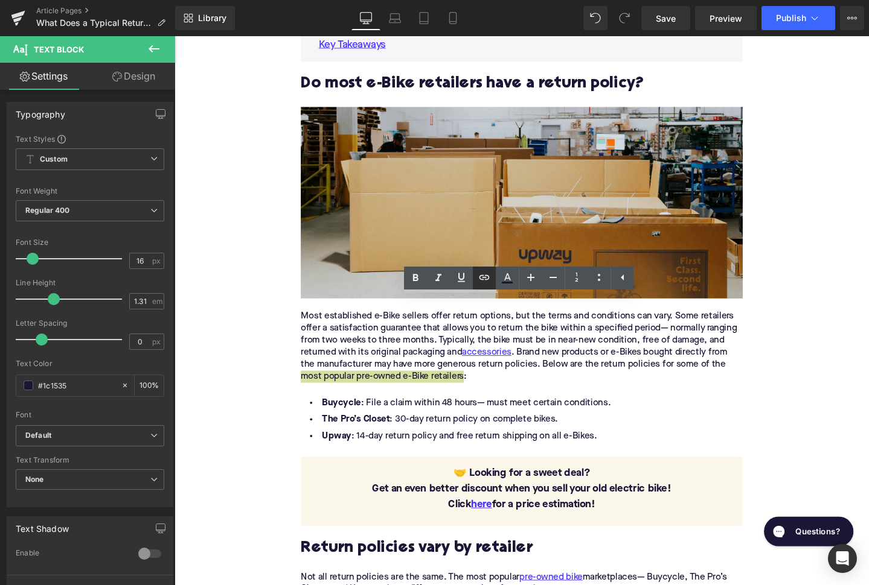
click at [482, 281] on icon at bounding box center [484, 277] width 14 height 14
click at [488, 274] on icon at bounding box center [484, 277] width 14 height 14
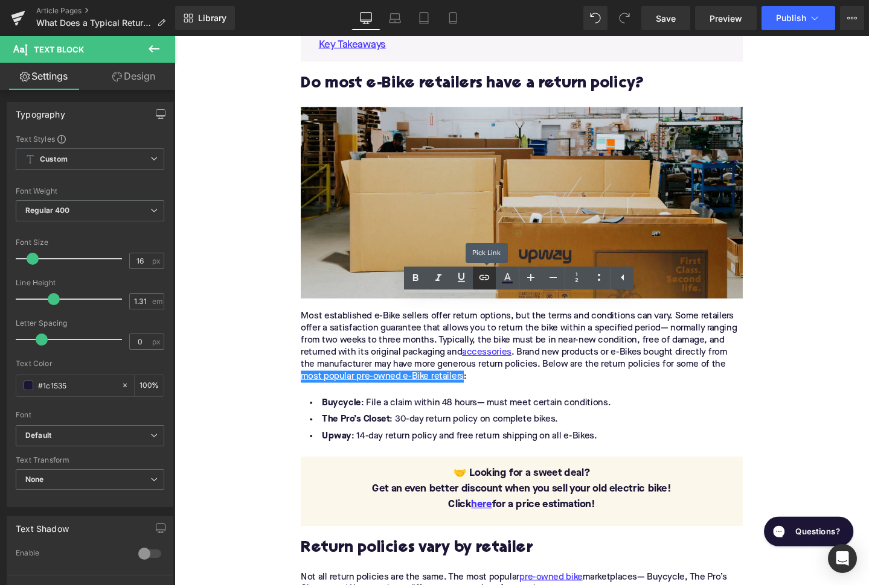
click at [488, 274] on icon at bounding box center [484, 277] width 14 height 14
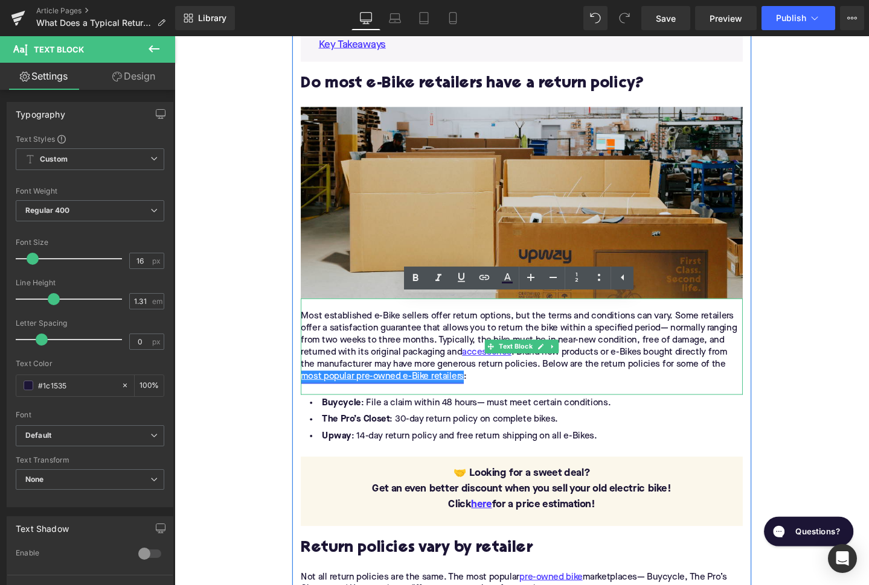
click at [442, 392] on link "most popular pre-owned e-Bike retailers" at bounding box center [392, 394] width 171 height 13
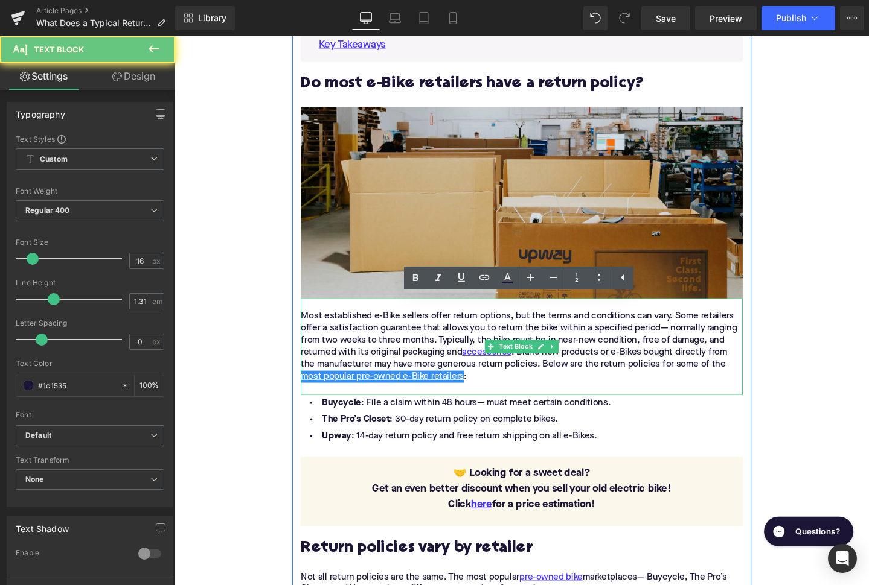
click at [445, 377] on div "Most established e-Bike sellers offer return options, but the terms and conditi…" at bounding box center [539, 363] width 465 height 76
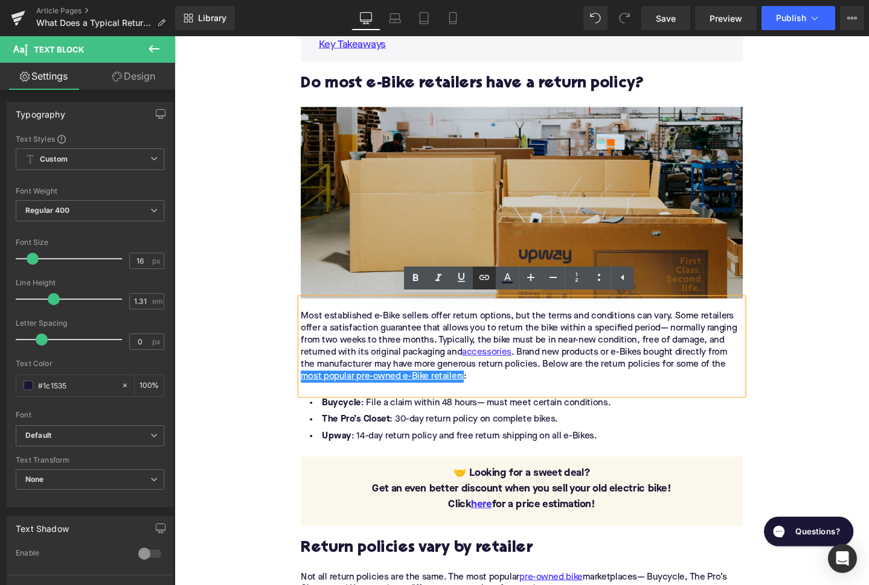
click at [480, 279] on icon at bounding box center [484, 277] width 10 height 5
drag, startPoint x: 479, startPoint y: 394, endPoint x: 311, endPoint y: 396, distance: 168.4
click at [310, 395] on div "Most established e-Bike sellers offer return options, but the terms and conditi…" at bounding box center [539, 363] width 465 height 76
click at [480, 278] on icon at bounding box center [484, 277] width 14 height 14
click at [438, 400] on input "text" at bounding box center [410, 400] width 186 height 30
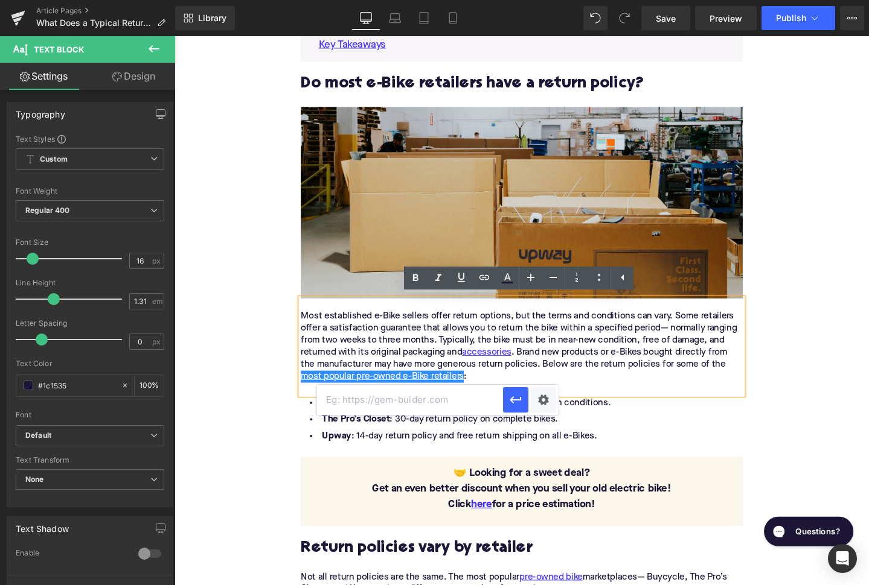
paste input "https://upway.co/blogs/news/what-are-the-most-trusted-us-platforms-that-sell-re…"
type input "https://upway.co/blogs/news/what-are-the-most-trusted-us-platforms-that-sell-re…"
click at [513, 398] on icon "button" at bounding box center [514, 400] width 11 height 7
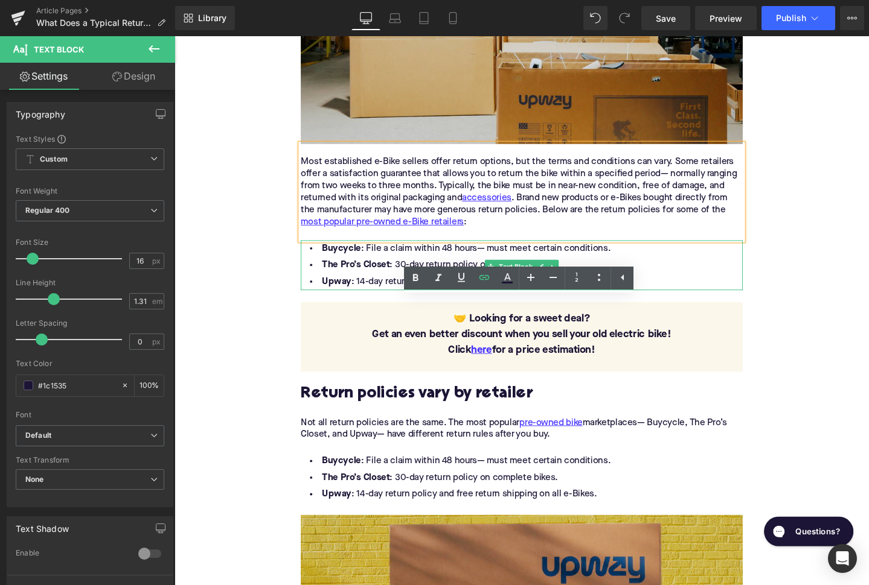
scroll to position [1147, 0]
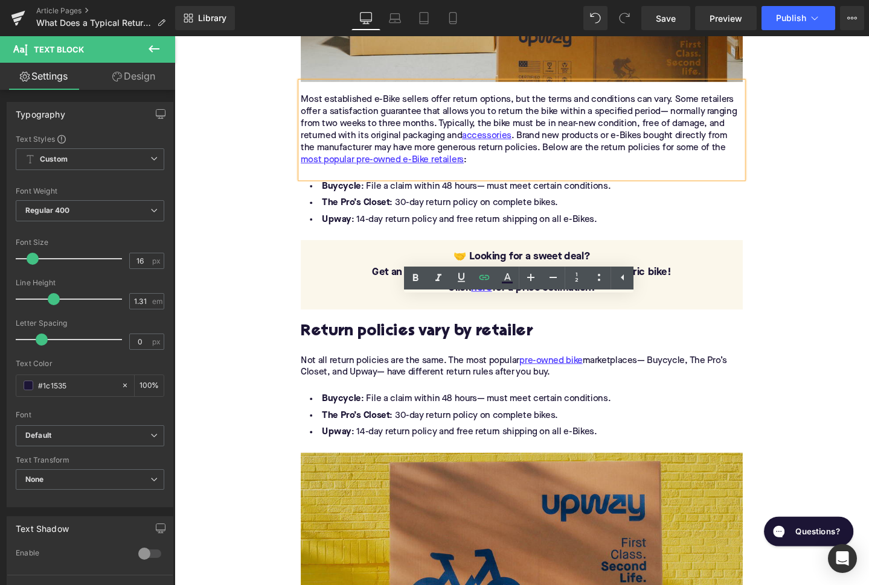
click at [390, 342] on h2 "Return policies vary by retailer" at bounding box center [539, 348] width 465 height 19
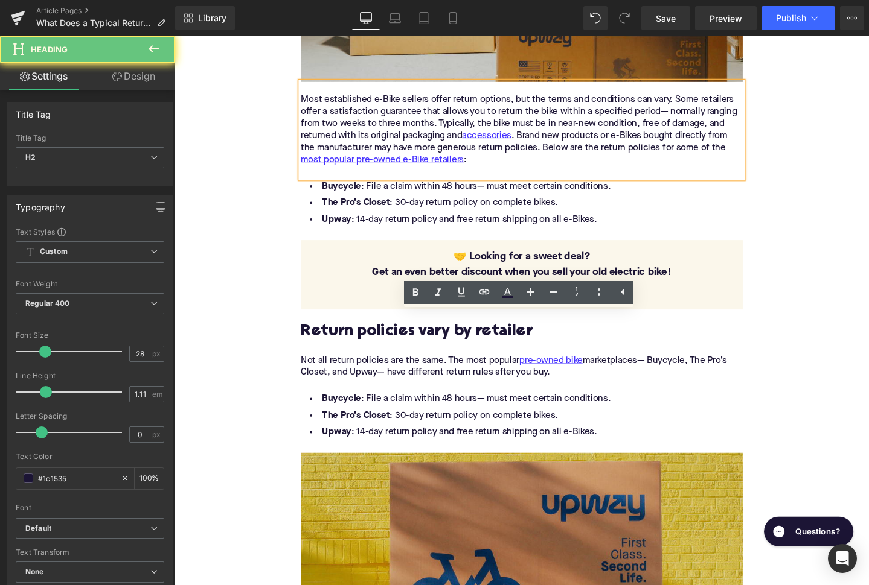
click at [390, 342] on h2 "Return policies vary by retailer" at bounding box center [539, 348] width 465 height 19
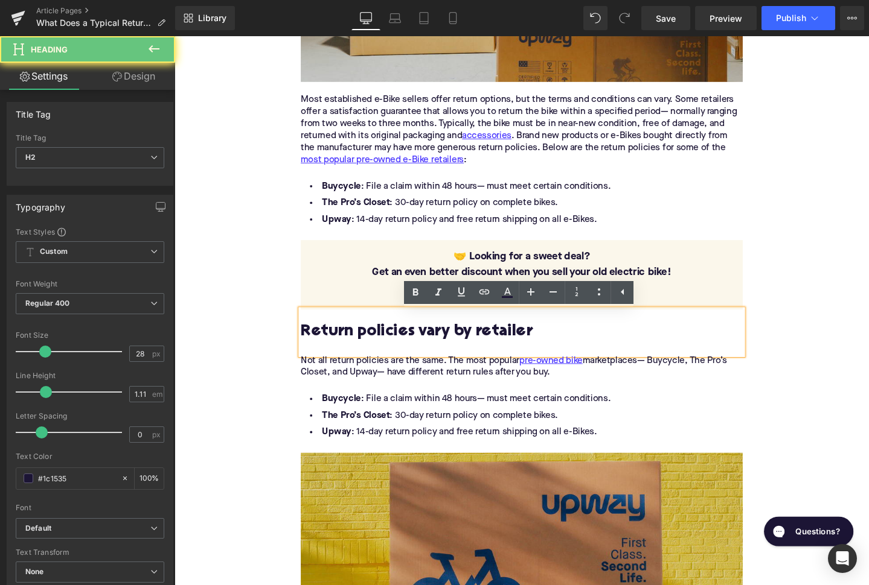
click at [390, 342] on h2 "Return policies vary by retailer" at bounding box center [539, 348] width 465 height 19
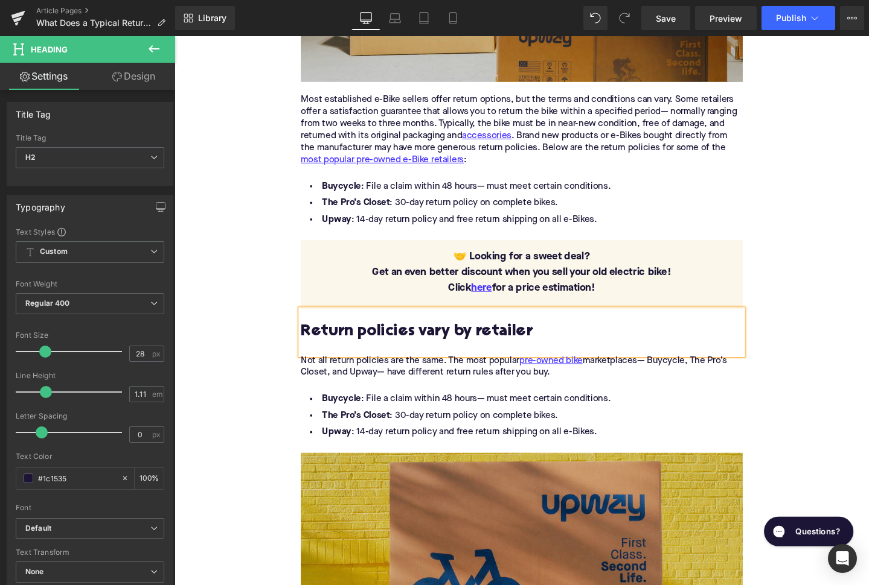
paste div
click at [385, 394] on div "Not all return policies are the same. The most popular pre-owned bike marketpla…" at bounding box center [539, 384] width 465 height 25
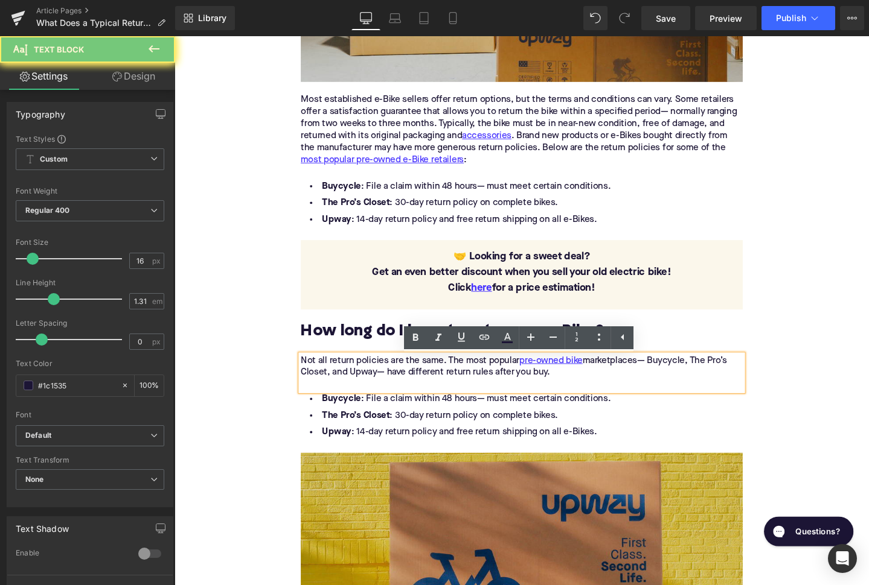
click at [385, 394] on div "Not all return policies are the same. The most popular pre-owned bike marketpla…" at bounding box center [539, 384] width 465 height 25
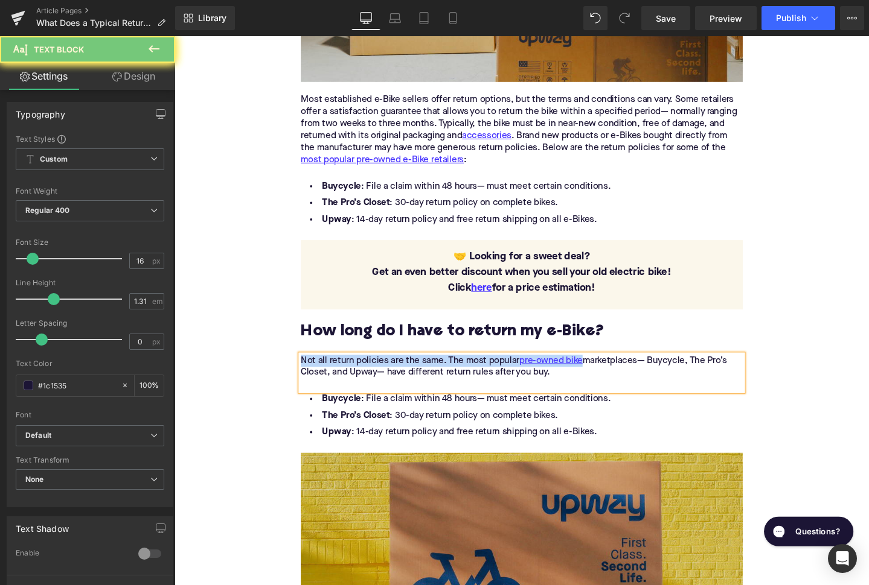
paste div
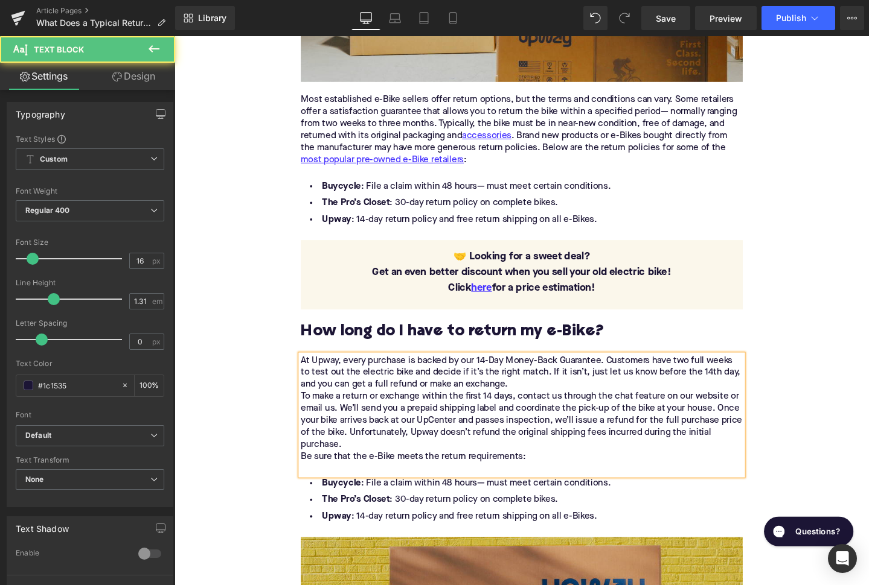
click at [380, 473] on div "At Upway, every purchase is backed by our 14-Day Money-Back Guarantee. Customer…" at bounding box center [539, 429] width 465 height 114
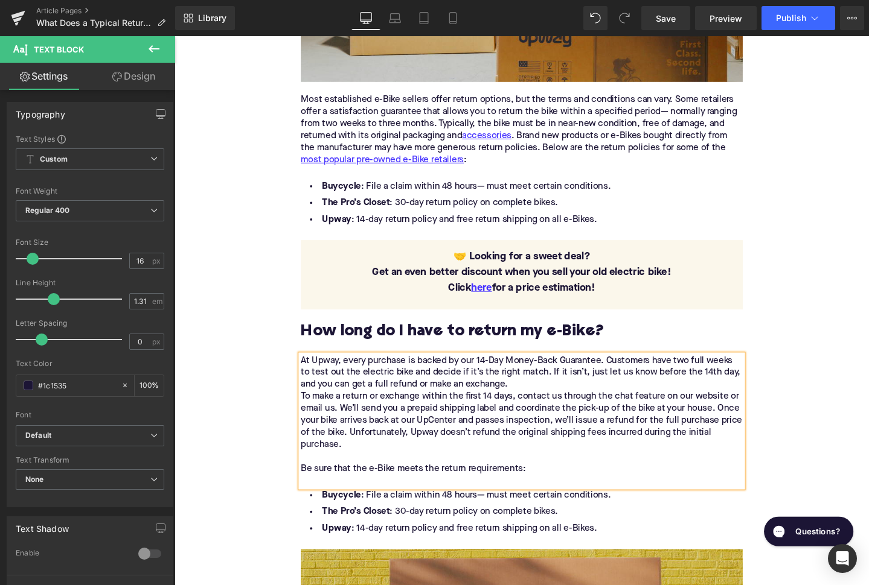
click at [567, 402] on div "At Upway, every purchase is backed by our 14-Day Money-Back Guarantee. Customer…" at bounding box center [539, 422] width 465 height 101
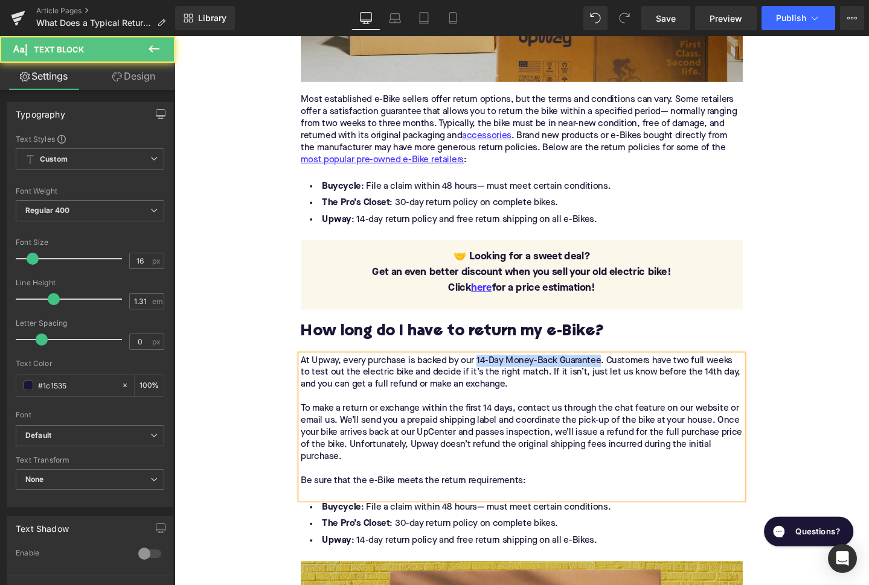
drag, startPoint x: 495, startPoint y: 380, endPoint x: 626, endPoint y: 384, distance: 131.0
click at [625, 384] on div "At Upway, every purchase is backed by our 14-Day Money-Back Guarantee. Customer…" at bounding box center [539, 391] width 465 height 38
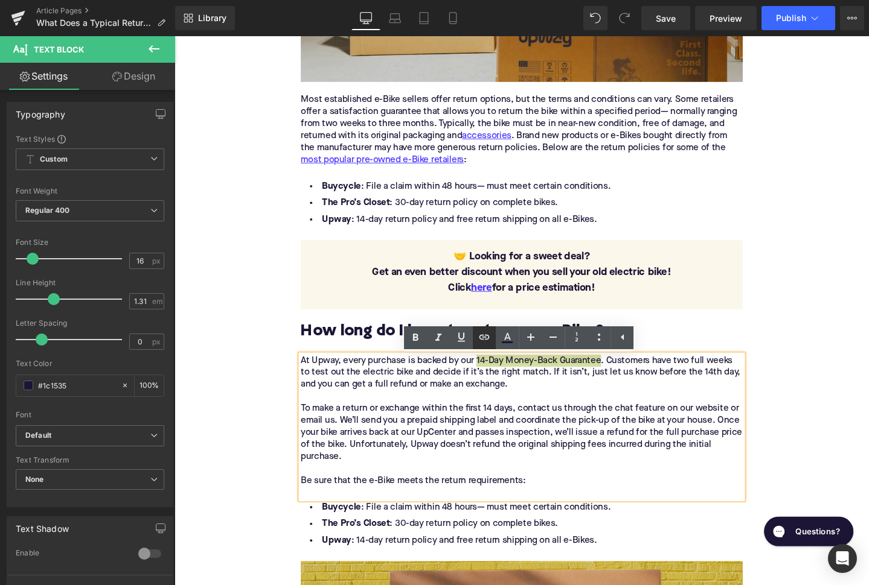
click at [487, 340] on icon at bounding box center [484, 337] width 10 height 5
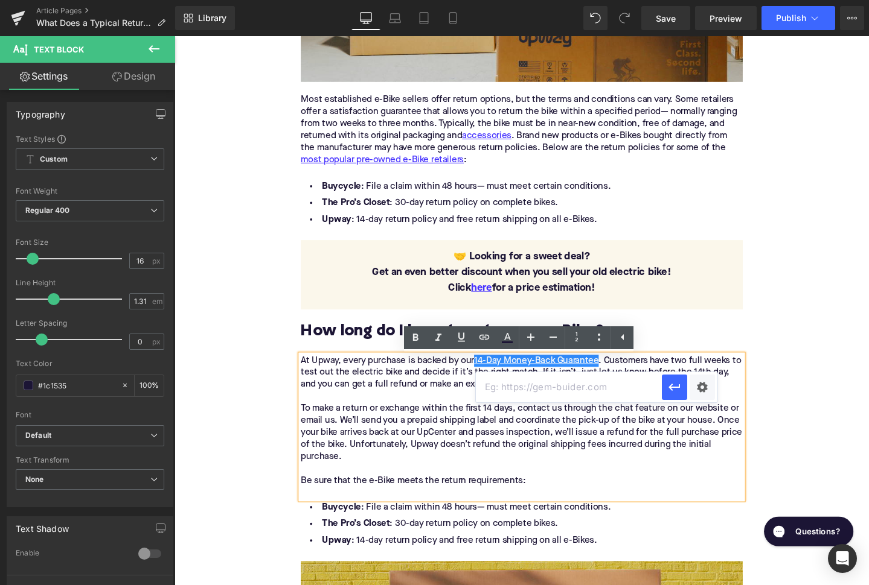
click at [512, 390] on input "text" at bounding box center [569, 387] width 186 height 30
paste input "[URL][DOMAIN_NAME]"
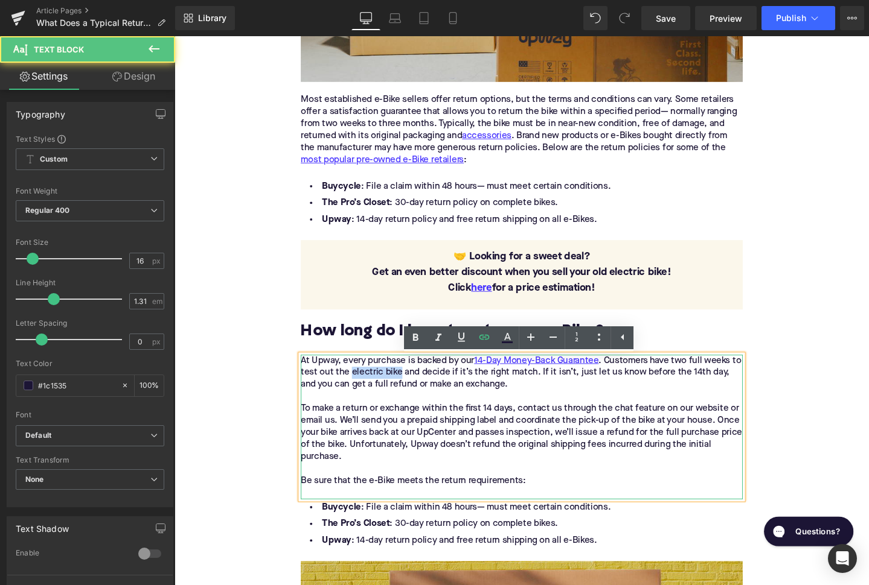
drag, startPoint x: 372, startPoint y: 393, endPoint x: 423, endPoint y: 392, distance: 50.1
click at [422, 392] on div "At Upway, every purchase is backed by our 14-Day Money-Back Guarantee . Custome…" at bounding box center [539, 391] width 465 height 38
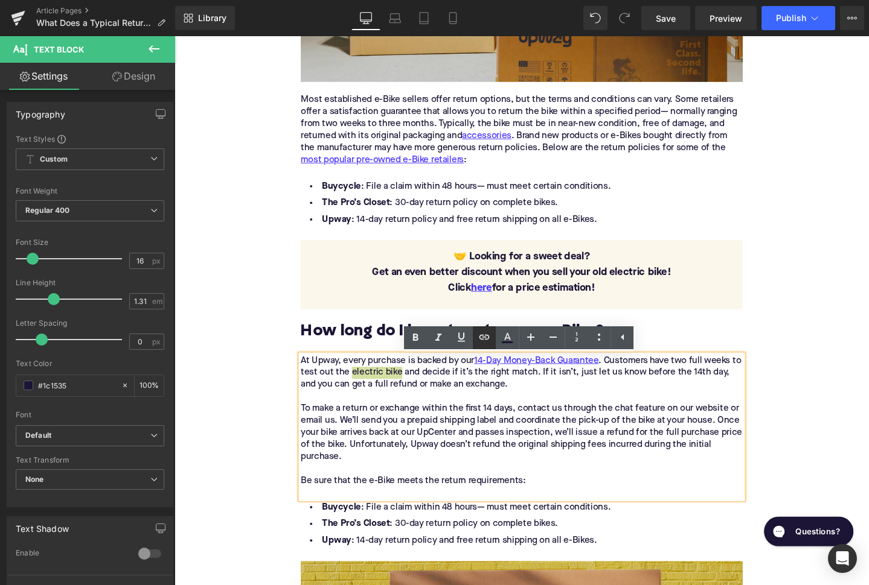
click at [482, 342] on icon at bounding box center [484, 337] width 14 height 14
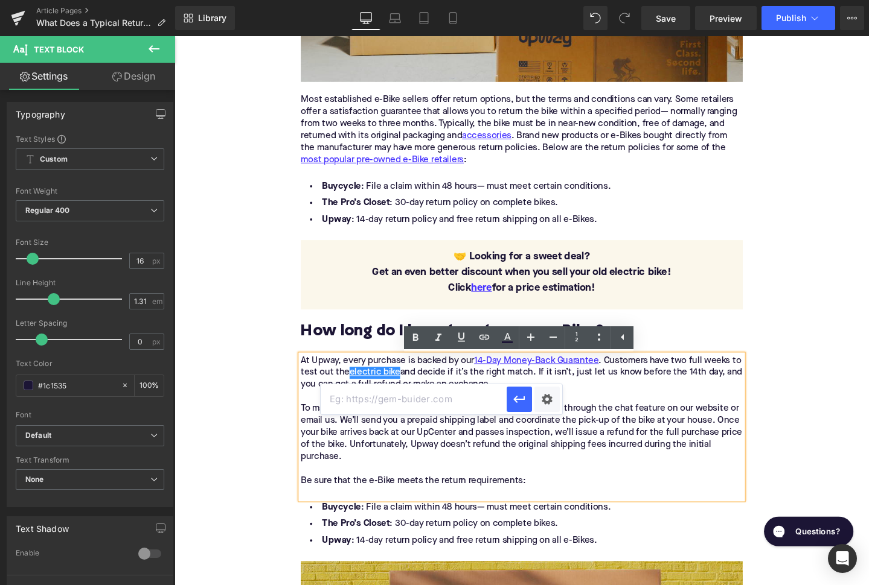
click at [397, 400] on input "text" at bounding box center [414, 399] width 186 height 30
paste input "https://upway.co/collections/electric-bikes"
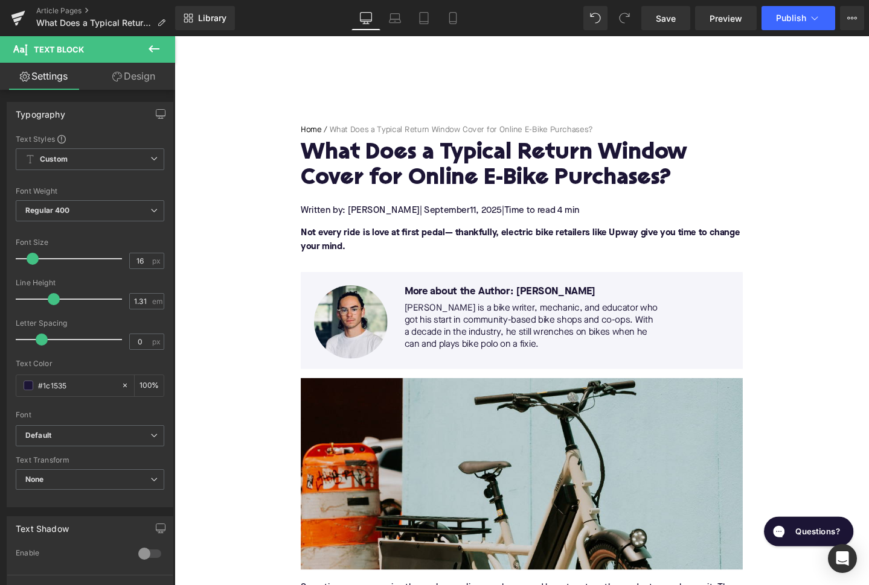
scroll to position [0, 0]
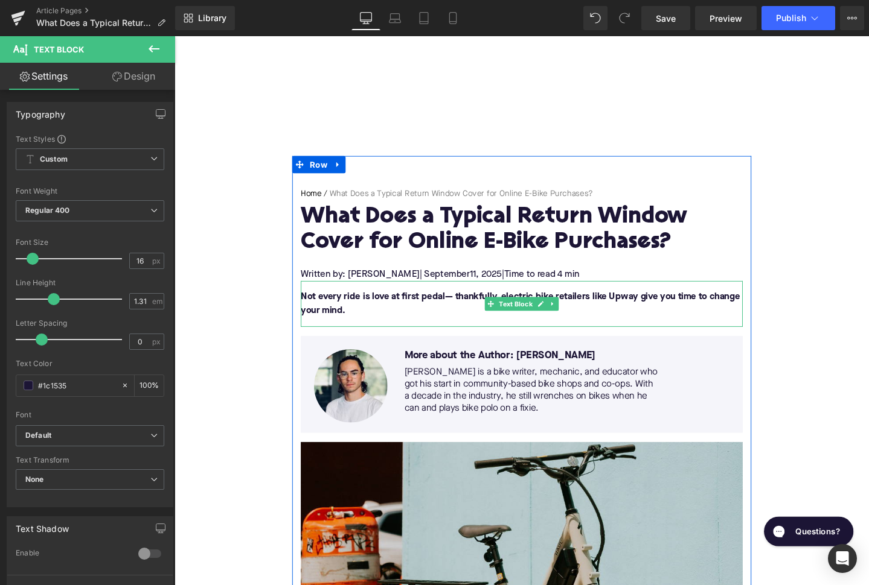
click at [582, 305] on p "Not every ride is love at first pedal— thankfully, electric bike retailers like…" at bounding box center [539, 318] width 465 height 29
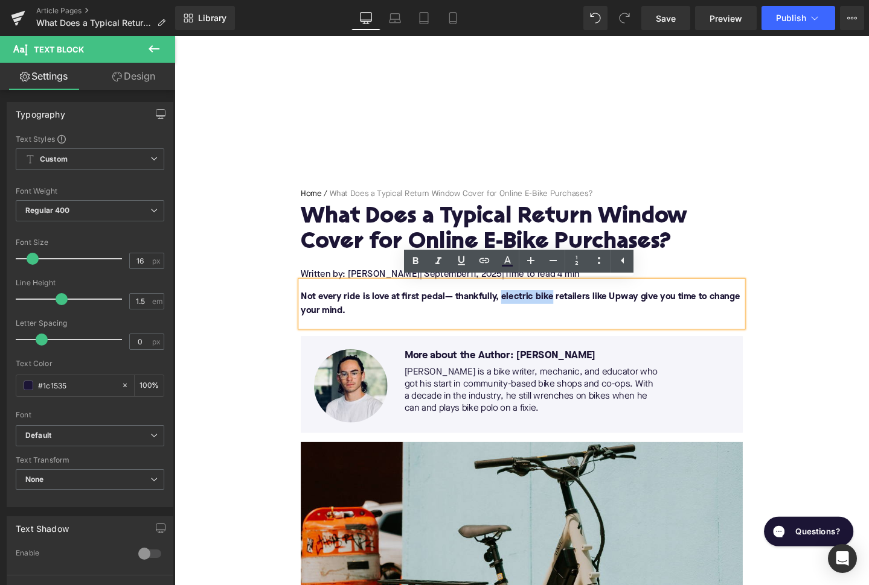
drag, startPoint x: 570, startPoint y: 311, endPoint x: 517, endPoint y: 308, distance: 53.2
click at [517, 307] on font "Not every ride is love at first pedal— thankfully, electric bike retailers like…" at bounding box center [538, 318] width 462 height 24
drag, startPoint x: 484, startPoint y: 262, endPoint x: 326, endPoint y: 263, distance: 158.1
click at [484, 262] on icon at bounding box center [484, 261] width 14 height 14
click at [496, 319] on input "text" at bounding box center [553, 322] width 186 height 30
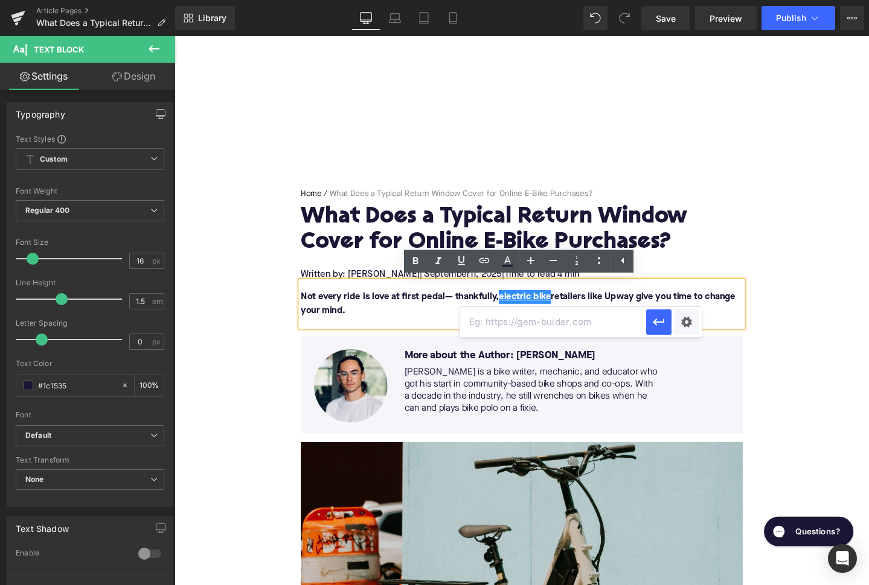
paste input "https://upway.co/collections/electric-bikes"
type input "https://upway.co/collections/electric-bikes"
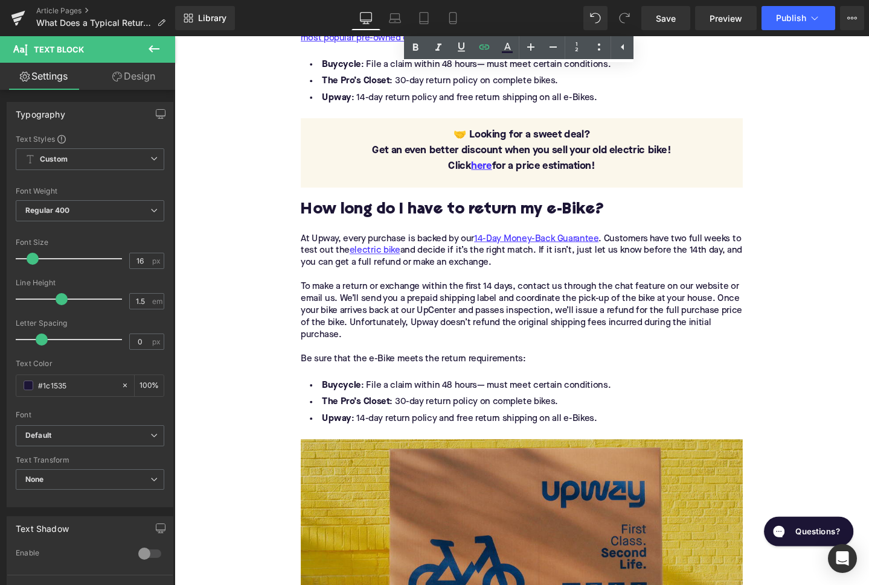
scroll to position [1262, 0]
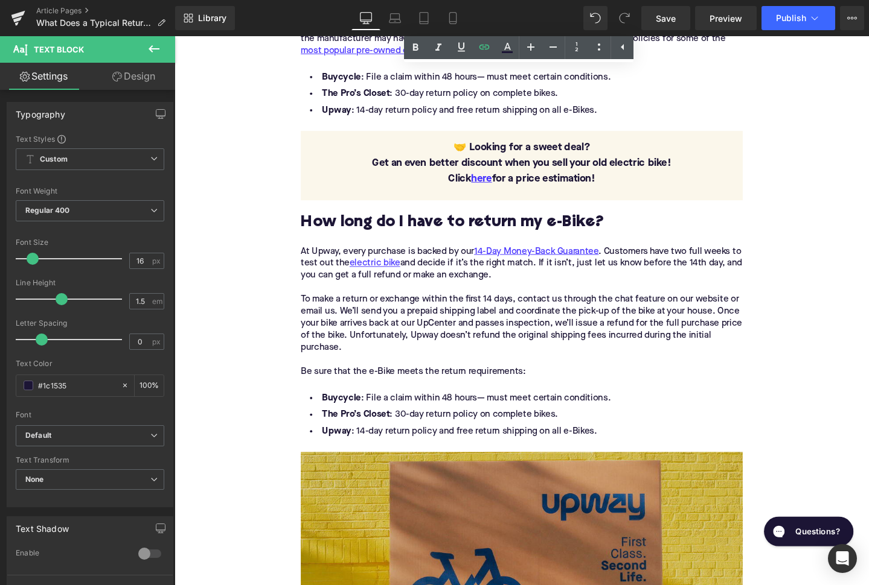
click at [386, 453] on li "Upway : 14-day return policy and free return shipping on all e-Bikes." at bounding box center [539, 453] width 465 height 18
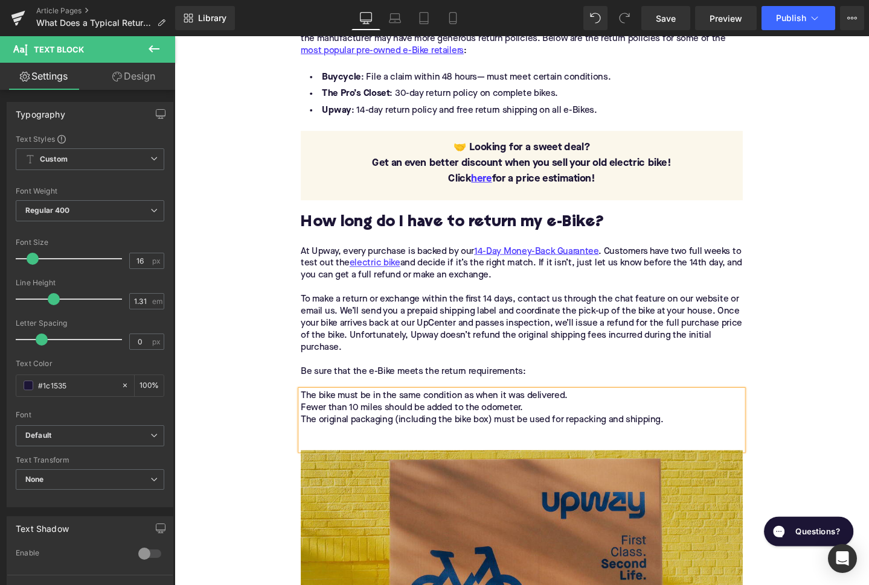
click at [419, 434] on div "The bike must be in the same condition as when it was delivered. Fewer than 10 …" at bounding box center [539, 440] width 465 height 63
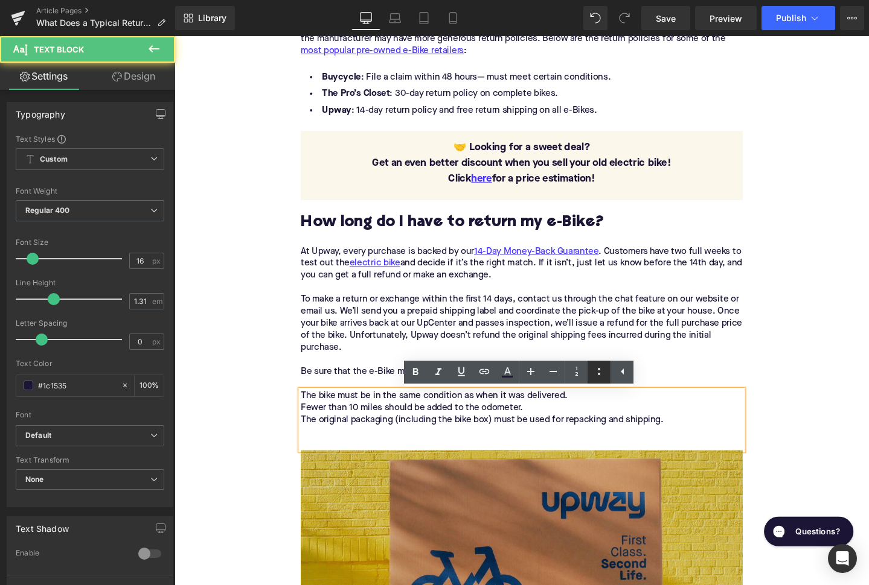
click at [595, 373] on icon at bounding box center [599, 372] width 14 height 14
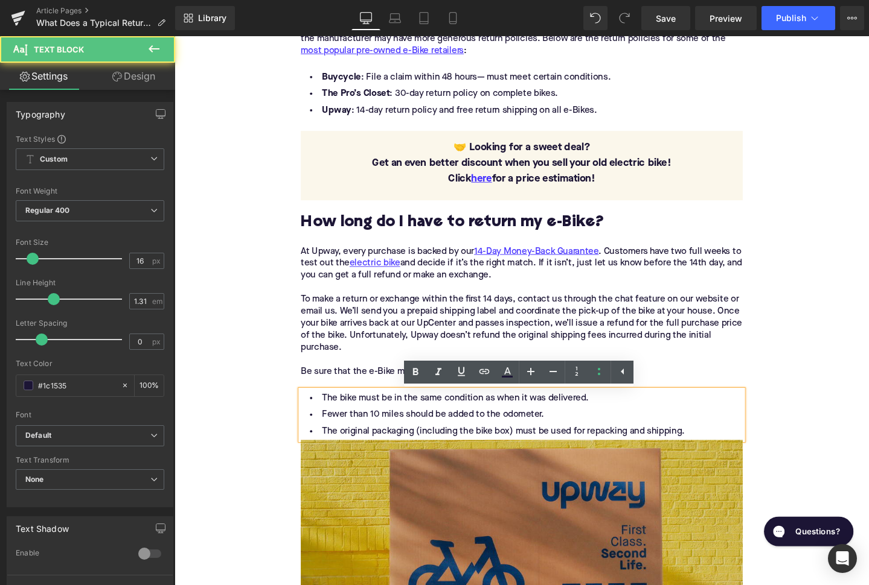
click at [723, 453] on li "The original packaging (including the bike box) must be used for repacking and …" at bounding box center [539, 453] width 465 height 18
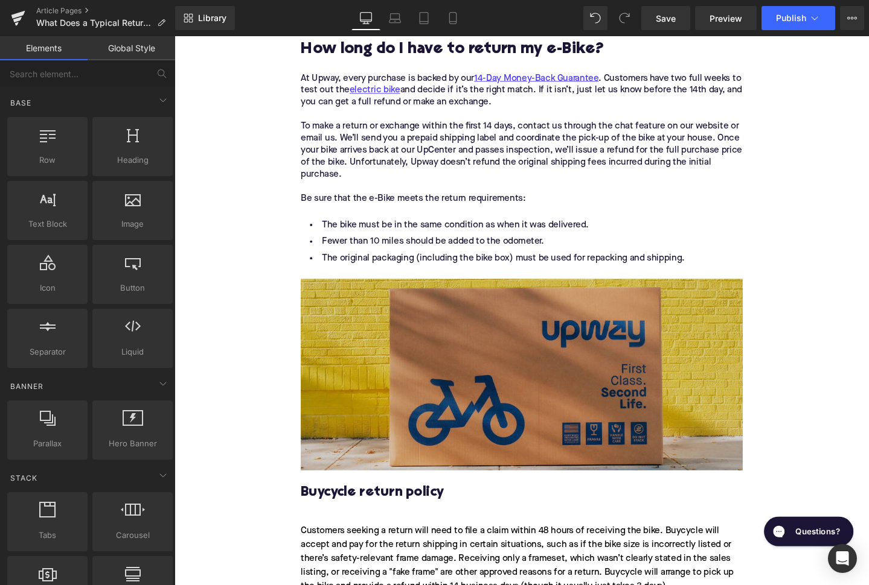
scroll to position [1481, 0]
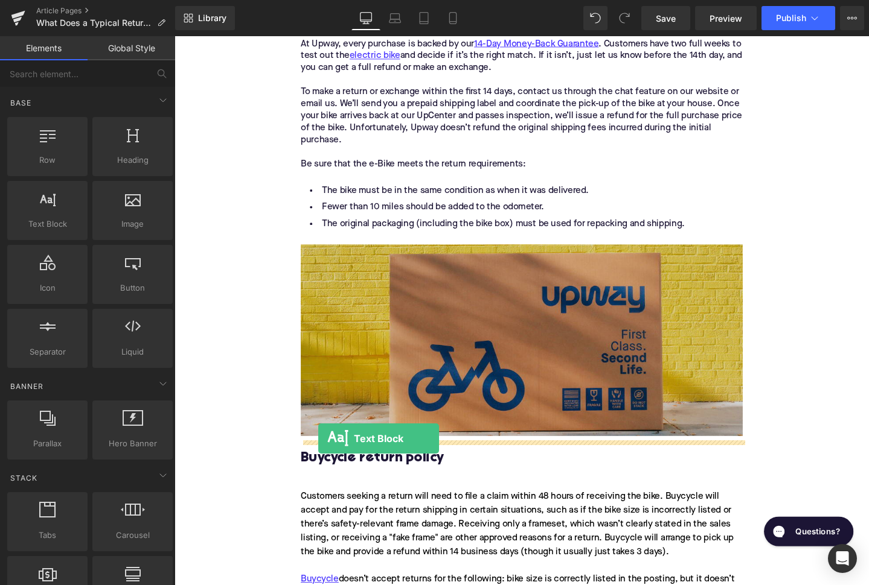
drag, startPoint x: 207, startPoint y: 244, endPoint x: 325, endPoint y: 465, distance: 250.6
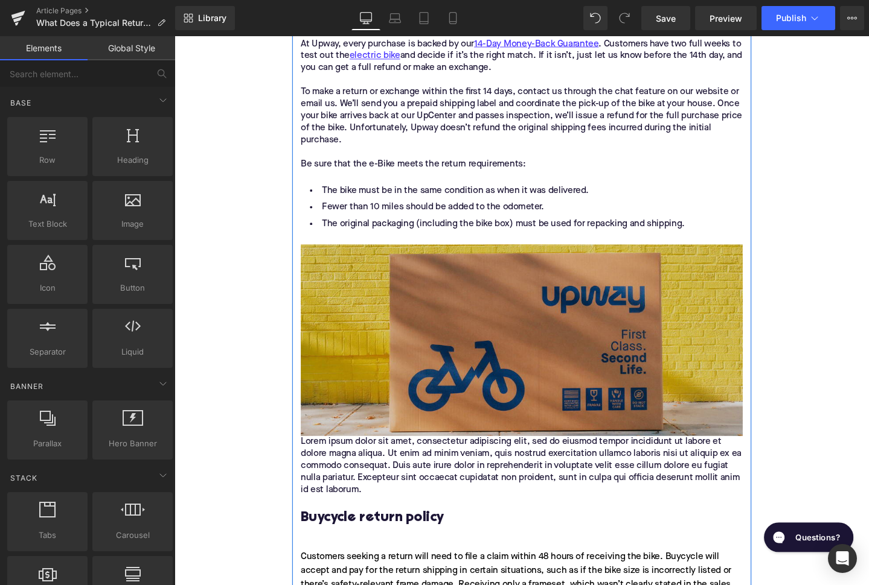
click at [356, 479] on p "Lorem ipsum dolor sit amet, consectetur adipiscing elit, sed do eiusmod tempor …" at bounding box center [539, 488] width 465 height 63
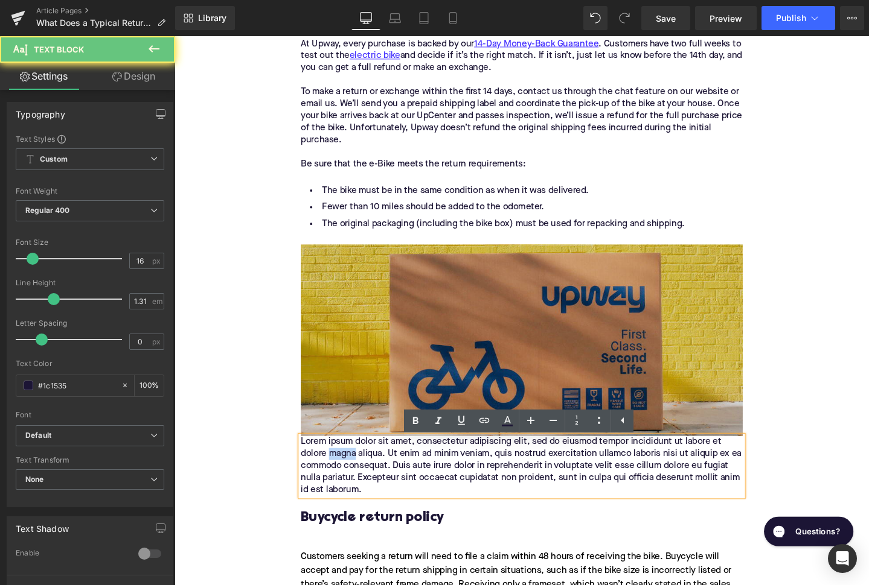
click at [356, 479] on p "Lorem ipsum dolor sit amet, consectetur adipiscing elit, sed do eiusmod tempor …" at bounding box center [539, 488] width 465 height 63
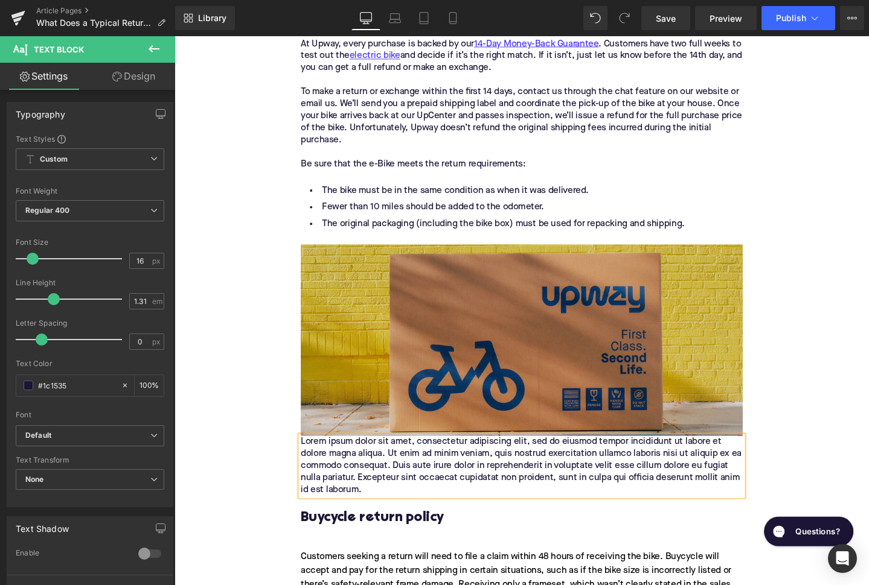
paste div
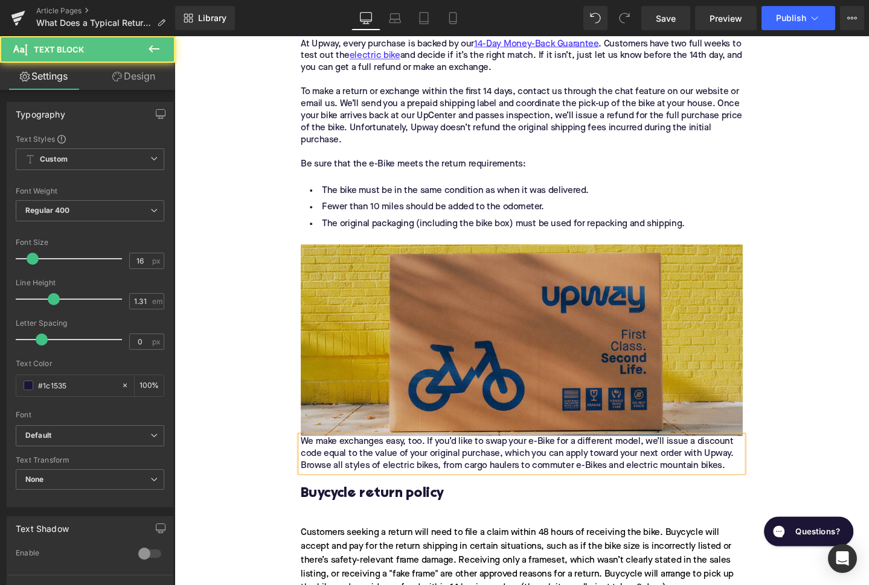
click at [309, 467] on p "We make exchanges easy, too. If you’d like to swap your e-Bike for a different …" at bounding box center [539, 476] width 465 height 38
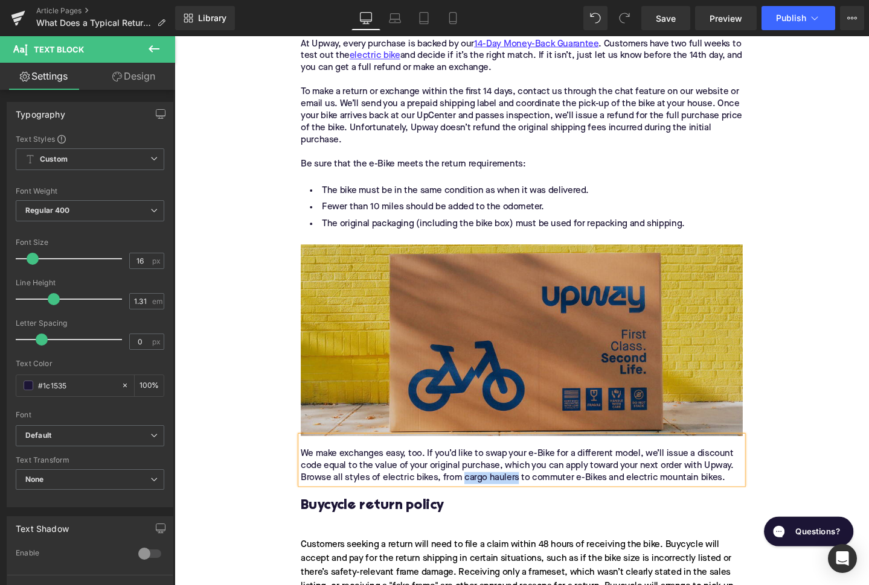
drag, startPoint x: 480, startPoint y: 506, endPoint x: 534, endPoint y: 506, distance: 54.3
click at [533, 505] on p "We make exchanges easy, too. If you’d like to swap your e-Bike for a different …" at bounding box center [539, 489] width 465 height 38
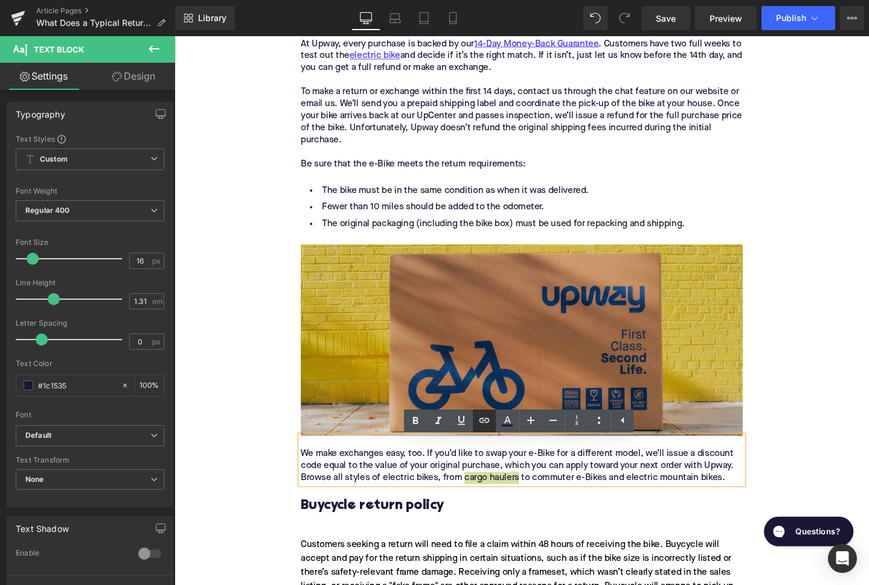
click at [480, 426] on icon at bounding box center [484, 420] width 14 height 14
click at [491, 508] on input "text" at bounding box center [518, 507] width 186 height 30
paste input "https://upway.co/collections/electric-cargo-bike"
type input "https://upway.co/collections/electric-cargo-bike"
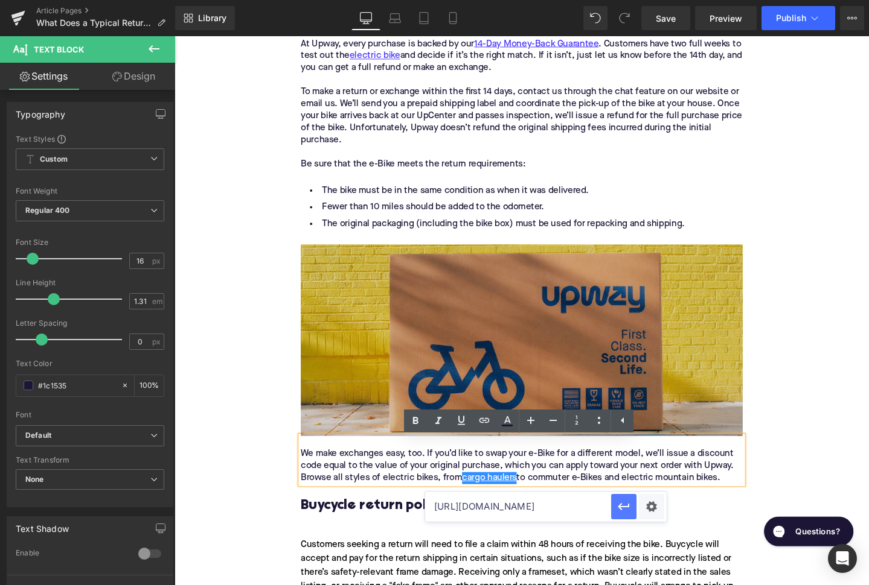
drag, startPoint x: 617, startPoint y: 512, endPoint x: 565, endPoint y: 459, distance: 74.7
click at [617, 512] on icon "button" at bounding box center [623, 507] width 14 height 14
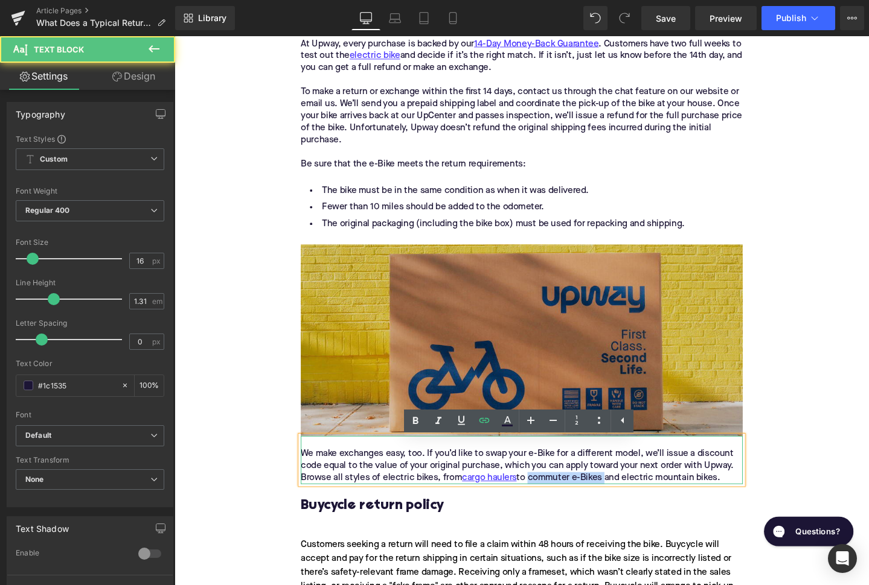
drag, startPoint x: 549, startPoint y: 504, endPoint x: 628, endPoint y: 503, distance: 78.5
click at [627, 503] on p "We make exchanges easy, too. If you’d like to swap your e-Bike for a different …" at bounding box center [539, 489] width 465 height 38
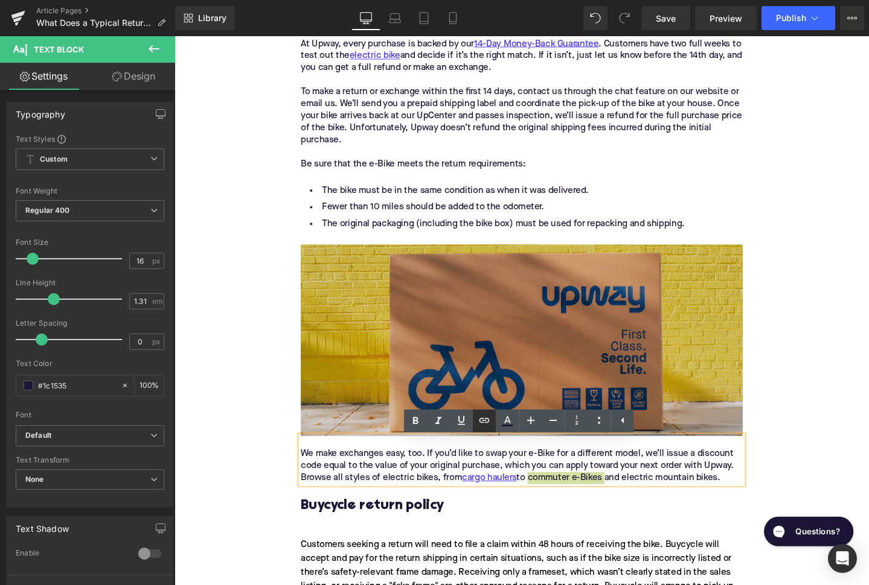
click at [481, 425] on icon at bounding box center [484, 420] width 14 height 14
click at [538, 505] on input "text" at bounding box center [593, 507] width 186 height 30
paste input "https://upway.co/collections/electric-city-bike"
click at [696, 508] on icon "button" at bounding box center [698, 507] width 11 height 7
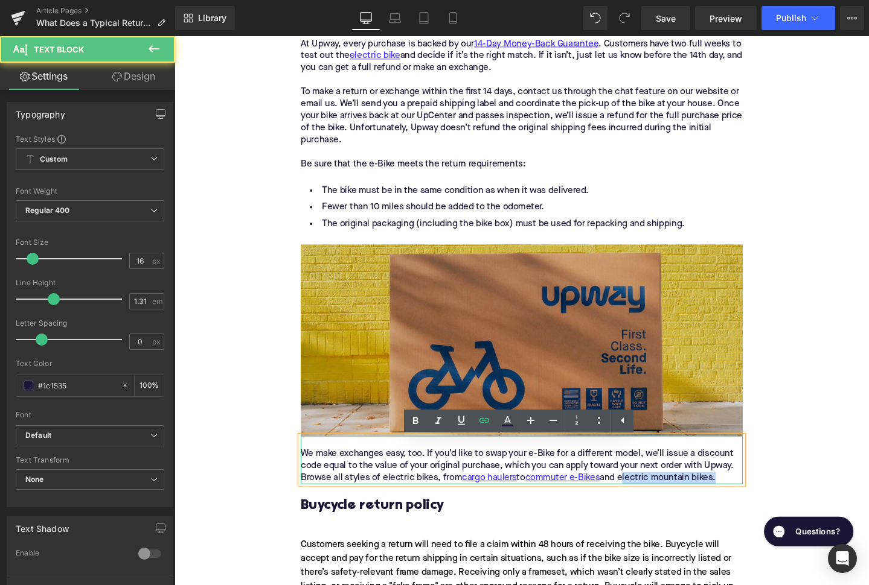
drag, startPoint x: 647, startPoint y: 504, endPoint x: 746, endPoint y: 504, distance: 99.0
click at [745, 503] on p "We make exchanges easy, too. If you’d like to swap your e-Bike for a different …" at bounding box center [539, 489] width 465 height 38
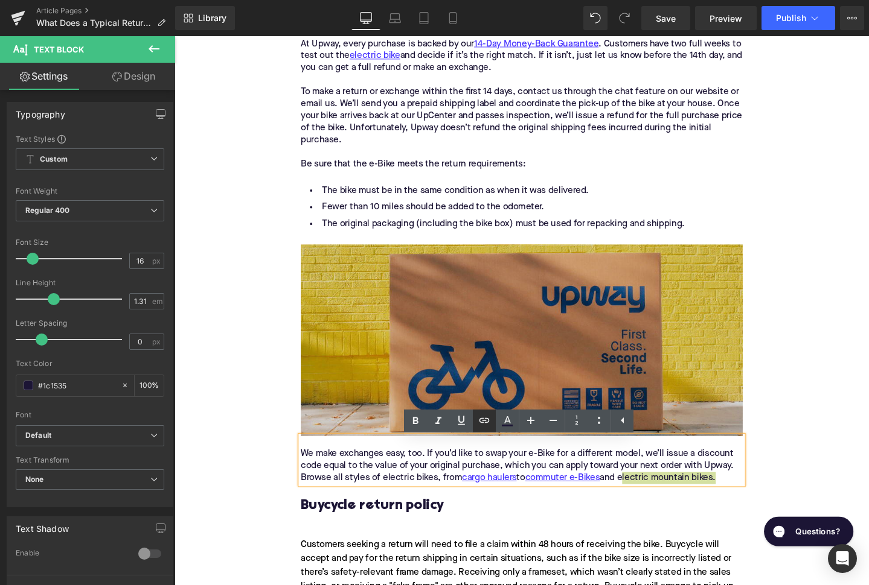
click at [478, 421] on icon at bounding box center [484, 420] width 14 height 14
click at [576, 504] on input "text" at bounding box center [624, 507] width 186 height 30
paste input "https://upway.co/collections/electric-mountain-bike"
type input "https://upway.co/collections/electric-mountain-bike"
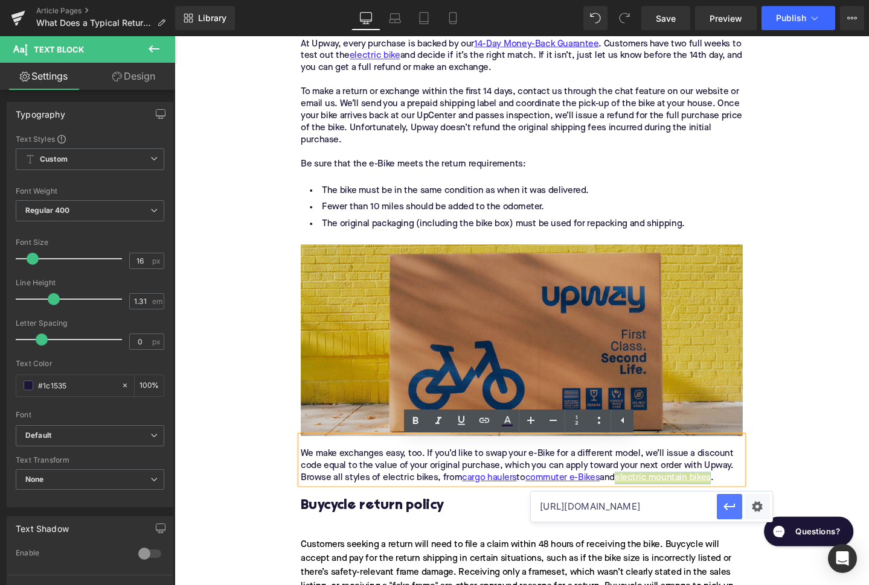
click at [729, 506] on icon "button" at bounding box center [729, 507] width 14 height 14
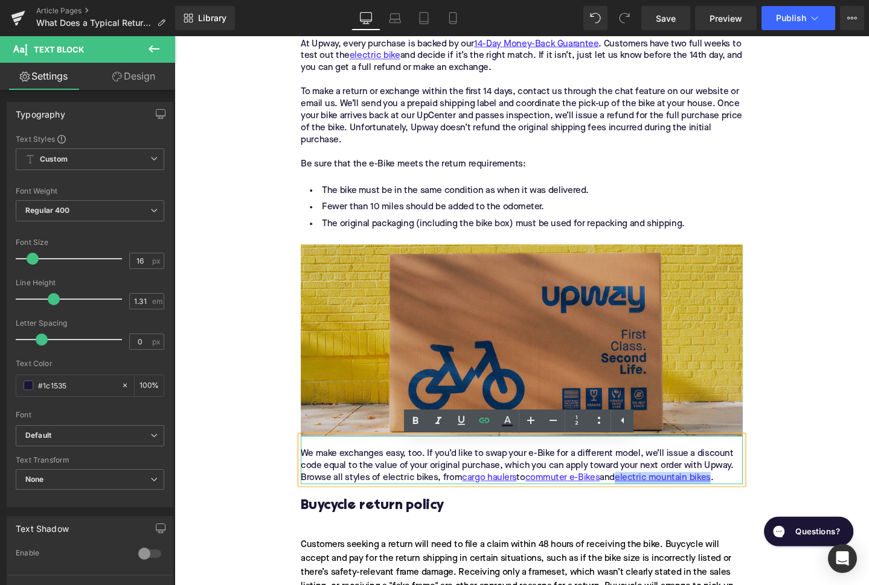
click at [579, 476] on p "We make exchanges easy, too. If you’d like to swap your e-Bike for a different …" at bounding box center [539, 489] width 465 height 38
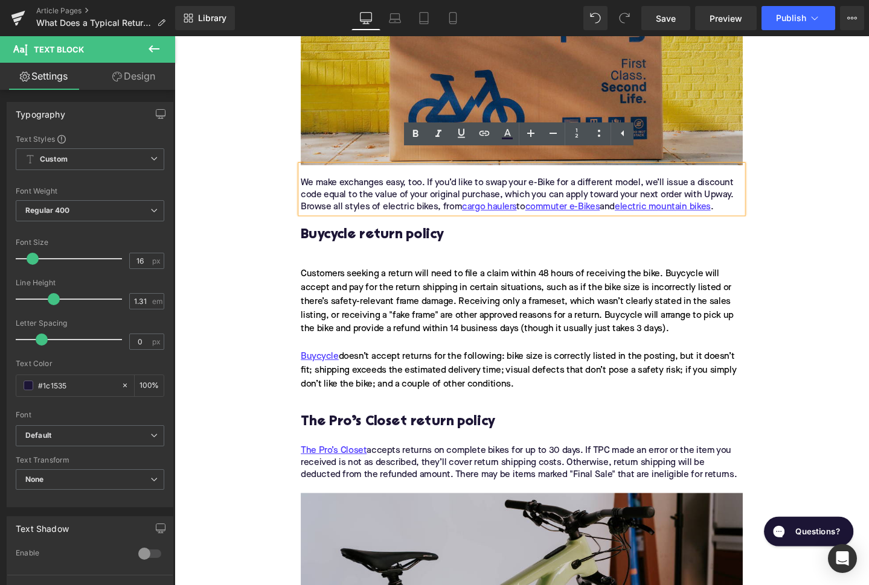
scroll to position [1783, 0]
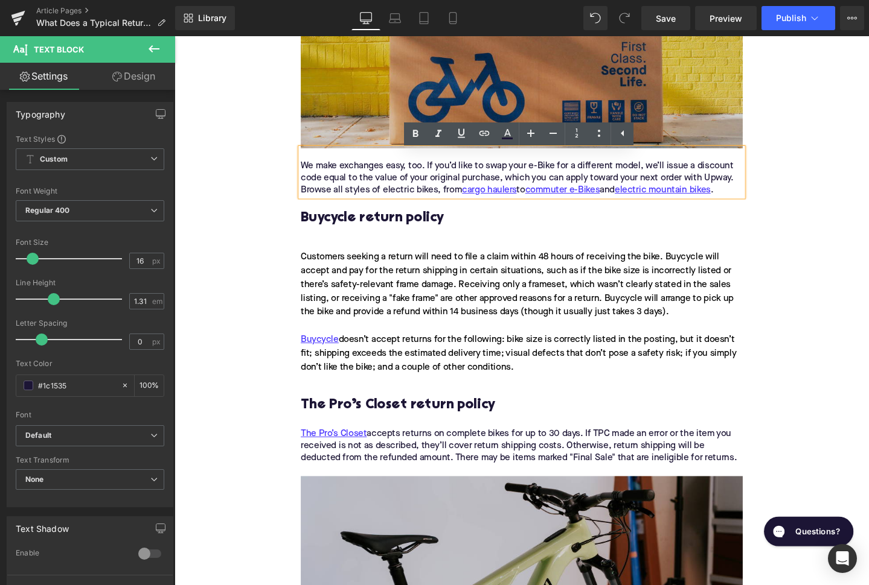
click at [388, 235] on h3 "Buycycle return policy" at bounding box center [539, 228] width 465 height 19
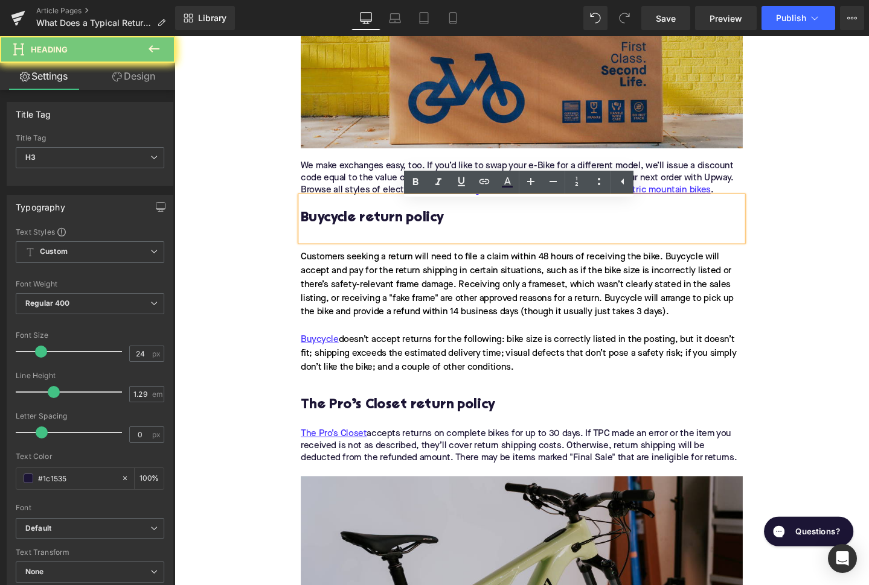
click at [388, 235] on h3 "Buycycle return policy" at bounding box center [539, 228] width 465 height 19
paste div
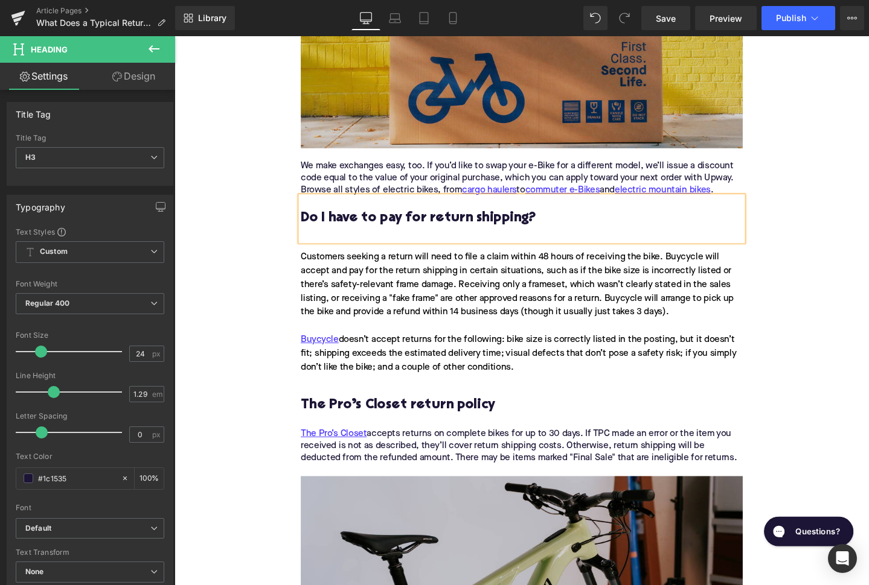
click at [373, 232] on h3 "Do I have to pay for return shipping?" at bounding box center [539, 228] width 465 height 19
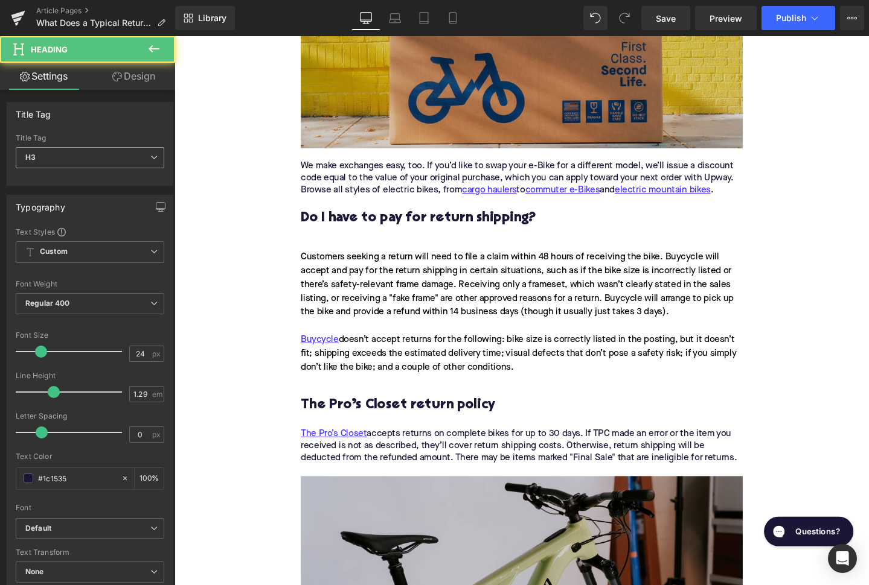
click at [92, 156] on span "H3" at bounding box center [90, 157] width 148 height 21
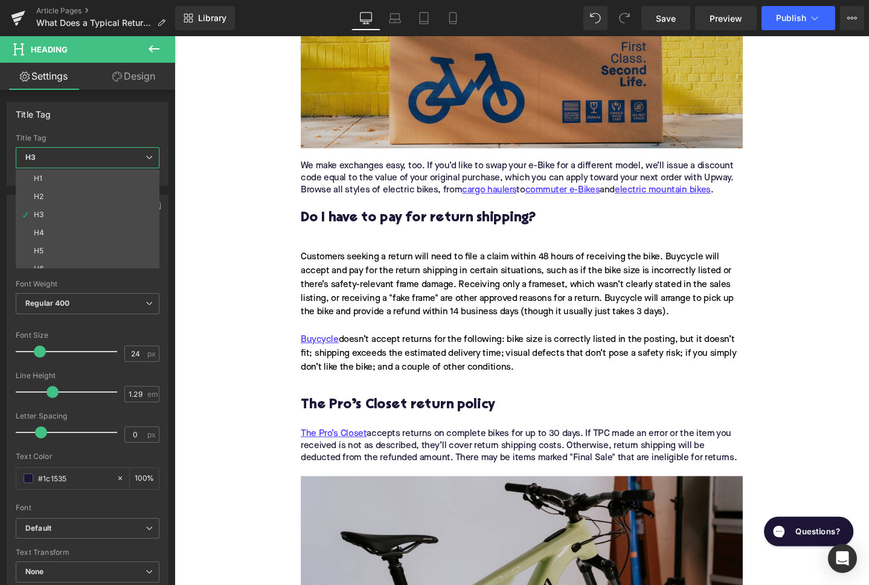
click at [92, 194] on li "H2" at bounding box center [90, 197] width 149 height 18
type input "28"
type input "1.11"
type input "100"
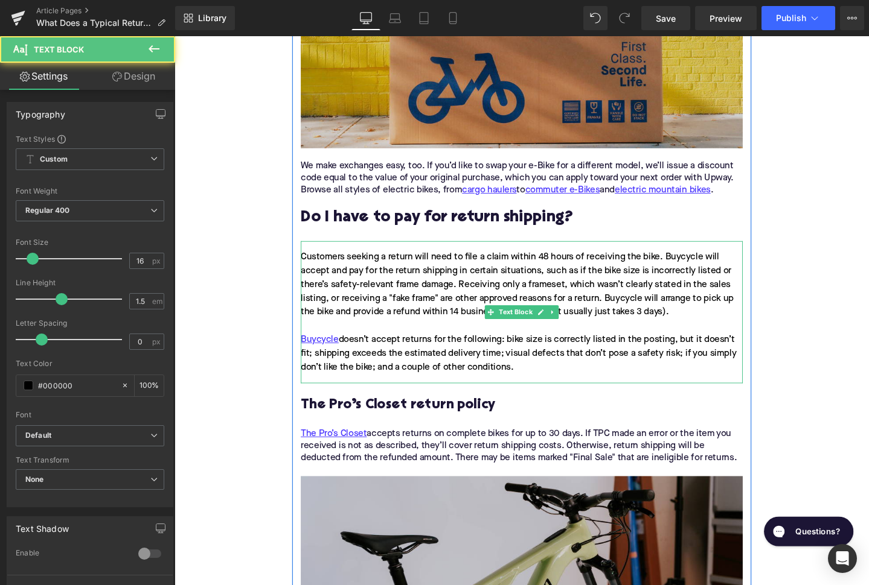
click at [450, 306] on div "Customers seeking a return will need to file a claim within 48 hours of receivi…" at bounding box center [539, 298] width 465 height 72
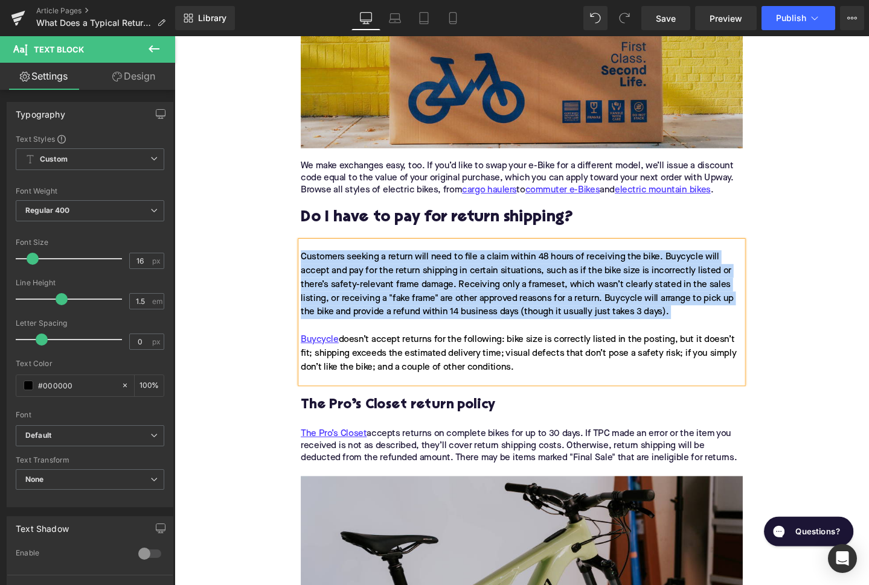
paste div
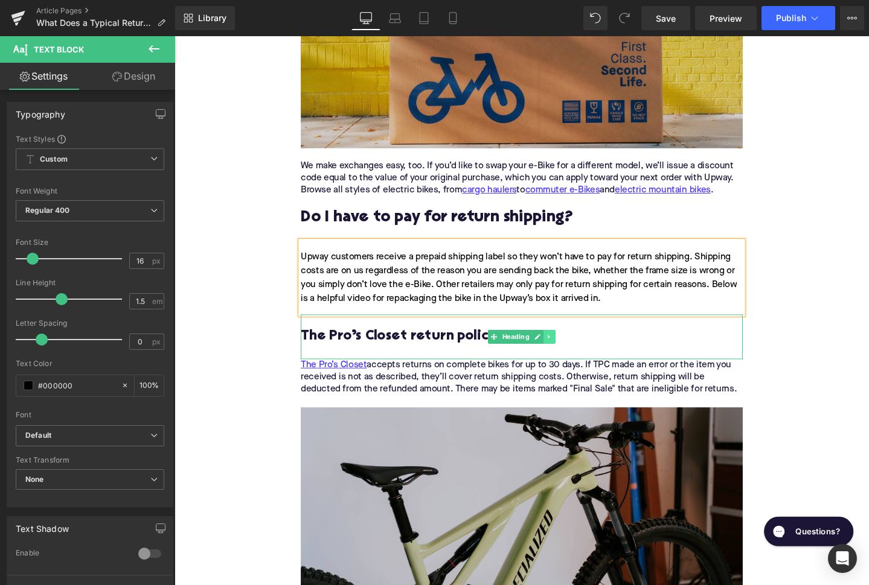
click at [569, 356] on icon at bounding box center [568, 353] width 2 height 4
click at [579, 360] on link at bounding box center [575, 353] width 13 height 14
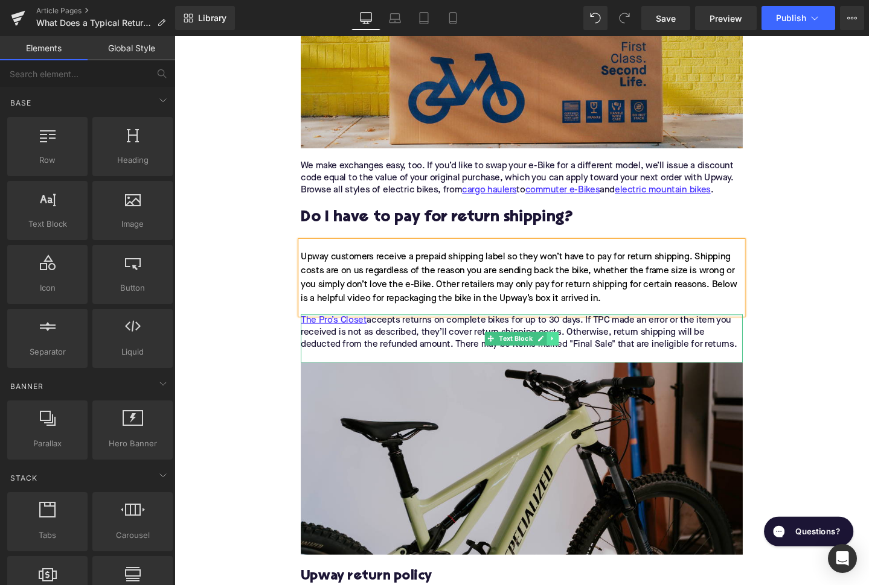
click at [573, 359] on icon at bounding box center [572, 354] width 7 height 7
click at [576, 359] on icon at bounding box center [578, 355] width 7 height 7
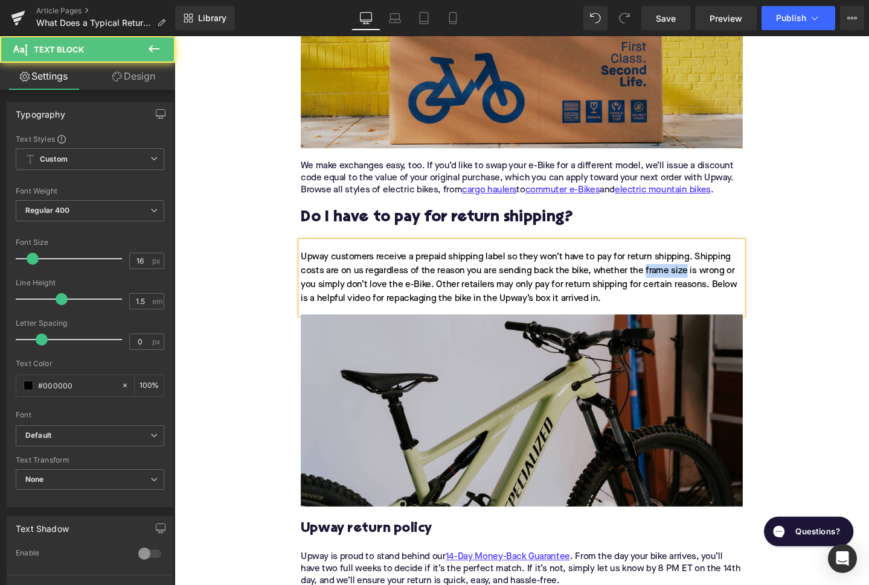
drag, startPoint x: 672, startPoint y: 288, endPoint x: 715, endPoint y: 287, distance: 42.3
click at [715, 287] on div "Upway customers receive a prepaid shipping label so they won’t have to pay for …" at bounding box center [539, 290] width 465 height 77
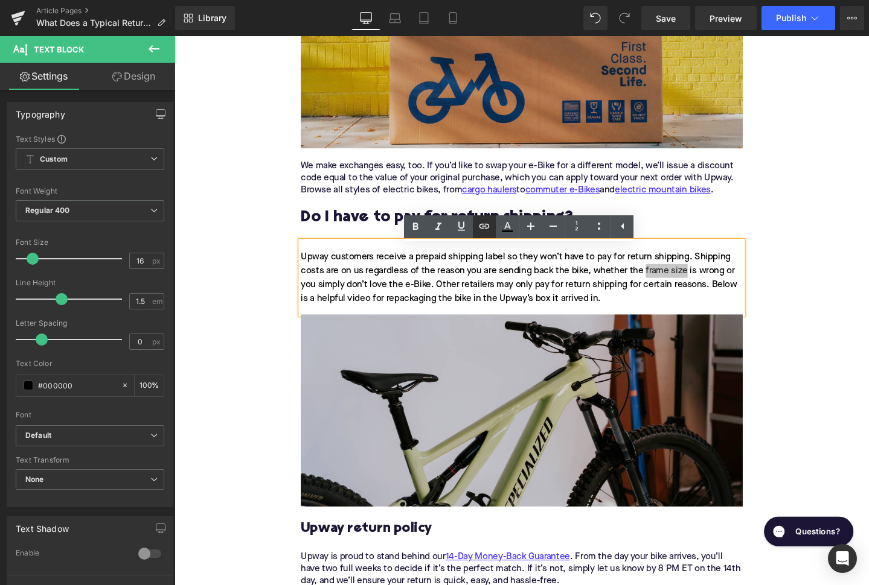
click at [489, 225] on icon at bounding box center [484, 226] width 14 height 14
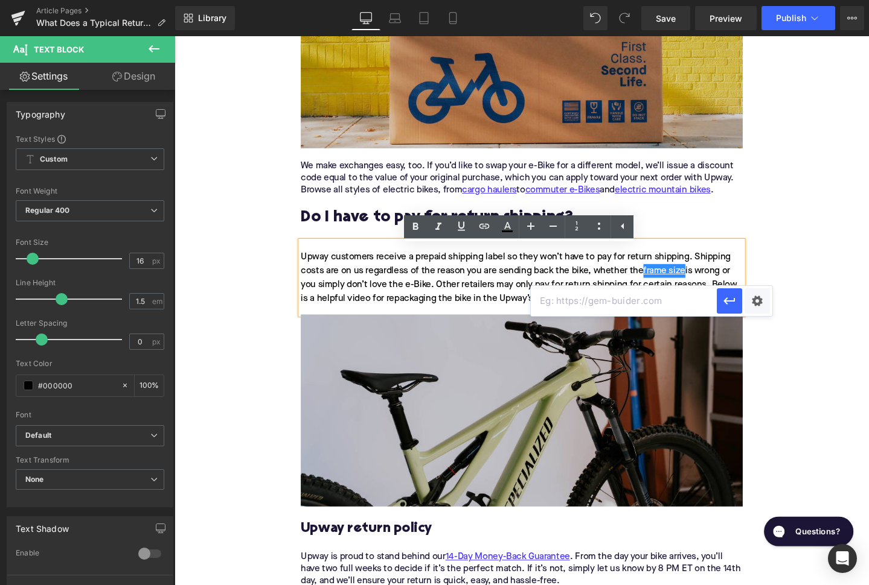
click at [560, 301] on input "text" at bounding box center [624, 301] width 186 height 30
paste input "https://upway.co/blogs/news/how-to-choose-the-right-electric-bike-for-your-heig…"
type input "https://upway.co/blogs/news/how-to-choose-the-right-electric-bike-for-your-heig…"
click at [718, 301] on button "button" at bounding box center [728, 301] width 25 height 25
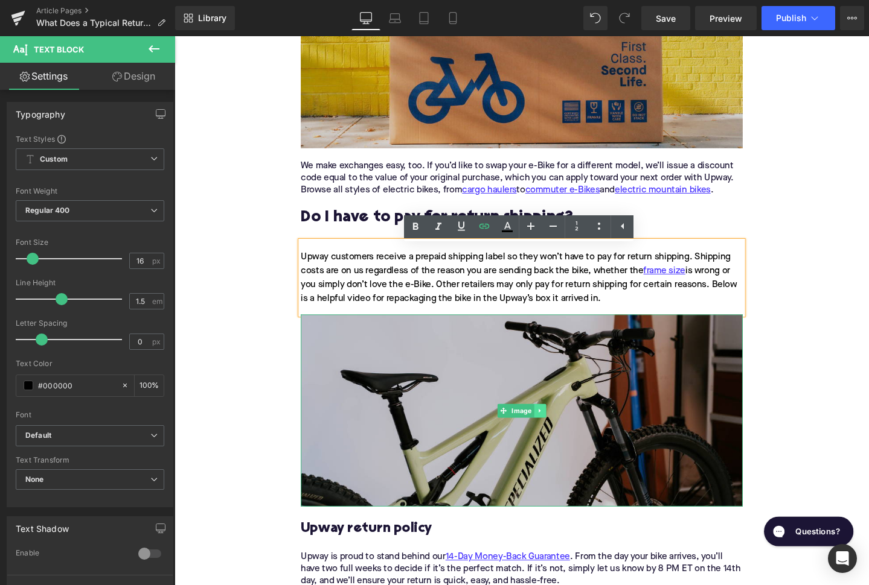
click at [561, 434] on icon at bounding box center [558, 430] width 7 height 7
click at [561, 434] on link at bounding box center [565, 431] width 13 height 14
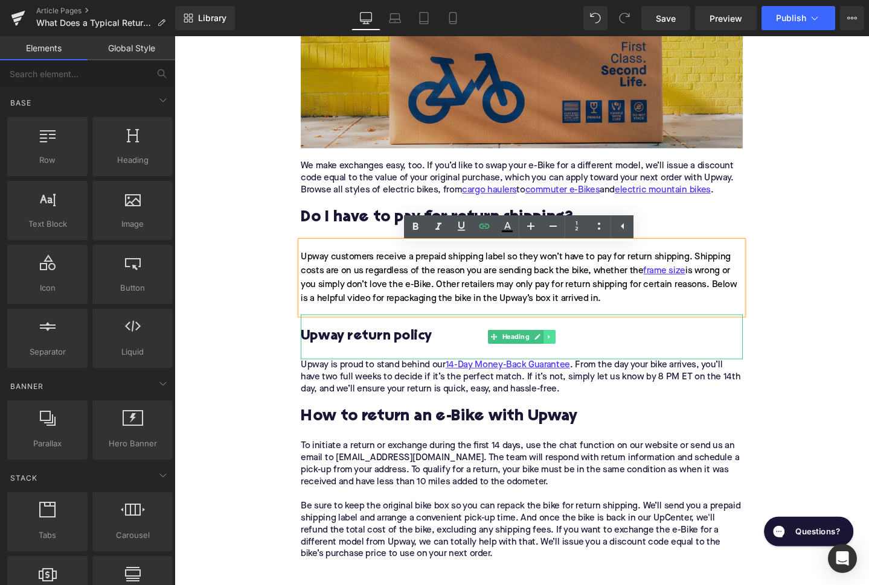
click at [566, 354] on link at bounding box center [569, 353] width 13 height 14
click at [573, 356] on icon at bounding box center [575, 352] width 7 height 7
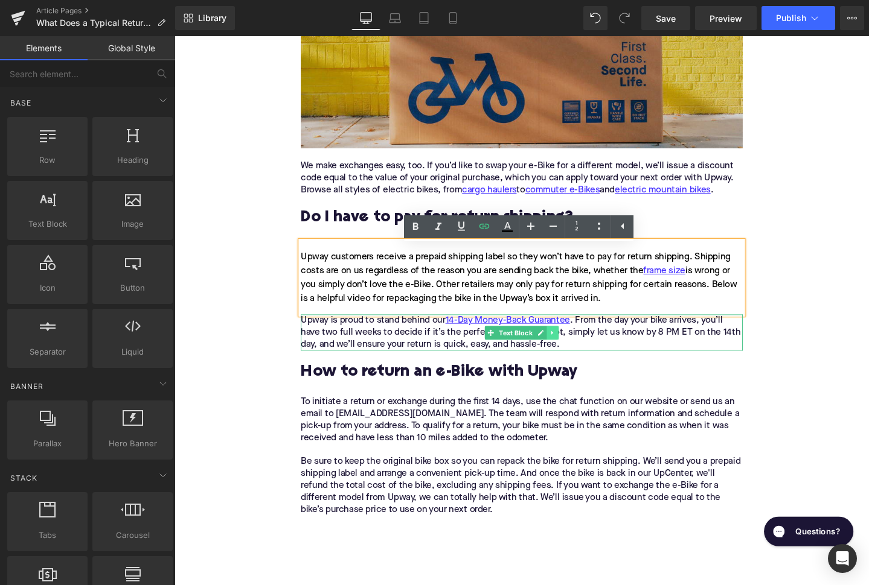
click at [573, 352] on icon at bounding box center [572, 348] width 7 height 7
click at [574, 355] on link at bounding box center [578, 349] width 13 height 14
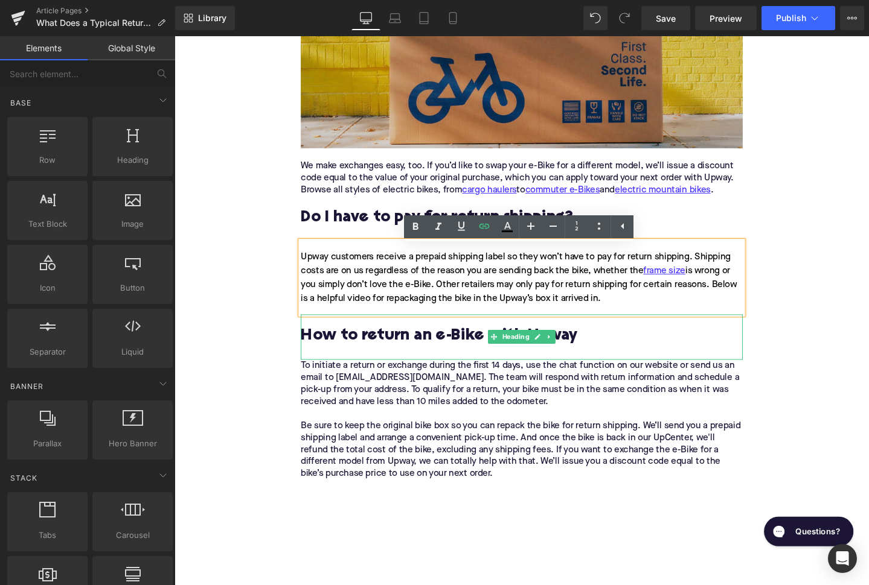
click at [577, 354] on h2 "How to return an e-Bike with Upway" at bounding box center [539, 352] width 465 height 19
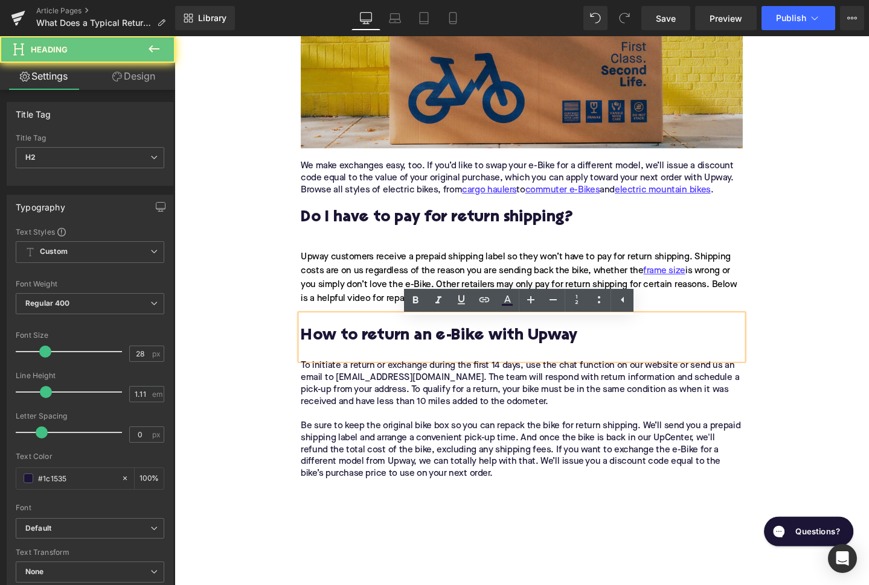
click at [572, 357] on h2 "How to return an e-Bike with Upway" at bounding box center [539, 352] width 465 height 19
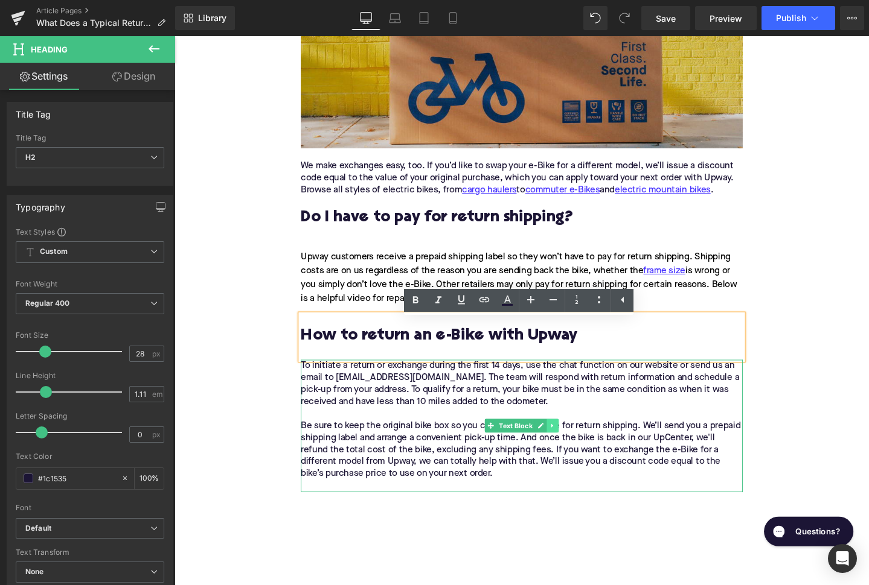
click at [574, 450] on icon at bounding box center [572, 446] width 7 height 7
click at [575, 453] on link at bounding box center [578, 446] width 13 height 14
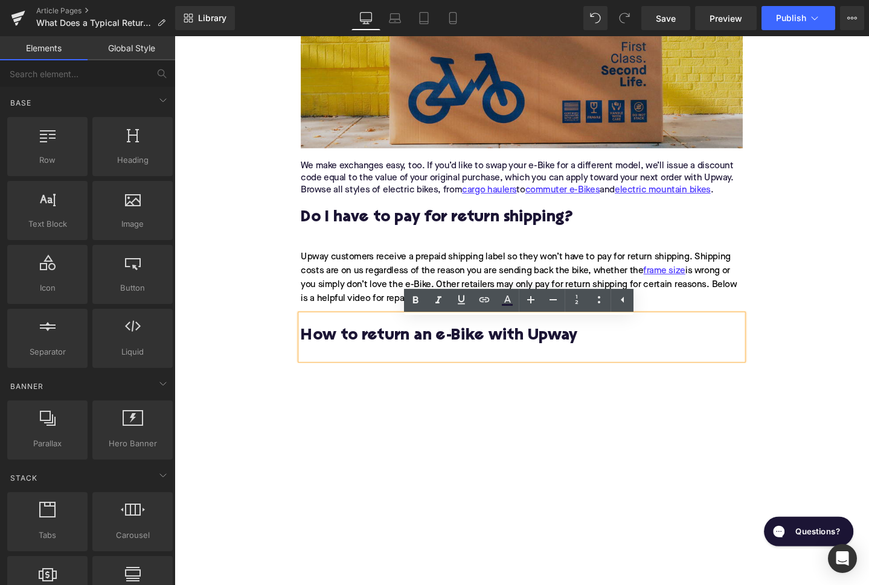
click at [280, 383] on div "Home / What Does a Typical Return Window Cover for Online E-Bike Purchases? Bre…" at bounding box center [539, 37] width 730 height 3316
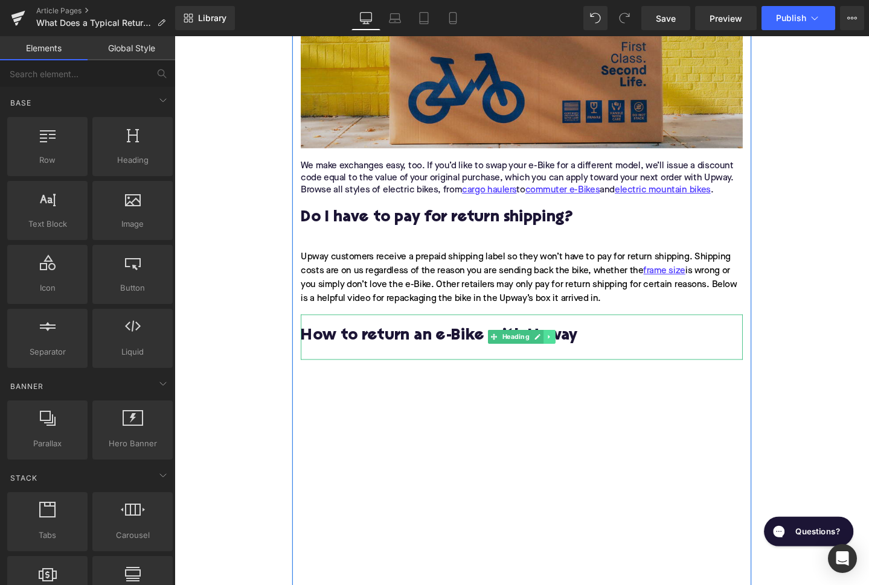
click at [573, 360] on link at bounding box center [569, 353] width 13 height 14
click at [573, 357] on icon at bounding box center [575, 353] width 7 height 7
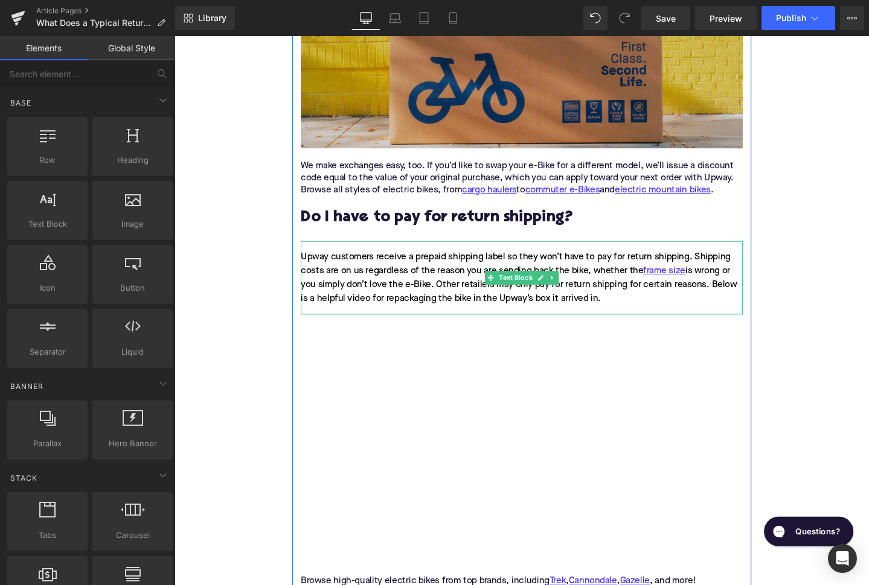
click at [314, 274] on div "Upway customers receive a prepaid shipping label so they won’t have to pay for …" at bounding box center [539, 290] width 465 height 77
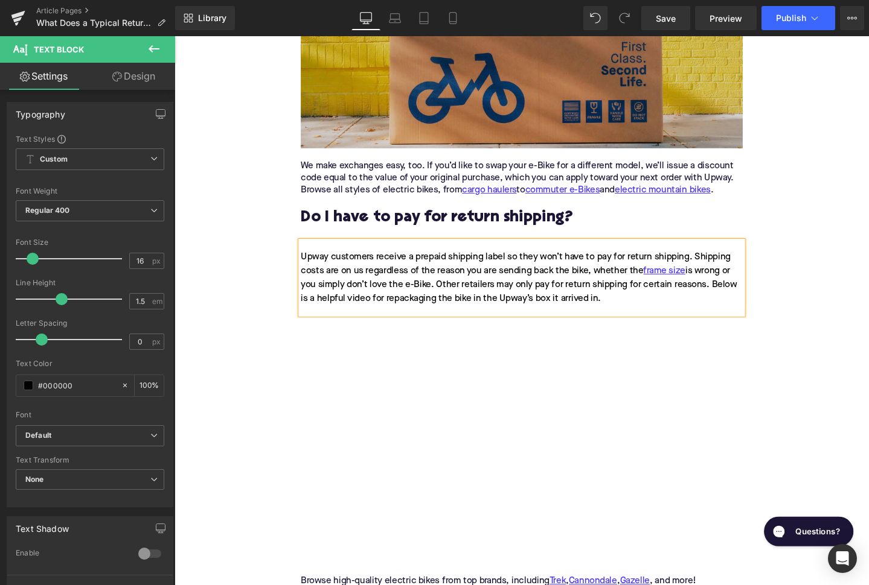
click at [200, 266] on div "Home / What Does a Typical Return Window Cover for Online E-Bike Purchases? Bre…" at bounding box center [539, 13] width 730 height 3269
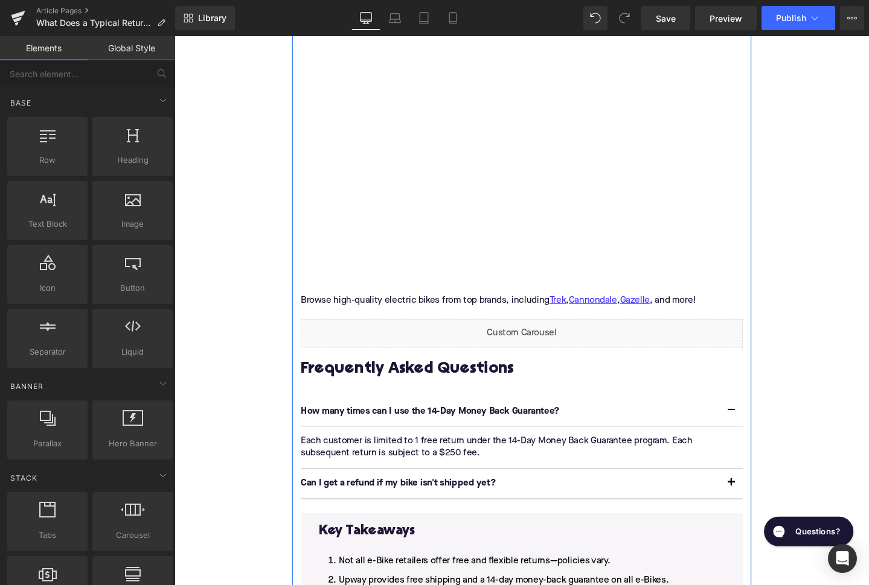
scroll to position [2089, 0]
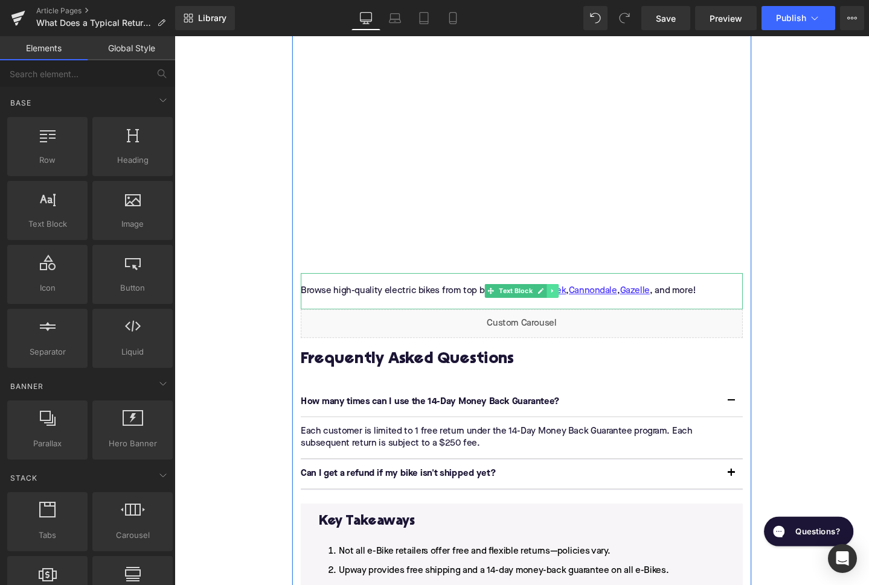
click at [573, 307] on icon at bounding box center [572, 304] width 7 height 7
click at [576, 308] on icon at bounding box center [578, 304] width 7 height 7
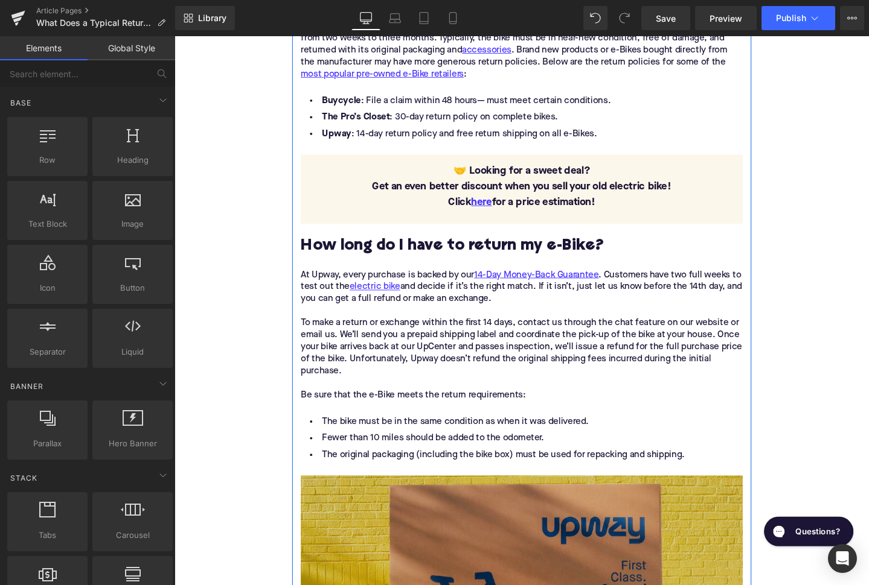
scroll to position [1371, 0]
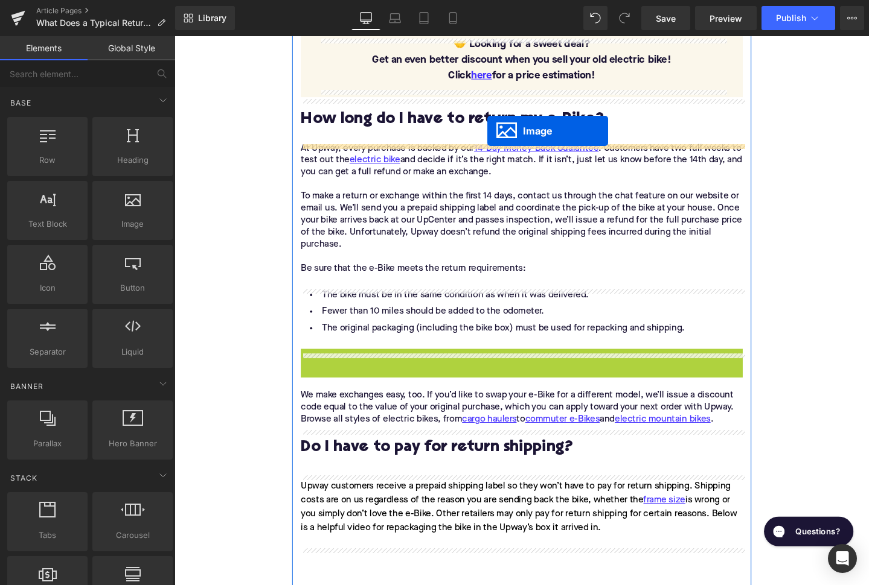
drag, startPoint x: 521, startPoint y: 474, endPoint x: 503, endPoint y: 136, distance: 339.1
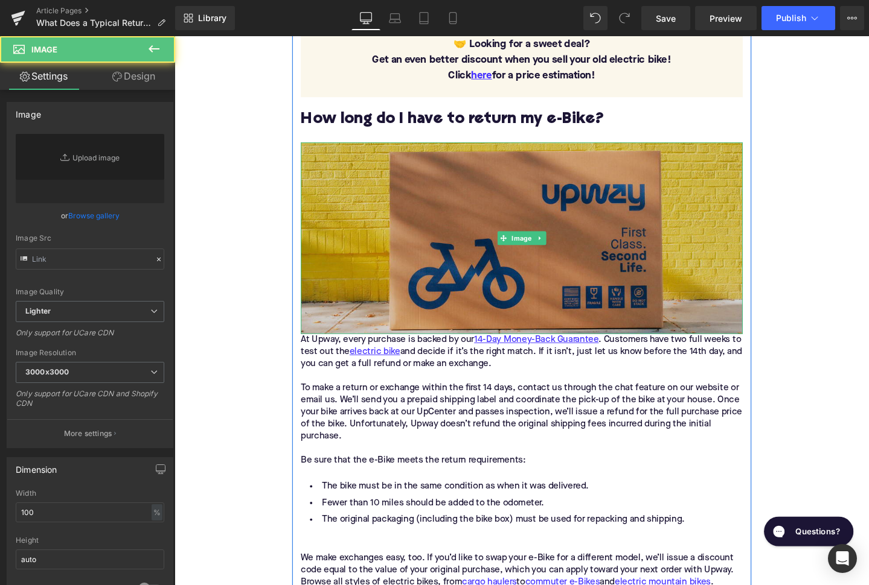
type input "[URL][DOMAIN_NAME]"
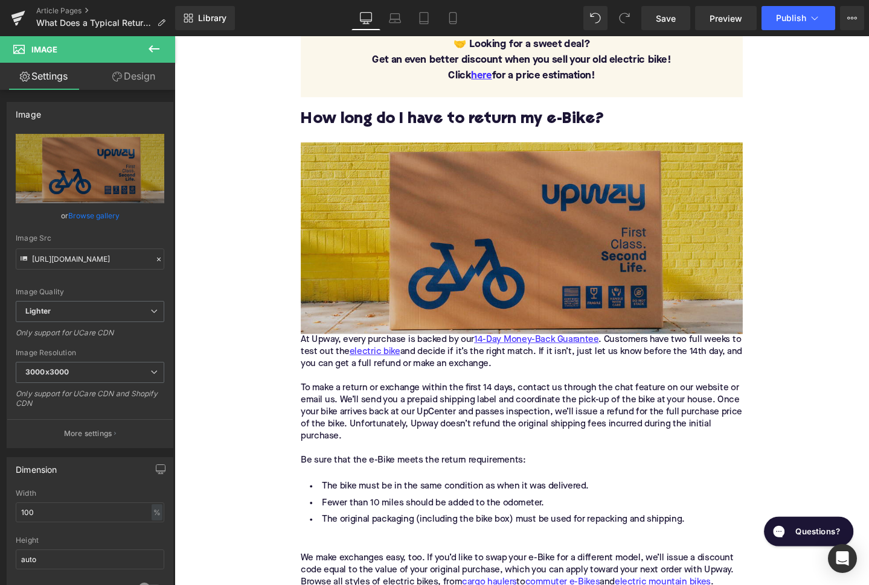
click at [312, 359] on div "At Upway, every purchase is backed by our 14-Day Money-Back Guarantee . Custome…" at bounding box center [539, 368] width 465 height 38
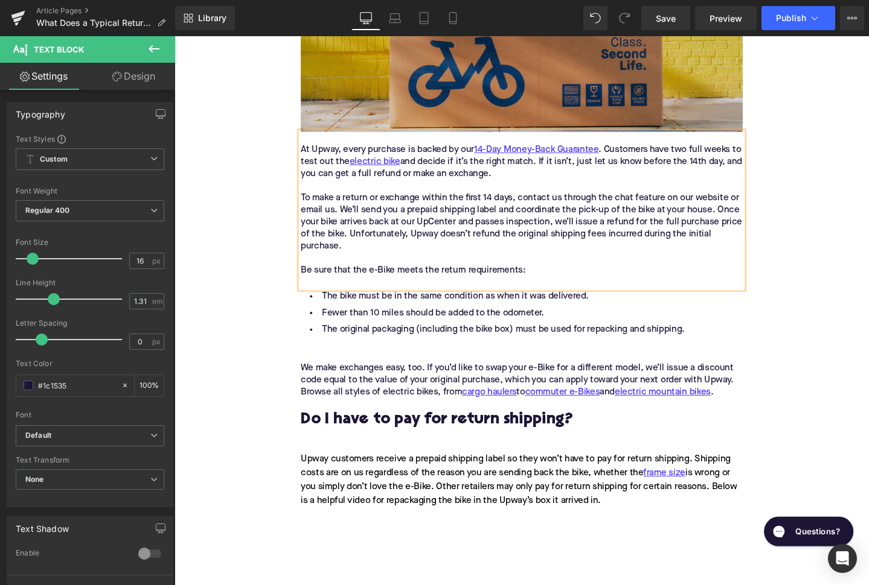
scroll to position [1793, 0]
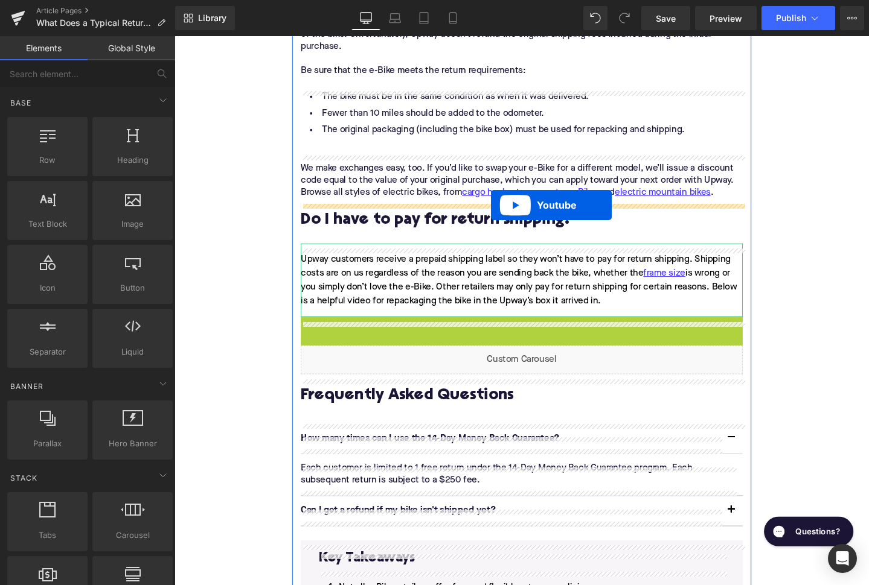
drag, startPoint x: 512, startPoint y: 345, endPoint x: 507, endPoint y: 216, distance: 128.7
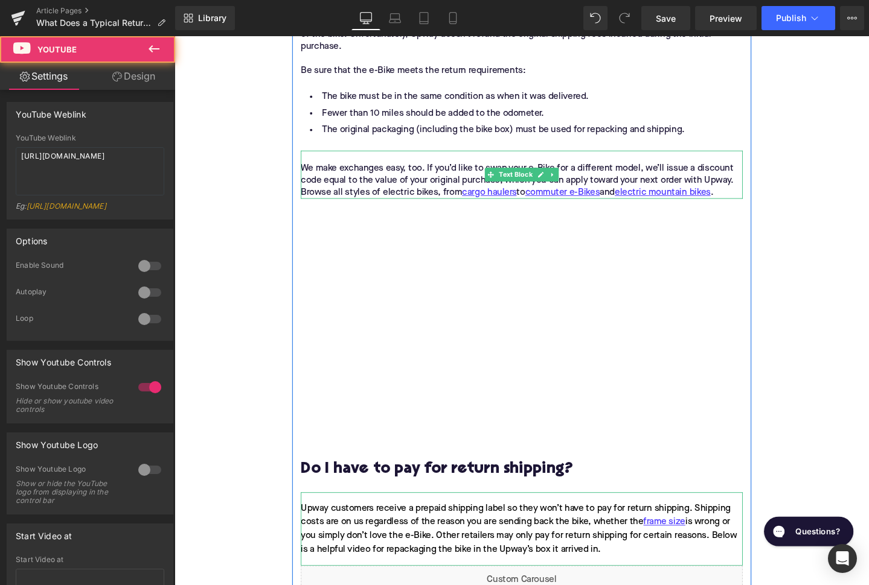
click at [758, 203] on p "We make exchanges easy, too. If you’d like to swap your e-Bike for a different …" at bounding box center [539, 189] width 465 height 38
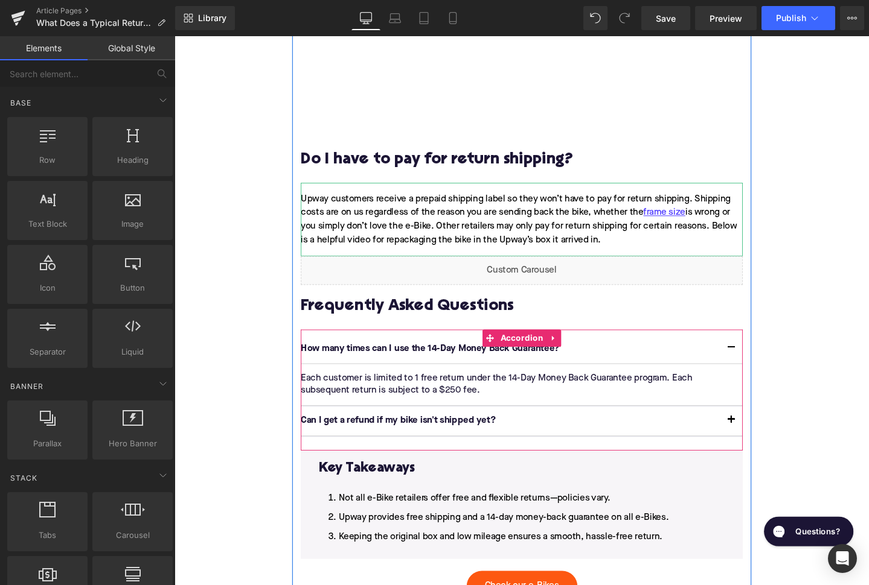
scroll to position [2225, 0]
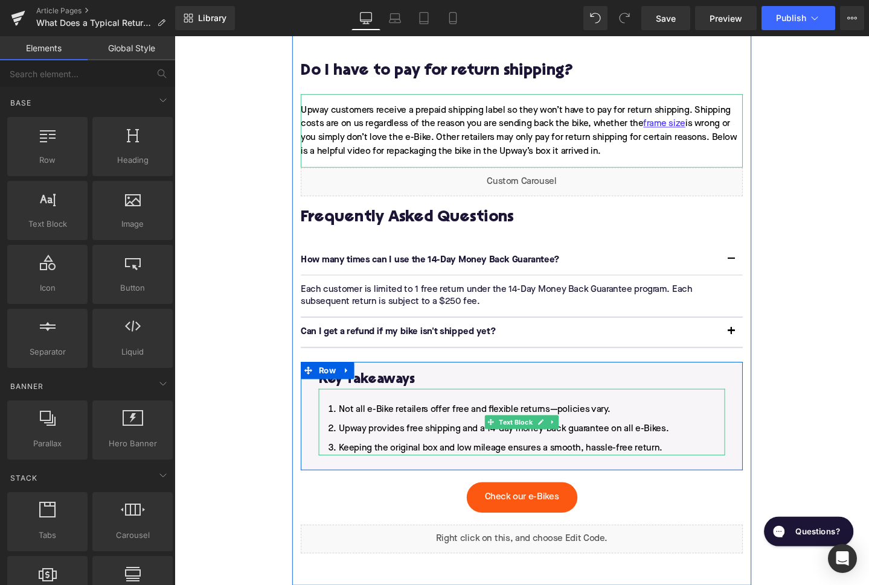
click at [695, 477] on li "Keeping the original box and low mileage ensures a smooth, hassle-free return." at bounding box center [539, 470] width 427 height 14
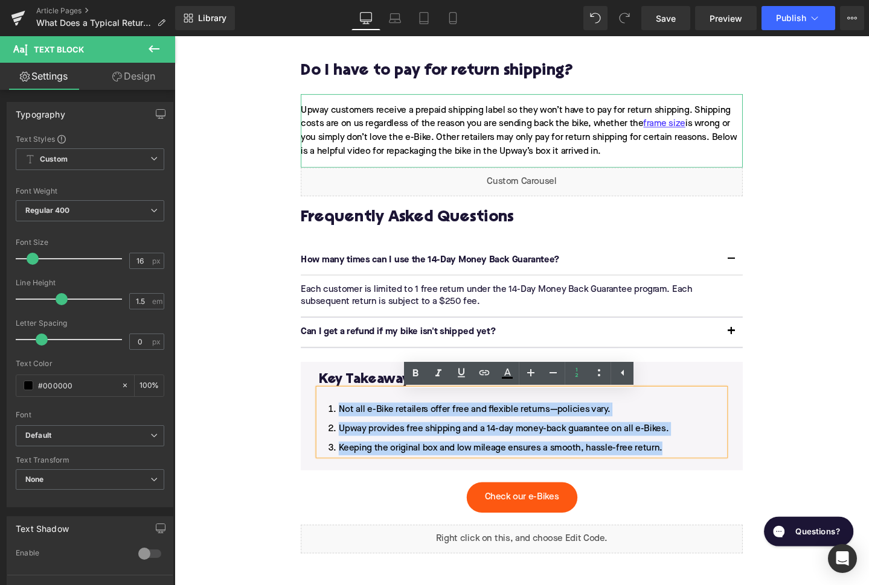
drag, startPoint x: 695, startPoint y: 471, endPoint x: 346, endPoint y: 429, distance: 352.0
click at [346, 429] on ol "Not all e-Bike retailers offer free and flexible returns—policies vary. Upway p…" at bounding box center [539, 450] width 427 height 56
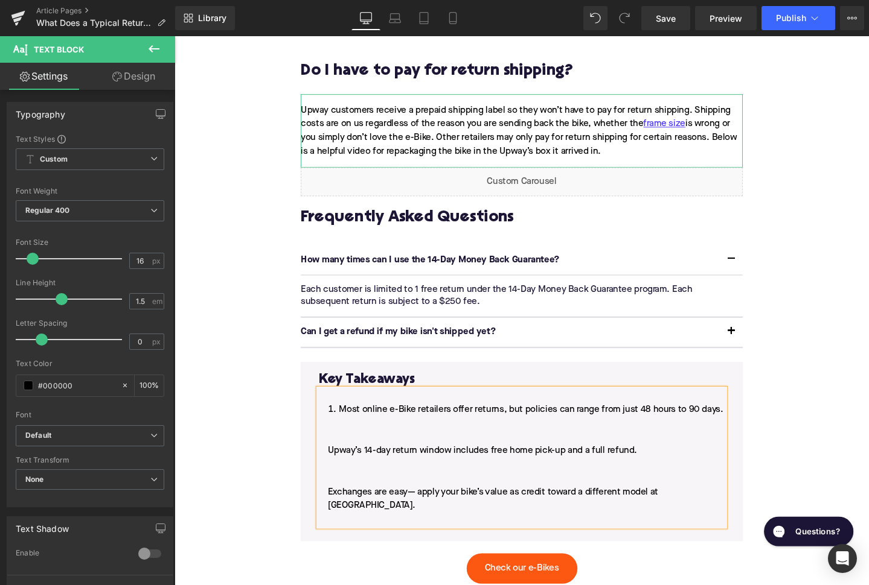
click at [333, 474] on li "Most online e-Bike retailers offer returns, but policies can range from just 48…" at bounding box center [539, 487] width 427 height 130
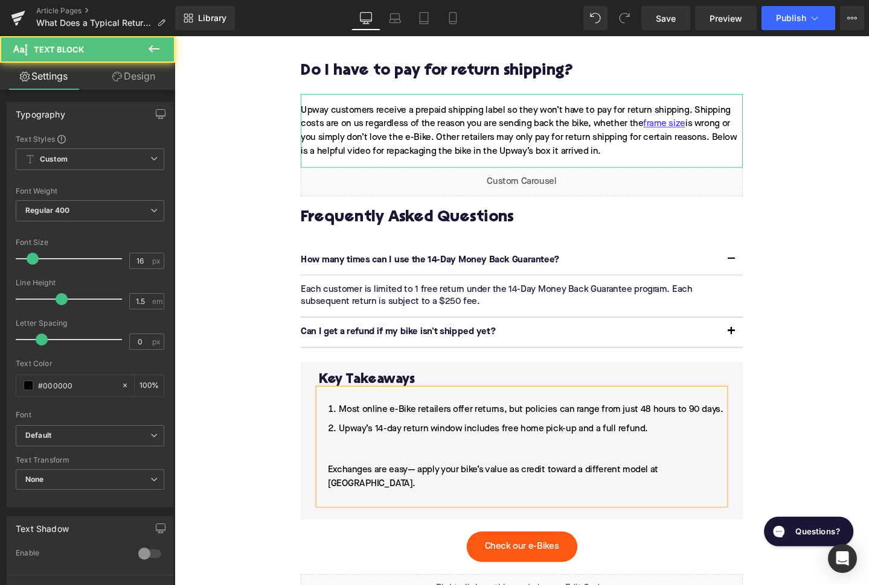
click at [334, 499] on li "Upway’s 14-day return window includes free home pick-up and a full refund. Exch…" at bounding box center [539, 485] width 427 height 87
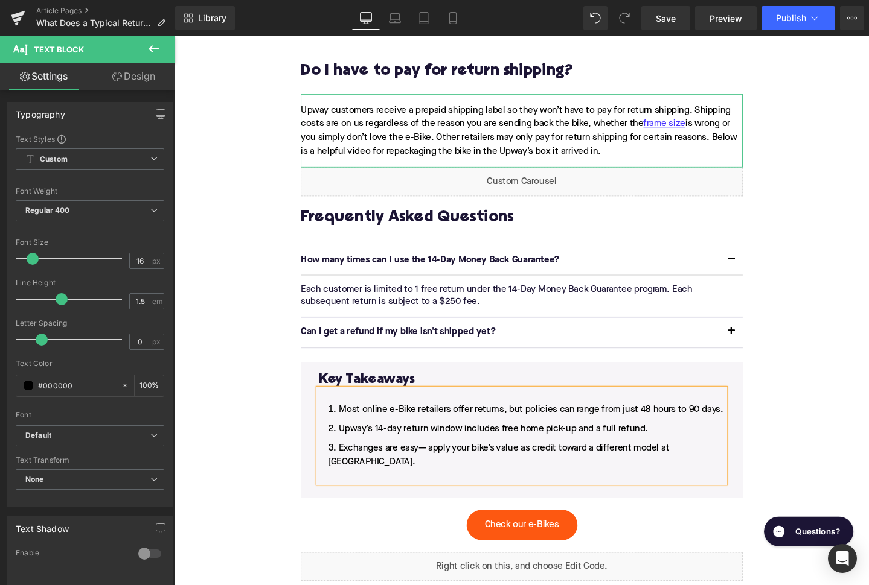
click at [353, 490] on li "Exchanges are easy— apply your bike’s value as credit toward a different model …" at bounding box center [539, 484] width 427 height 43
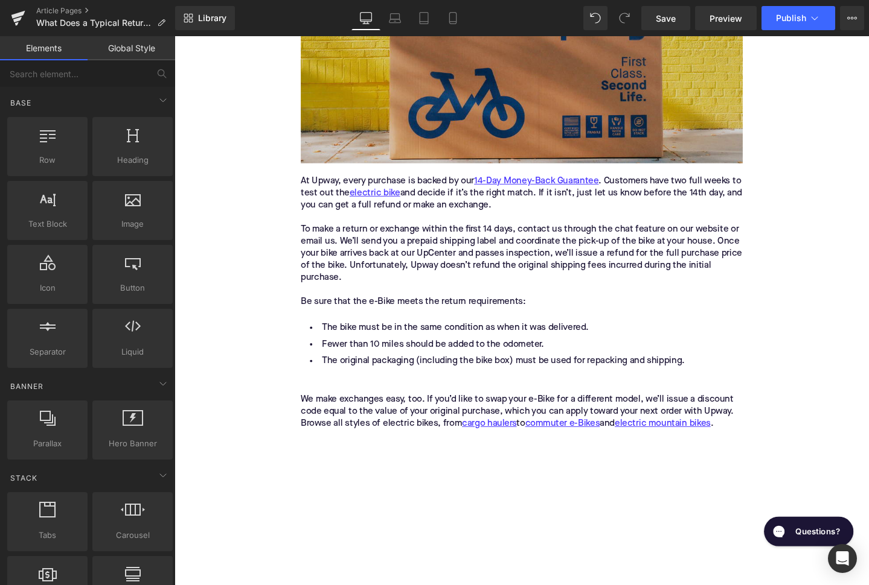
scroll to position [1534, 0]
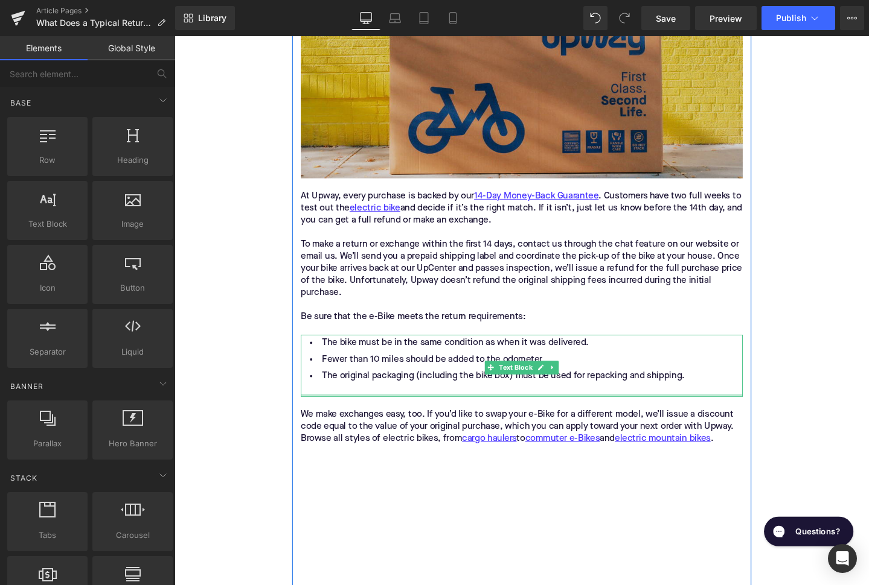
click at [354, 416] on div "The bike must be in the same condition as when it was delivered. Fewer than 10 …" at bounding box center [539, 383] width 465 height 65
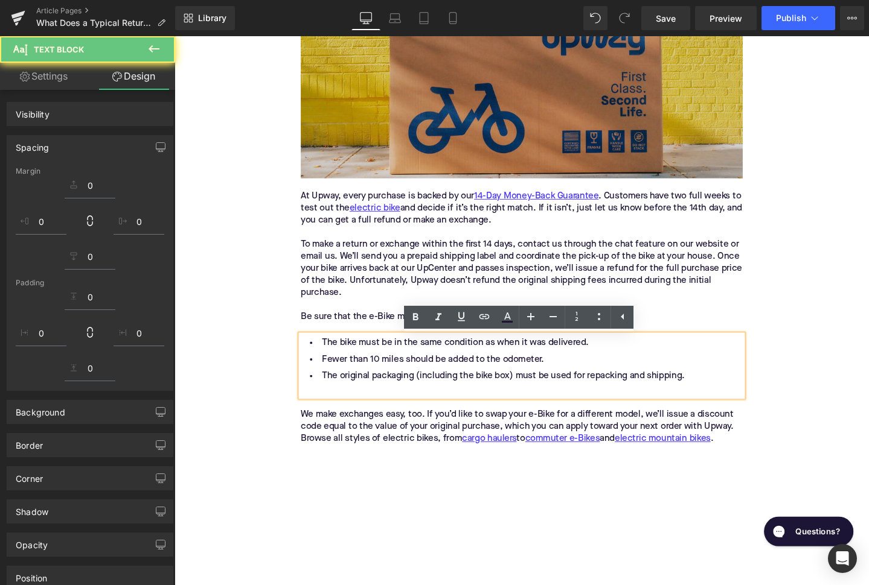
click at [345, 412] on div at bounding box center [539, 409] width 465 height 13
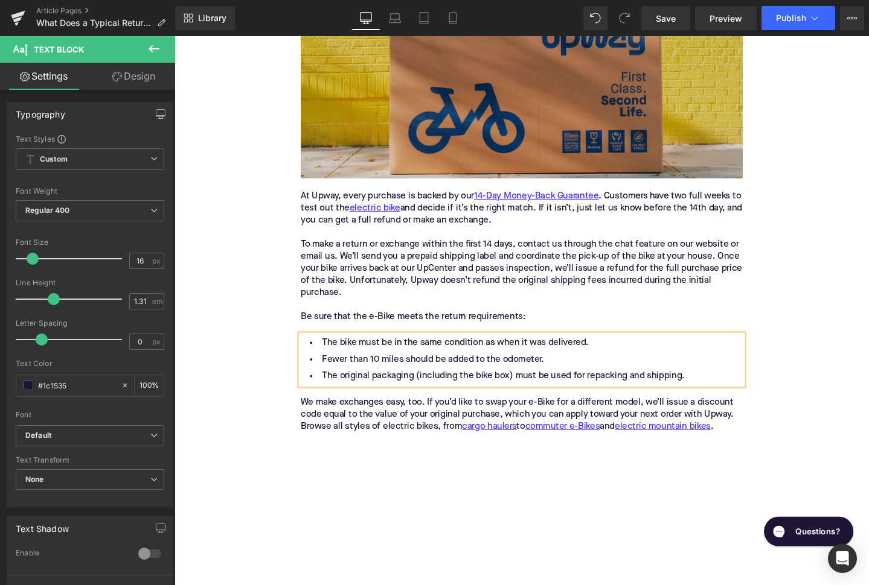
click at [239, 388] on div "Home / What Does a Typical Return Window Cover for Online E-Bike Purchases? Bre…" at bounding box center [539, 257] width 730 height 3258
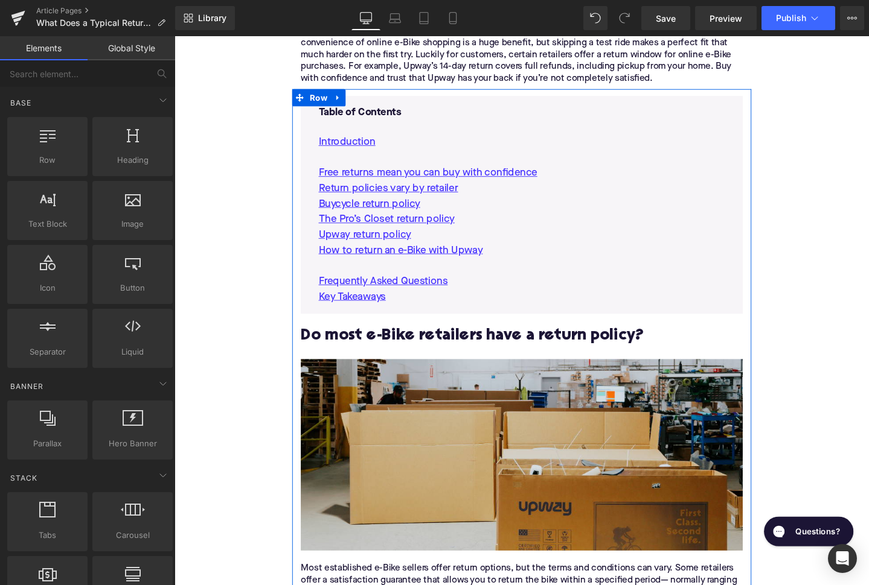
scroll to position [640, 0]
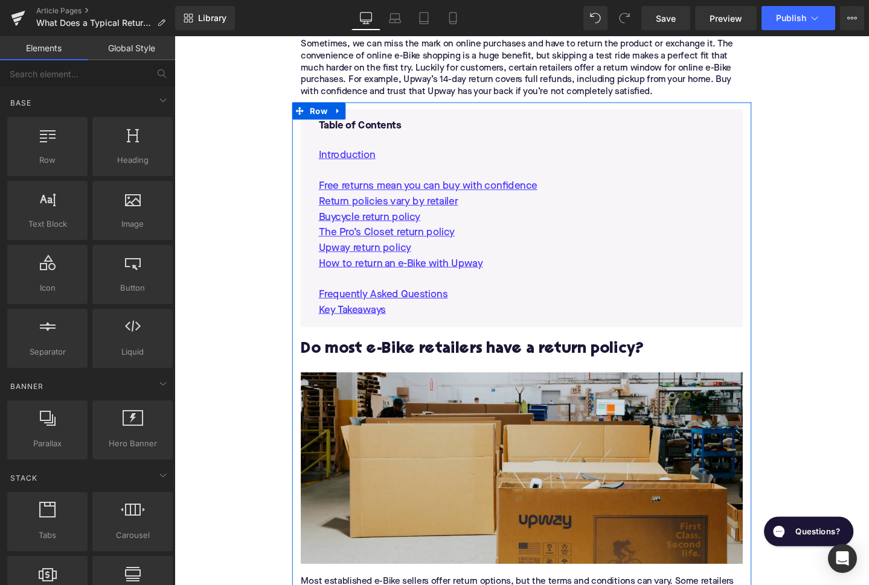
click at [510, 272] on p "How to return an e-Bike with Upway" at bounding box center [539, 275] width 427 height 16
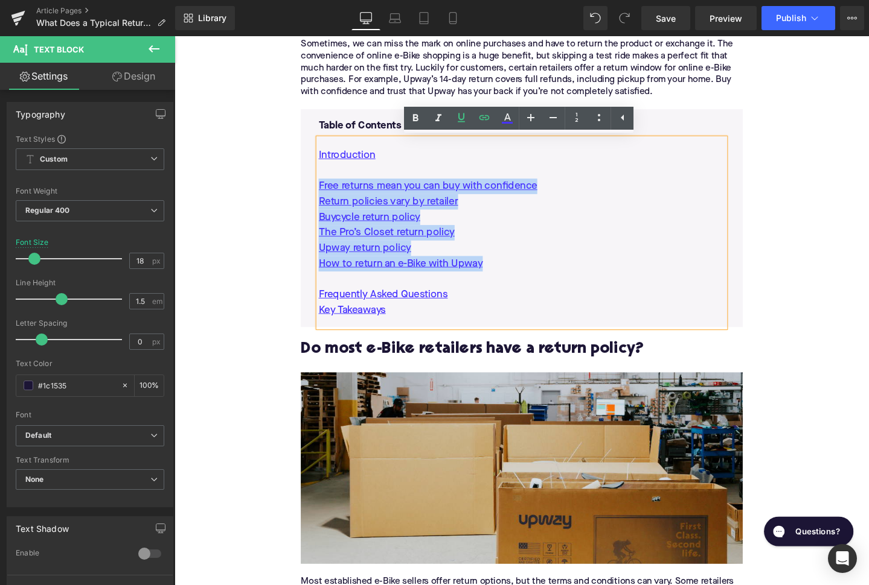
drag, startPoint x: 517, startPoint y: 274, endPoint x: 302, endPoint y: 199, distance: 228.1
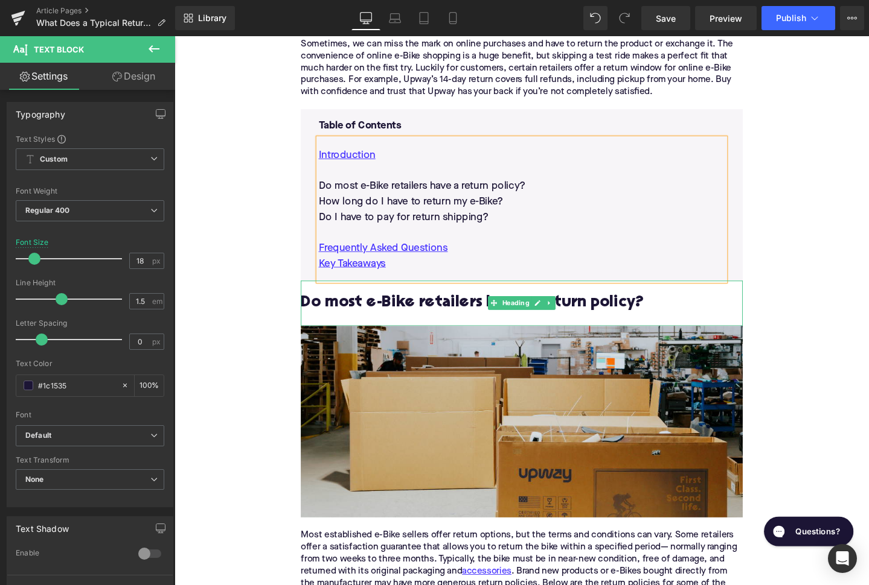
click at [487, 322] on h2 "Do most e-Bike retailers have a return policy?" at bounding box center [539, 317] width 465 height 19
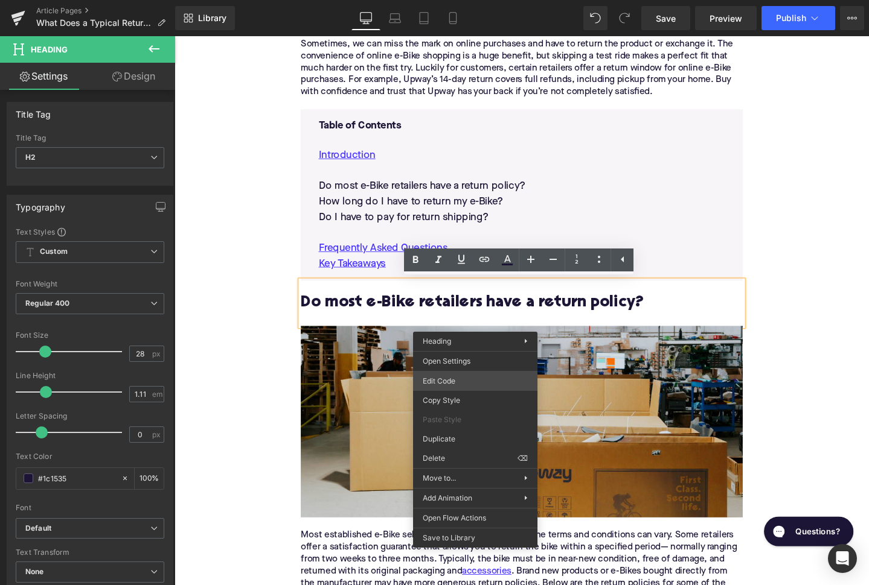
click at [451, 0] on div "Youtube You are previewing how the will restyle your page. You can not edit Ele…" at bounding box center [434, 0] width 869 height 0
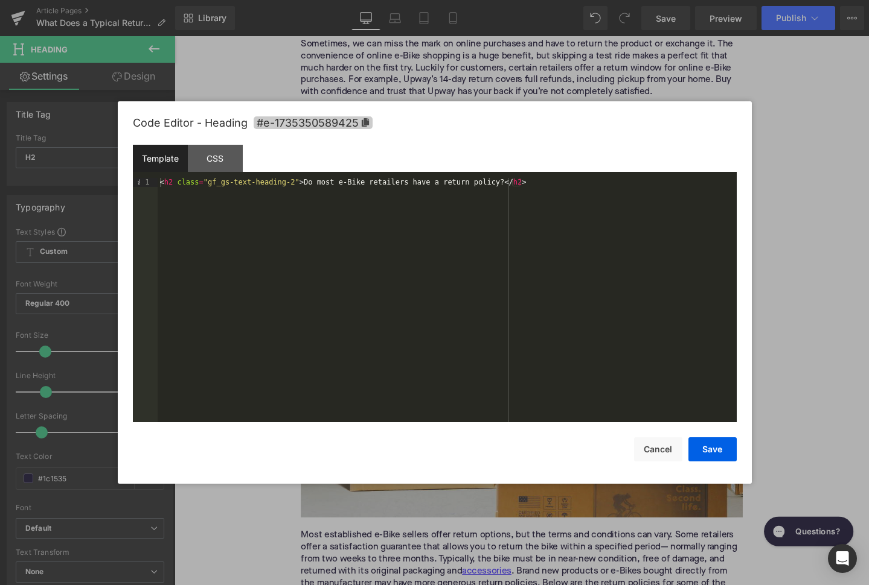
click at [354, 120] on span "#e-1735350589425" at bounding box center [313, 122] width 119 height 13
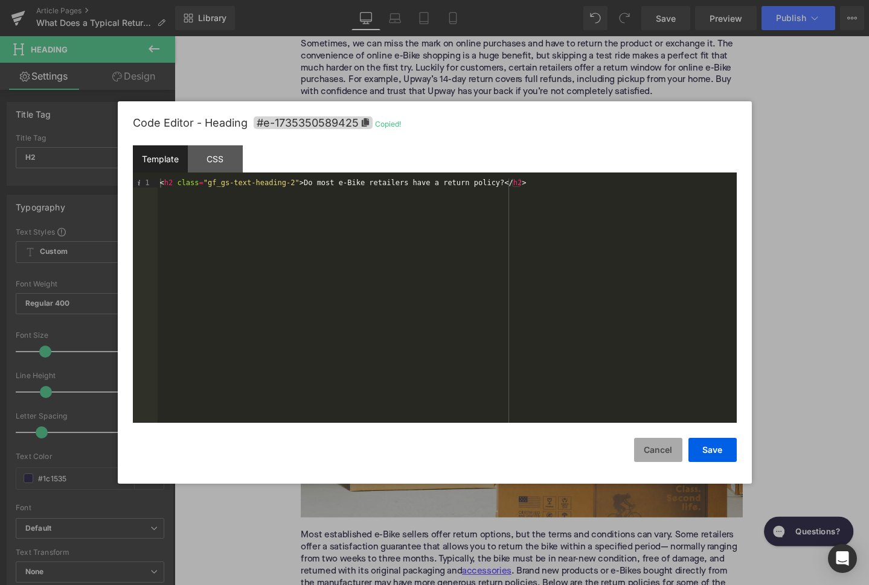
click at [659, 444] on button "Cancel" at bounding box center [658, 450] width 48 height 24
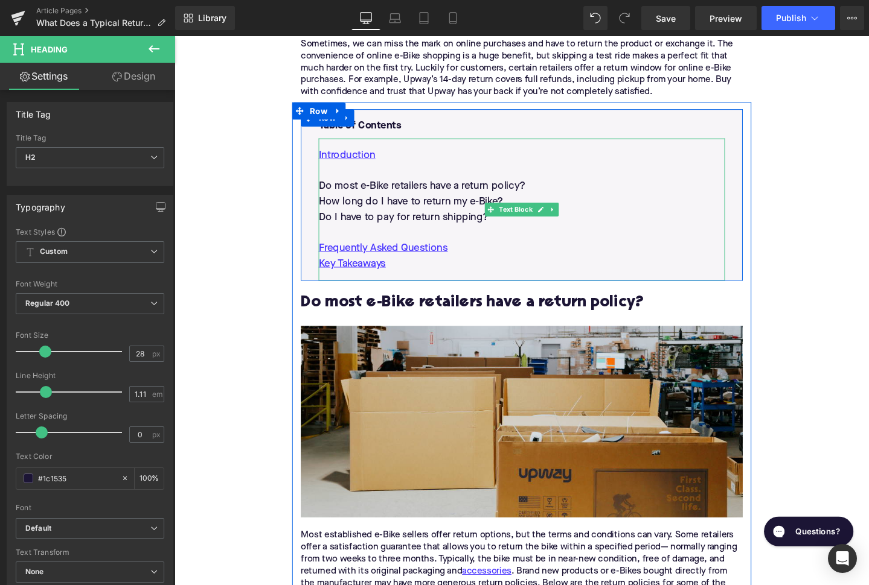
click at [444, 183] on p at bounding box center [539, 178] width 427 height 16
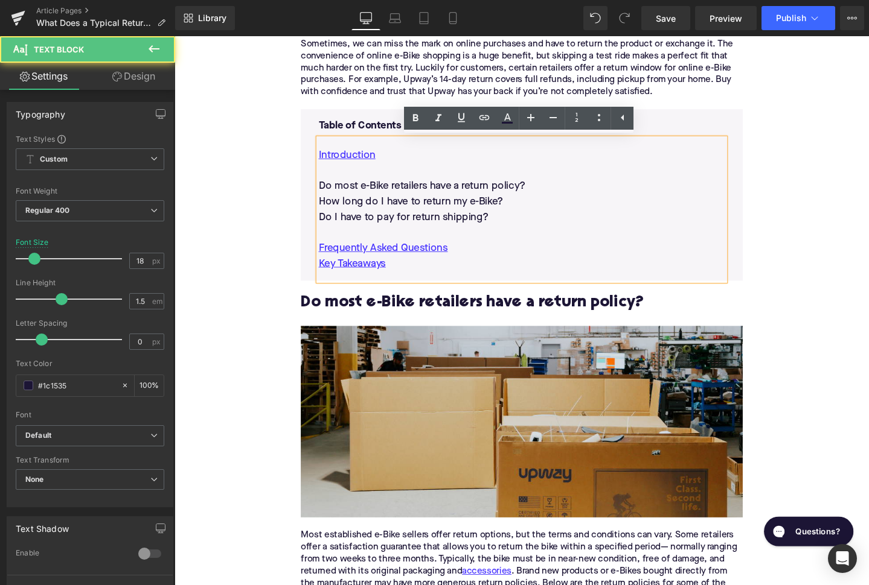
click at [444, 189] on p "Do most e-Bike retailers have a return policy?" at bounding box center [539, 194] width 427 height 16
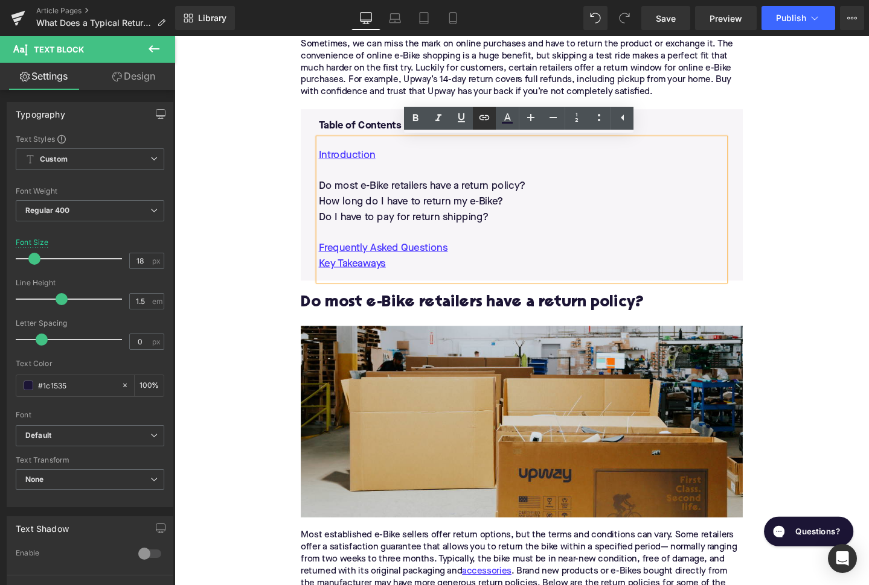
click at [483, 122] on icon at bounding box center [484, 117] width 14 height 14
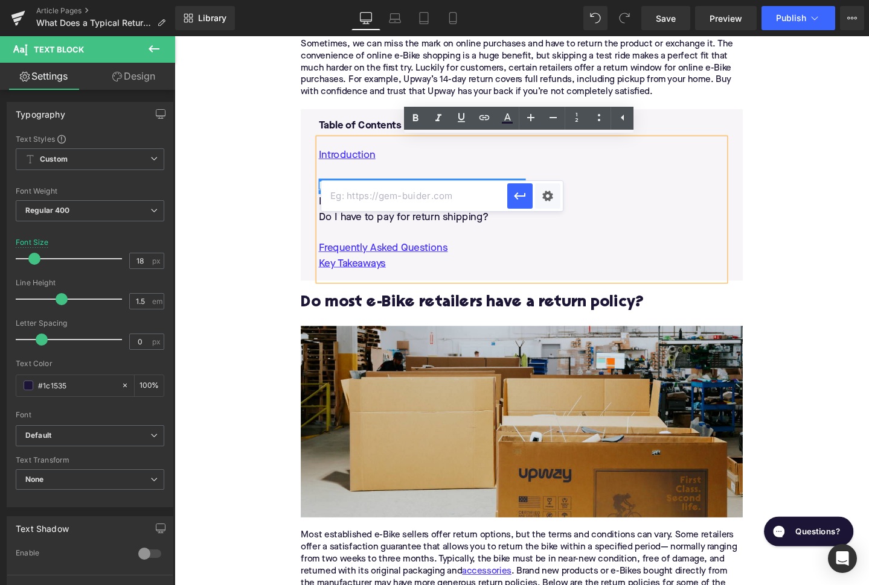
click at [443, 204] on input "text" at bounding box center [414, 196] width 186 height 30
paste input "#e-1735350589425"
type input "#e-1735350589425"
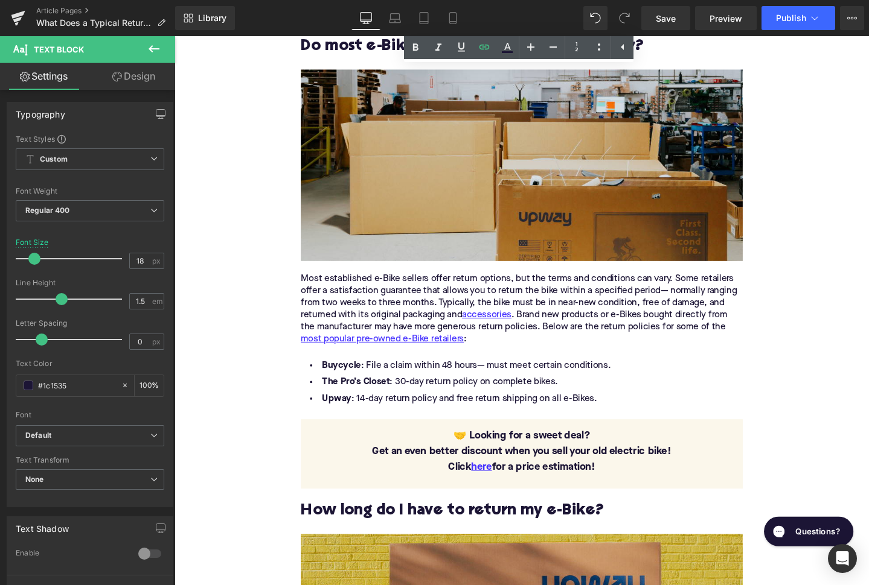
scroll to position [936, 0]
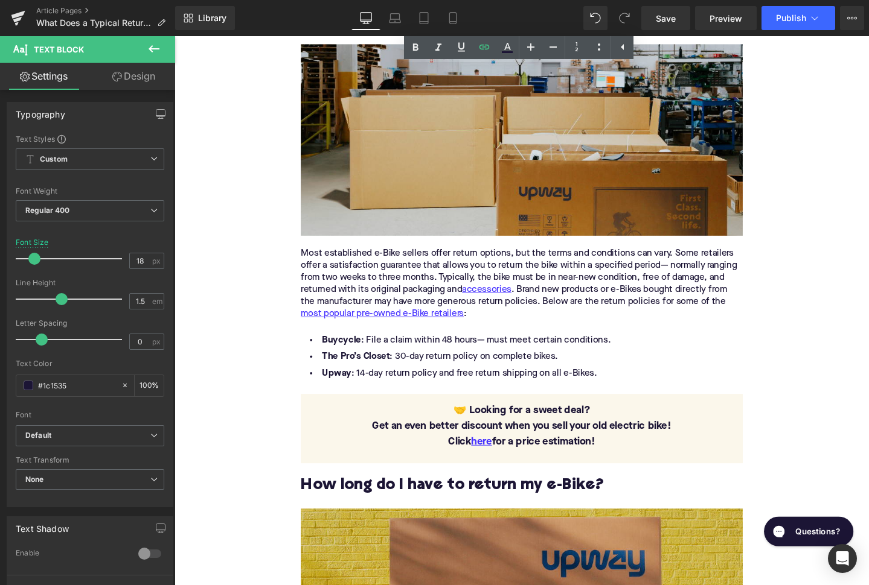
click at [418, 507] on h2 "How long do I have to return my e-Bike?" at bounding box center [539, 509] width 465 height 19
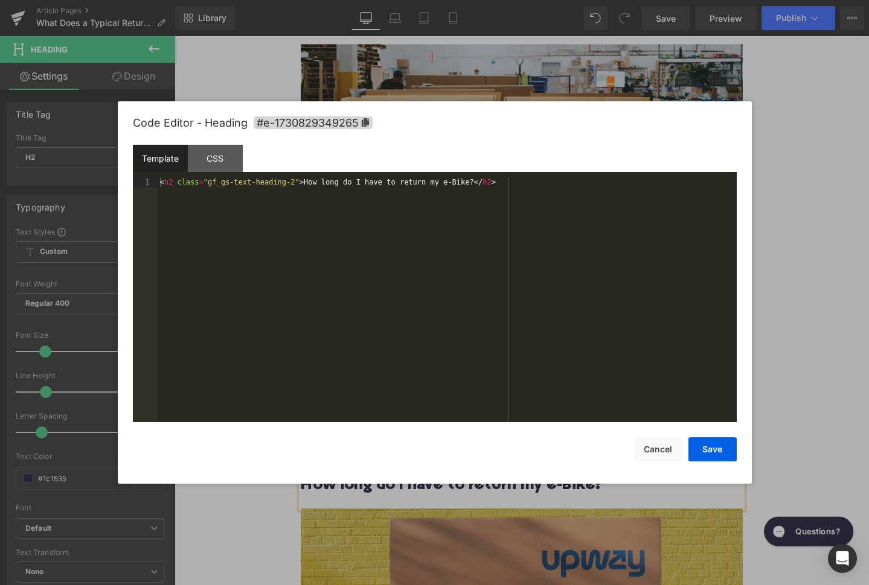
click at [380, 0] on div "Youtube You are previewing how the will restyle your page. You can not edit Ele…" at bounding box center [434, 0] width 869 height 0
click at [325, 118] on span "#e-1730829349265" at bounding box center [313, 122] width 119 height 13
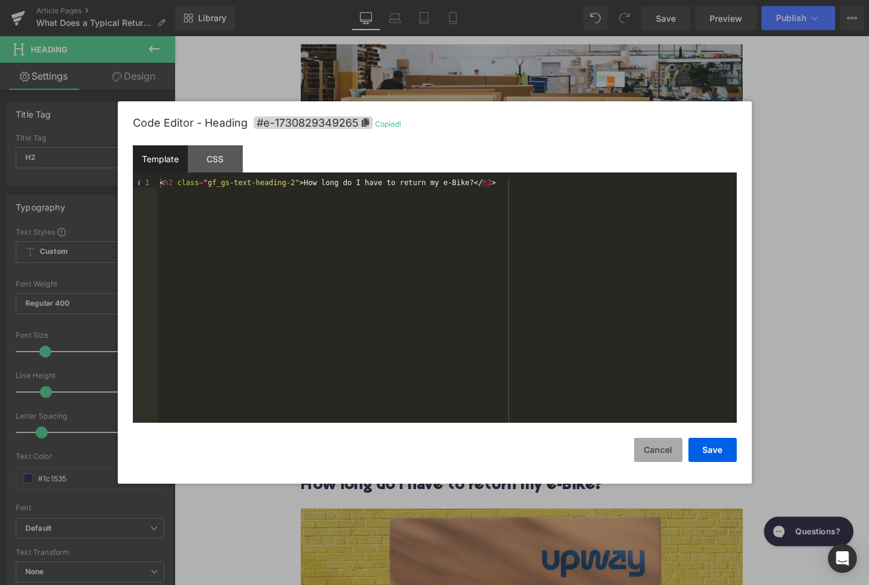
click at [661, 450] on button "Cancel" at bounding box center [658, 450] width 48 height 24
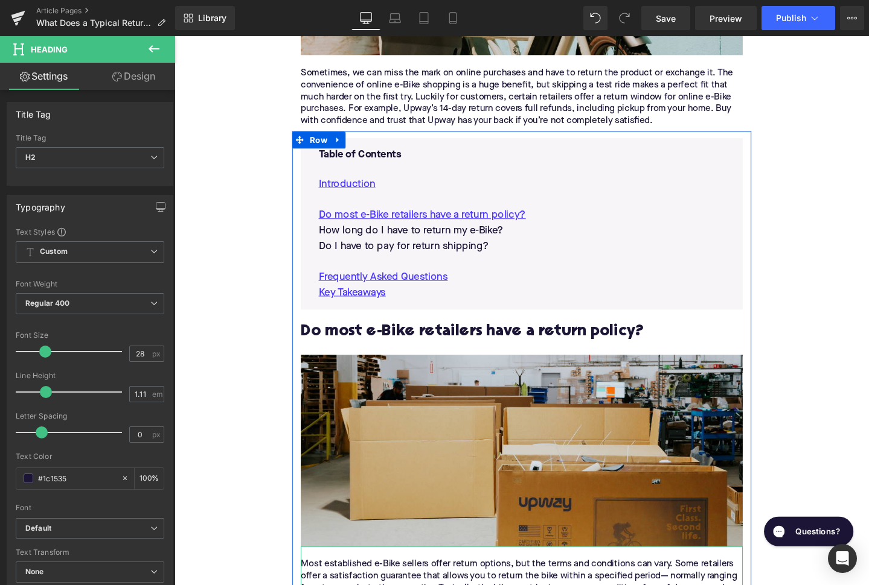
scroll to position [537, 0]
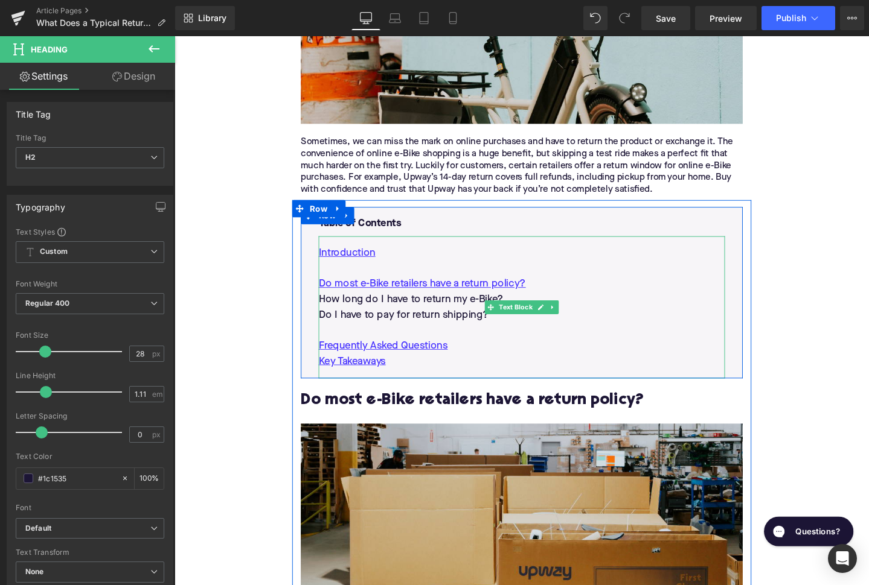
click at [397, 313] on p "How long do I have to return my e-Bike?" at bounding box center [539, 313] width 427 height 16
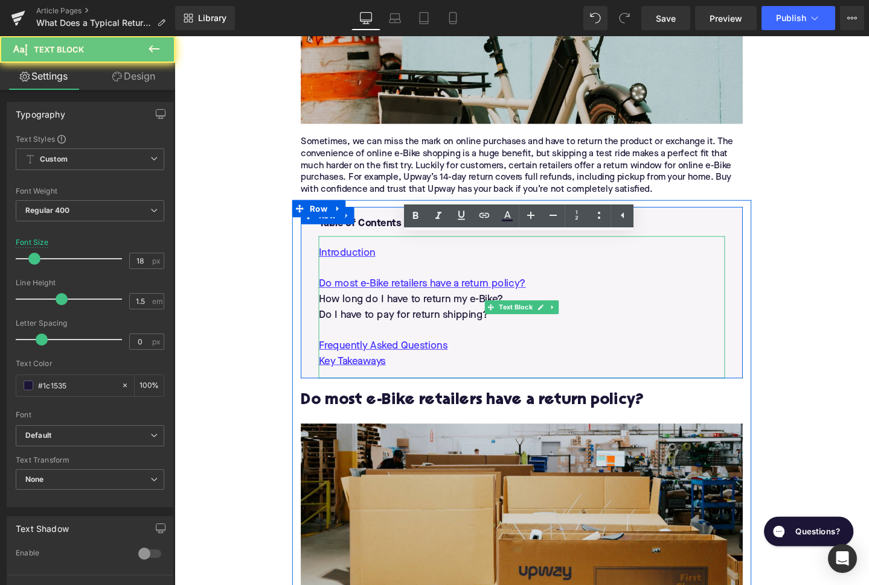
click at [397, 313] on p "How long do I have to return my e-Bike?" at bounding box center [539, 313] width 427 height 16
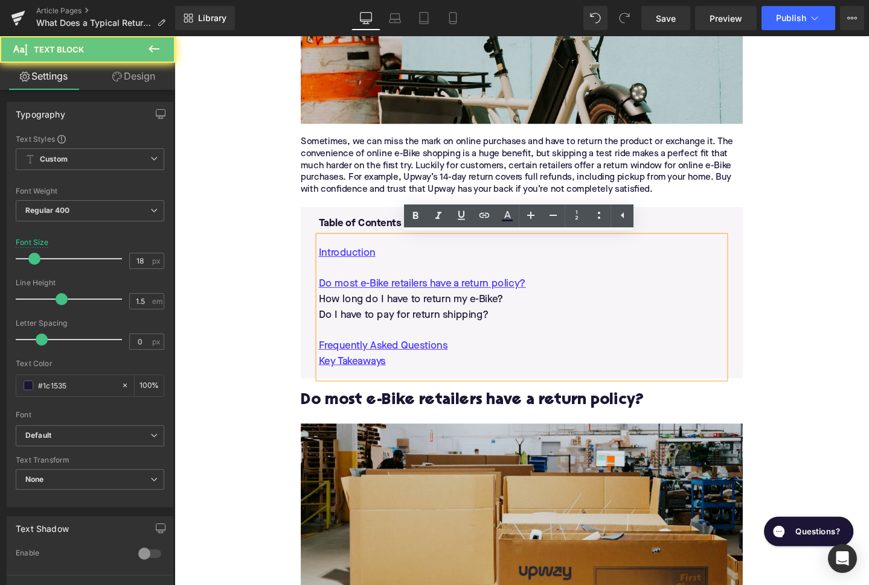
click at [397, 313] on p "How long do I have to return my e-Bike?" at bounding box center [539, 313] width 427 height 16
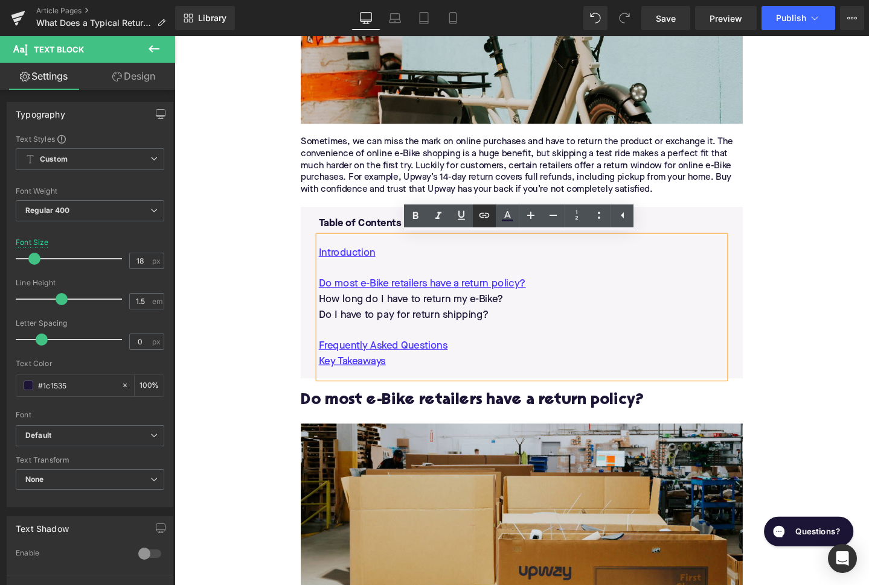
click at [486, 217] on icon at bounding box center [484, 215] width 10 height 5
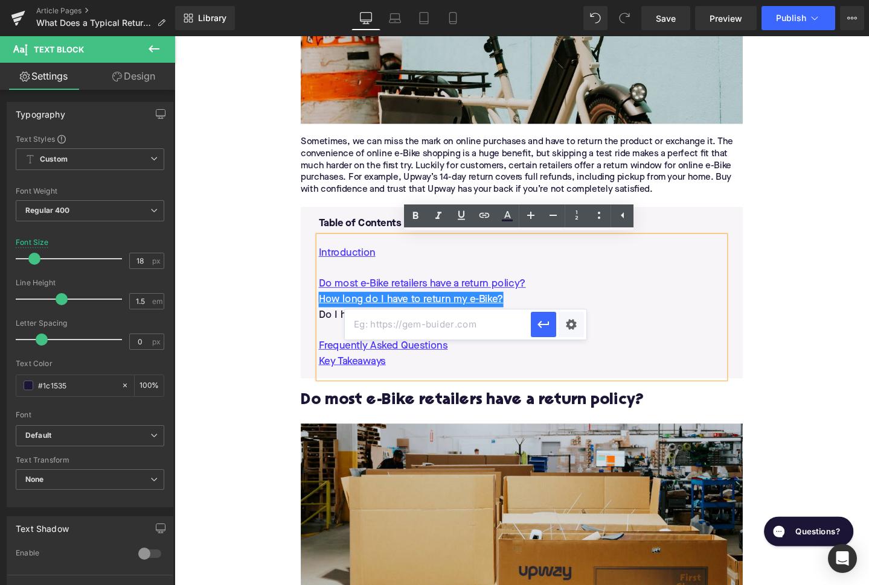
click at [427, 322] on input "text" at bounding box center [438, 325] width 186 height 30
paste input "#e-1730829349265"
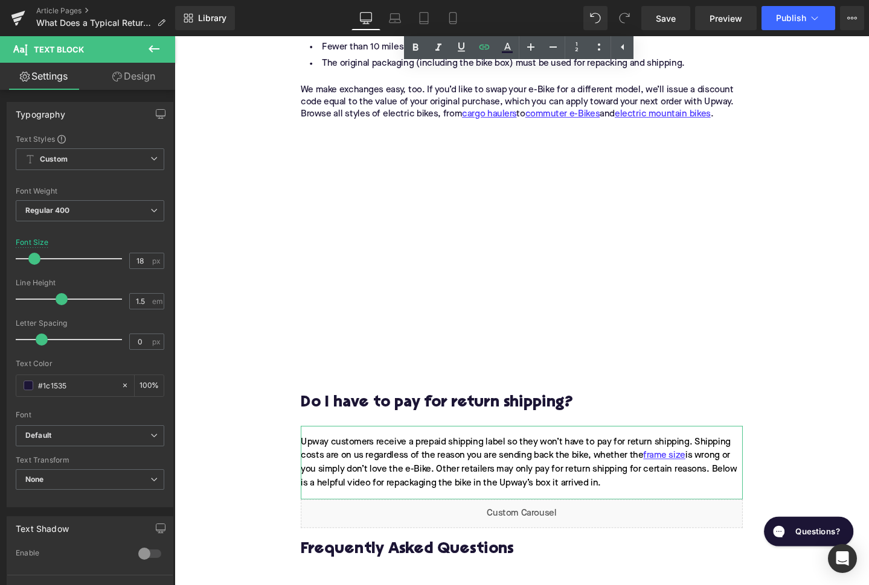
scroll to position [1822, 0]
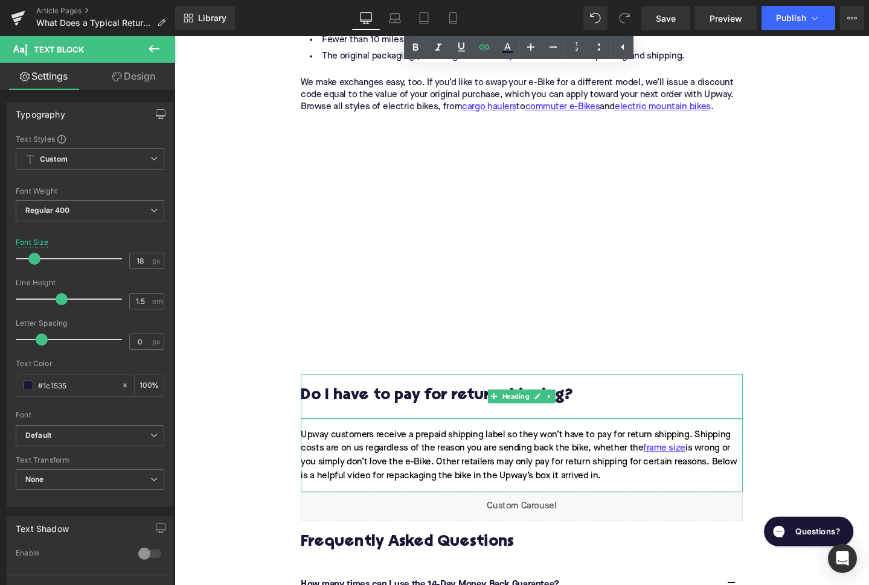
click at [407, 421] on h2 "Do I have to pay for return shipping?" at bounding box center [539, 415] width 465 height 19
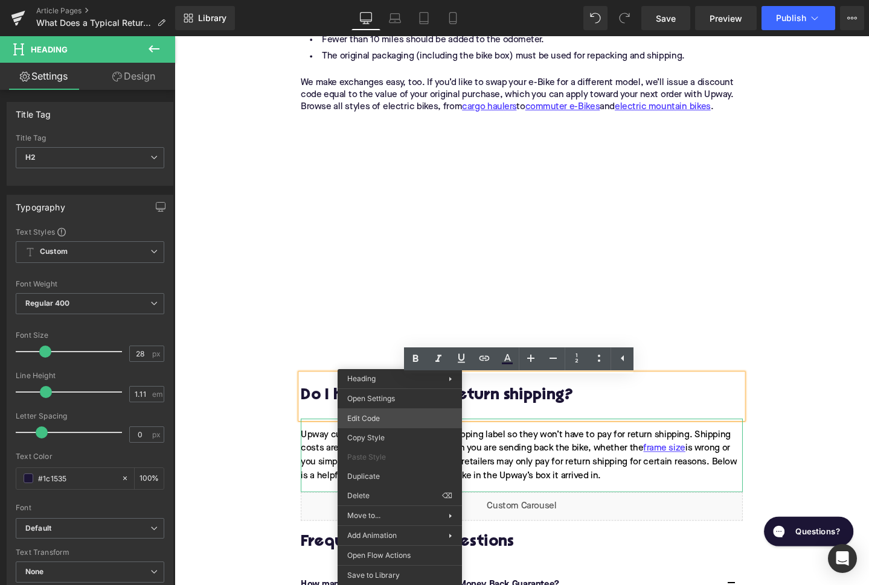
click at [395, 0] on div "Youtube You are previewing how the will restyle your page. You can not edit Ele…" at bounding box center [434, 0] width 869 height 0
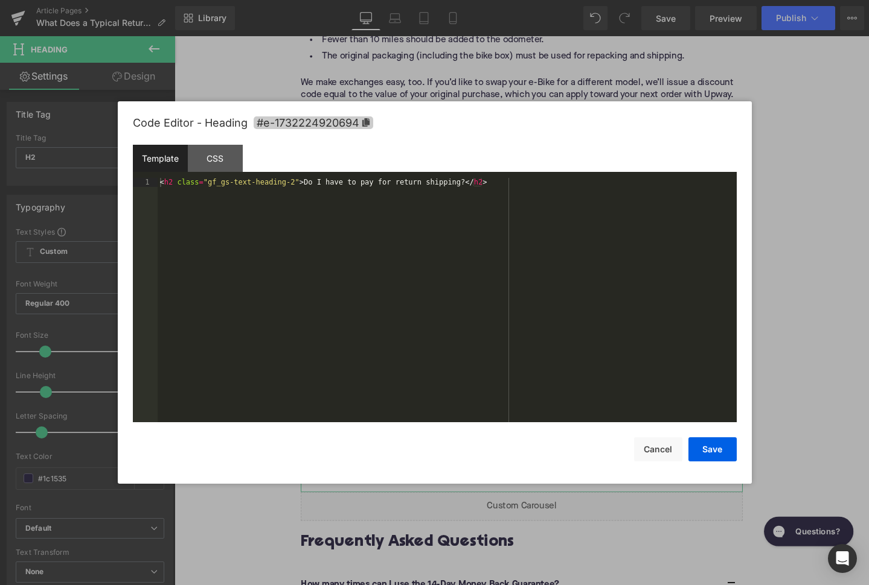
click at [313, 125] on span "#e-1732224920694" at bounding box center [314, 122] width 120 height 13
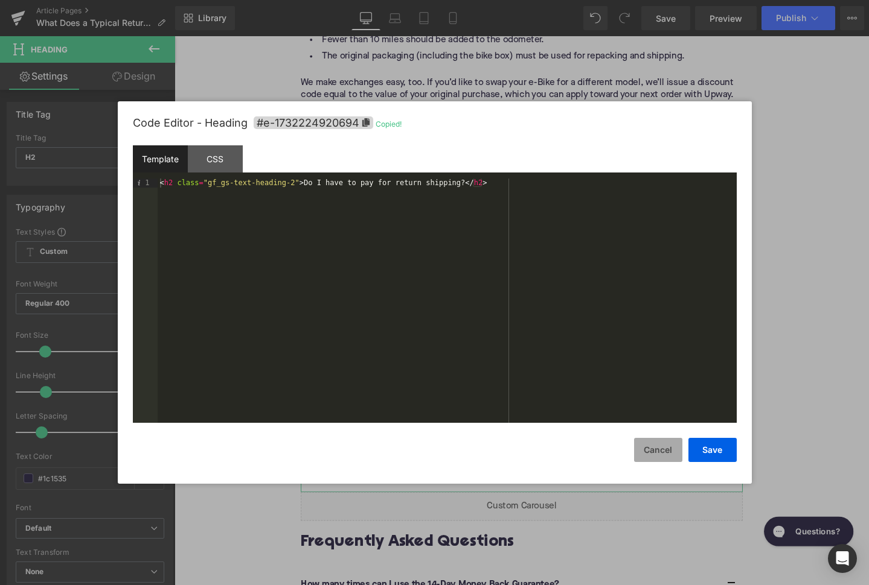
click at [655, 439] on button "Cancel" at bounding box center [658, 450] width 48 height 24
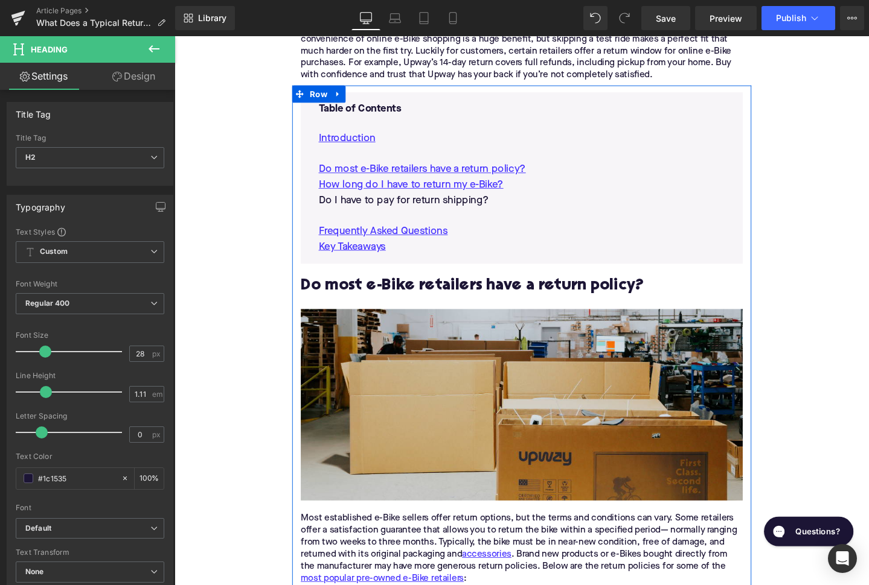
scroll to position [616, 0]
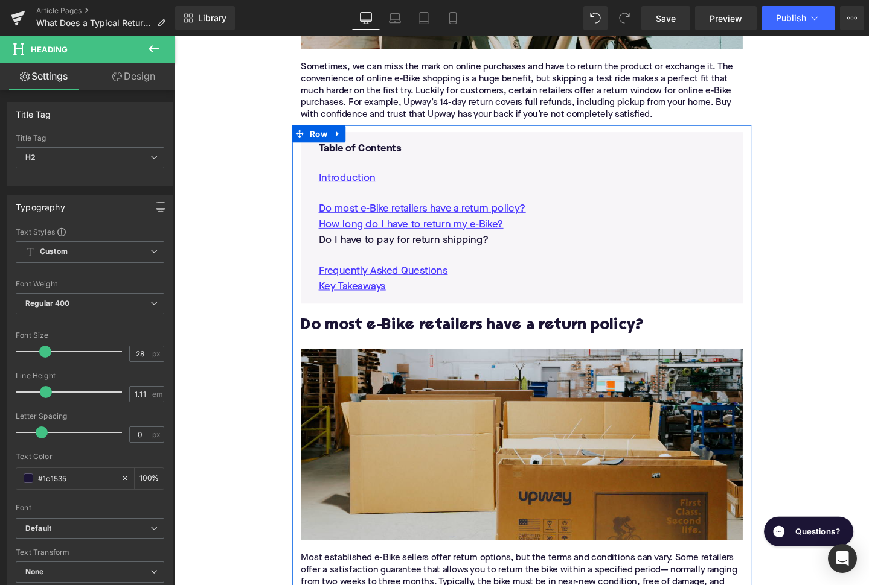
click at [417, 248] on p "Do I have to pay for return shipping?" at bounding box center [539, 251] width 427 height 16
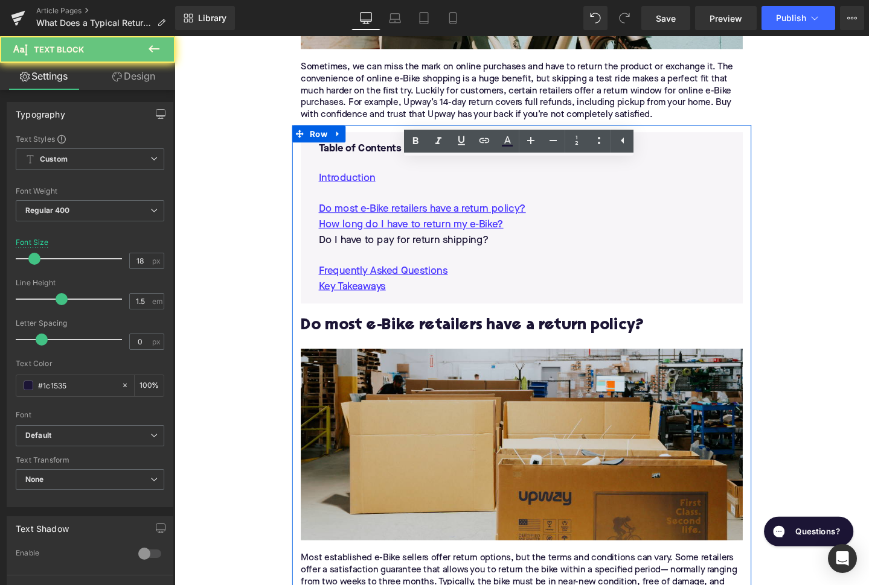
click at [417, 248] on p "Do I have to pay for return shipping?" at bounding box center [539, 251] width 427 height 16
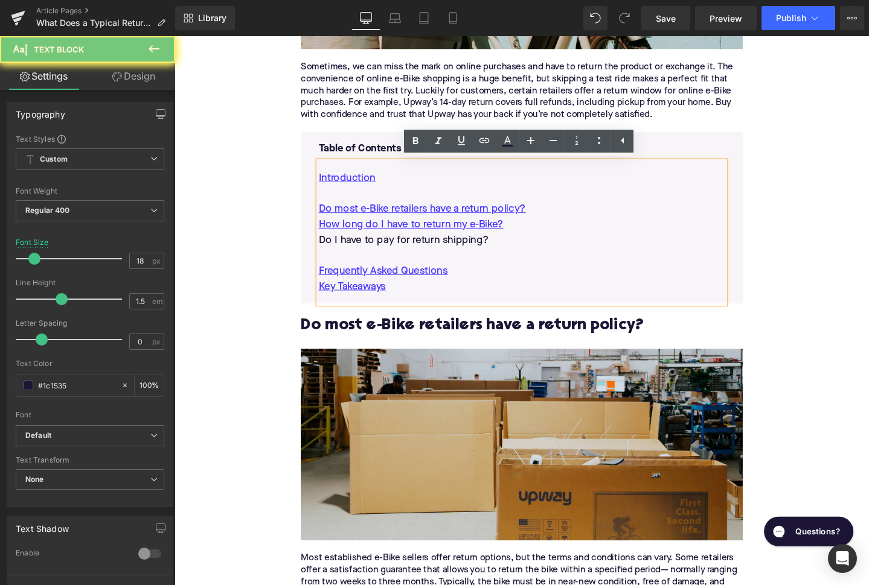
click at [417, 248] on p "Do I have to pay for return shipping?" at bounding box center [539, 251] width 427 height 16
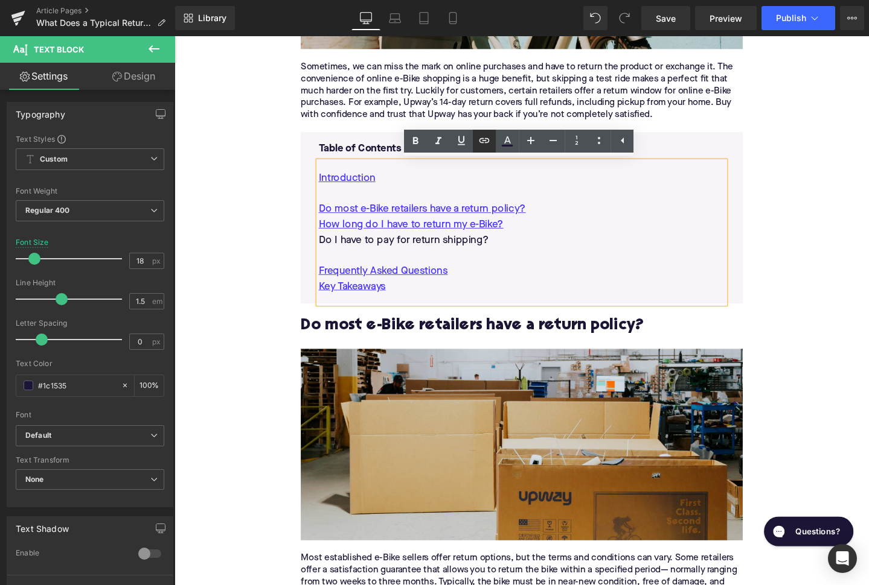
click at [486, 142] on icon at bounding box center [484, 140] width 14 height 14
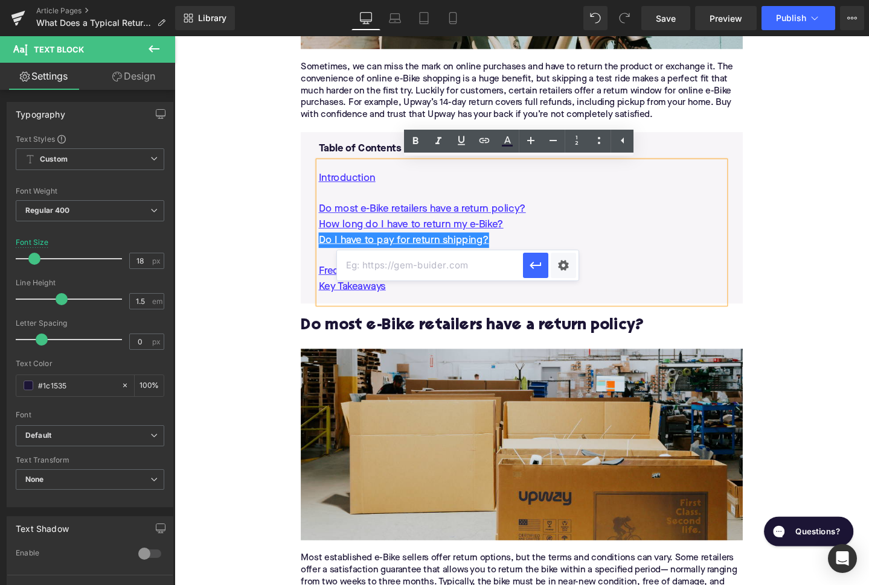
click at [438, 264] on input "text" at bounding box center [430, 265] width 186 height 30
paste input "#e-1732224920694"
type input "#e-1732224920694"
click at [535, 267] on icon "button" at bounding box center [535, 265] width 14 height 14
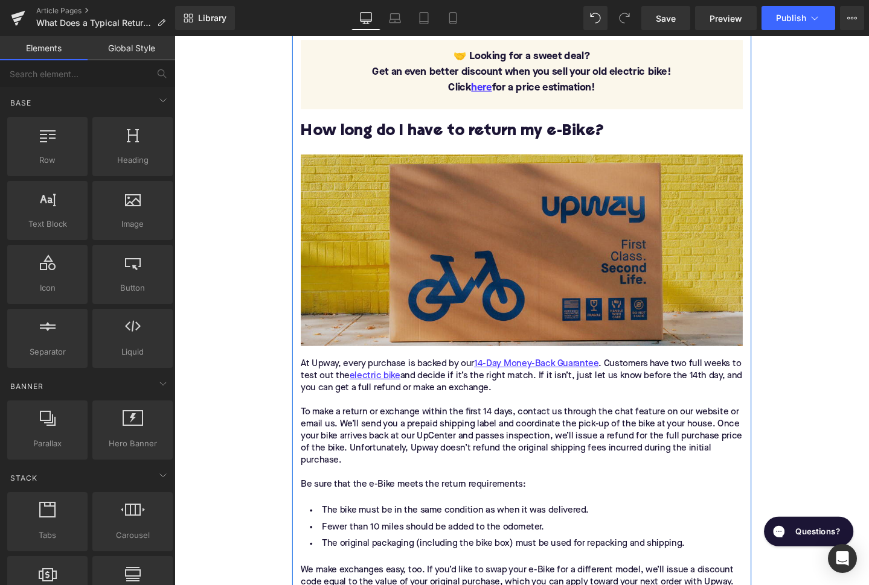
scroll to position [1284, 0]
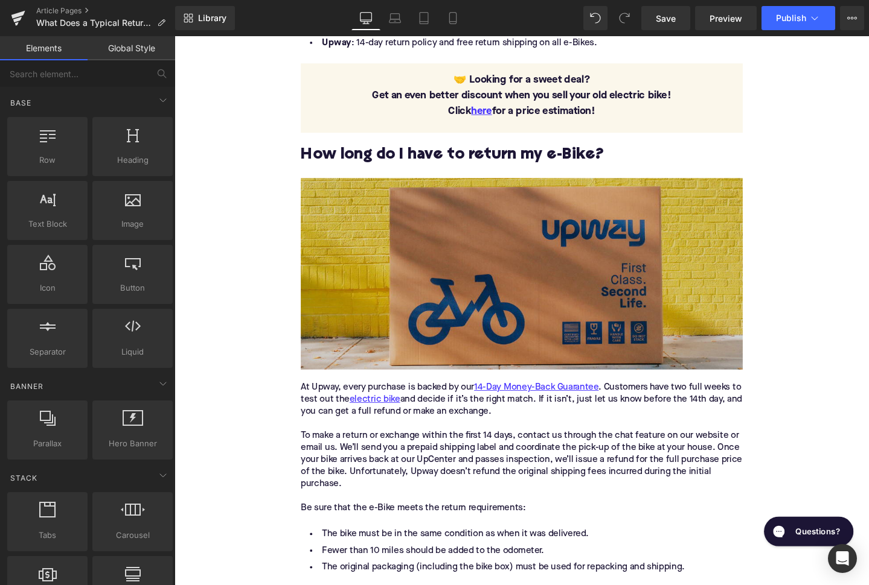
click at [245, 311] on div "Home / What Does a Typical Return Window Cover for Online E-Bike Purchases? Bre…" at bounding box center [539, 483] width 730 height 3209
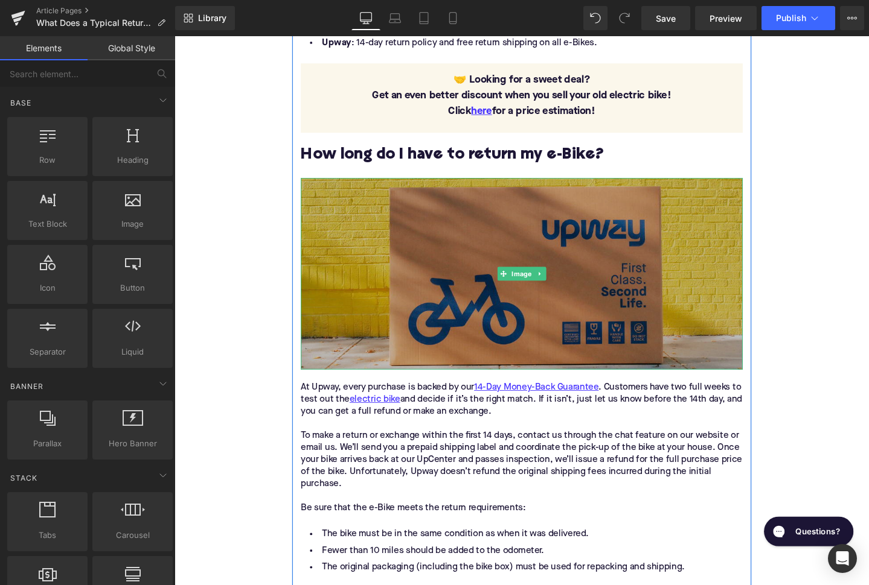
click at [399, 292] on img at bounding box center [539, 287] width 465 height 202
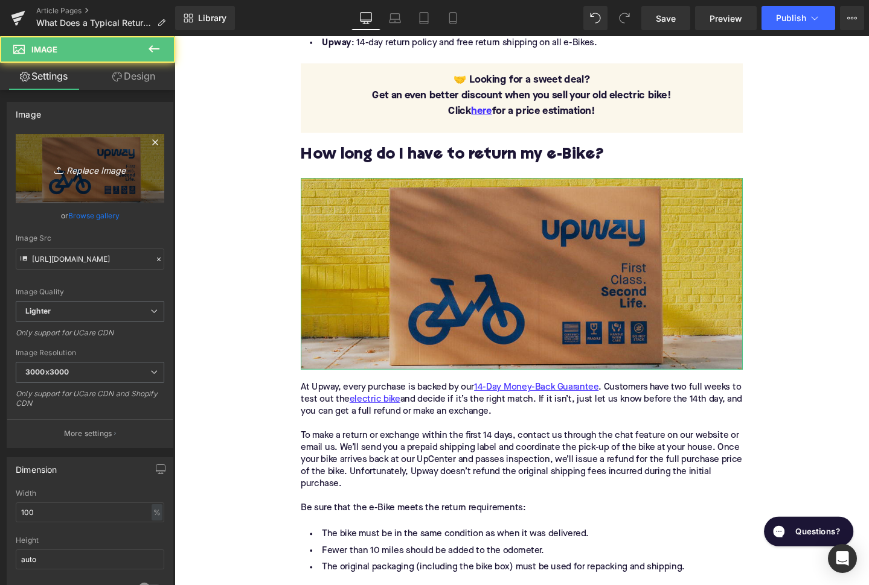
click at [107, 161] on link "Replace Image" at bounding box center [90, 168] width 148 height 69
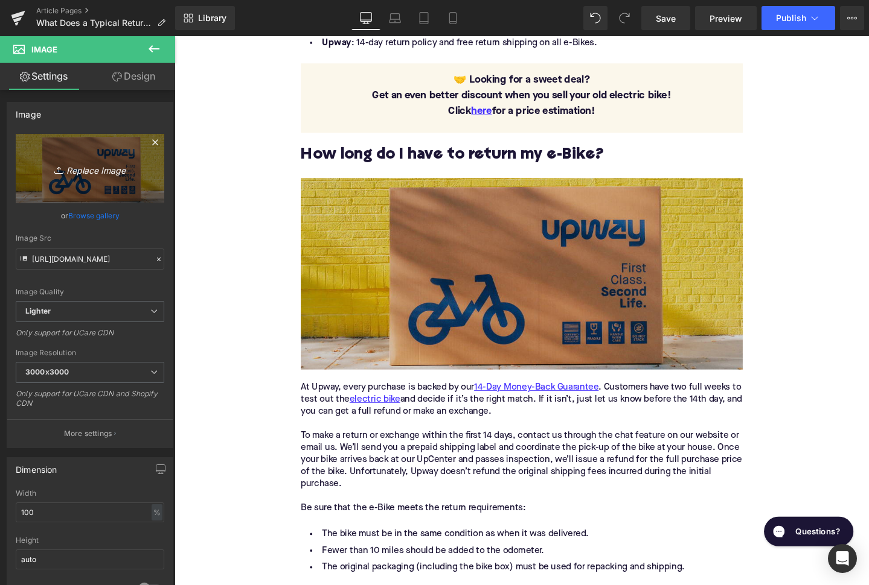
type input "C:\fakepath\Remy's Copy Pt. 2(26).png"
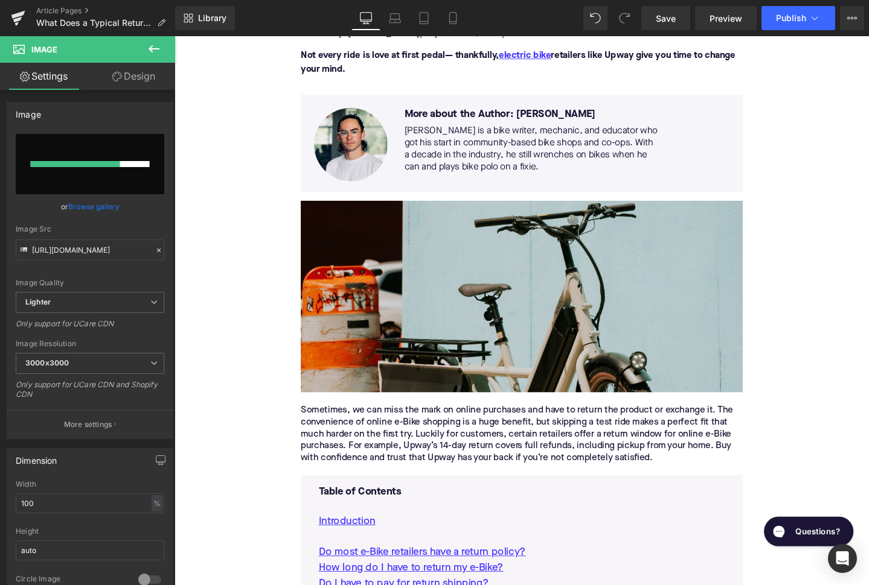
scroll to position [272, 0]
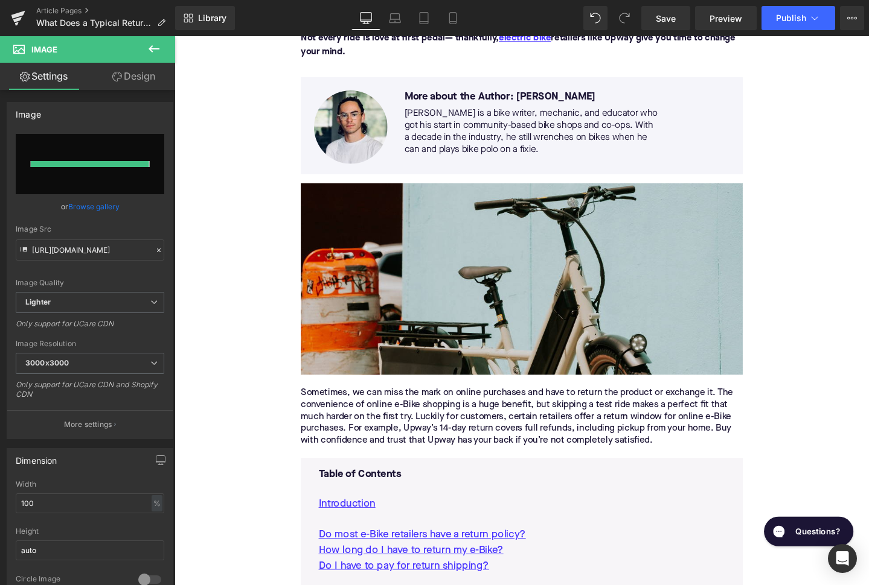
type input "https://ucarecdn.com/e71a46ae-511d-4998-84d2-498bc790dfef/-/format/auto/-/previ…"
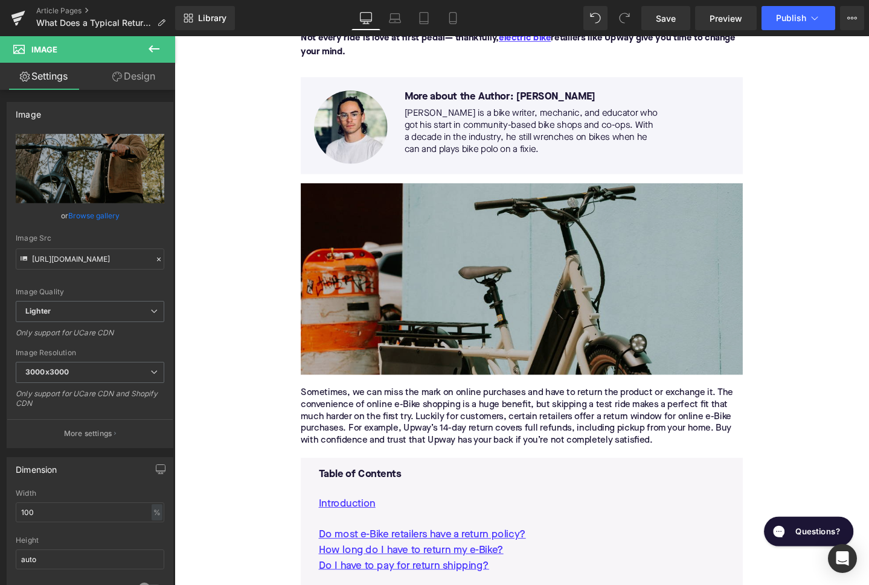
click at [525, 254] on img at bounding box center [539, 292] width 465 height 202
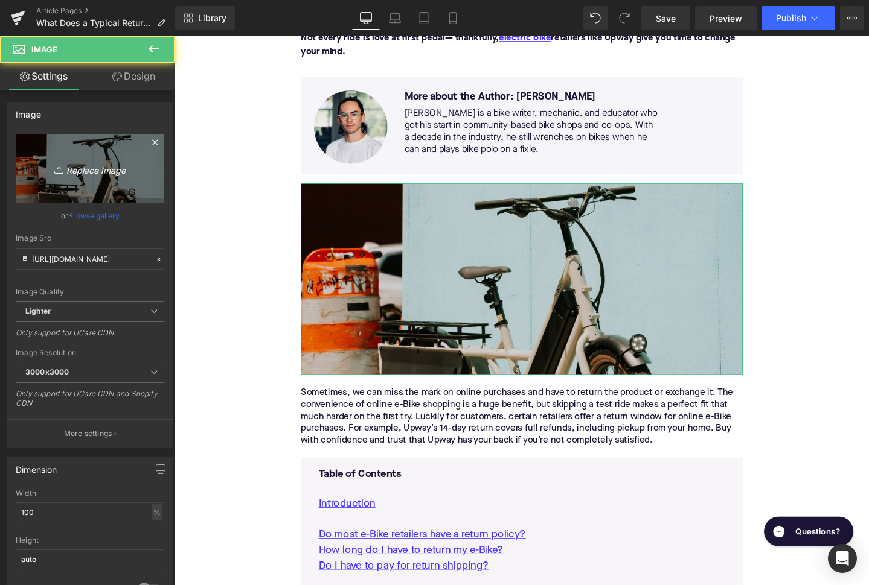
click at [136, 162] on icon "Replace Image" at bounding box center [90, 168] width 97 height 15
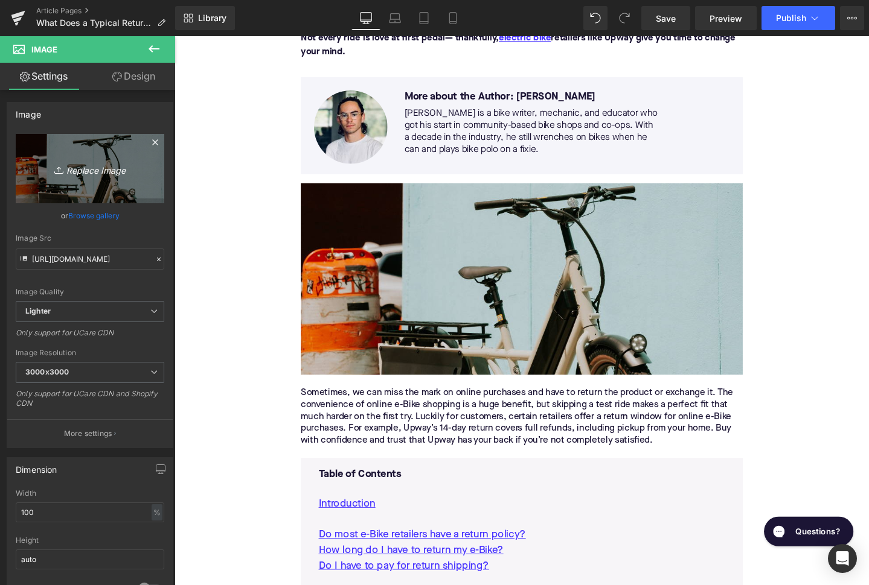
type input "C:\fakepath\Remy's Copy Pt. 2(27).png"
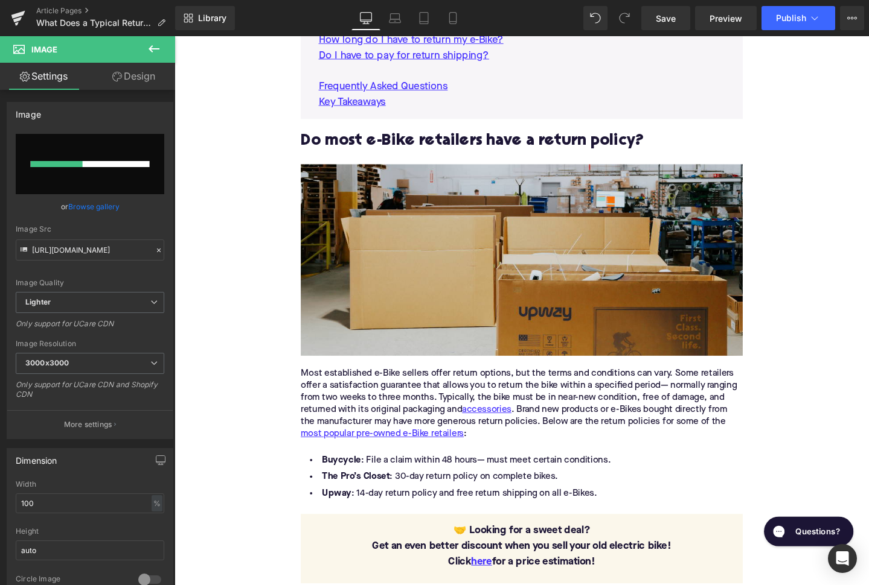
scroll to position [820, 0]
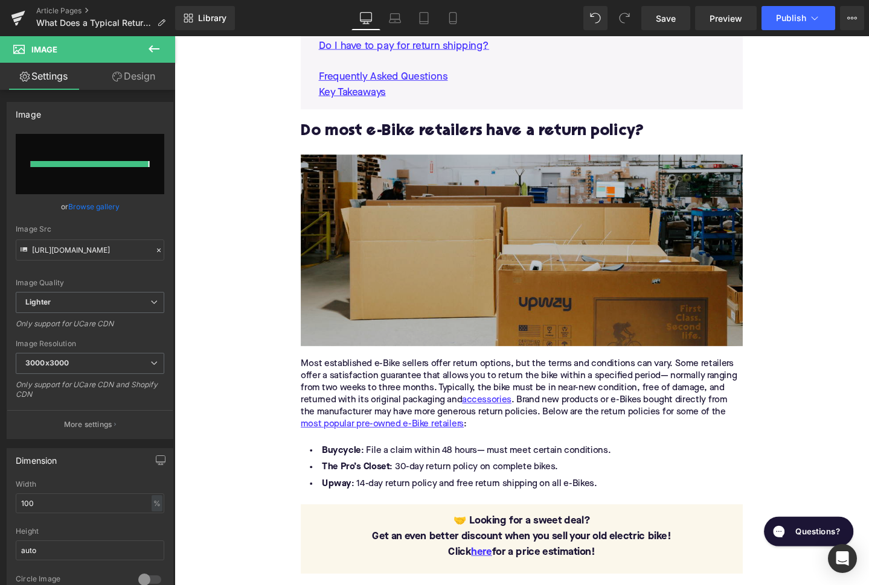
type input "https://ucarecdn.com/d86d7ae5-75e4-4b50-97e9-026b87070aaa/-/format/auto/-/previ…"
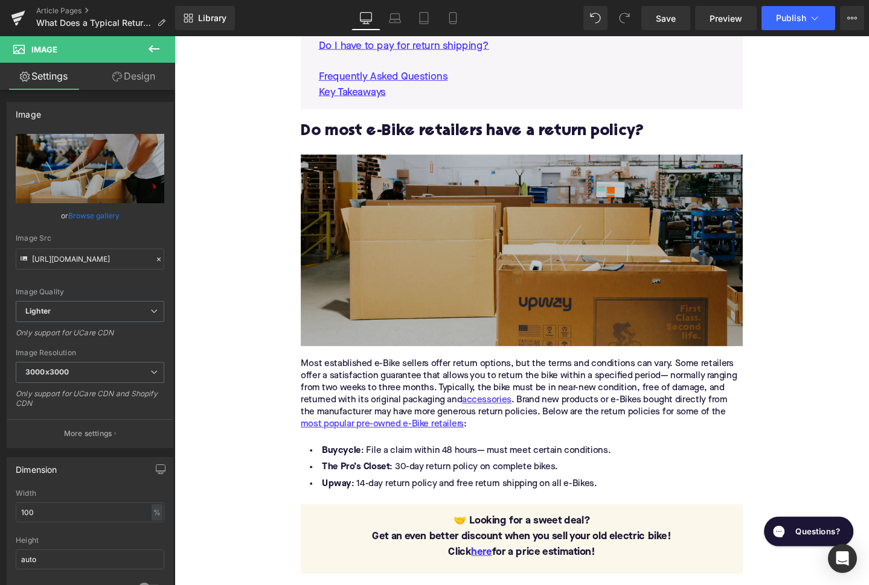
click at [439, 215] on img at bounding box center [539, 262] width 465 height 202
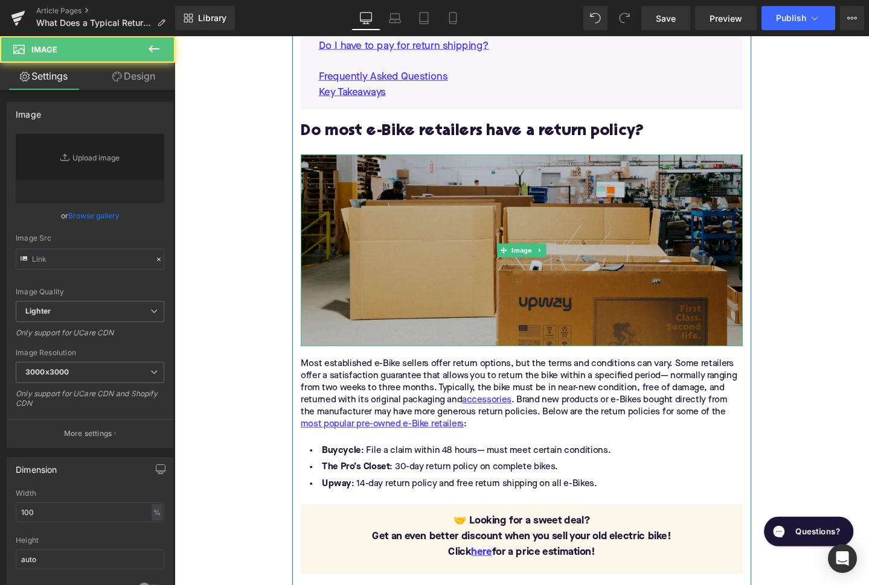
type input "https://ucarecdn.com/49888126-1594-4a7d-a863-7a3e22cc33f6/-/format/auto/-/previ…"
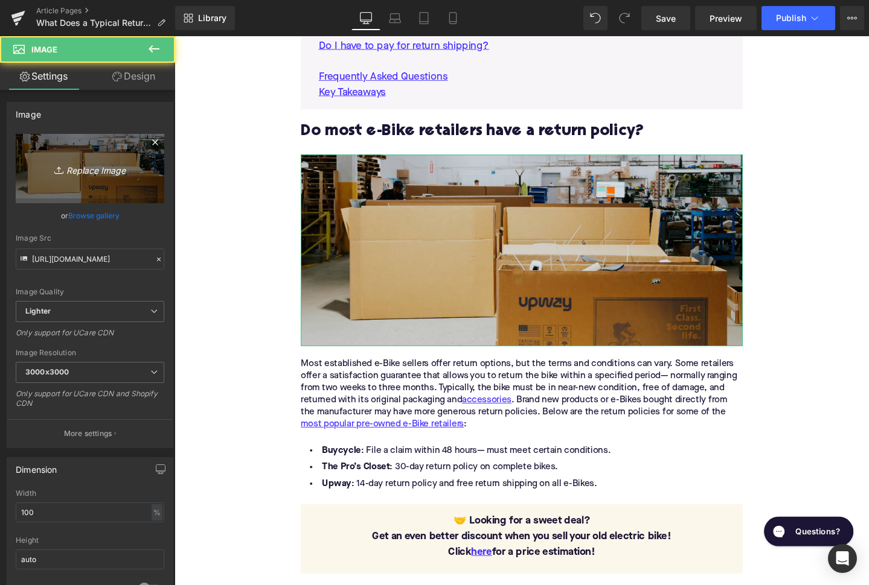
click at [138, 158] on link "Replace Image" at bounding box center [90, 168] width 148 height 69
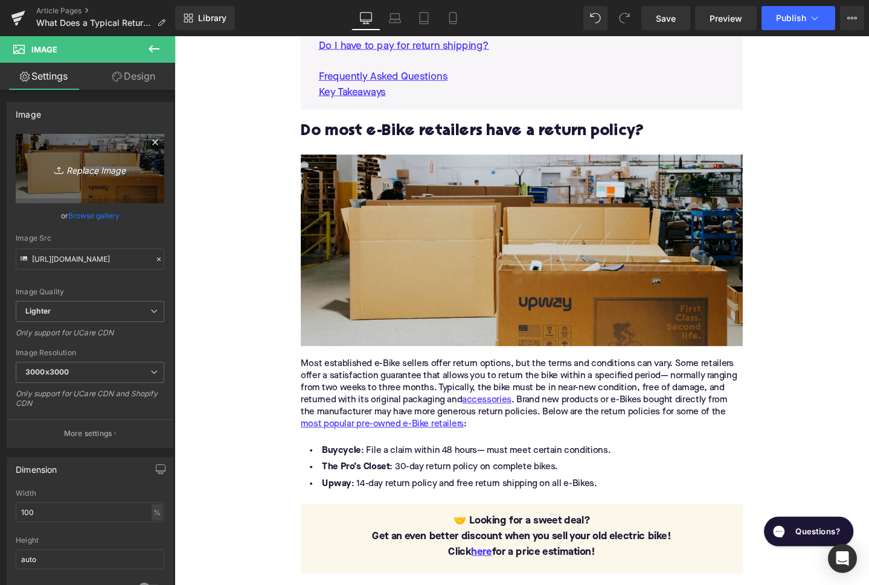
type input "C:\fakepath\Remy's Copy Pt. 2(25).png"
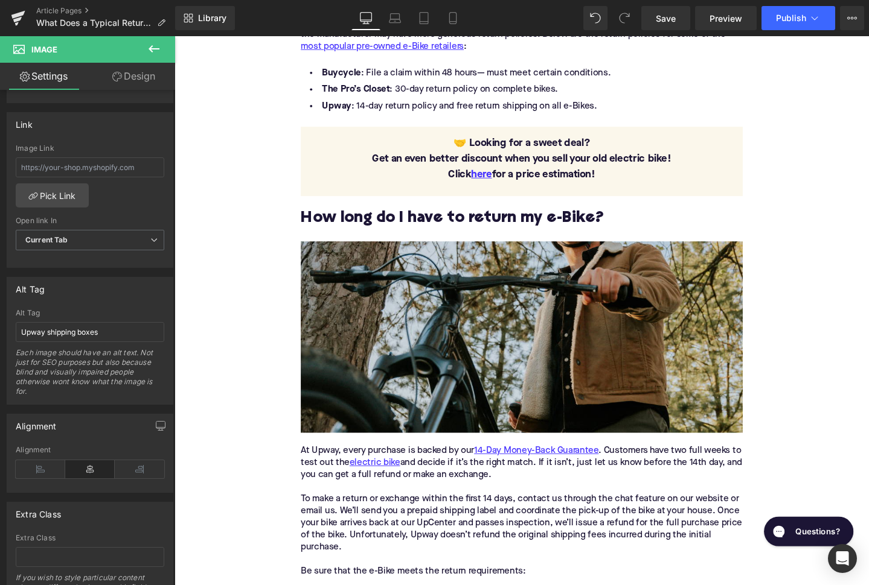
scroll to position [504, 0]
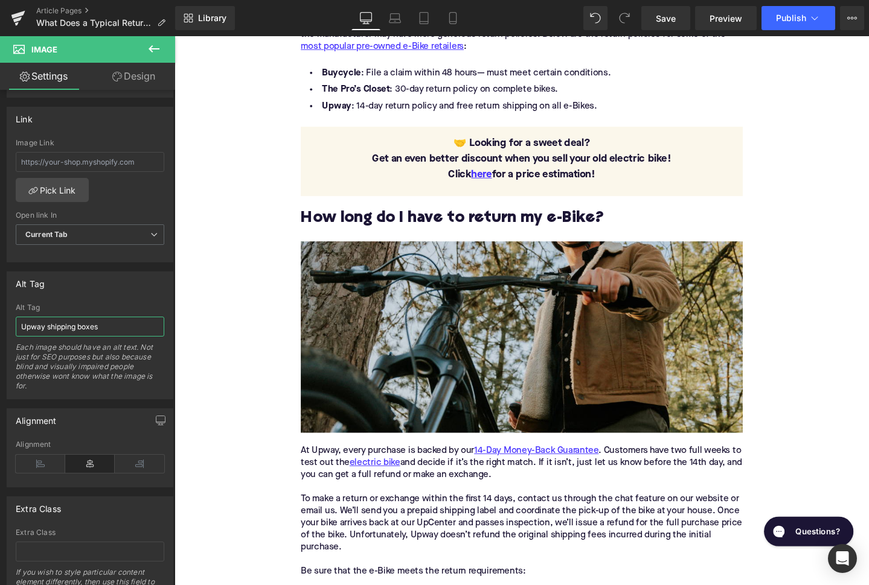
click at [81, 331] on input "Upway shipping boxes" at bounding box center [90, 327] width 148 height 20
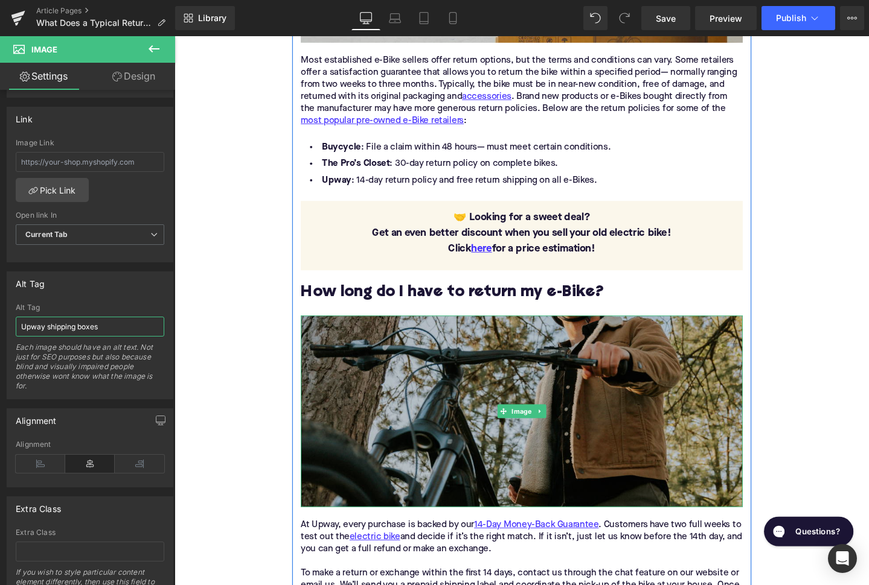
type input "https://ucarecdn.com/7c1ca6d0-c694-4ed0-9ca6-35e46886a0b4/-/format/auto/-/previ…"
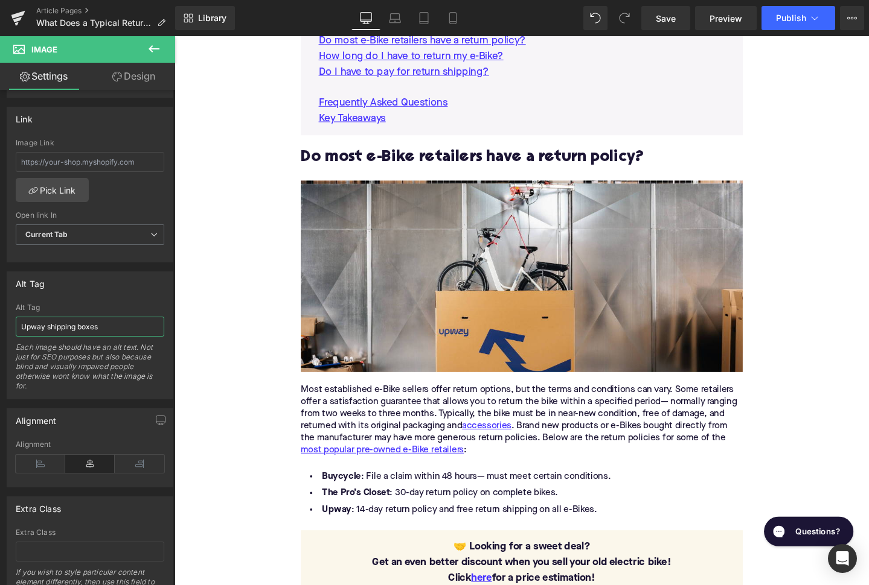
scroll to position [745, 0]
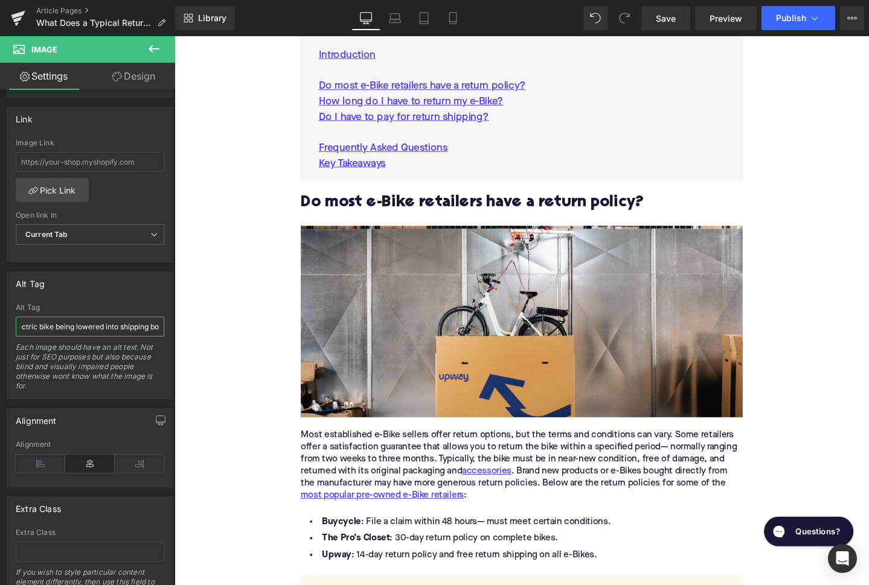
type input "Electric bike being lowered into shipping box"
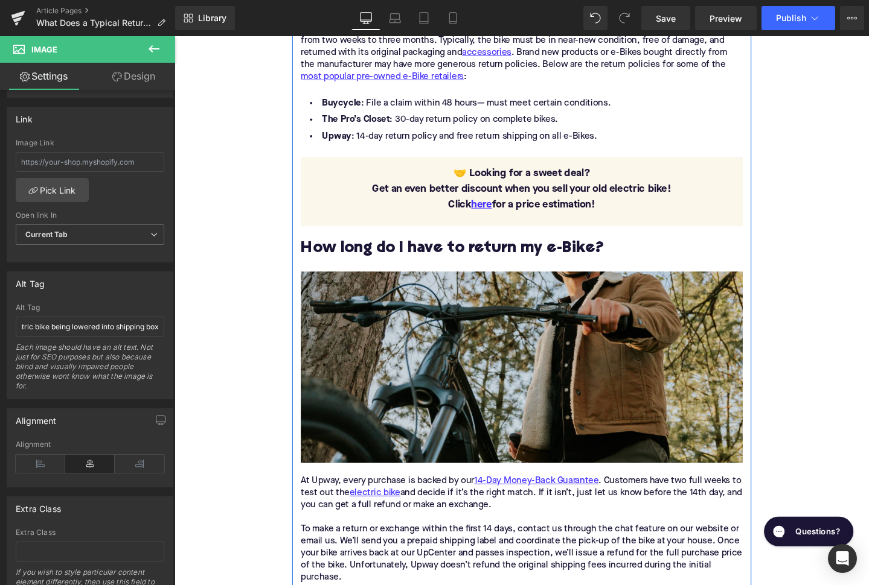
click at [417, 368] on img at bounding box center [539, 385] width 465 height 202
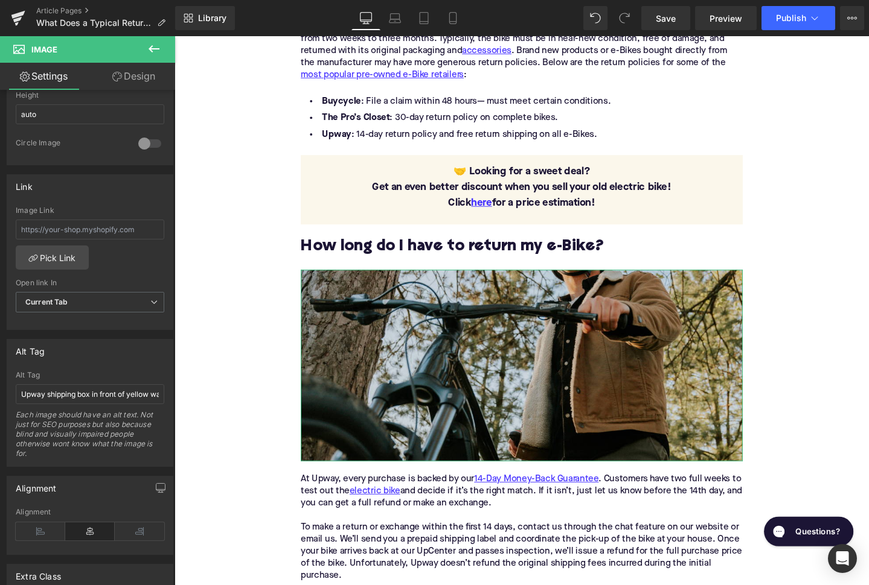
scroll to position [448, 0]
click at [63, 391] on input "Upway shipping box in front of yellow wall" at bounding box center [90, 392] width 148 height 20
type input "Rider with Trek Allant+ electric bike"
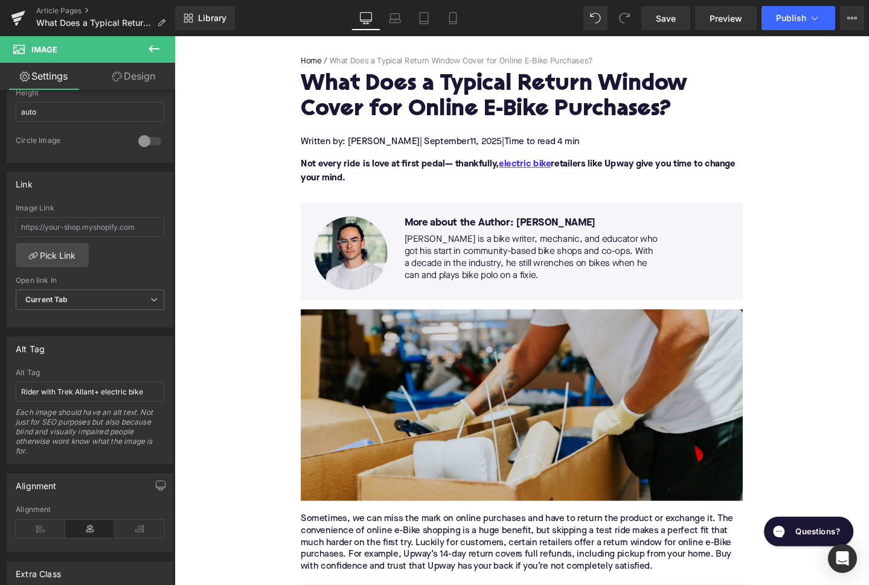
click at [433, 329] on div "Home / What Does a Typical Return Window Cover for Online E-Bike Purchases? Bre…" at bounding box center [539, 328] width 483 height 545
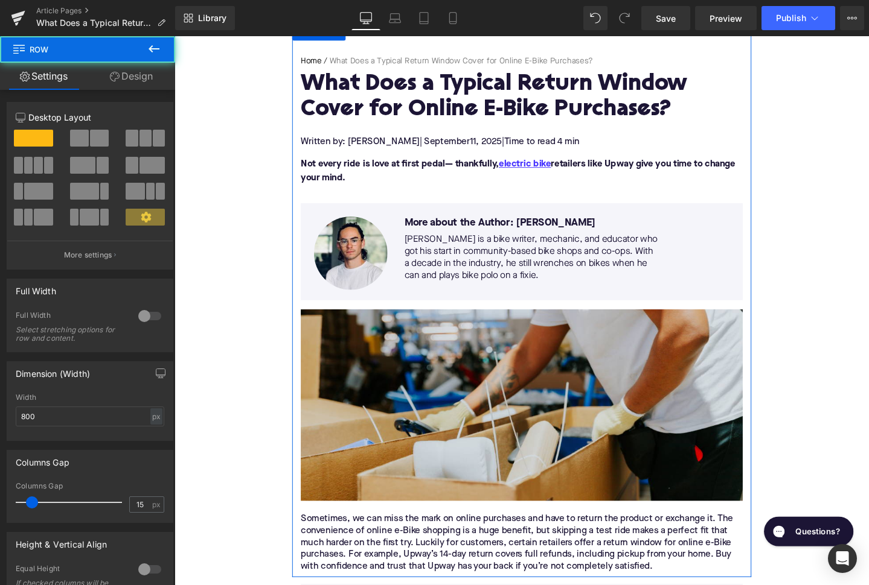
scroll to position [132, 0]
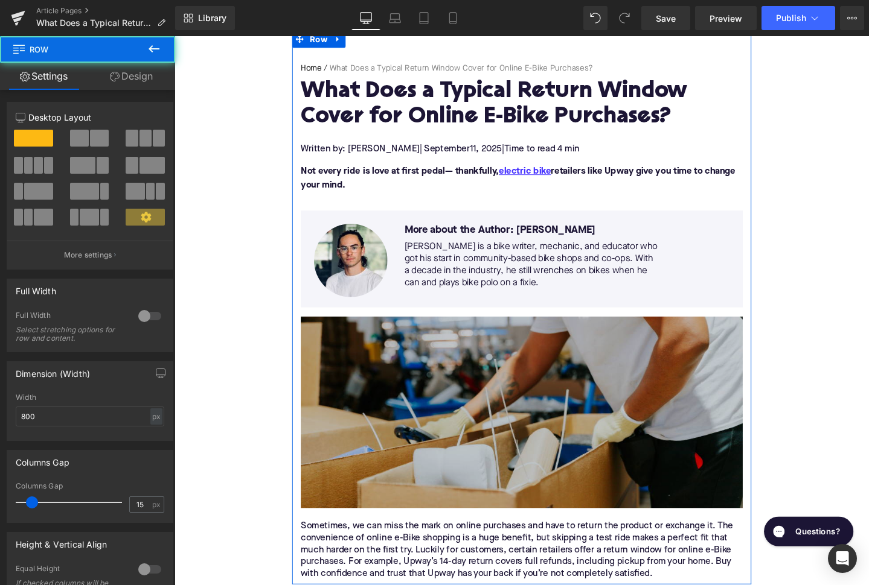
click at [432, 356] on img at bounding box center [539, 432] width 465 height 202
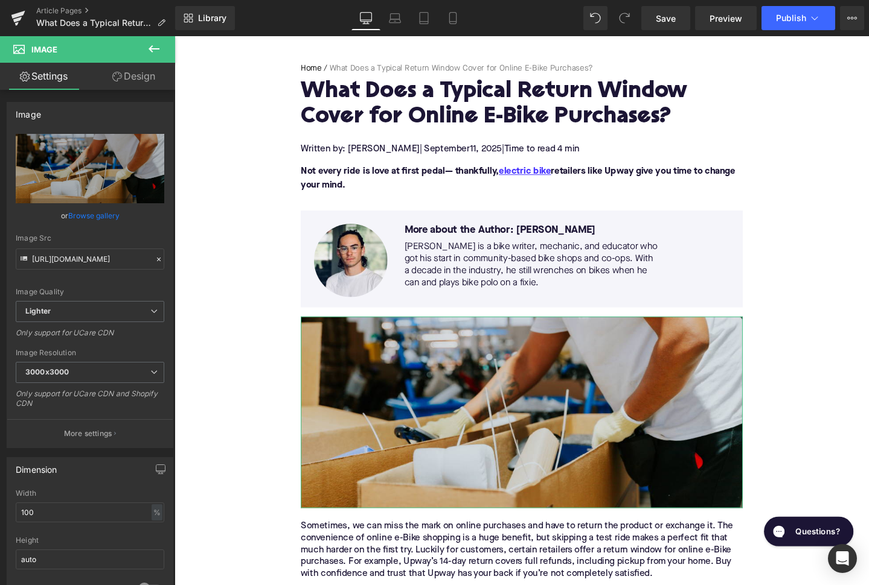
scroll to position [463, 0]
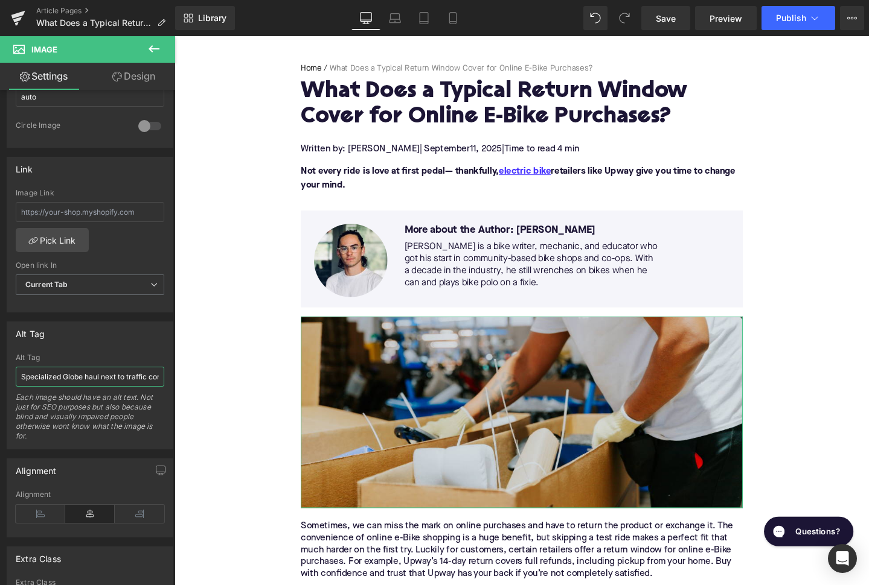
click at [84, 376] on input "Specialized Globe haul next to traffic cone" at bounding box center [90, 377] width 148 height 20
type input "Upway mechanic handling shipping box and packaging"
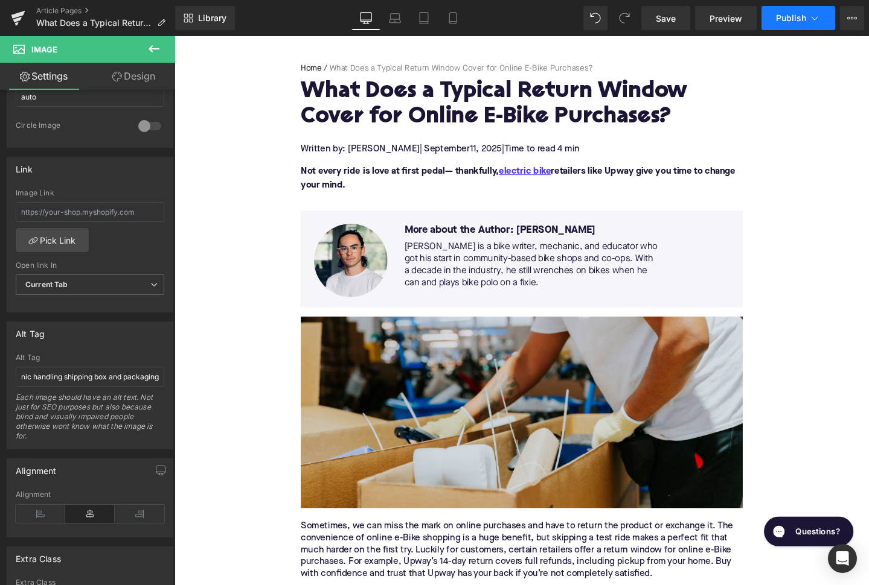
click at [800, 18] on span "Publish" at bounding box center [791, 18] width 30 height 10
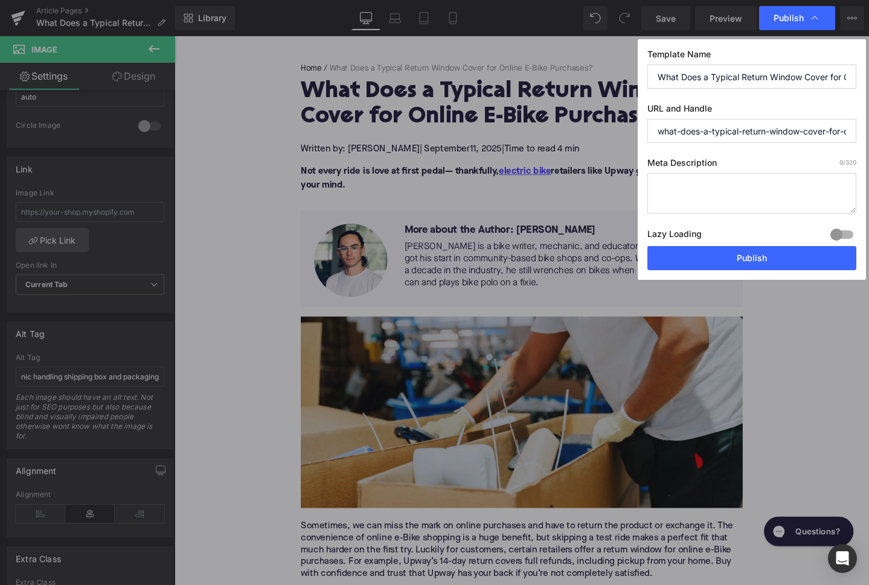
click at [692, 197] on textarea at bounding box center [751, 193] width 209 height 40
paste textarea "Discover how online e-Bike return windows work and why Upway’s 14-day money-bac…"
type textarea "Discover how online e-Bike return windows work and why Upway’s 14-day money-bac…"
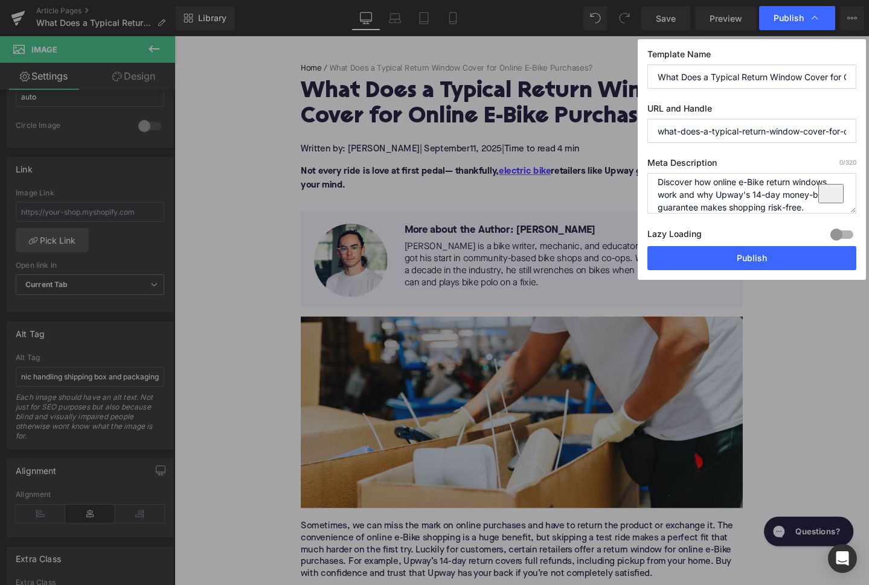
scroll to position [5, 0]
click at [718, 265] on button "Publish" at bounding box center [751, 258] width 209 height 24
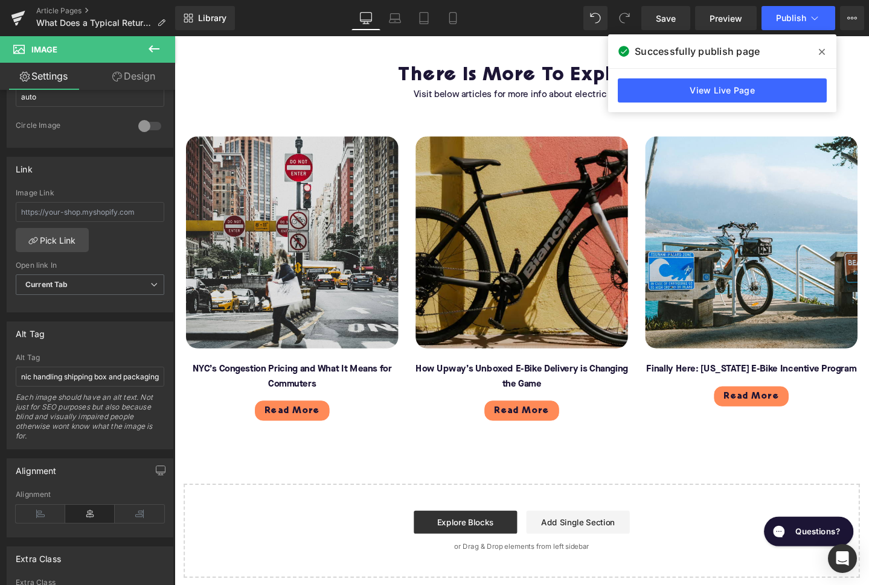
scroll to position [2761, 0]
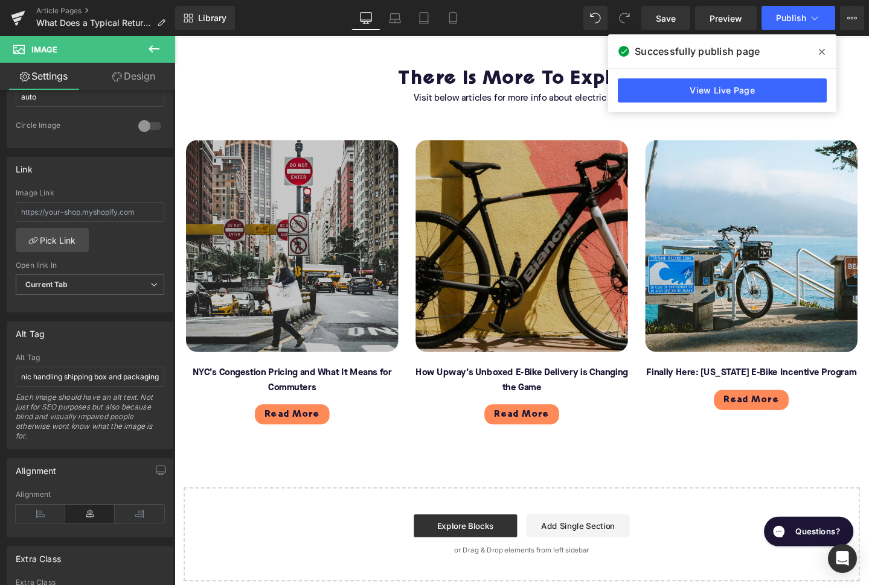
click at [314, 305] on img at bounding box center [298, 256] width 223 height 223
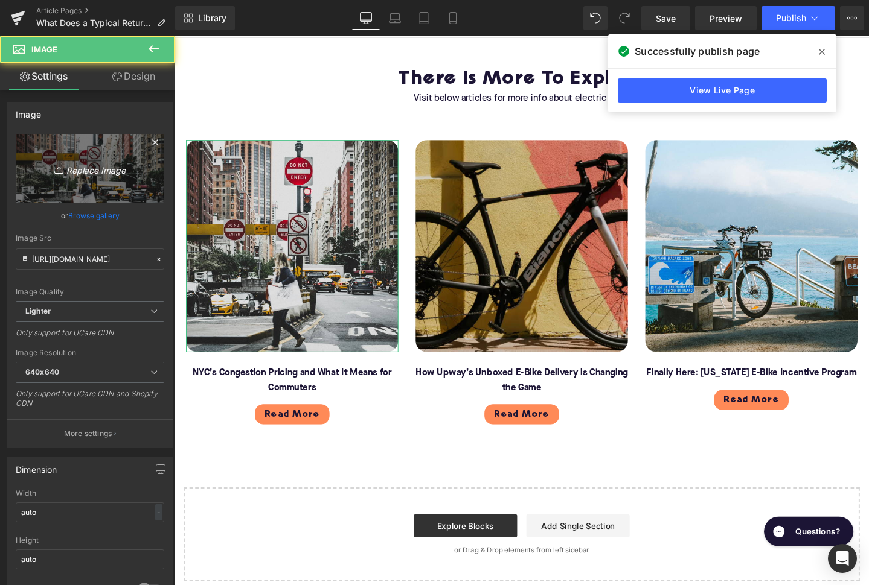
click at [85, 184] on link "Replace Image" at bounding box center [90, 168] width 148 height 69
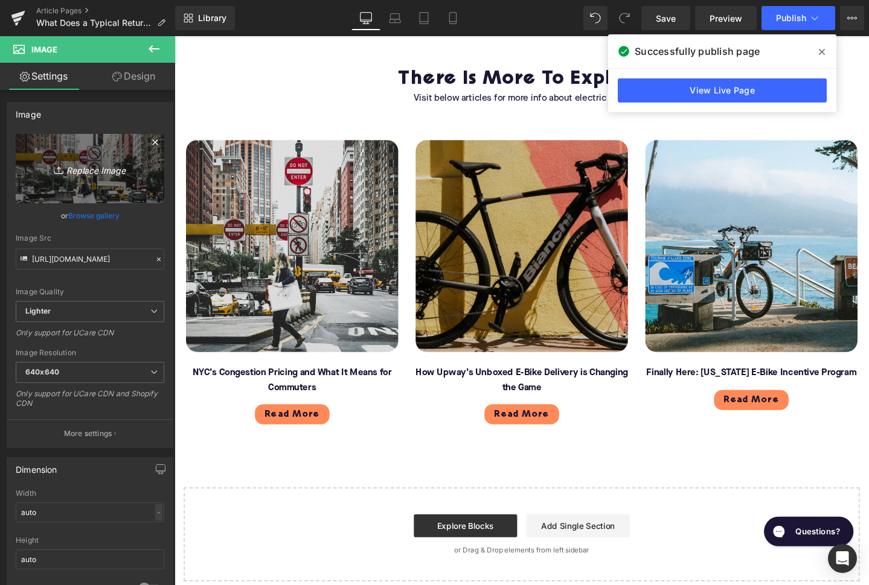
type input "C:\fakepath\Blog - More to explore(120).png"
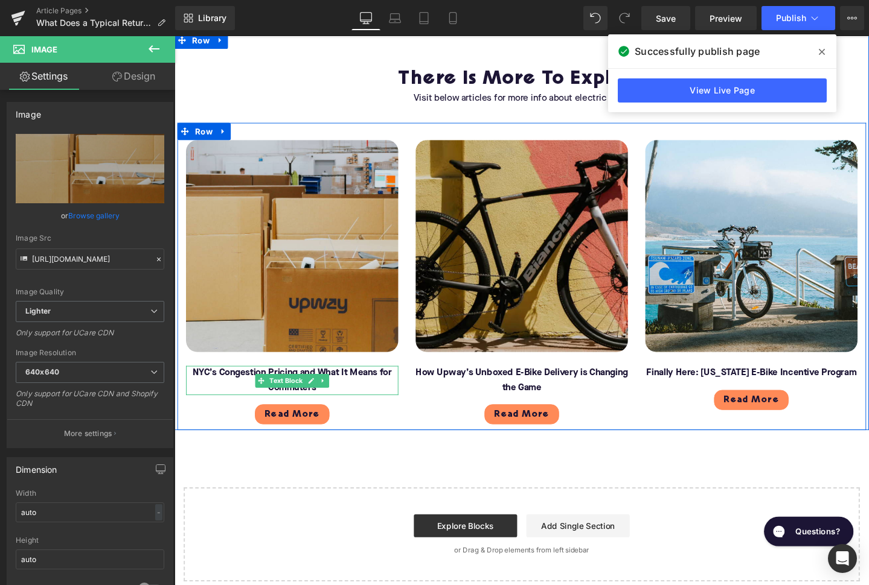
type input "https://ucarecdn.com/09e4eee3-7272-4ff3-b406-7ccc29989a8d/-/format/auto/-/previ…"
click at [246, 386] on font "NYC’s Congestion Pricing and What It Means for Commuters" at bounding box center [297, 398] width 209 height 25
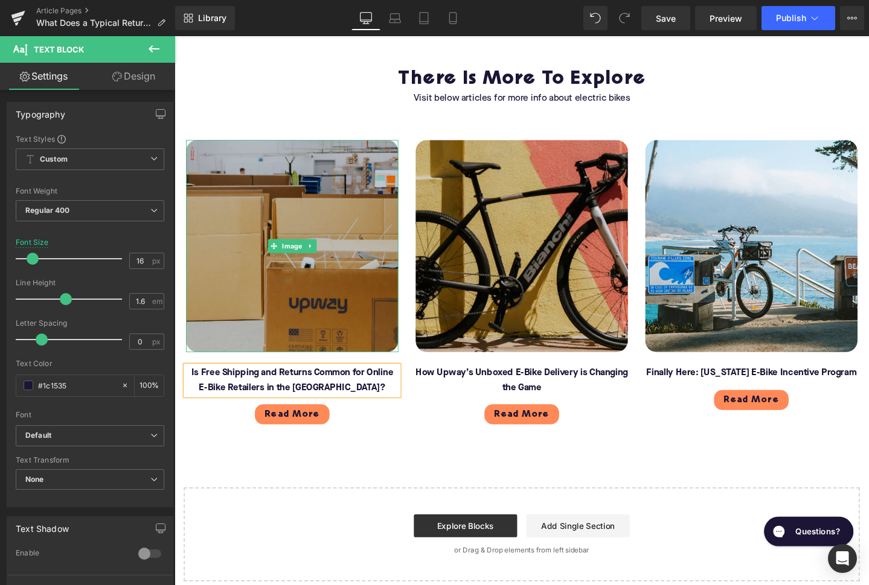
click at [246, 302] on img at bounding box center [298, 256] width 223 height 223
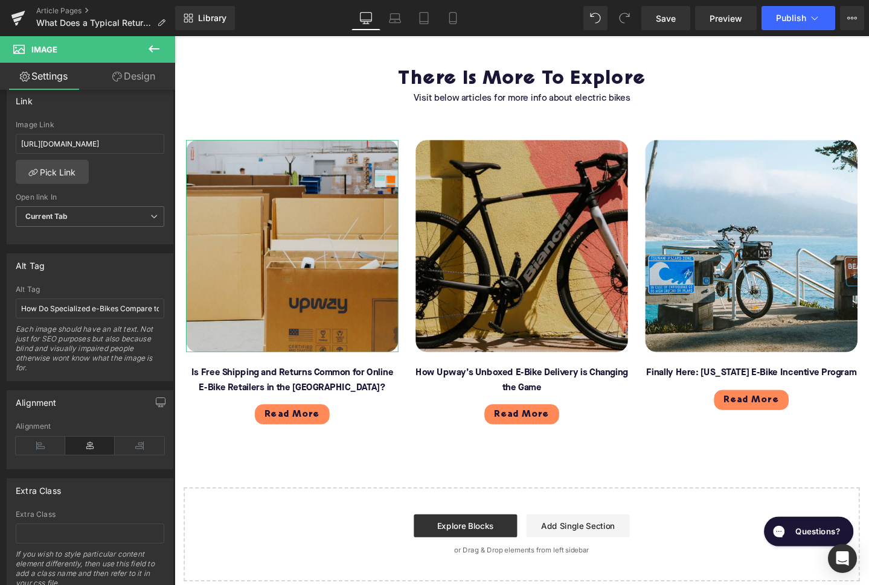
scroll to position [535, 0]
click at [59, 307] on input "How Do Specialized e-Bikes Compare to Cannondale?" at bounding box center [90, 305] width 148 height 20
type input "Upway shipping boxed"
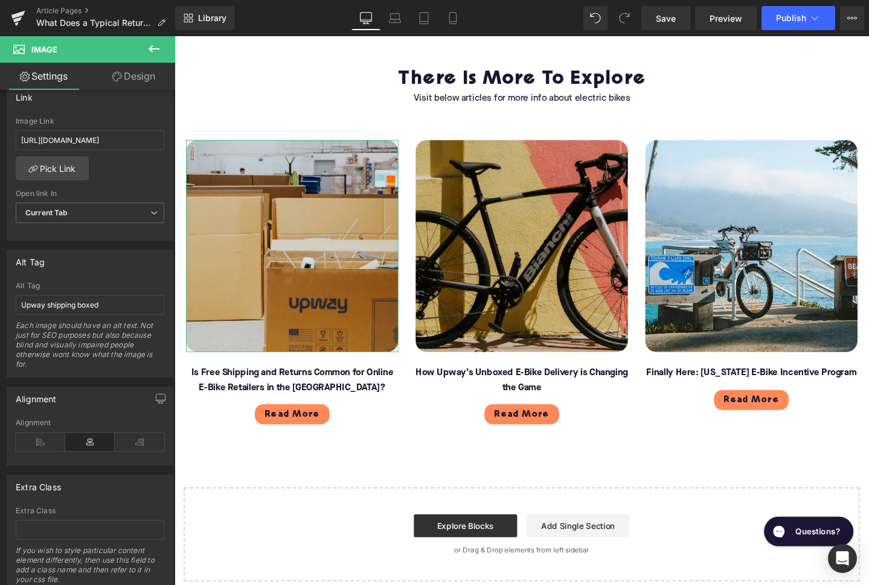
click at [91, 129] on div "Image Link https://upway.co/blogs/news/newyork-congestion-pricing" at bounding box center [90, 136] width 148 height 39
click at [94, 136] on input "https://upway.co/blogs/news/newyork-congestion-pricing" at bounding box center [90, 140] width 148 height 20
paste input "is-free-shipping-and-returns-common-for-online-e-bike-retailers-in-the-us"
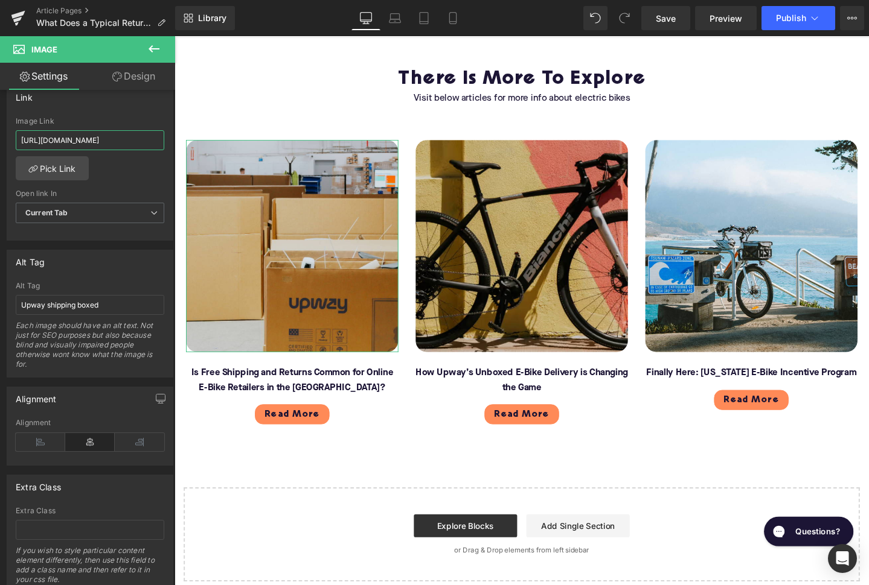
type input "https://upway.co/blogs/news/is-free-shipping-and-returns-common-for-online-e-bi…"
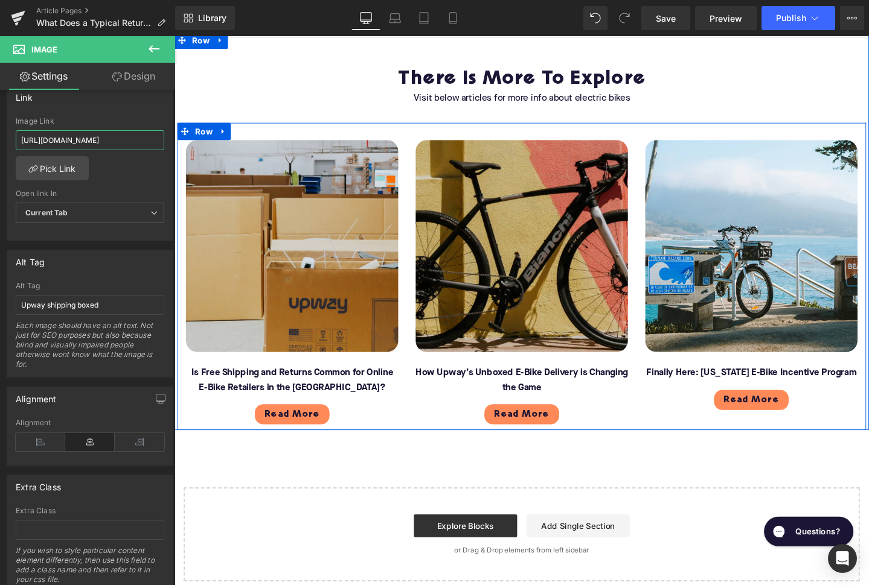
click at [293, 427] on span "Button" at bounding box center [298, 434] width 28 height 14
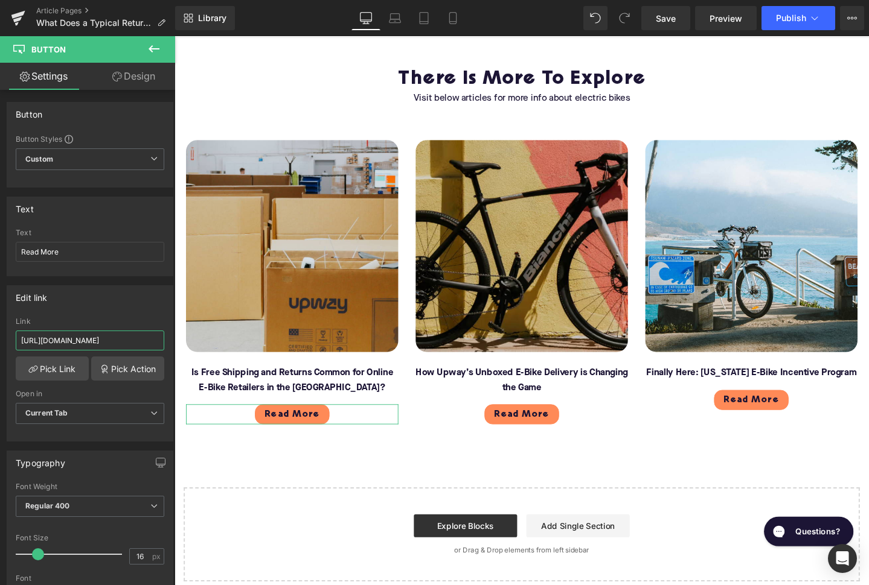
click at [88, 345] on input "https://upway.co/blogs/news/newyork-congestion-pricing" at bounding box center [90, 341] width 148 height 20
paste input "is-free-shipping-and-returns-common-for-online-e-bike-retailers-in-the-us"
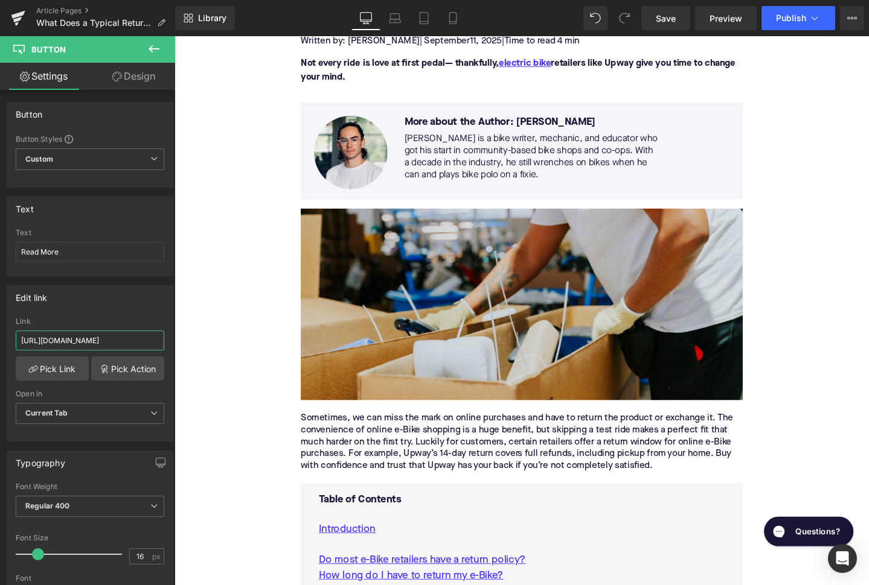
scroll to position [77, 0]
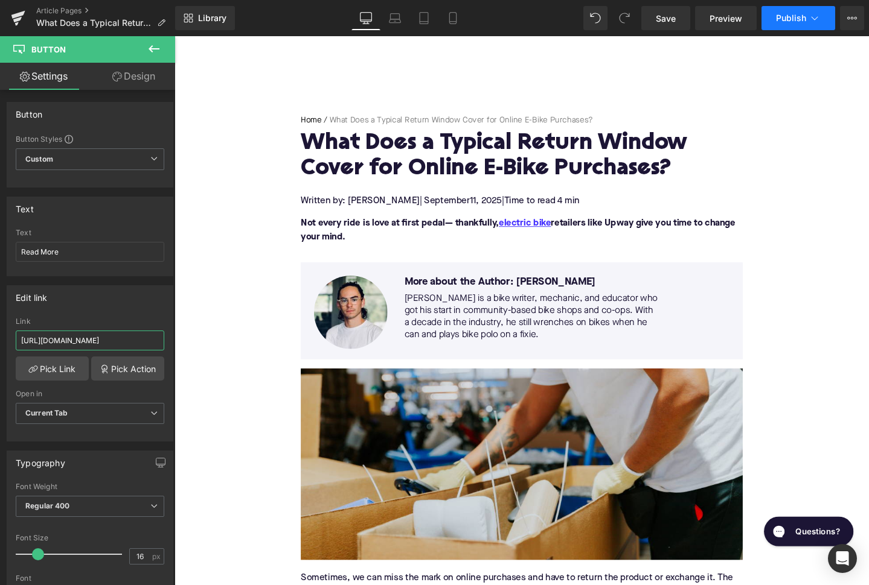
type input "https://upway.co/blogs/news/is-free-shipping-and-returns-common-for-online-e-bi…"
click at [803, 22] on span "Publish" at bounding box center [791, 18] width 30 height 10
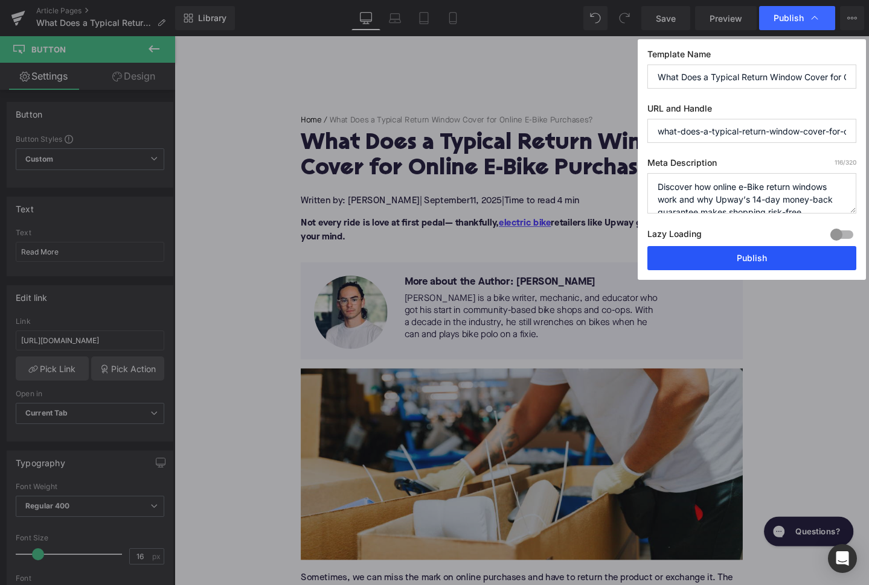
drag, startPoint x: 729, startPoint y: 259, endPoint x: 583, endPoint y: 234, distance: 147.7
click at [729, 259] on button "Publish" at bounding box center [751, 258] width 209 height 24
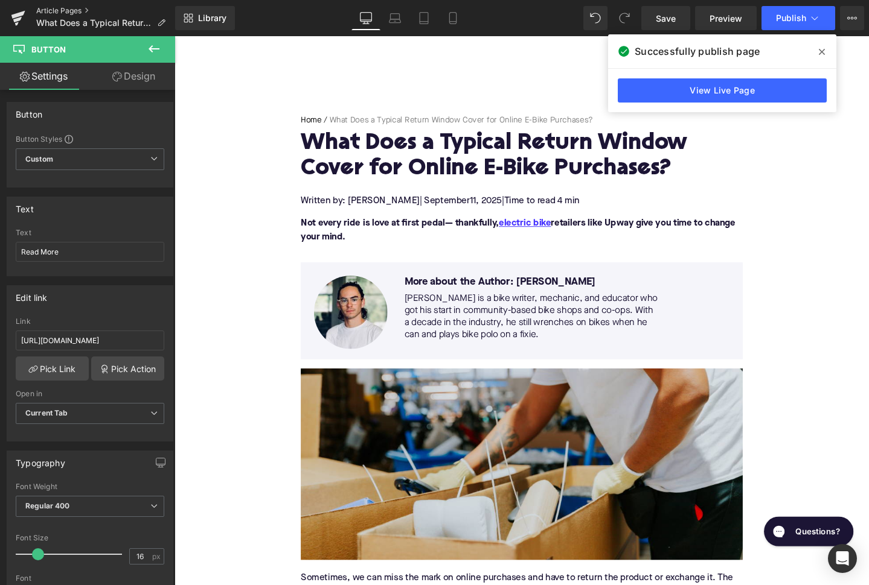
click at [75, 7] on link "Article Pages" at bounding box center [105, 11] width 139 height 10
